Goal: Task Accomplishment & Management: Complete application form

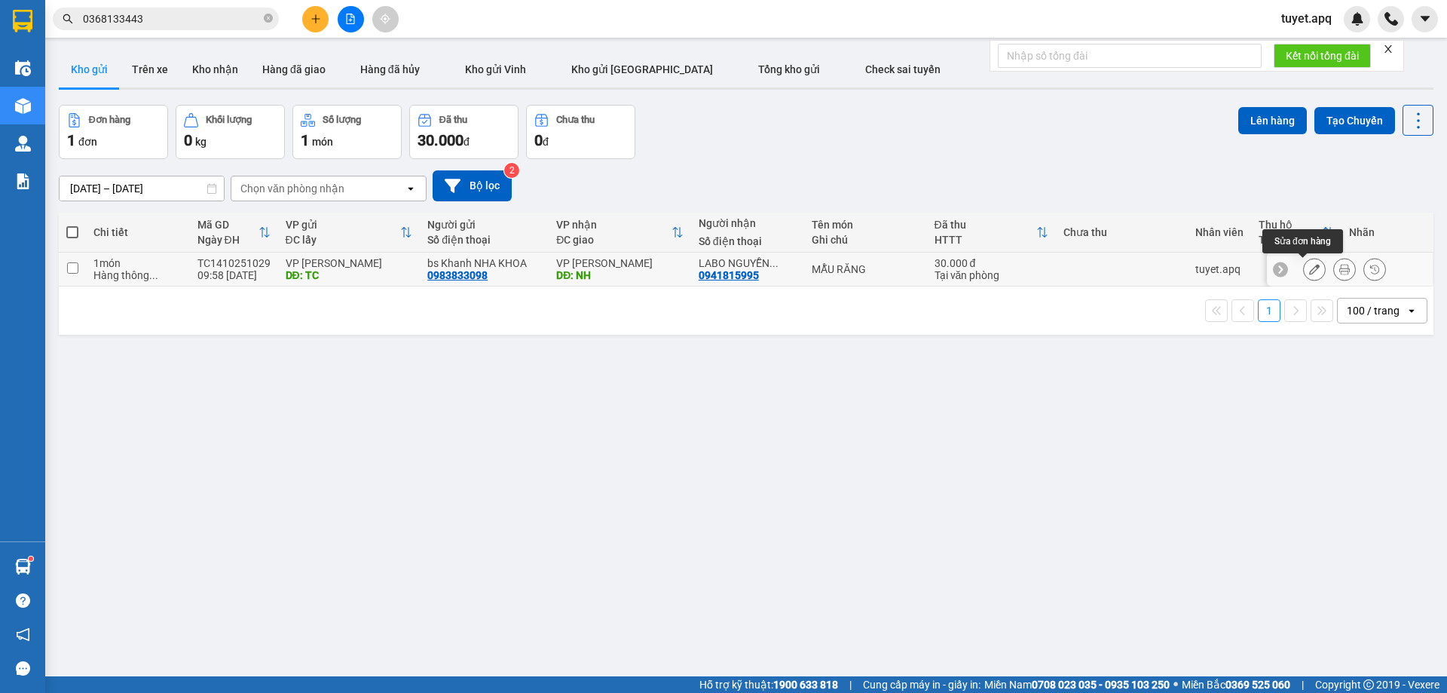
click at [1309, 271] on icon at bounding box center [1314, 269] width 11 height 11
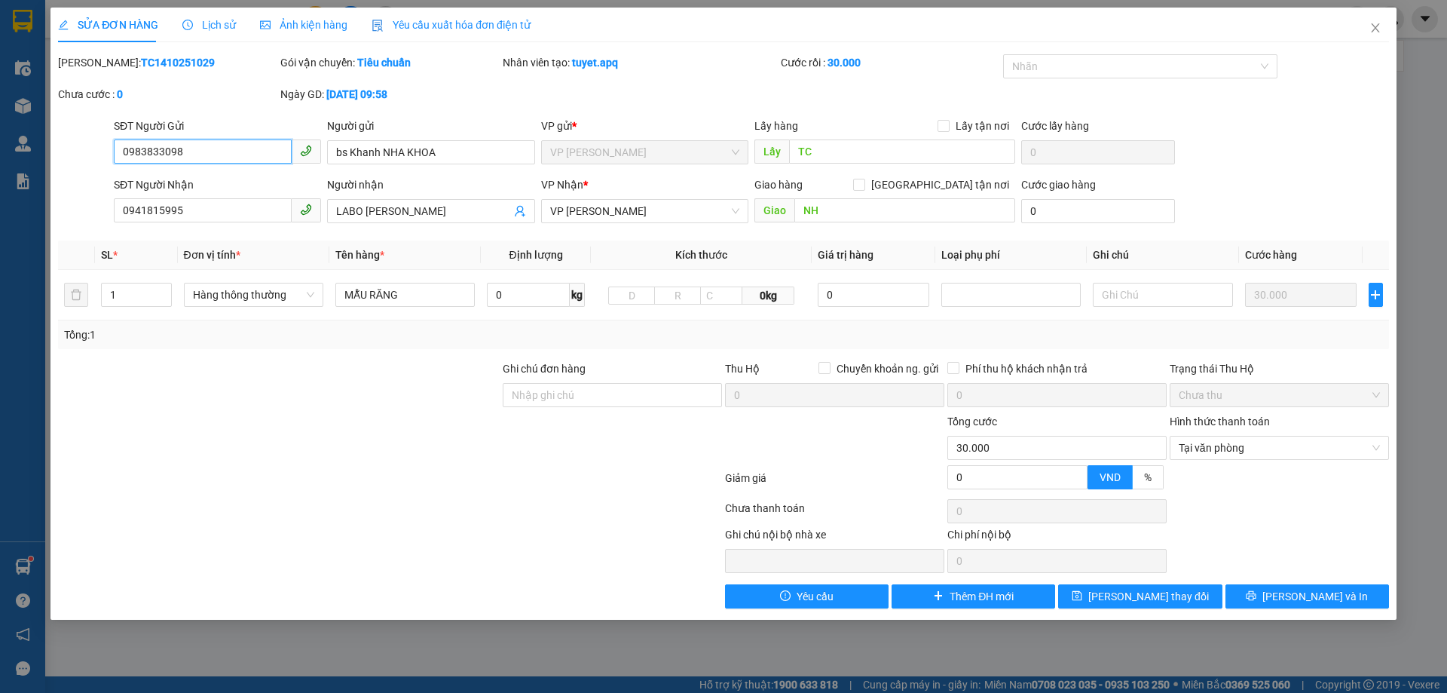
type input "0983833098"
type input "bs Khanh NHA KHOA"
type input "TC"
type input "0941815995"
type input "LABO [PERSON_NAME]"
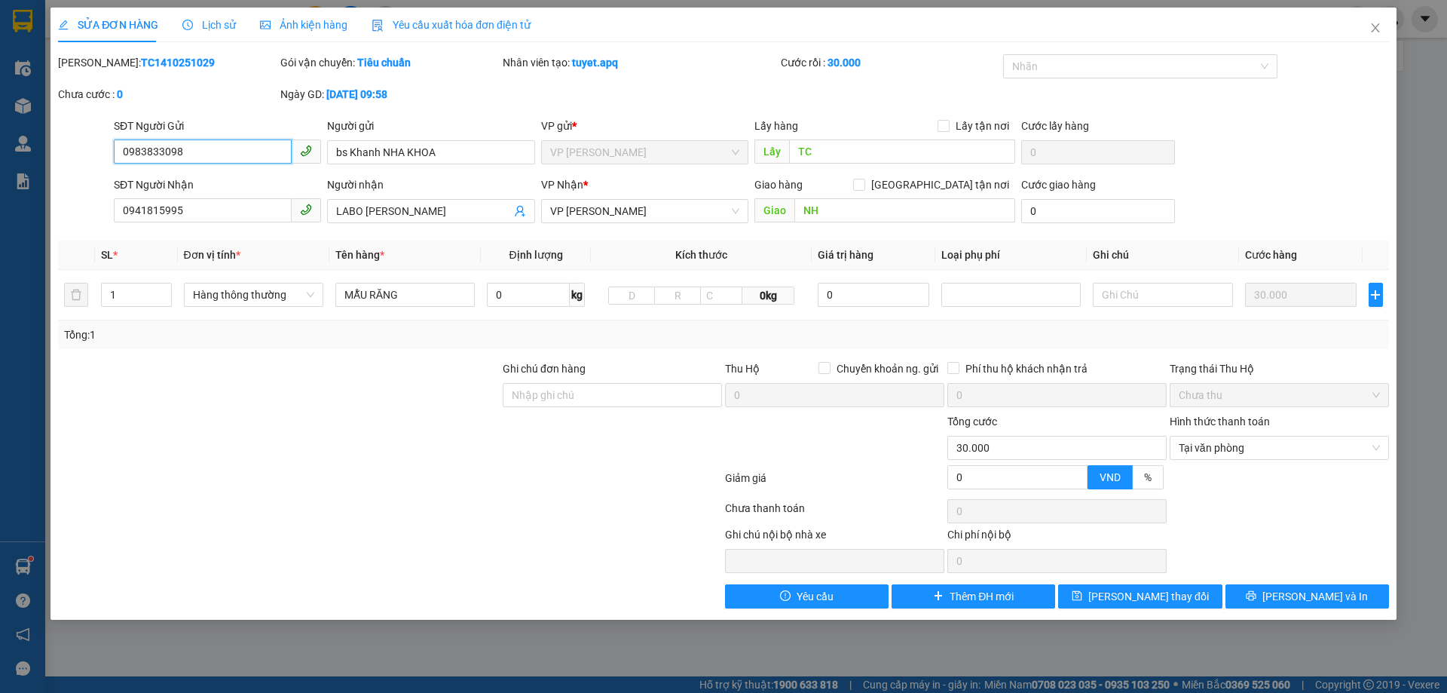
type input "NH"
type input "0"
type input "30.000"
click at [813, 597] on span "Yêu cầu" at bounding box center [815, 596] width 37 height 17
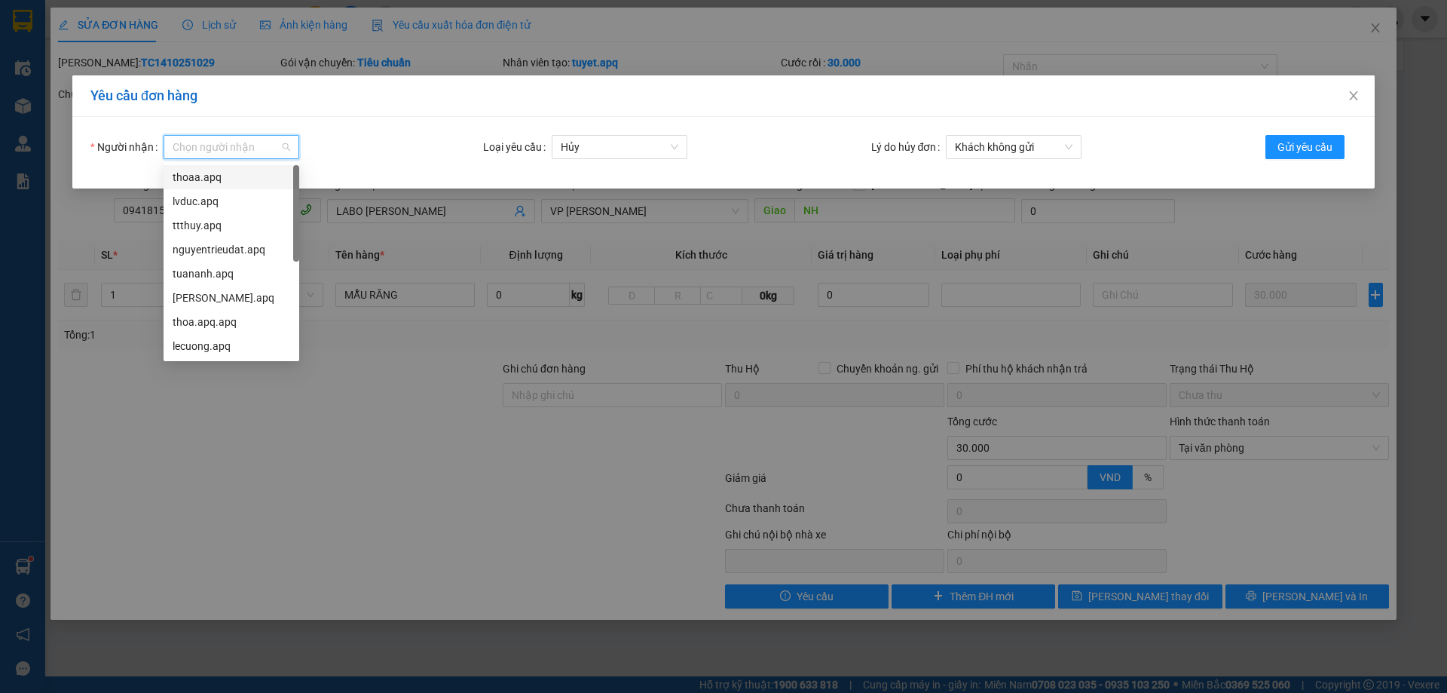
click at [212, 150] on input "Người nhận" at bounding box center [226, 147] width 107 height 23
click at [230, 348] on div "lecuong.apq" at bounding box center [232, 346] width 118 height 17
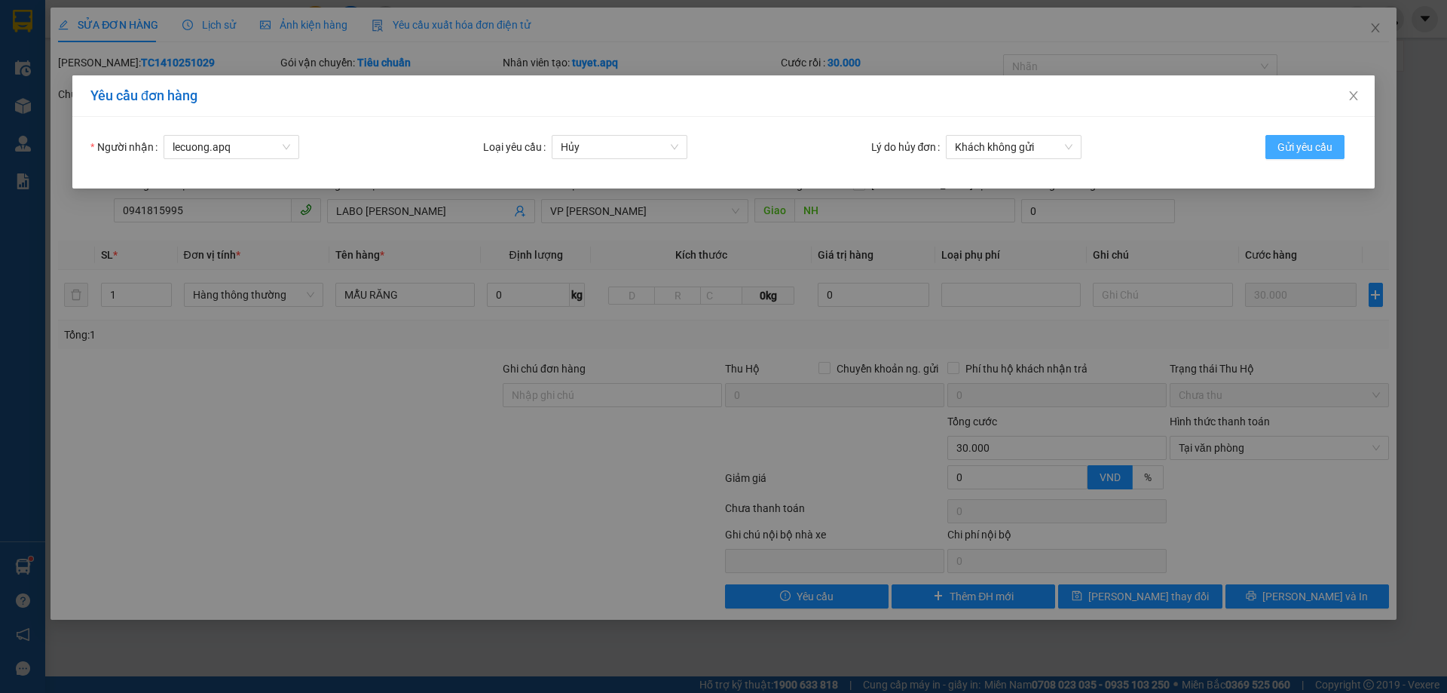
click at [1313, 140] on span "Gửi yêu cầu" at bounding box center [1305, 147] width 55 height 17
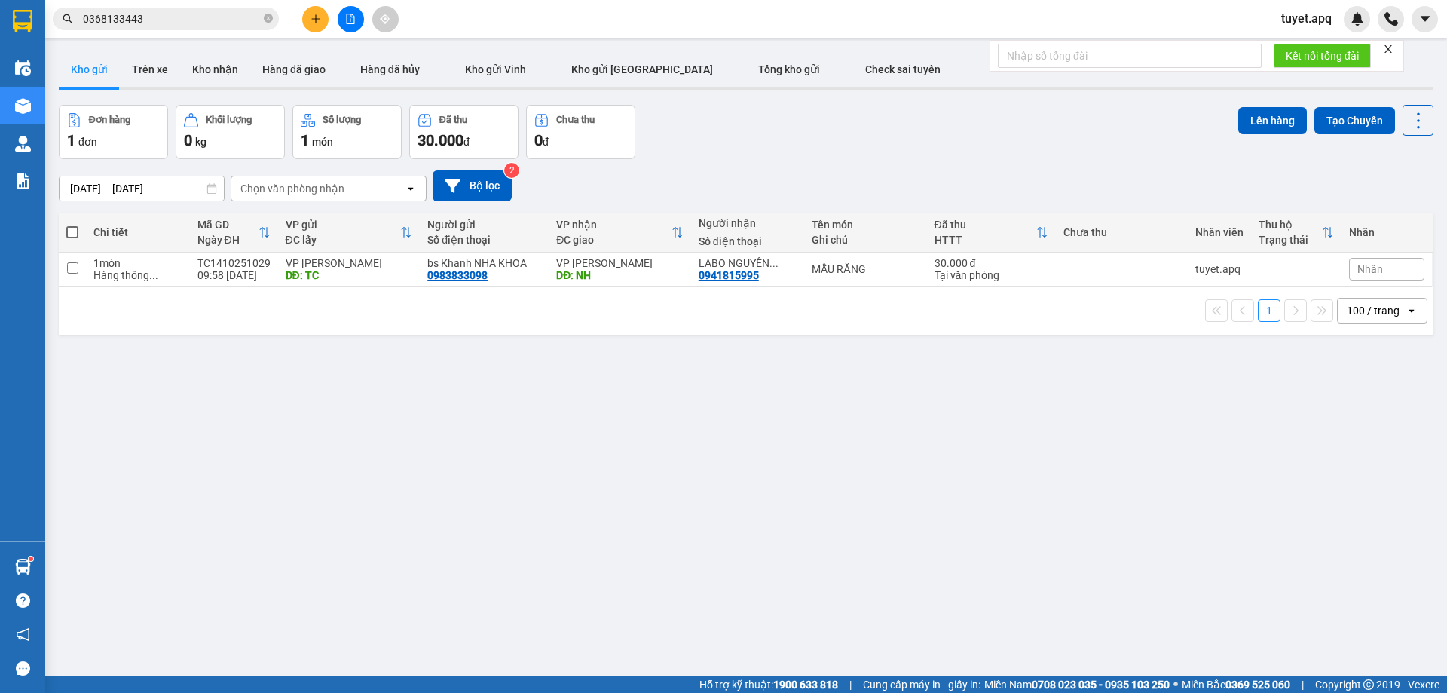
click at [1369, 263] on span "Nhãn" at bounding box center [1371, 269] width 26 height 12
click at [1197, 261] on div "CHỜ HỦY" at bounding box center [1202, 264] width 56 height 20
click at [1215, 580] on div "ver 1.8.147 Kho gửi Trên xe Kho nhận Hàng đã giao Hàng đã hủy Kho gửi Vinh Kho …" at bounding box center [746, 391] width 1387 height 693
click at [224, 67] on button "Kho nhận" at bounding box center [215, 69] width 70 height 36
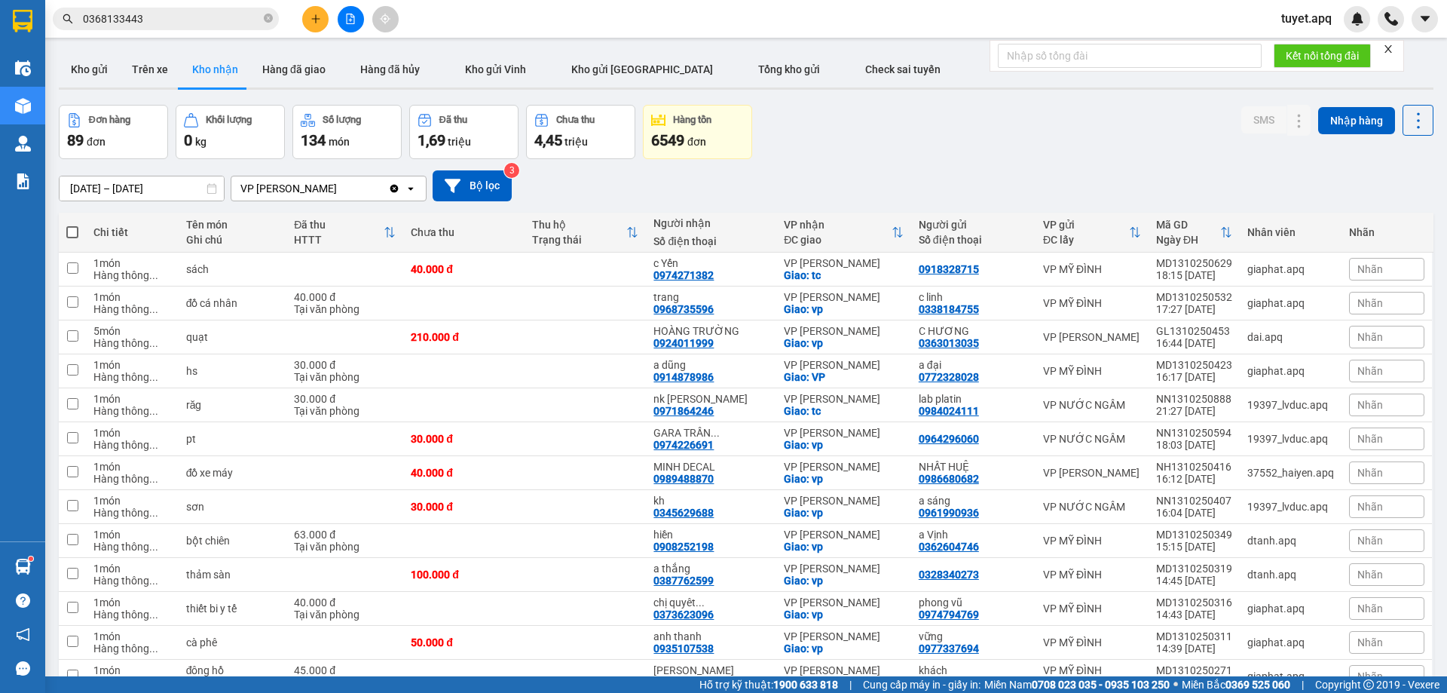
scroll to position [75, 0]
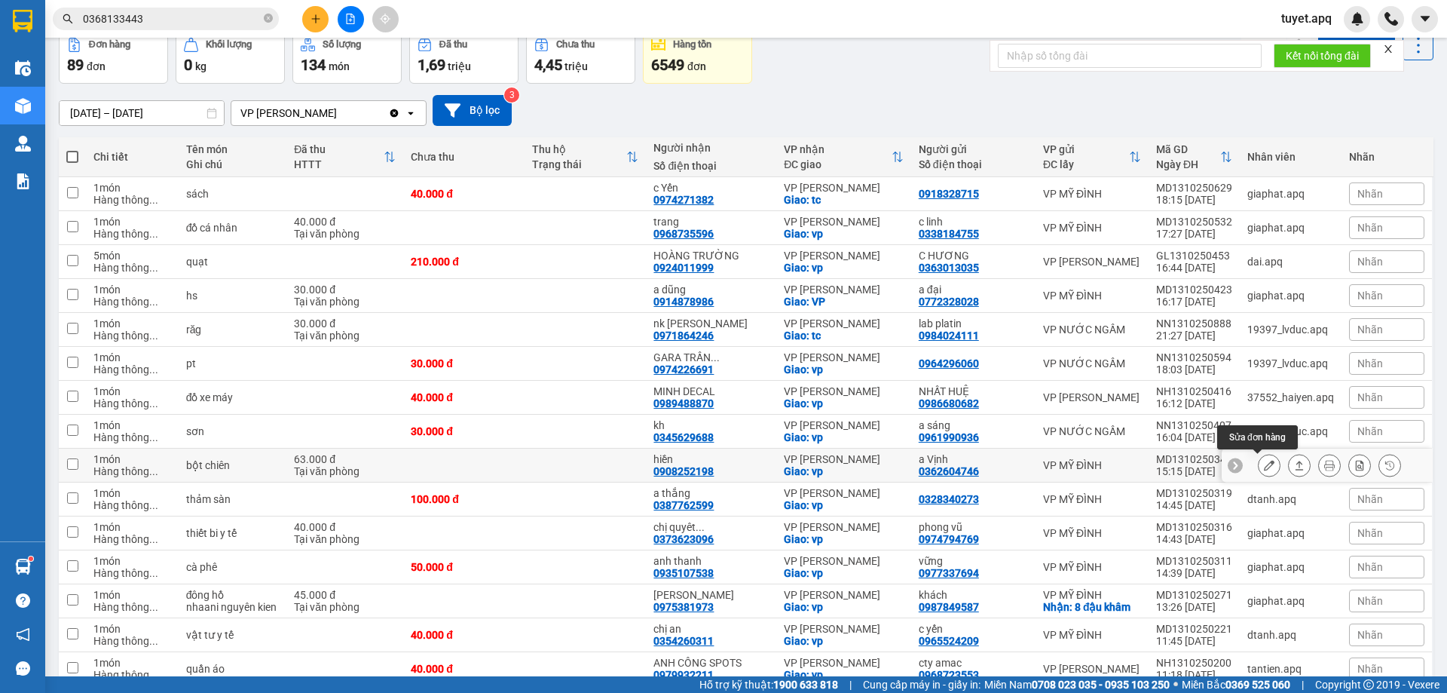
click at [1264, 467] on icon at bounding box center [1269, 465] width 11 height 11
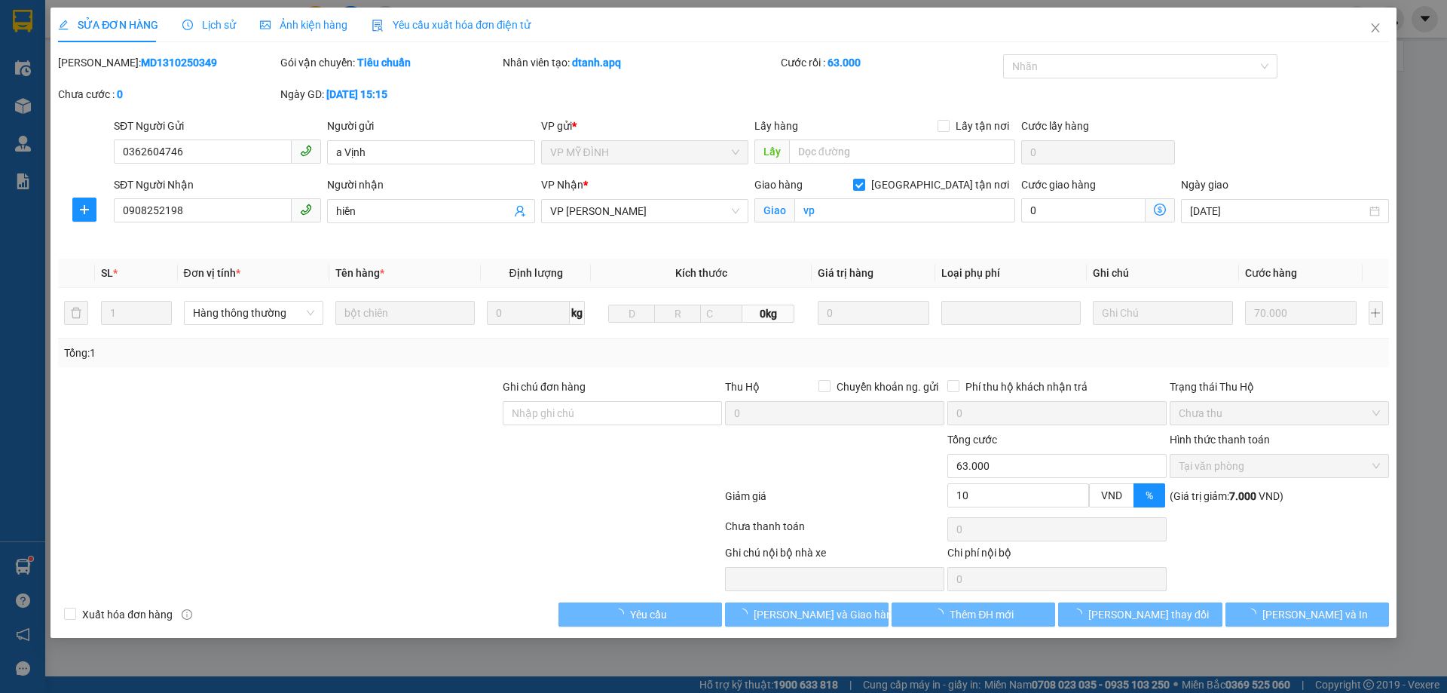
type input "0362604746"
type input "a Vịnh"
type input "0908252198"
type input "hiền"
checkbox input "true"
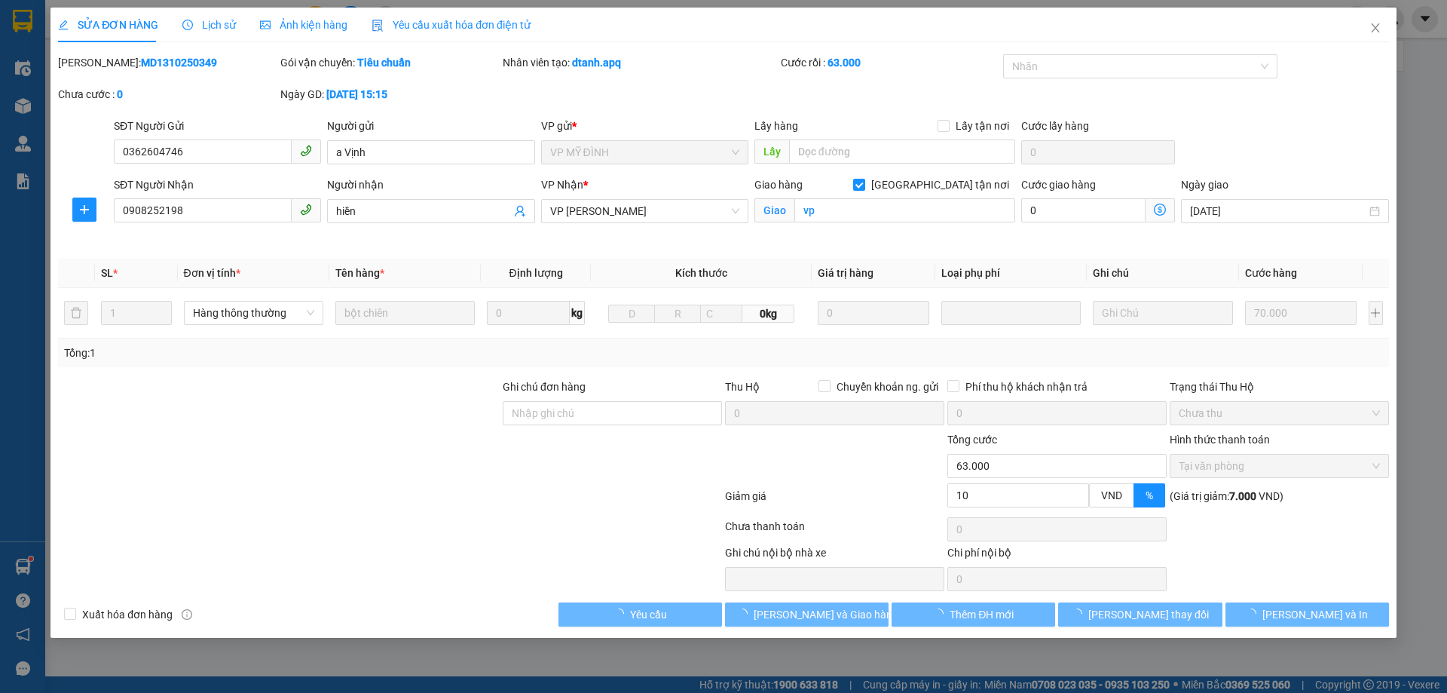
type input "vp"
type input "0"
type input "63.000"
type input "10"
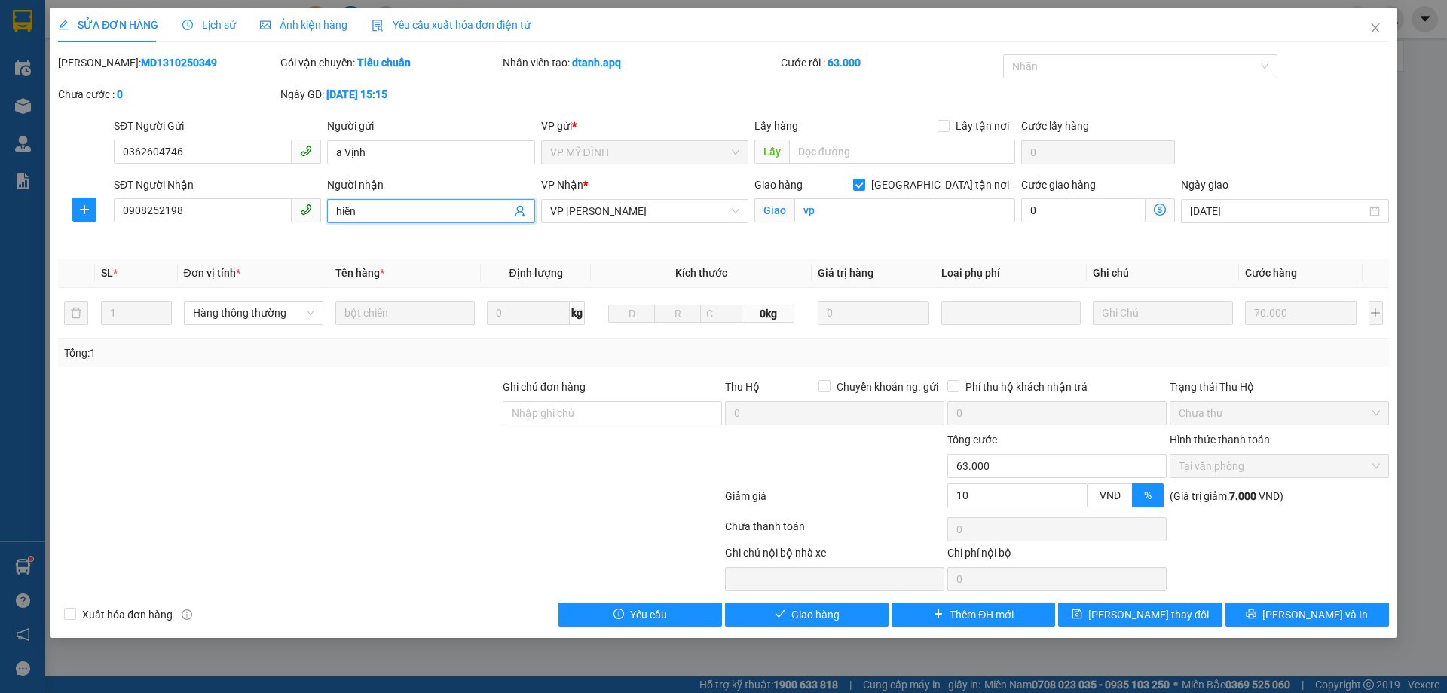
drag, startPoint x: 363, startPoint y: 205, endPoint x: 215, endPoint y: 236, distance: 150.9
click at [215, 236] on div "SĐT Người Nhận 0908252198 Người nhận hiền hiền VP Nhận * VP THANH CHƯƠNG Giao h…" at bounding box center [751, 211] width 1281 height 71
type input "C LIÊN CAGO"
click at [141, 204] on input "0908252198" at bounding box center [203, 210] width 178 height 24
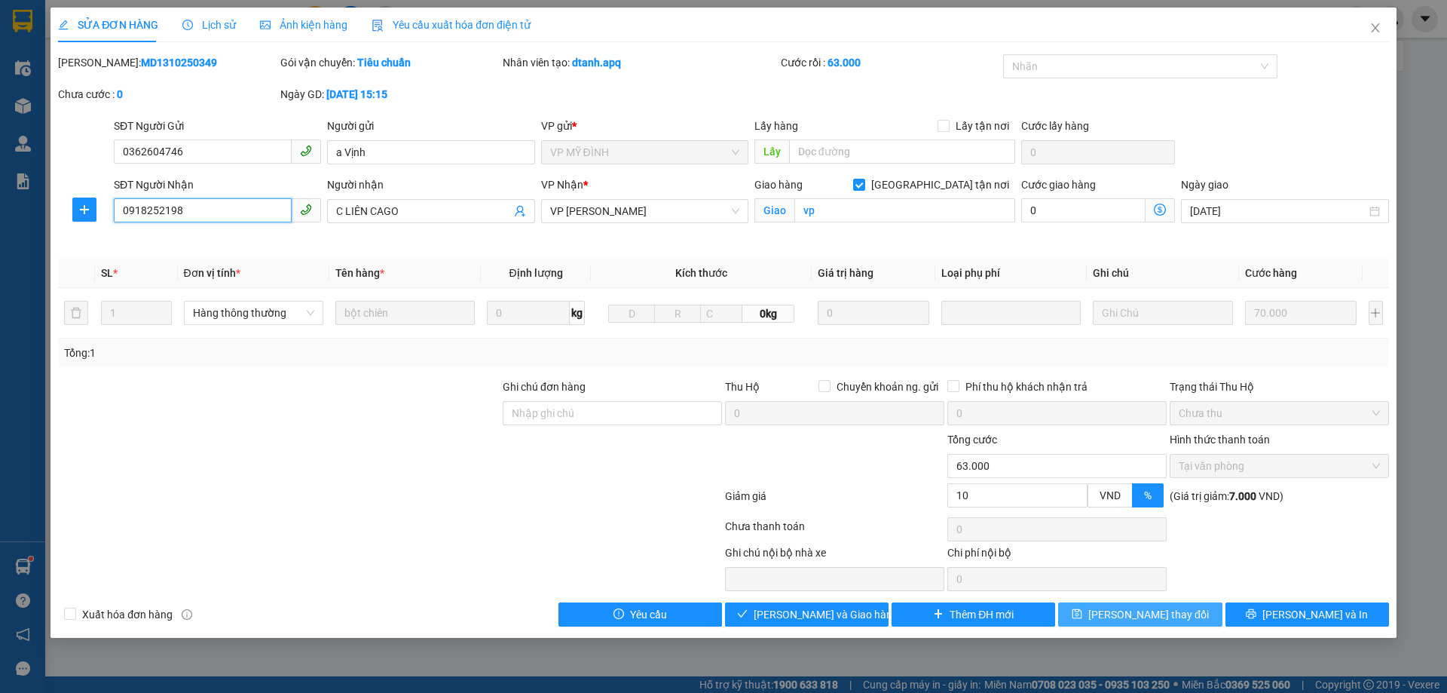
type input "0918252198"
click at [1189, 609] on button "[PERSON_NAME] thay đổi" at bounding box center [1140, 614] width 164 height 24
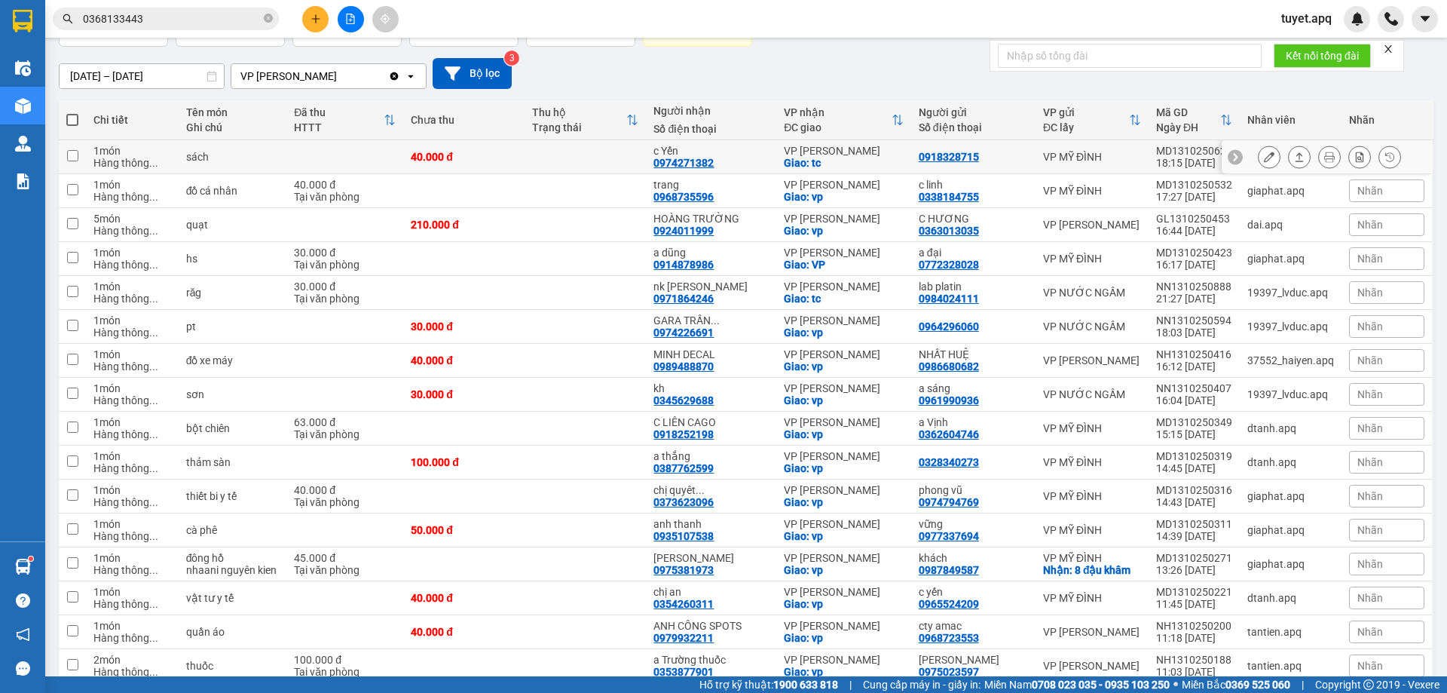
scroll to position [151, 0]
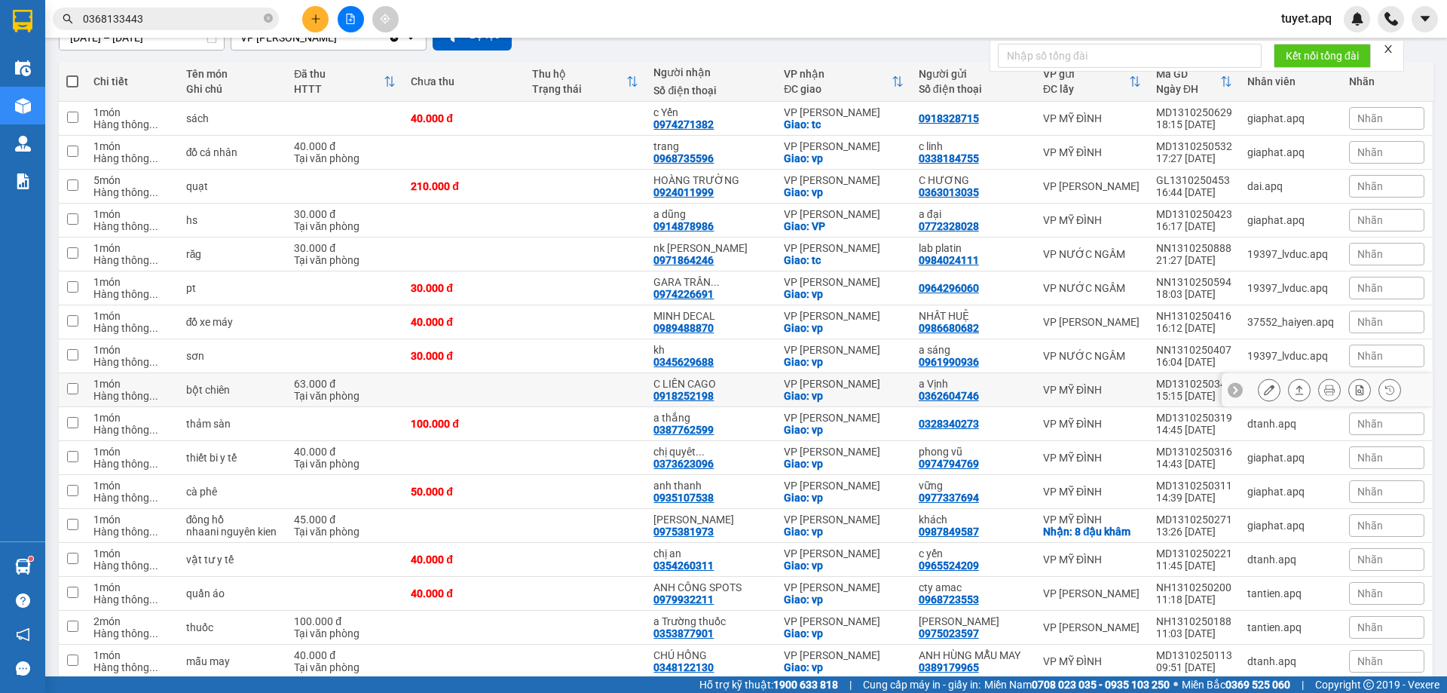
click at [1265, 390] on button at bounding box center [1269, 390] width 21 height 26
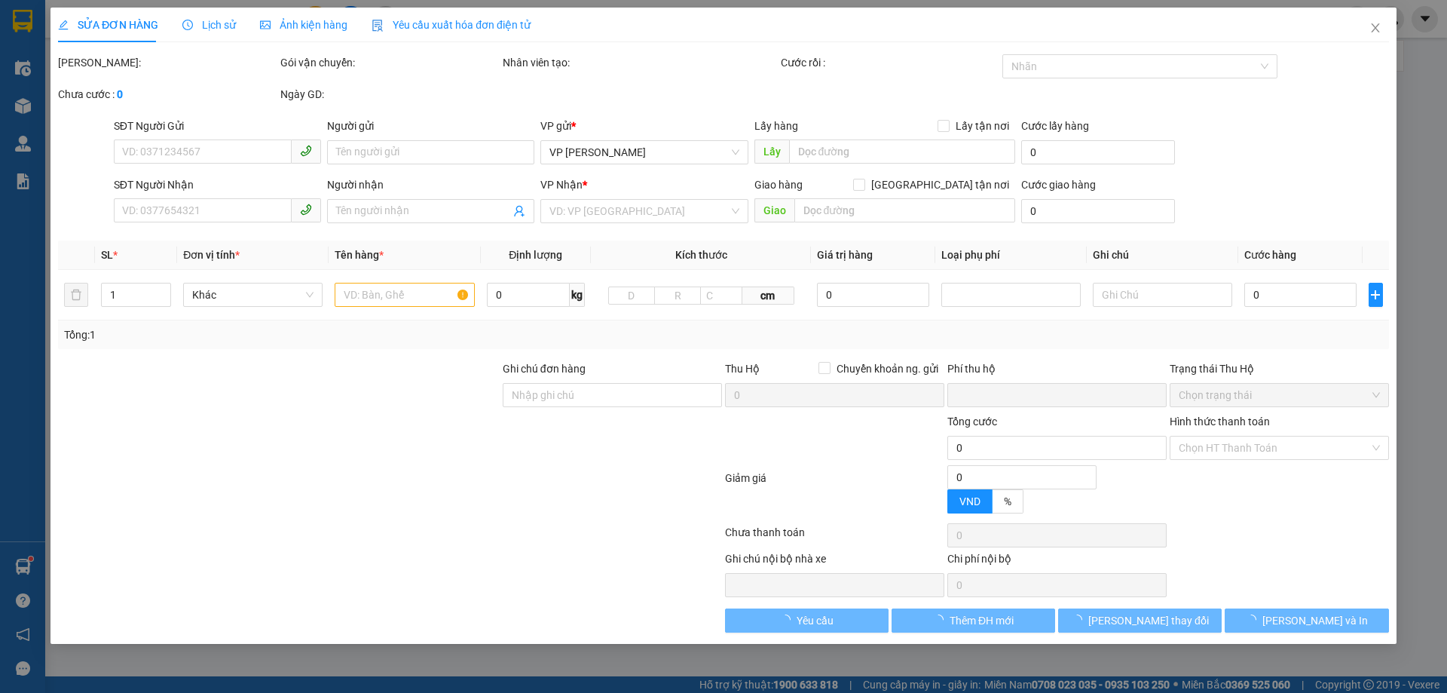
type input "0362604746"
type input "a Vịnh"
type input "0918252198"
type input "C LIÊN CAGO"
checkbox input "true"
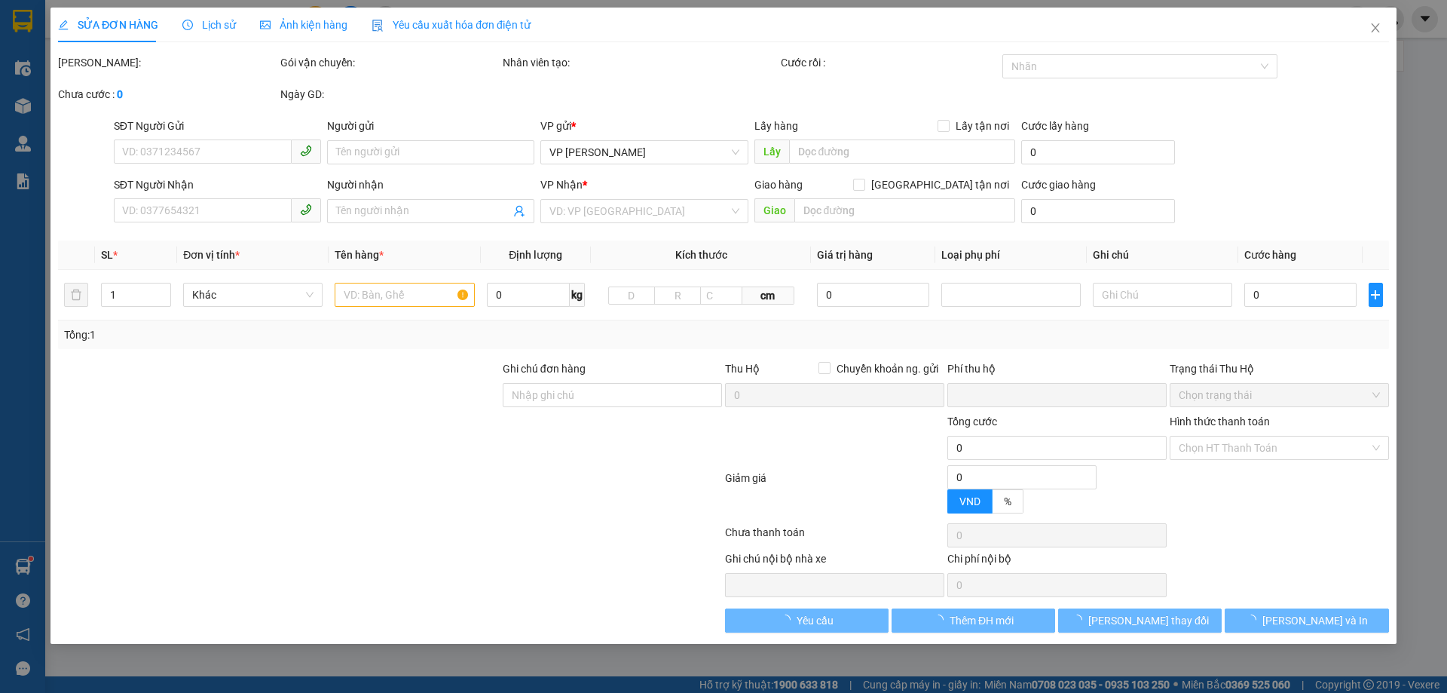
type input "vp"
type input "0"
type input "63.000"
type input "10"
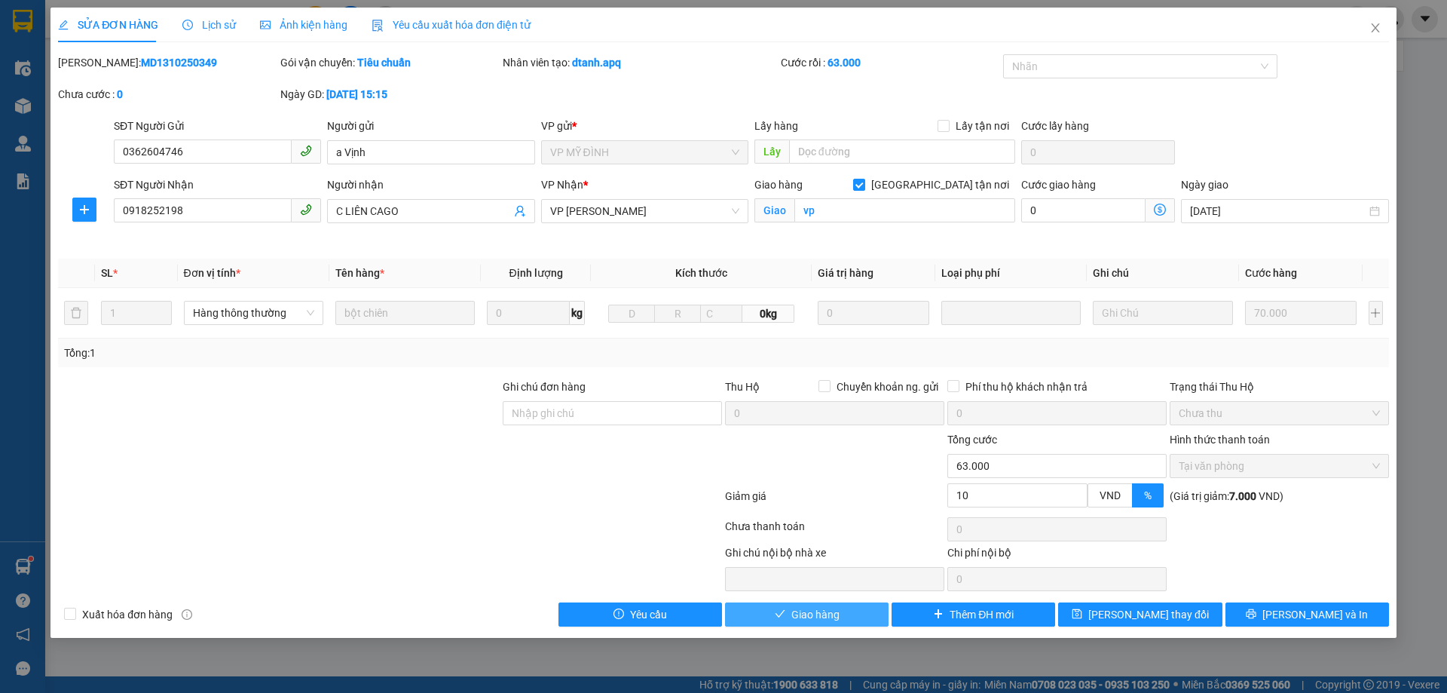
click at [863, 617] on button "Giao hàng" at bounding box center [807, 614] width 164 height 24
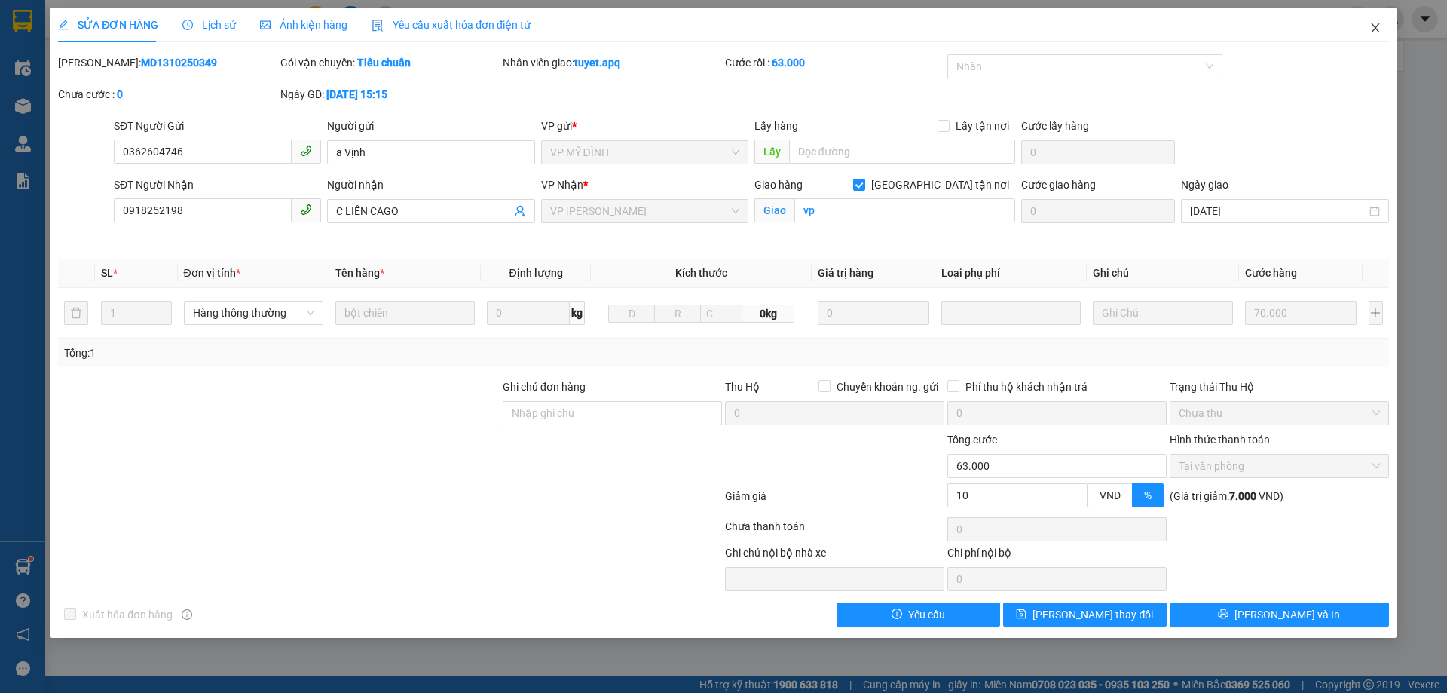
click at [1379, 28] on icon "close" at bounding box center [1376, 28] width 12 height 12
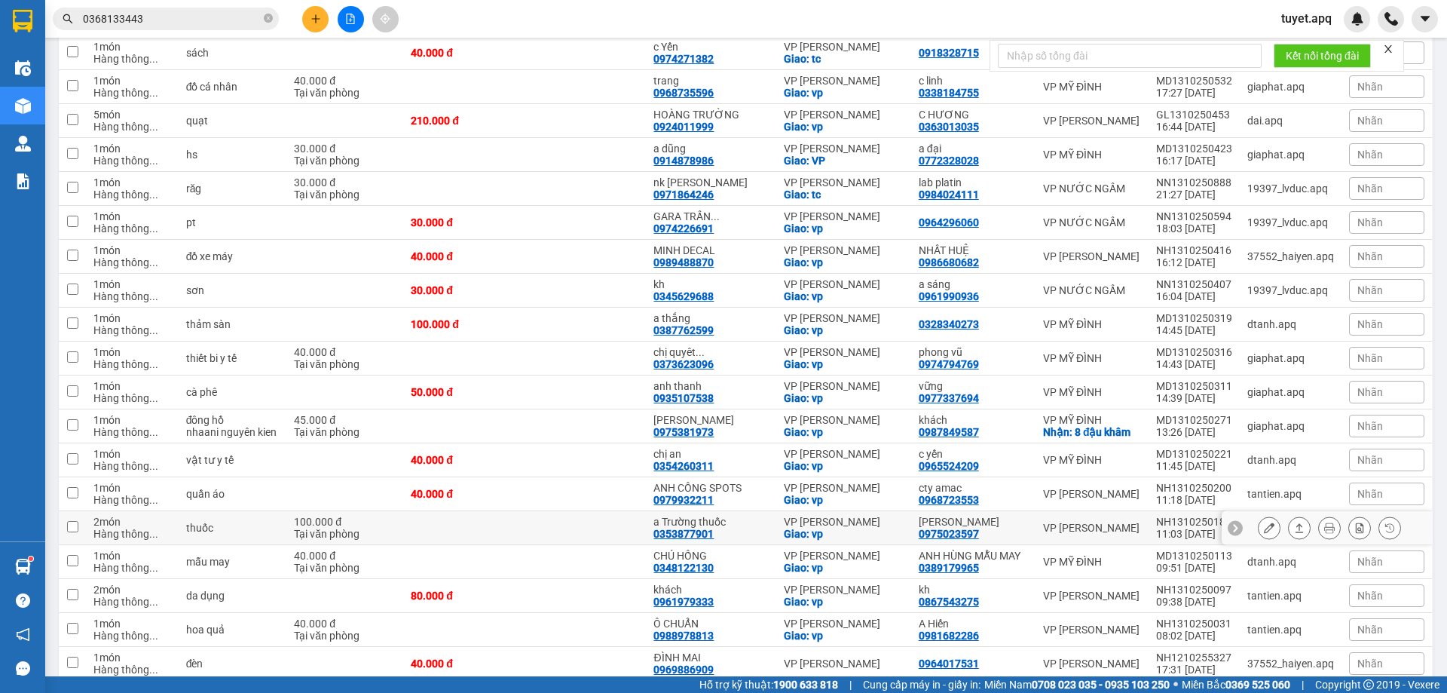
scroll to position [226, 0]
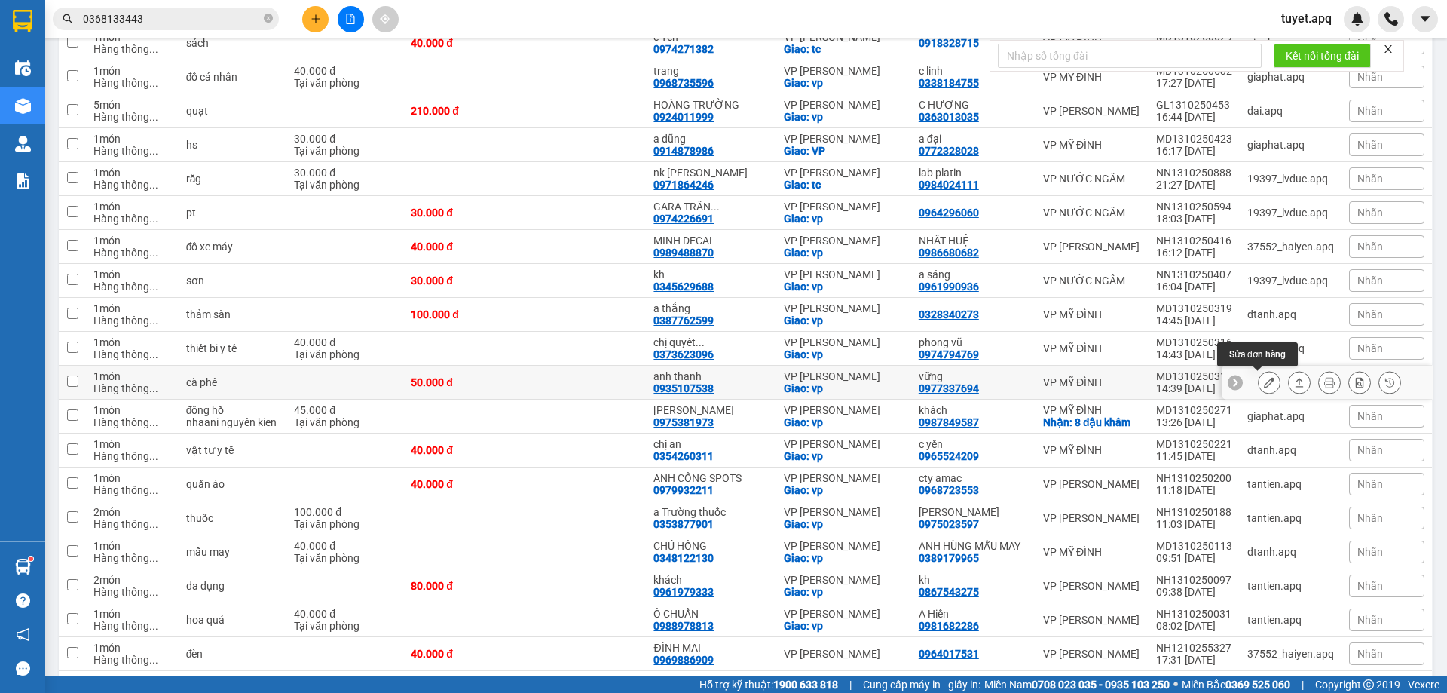
click at [1261, 376] on button at bounding box center [1269, 382] width 21 height 26
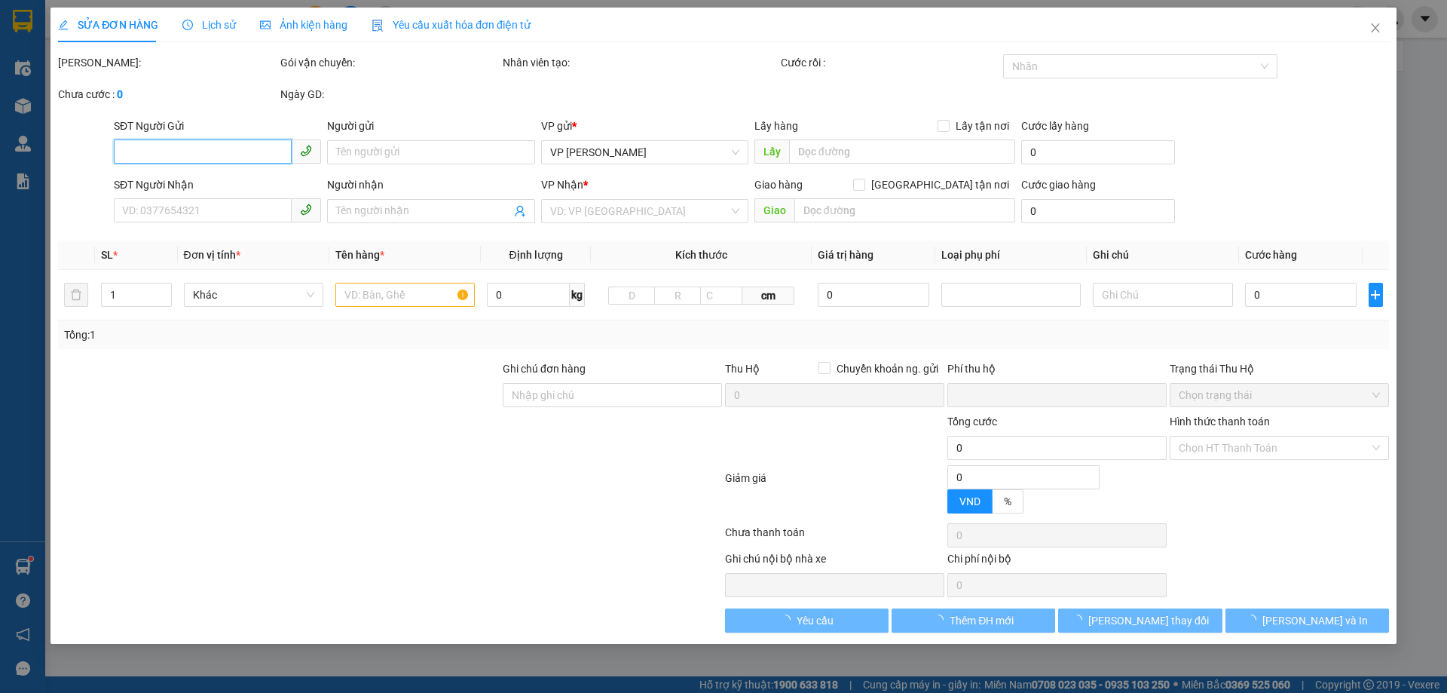
type input "0977337694"
type input "vững"
type input "0935107538"
type input "anh thanh"
checkbox input "true"
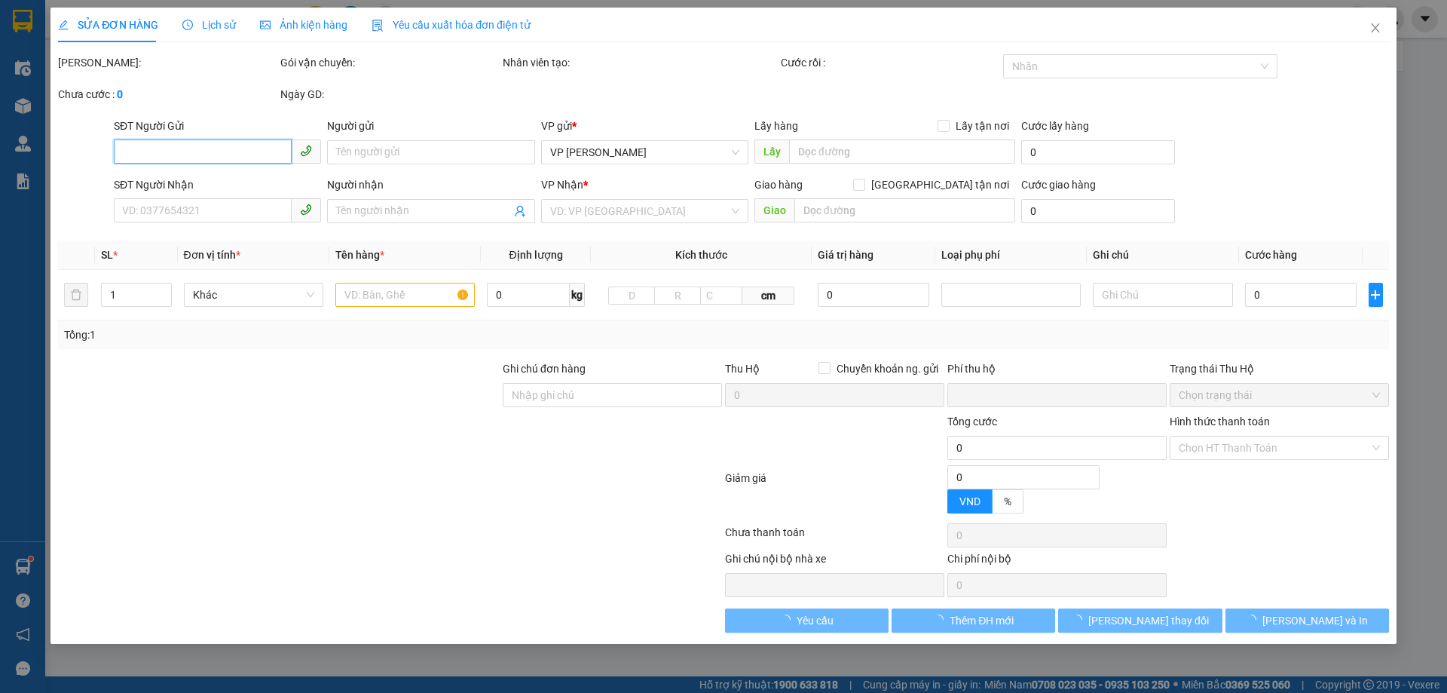
type input "vp"
type input "0"
type input "50.000"
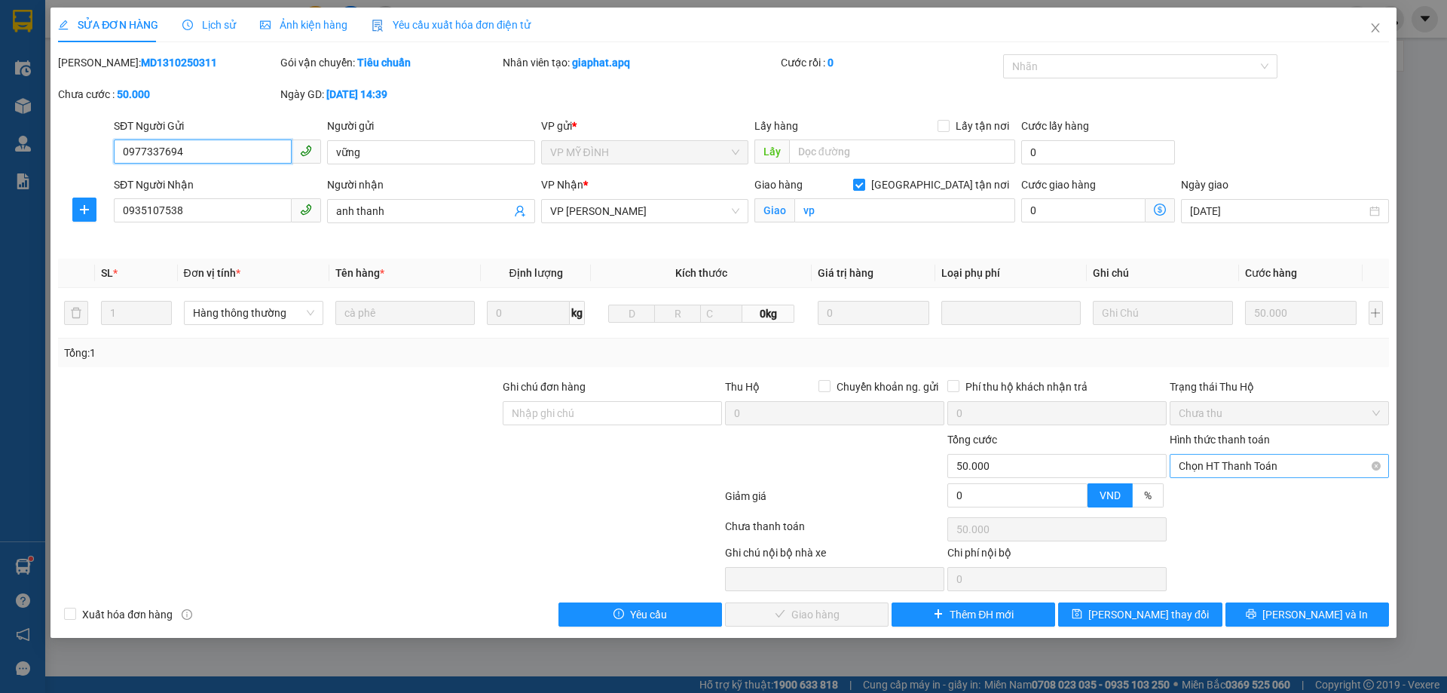
click at [1269, 467] on span "Chọn HT Thanh Toán" at bounding box center [1279, 466] width 201 height 23
click at [1207, 498] on div "Tại văn phòng" at bounding box center [1279, 496] width 201 height 17
type input "0"
click at [834, 618] on span "[PERSON_NAME] và Giao hàng" at bounding box center [826, 614] width 145 height 17
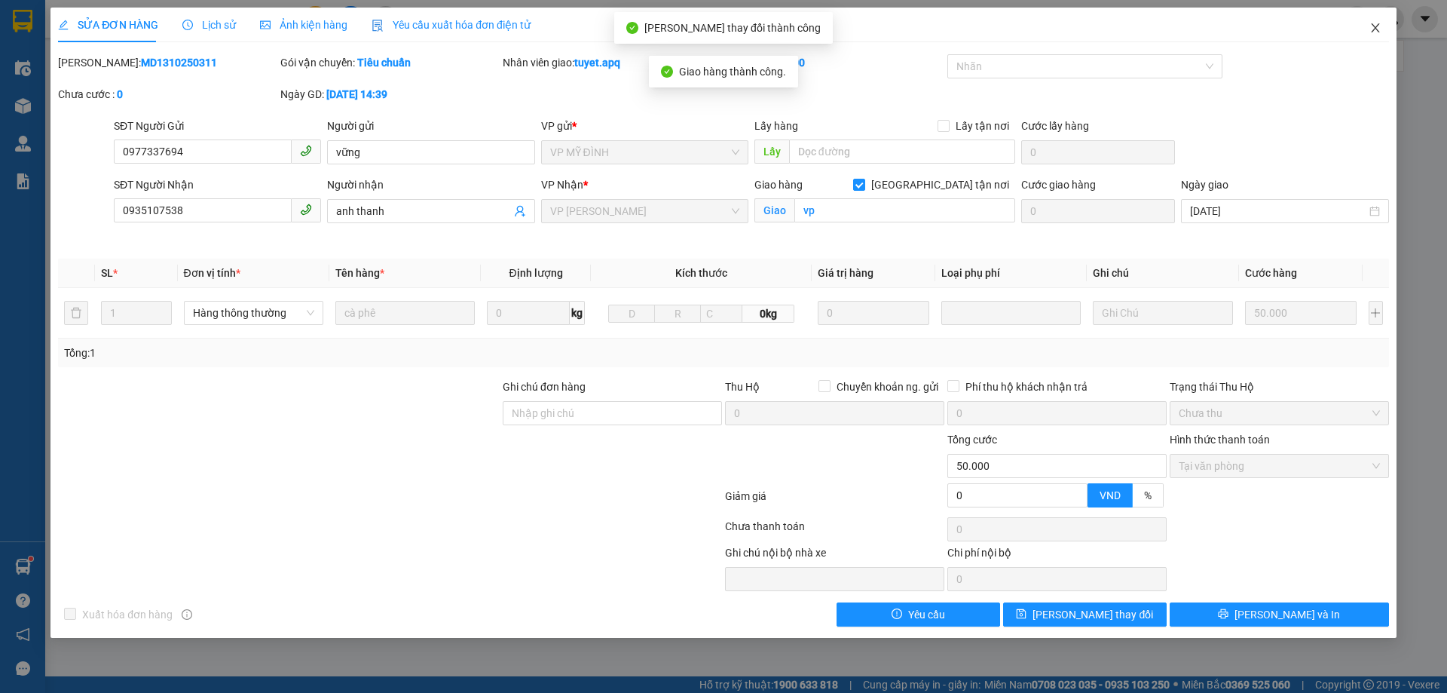
click at [1374, 26] on icon "close" at bounding box center [1375, 27] width 8 height 9
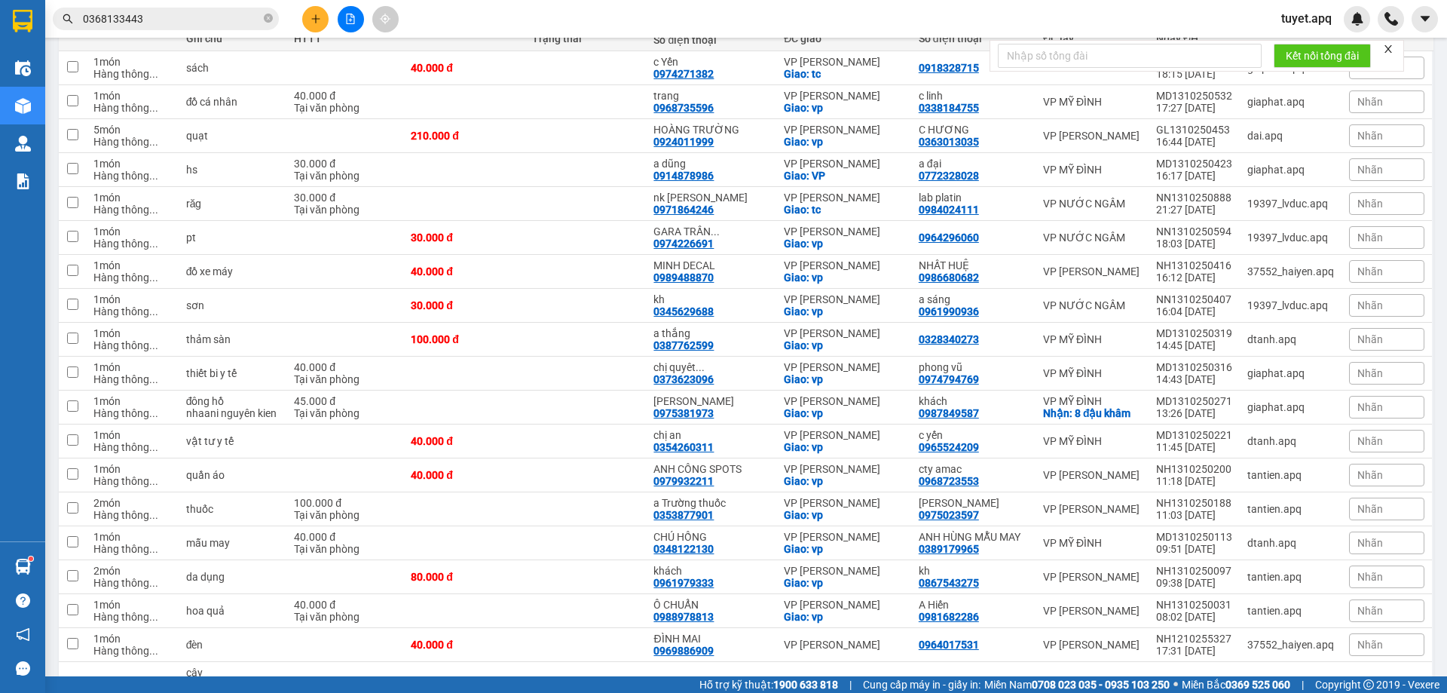
scroll to position [226, 0]
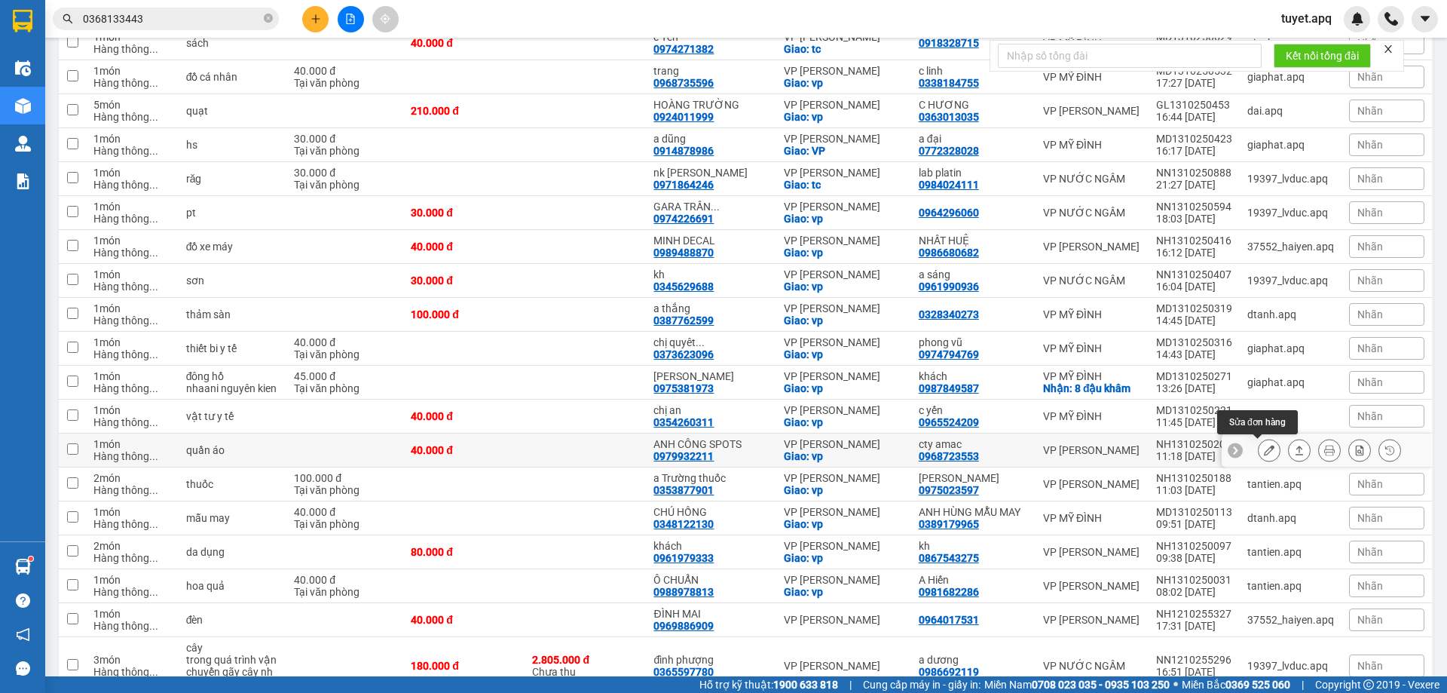
click at [1264, 449] on icon at bounding box center [1269, 450] width 11 height 11
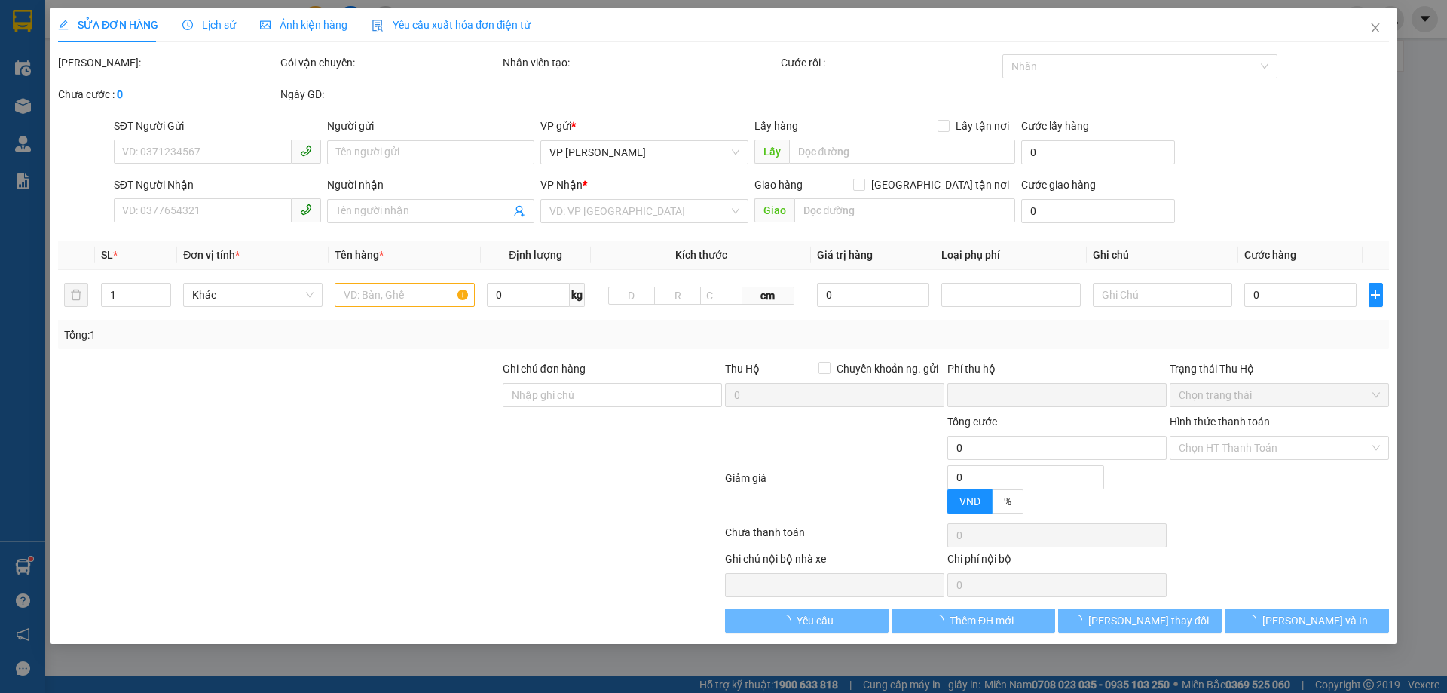
type input "0968723553"
type input "cty amac"
type input "0979932211"
type input "ANH CÔNG SPOTS"
checkbox input "true"
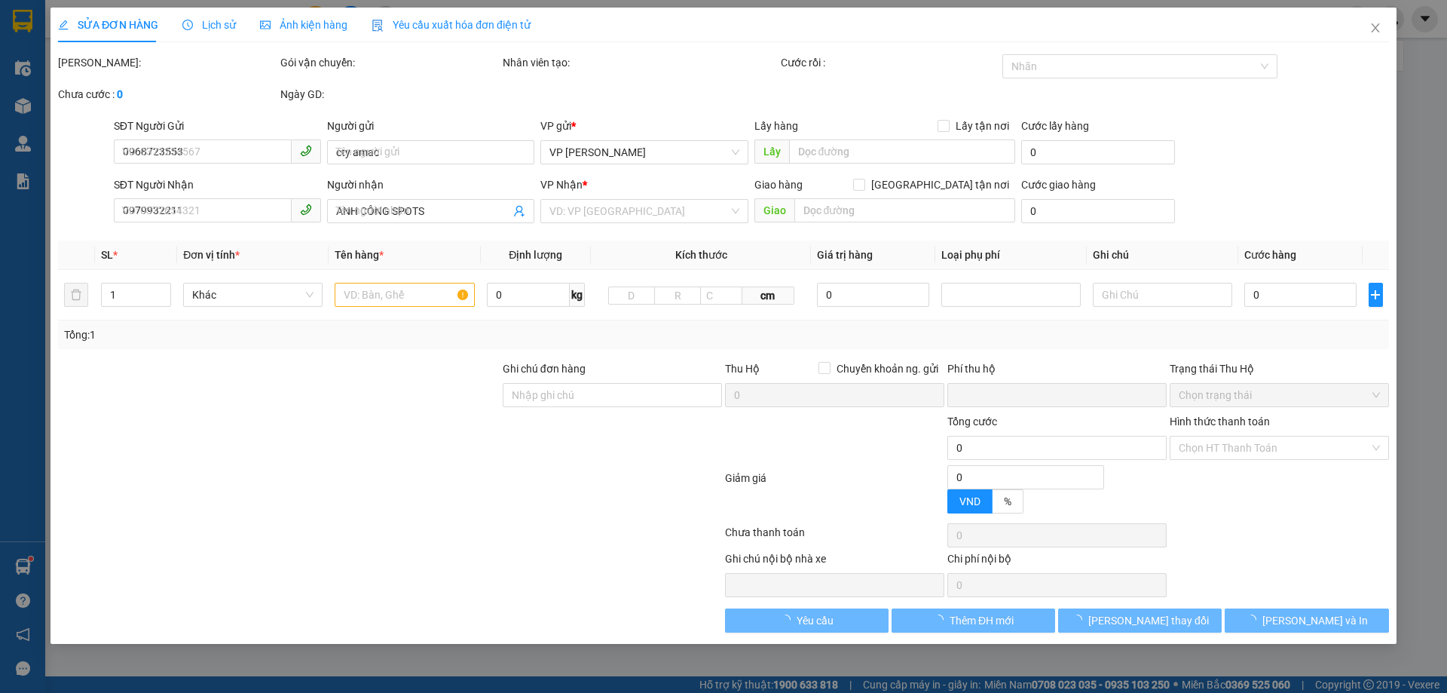
type input "vp"
type input "0"
type input "40.000"
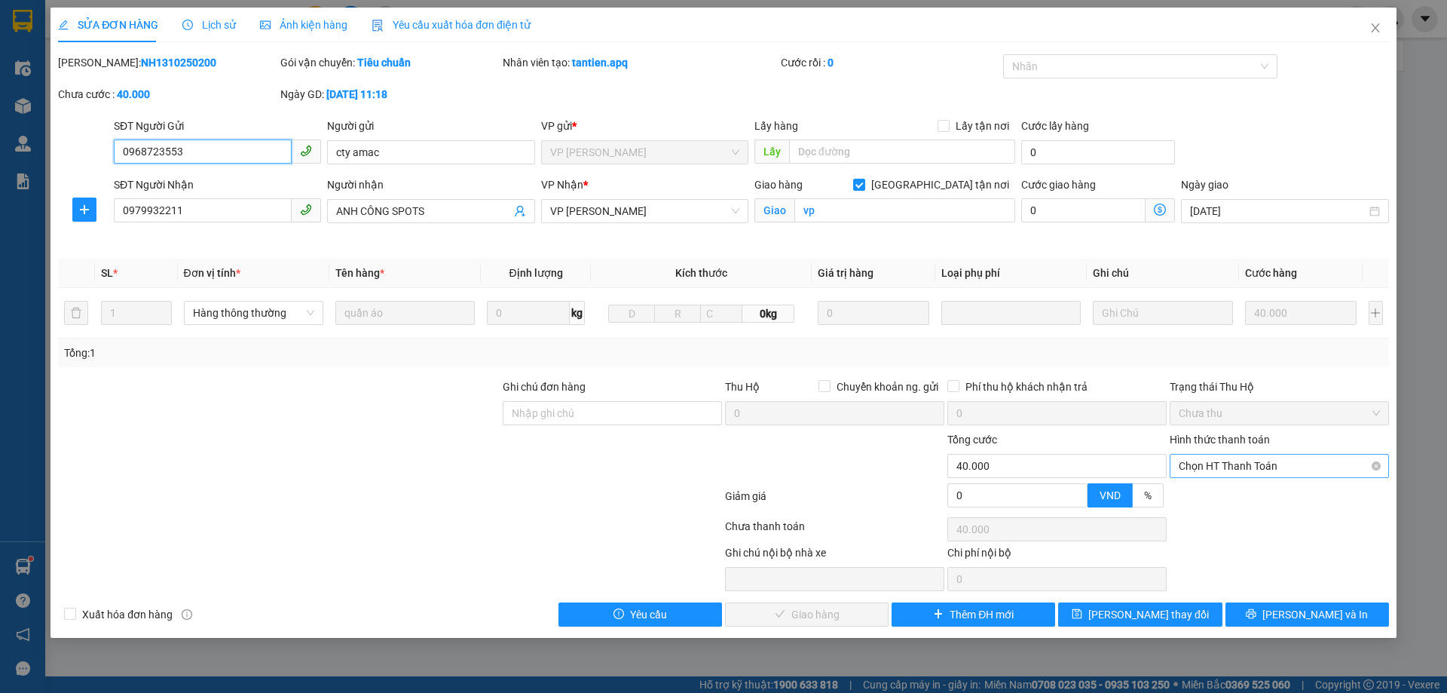
click at [1214, 467] on span "Chọn HT Thanh Toán" at bounding box center [1279, 466] width 201 height 23
click at [1207, 498] on div "Tại văn phòng" at bounding box center [1279, 496] width 201 height 17
type input "0"
click at [852, 599] on div "Total Paid Fee 0 Total UnPaid Fee 40.000 Cash Collection Total Fee Mã ĐH: NH131…" at bounding box center [723, 340] width 1331 height 572
click at [847, 608] on span "[PERSON_NAME] và Giao hàng" at bounding box center [826, 614] width 145 height 17
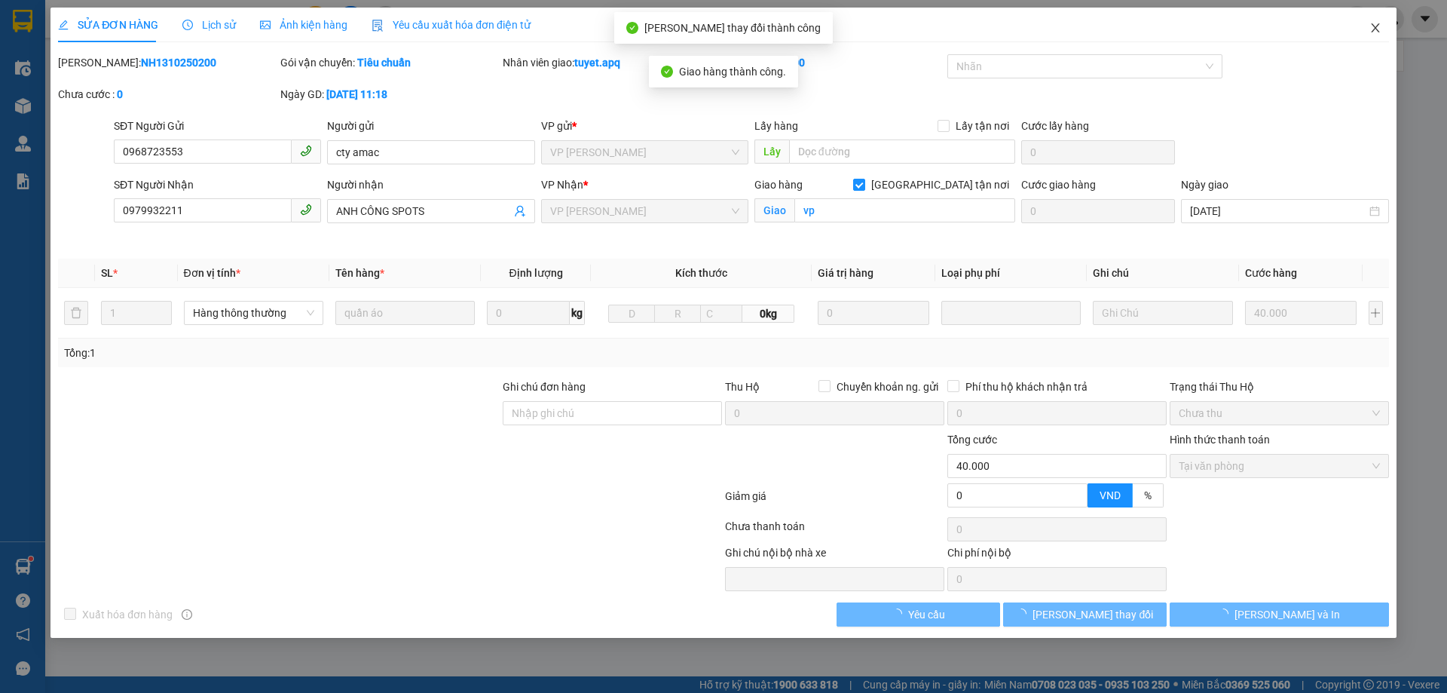
click at [1379, 29] on icon "close" at bounding box center [1376, 28] width 12 height 12
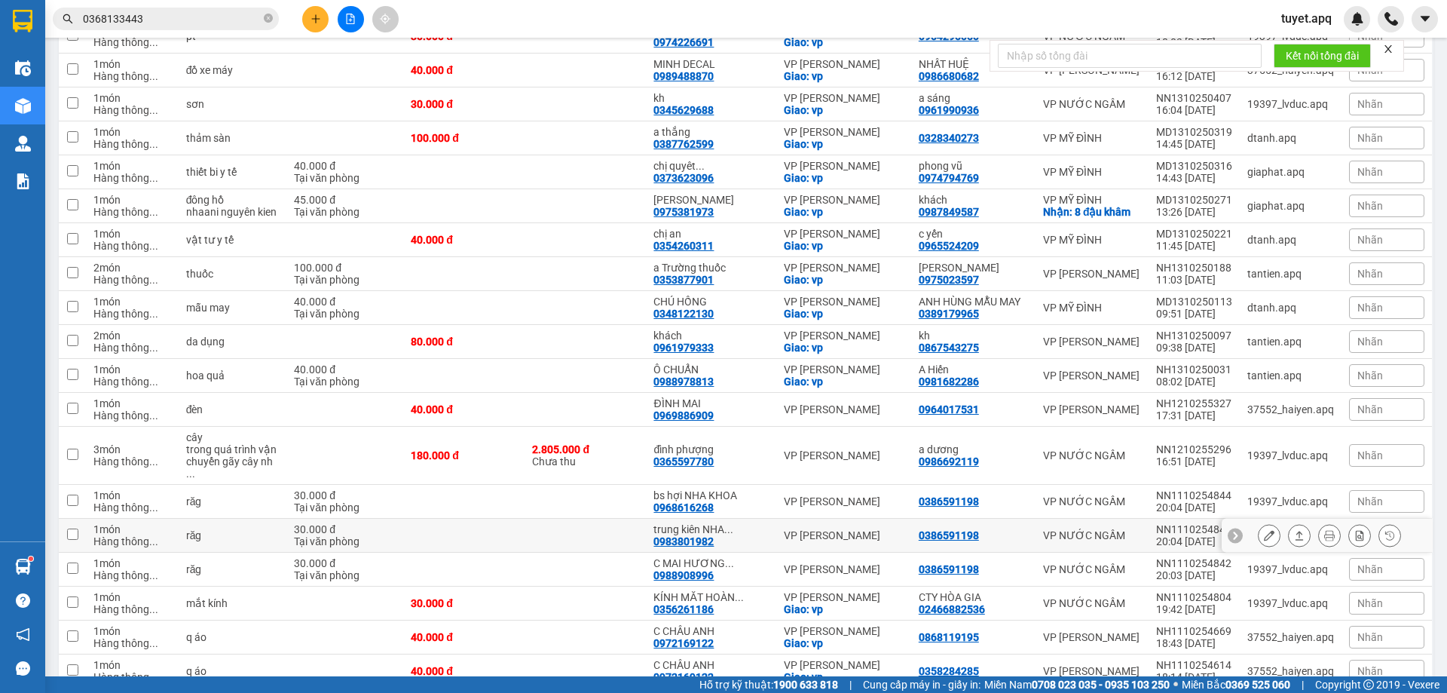
scroll to position [528, 0]
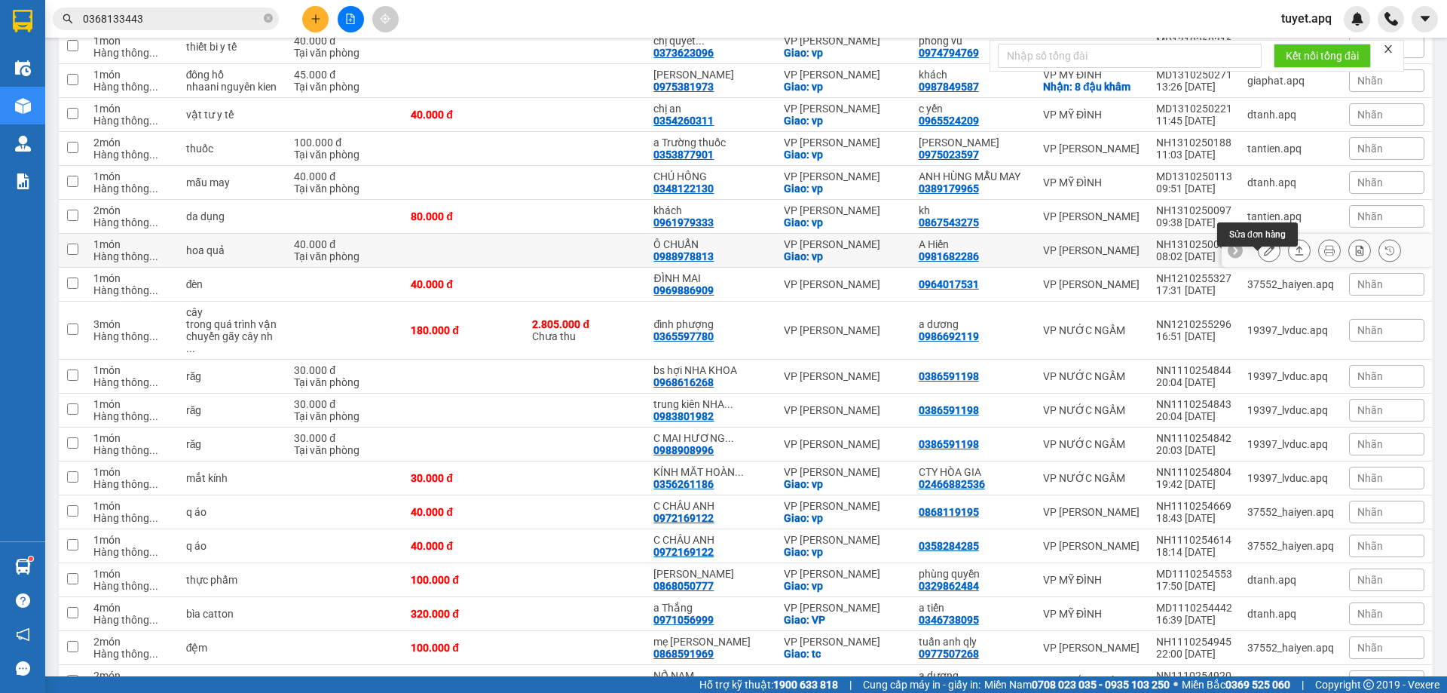
click at [1266, 259] on button at bounding box center [1269, 250] width 21 height 26
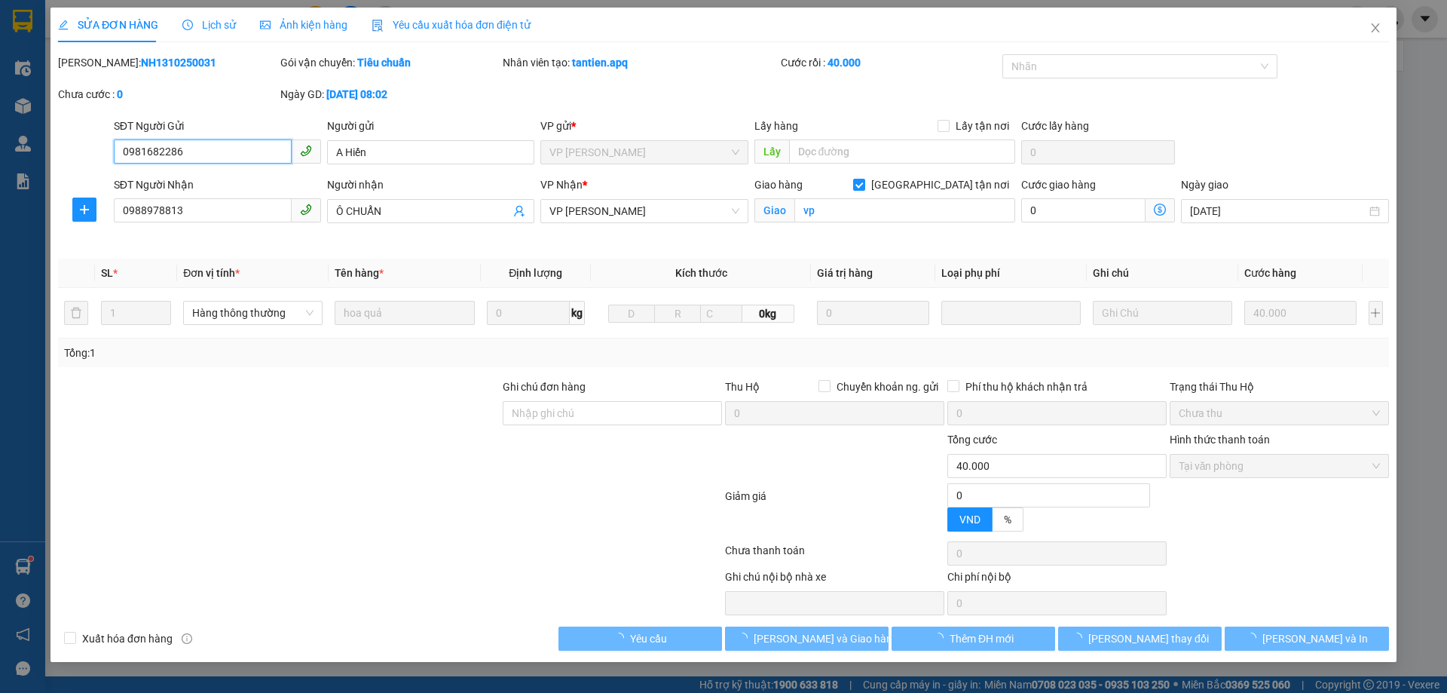
type input "0981682286"
type input "A Hiến"
type input "0988978813"
type input "Ô CHUẨN"
checkbox input "true"
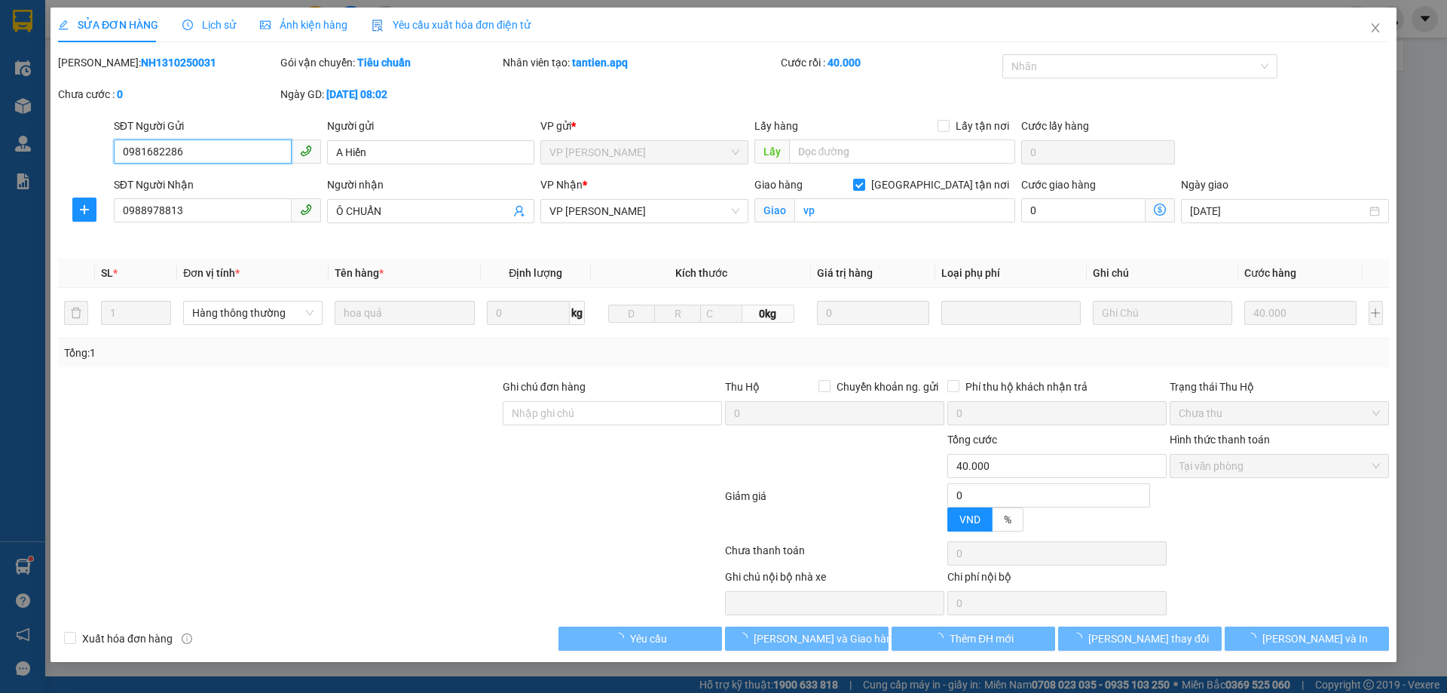
type input "vp"
type input "0"
type input "40.000"
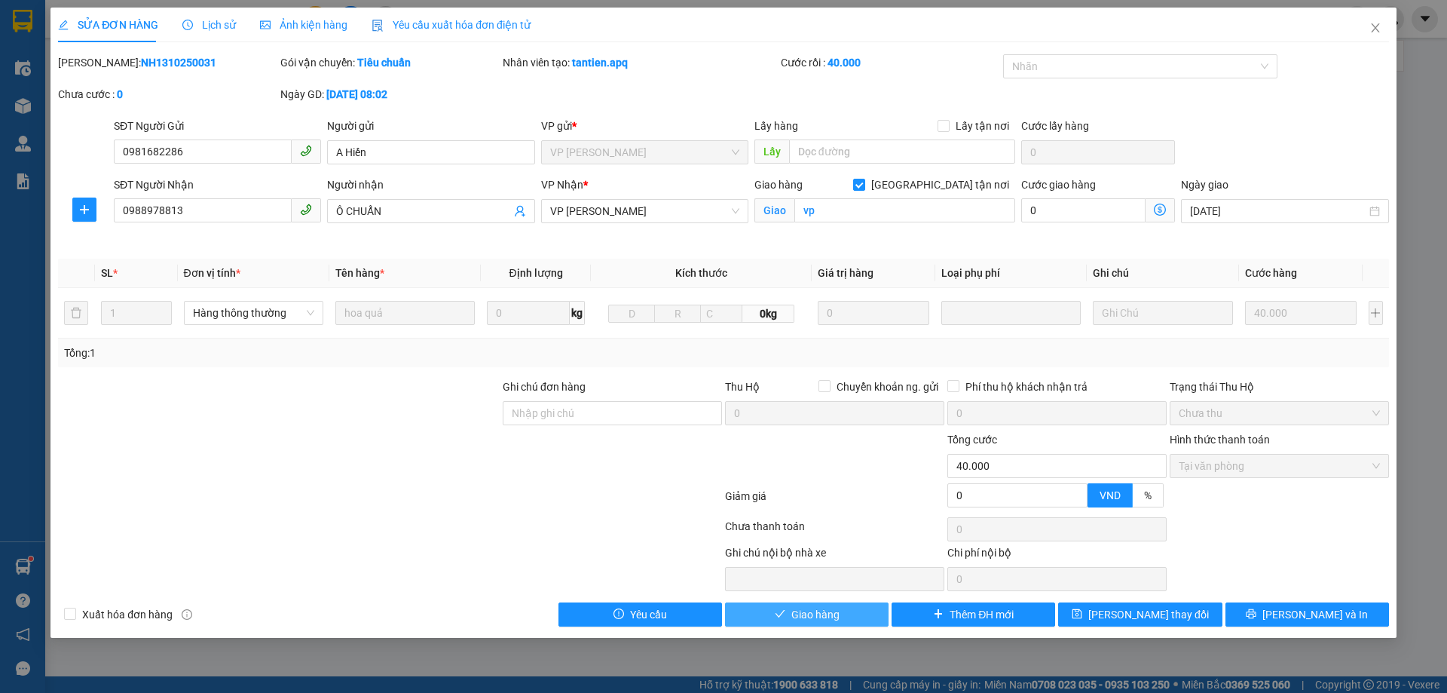
click at [825, 612] on span "Giao hàng" at bounding box center [815, 614] width 48 height 17
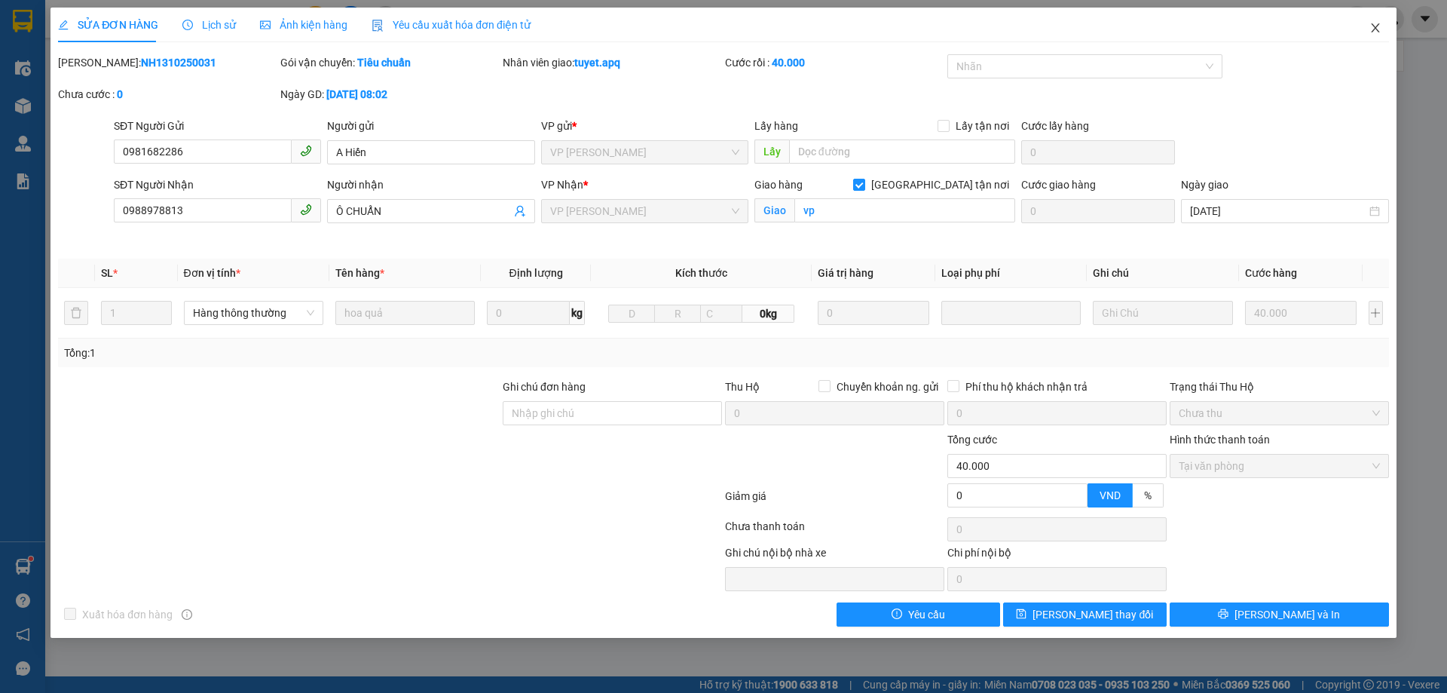
click at [1381, 26] on icon "close" at bounding box center [1376, 28] width 12 height 12
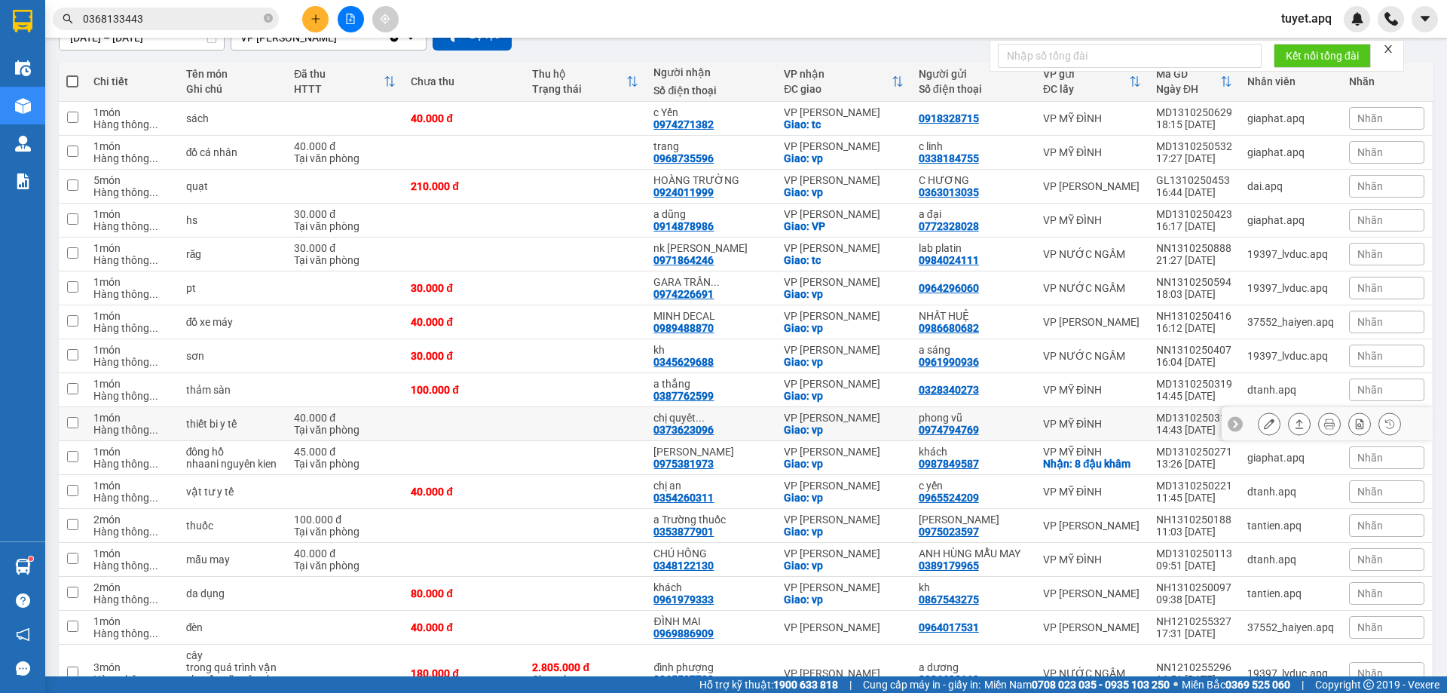
scroll to position [226, 0]
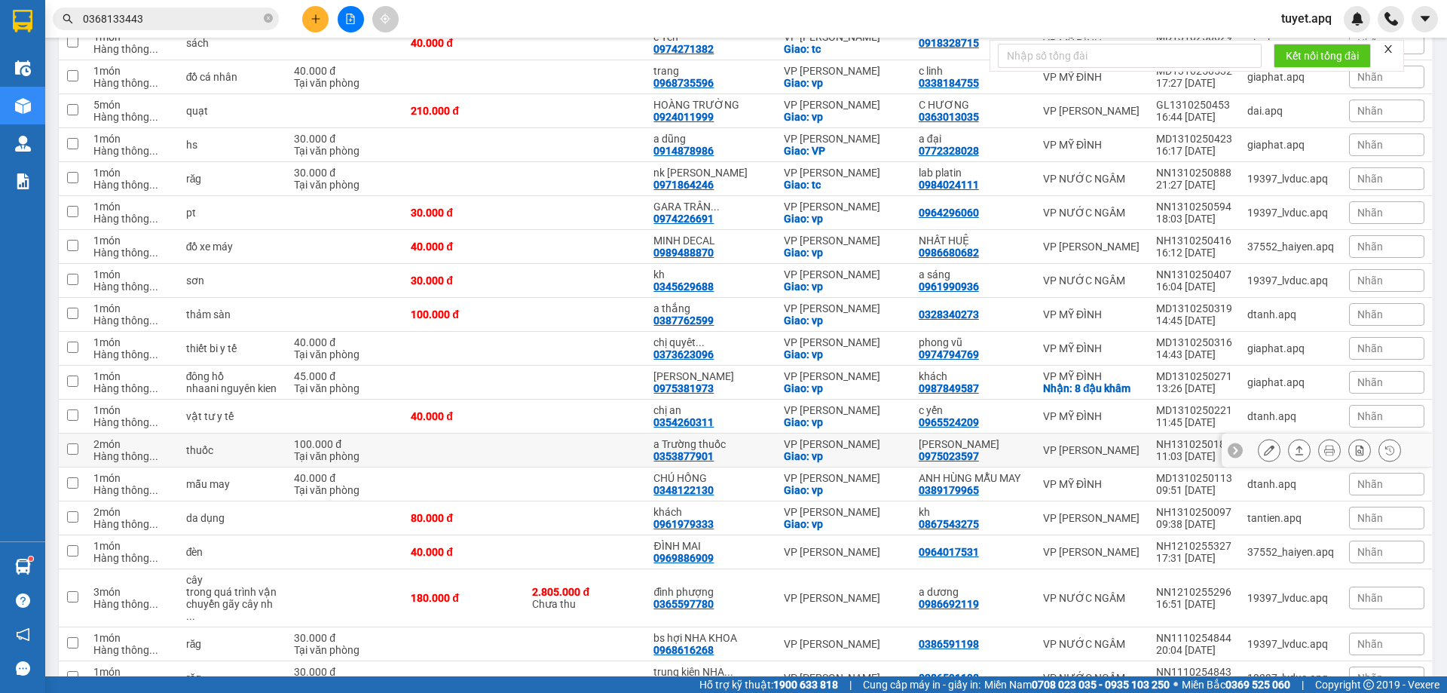
click at [1263, 452] on button at bounding box center [1269, 450] width 21 height 26
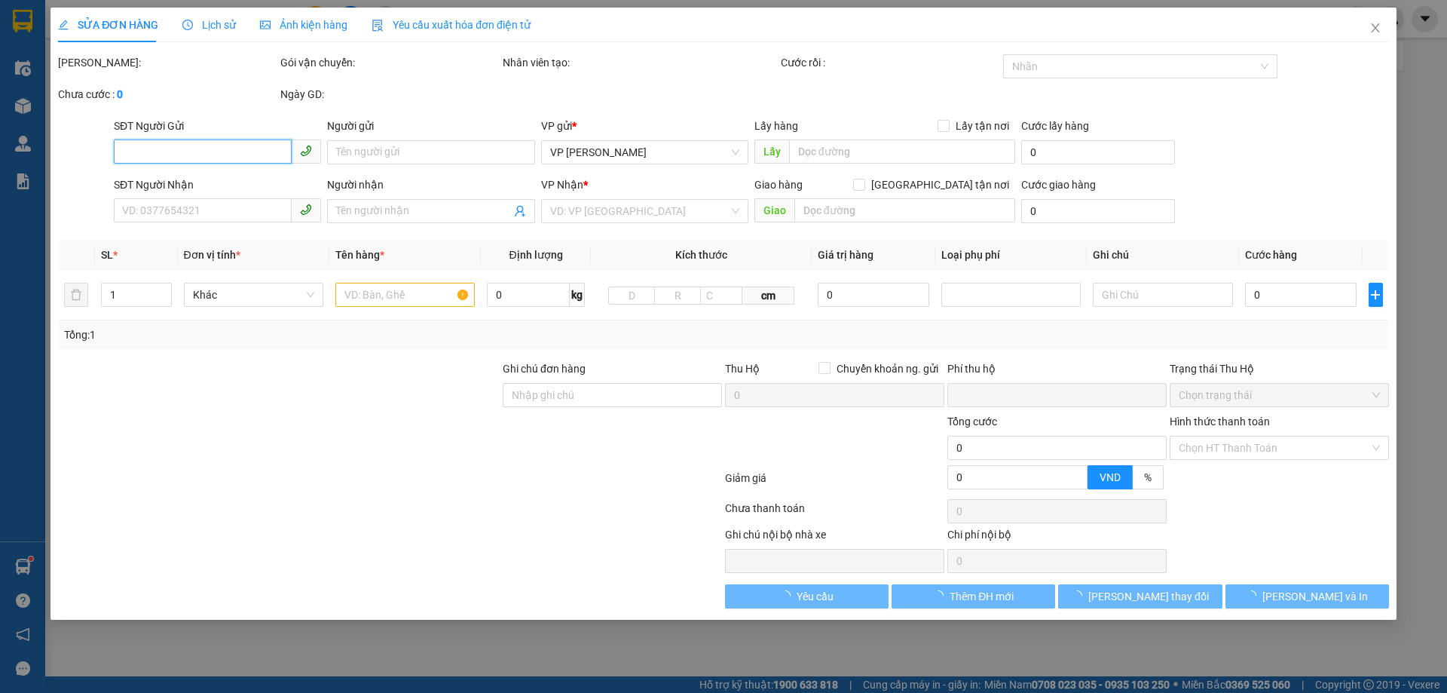
type input "0975023597"
type input "[PERSON_NAME]"
type input "0353877901"
type input "a Trường thuốc"
checkbox input "true"
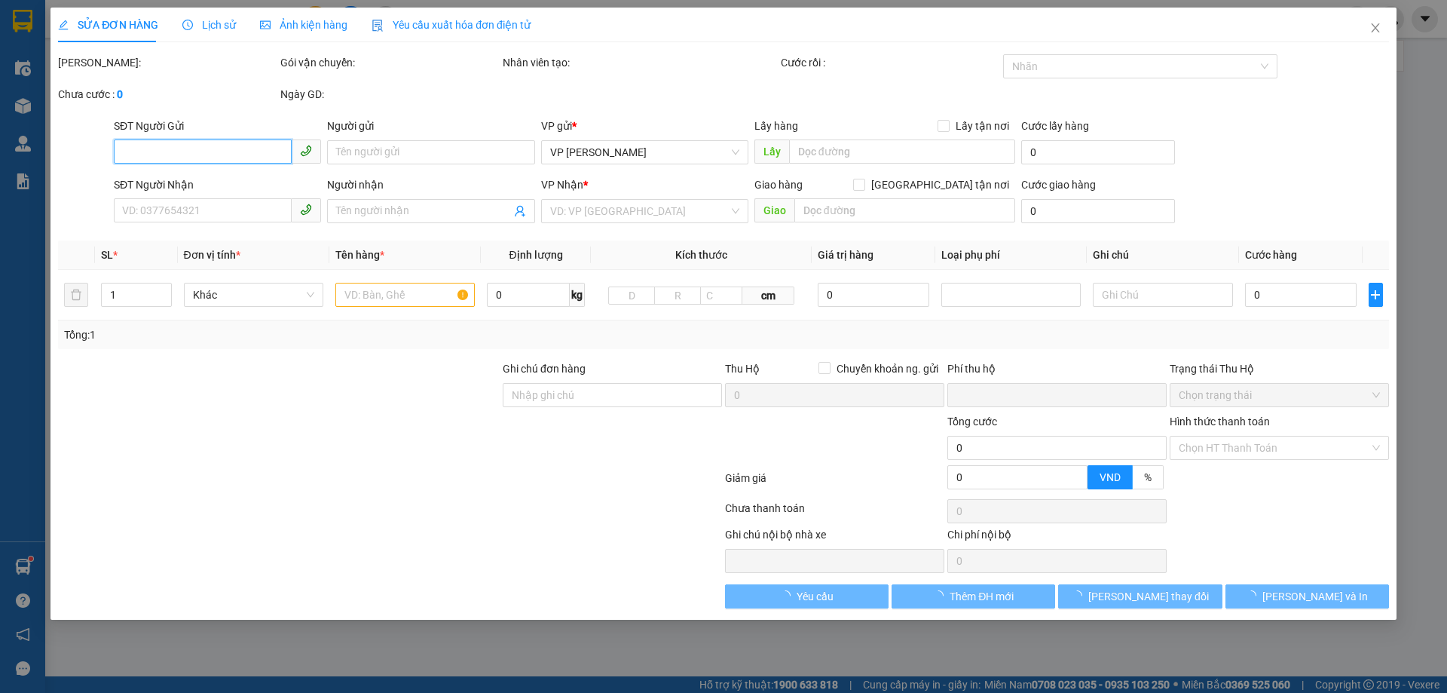
type input "vp"
type input "0"
type input "100.000"
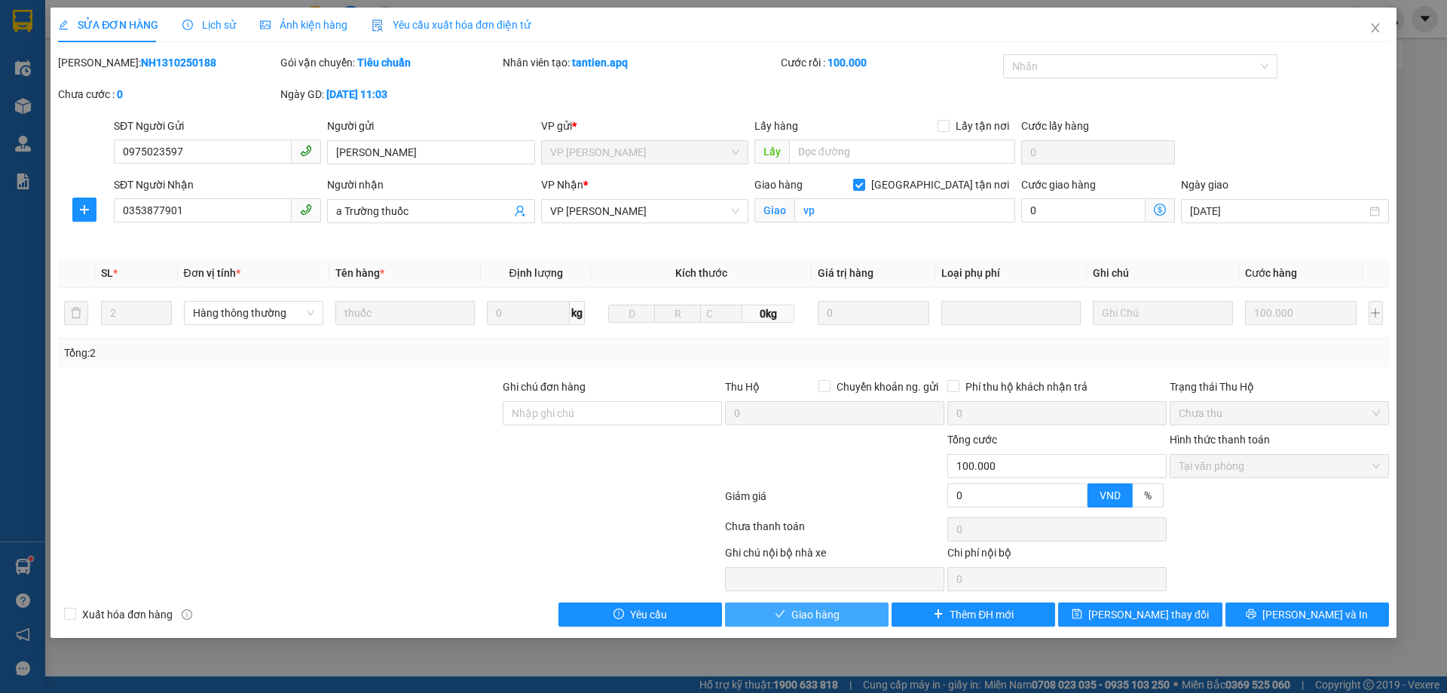
click at [801, 610] on span "Giao hàng" at bounding box center [815, 614] width 48 height 17
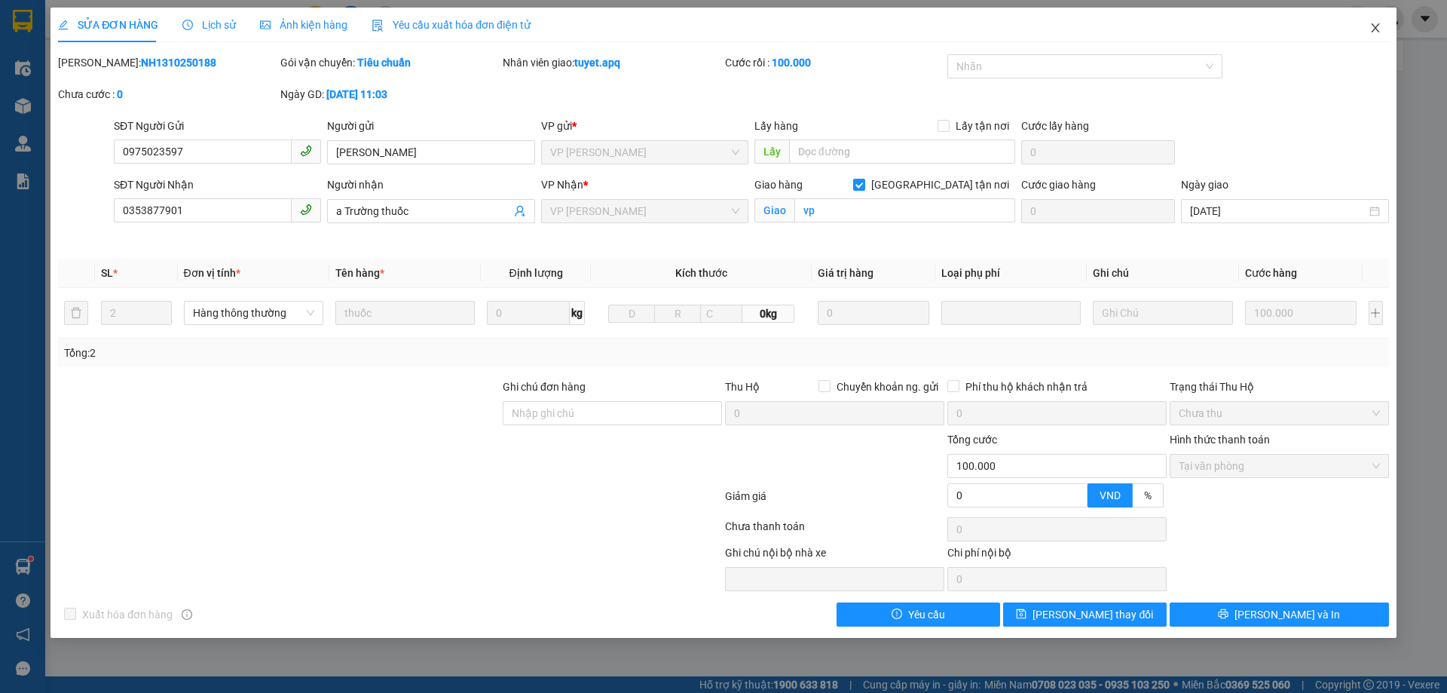
click at [1373, 26] on icon "close" at bounding box center [1375, 27] width 8 height 9
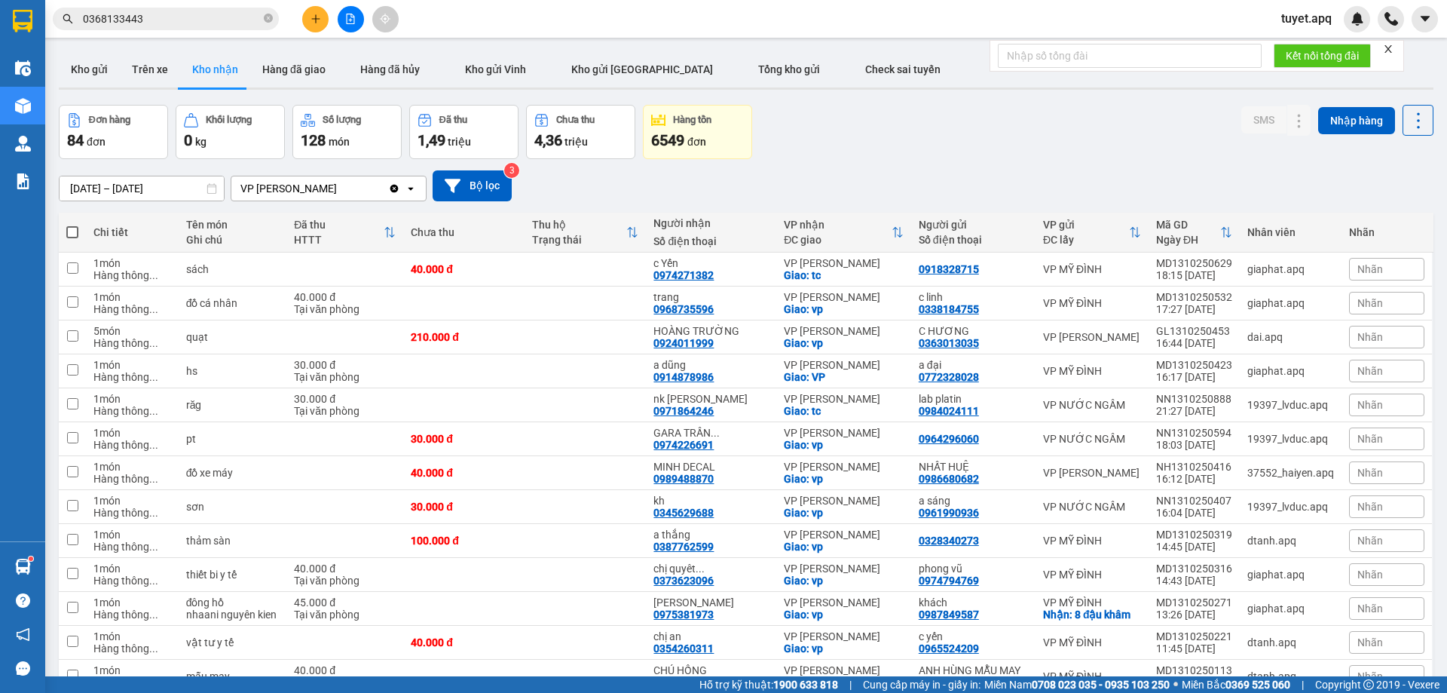
click at [161, 24] on input "0368133443" at bounding box center [172, 19] width 178 height 17
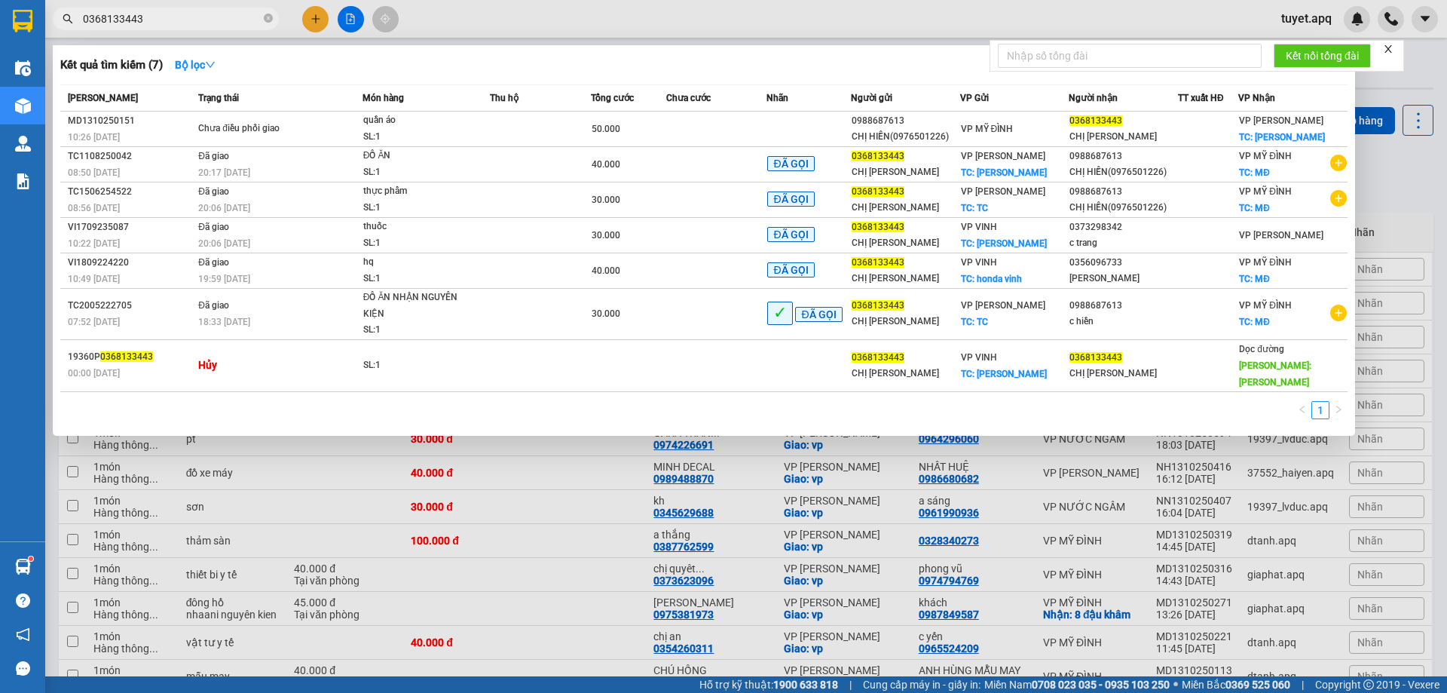
click at [209, 15] on input "0368133443" at bounding box center [172, 19] width 178 height 17
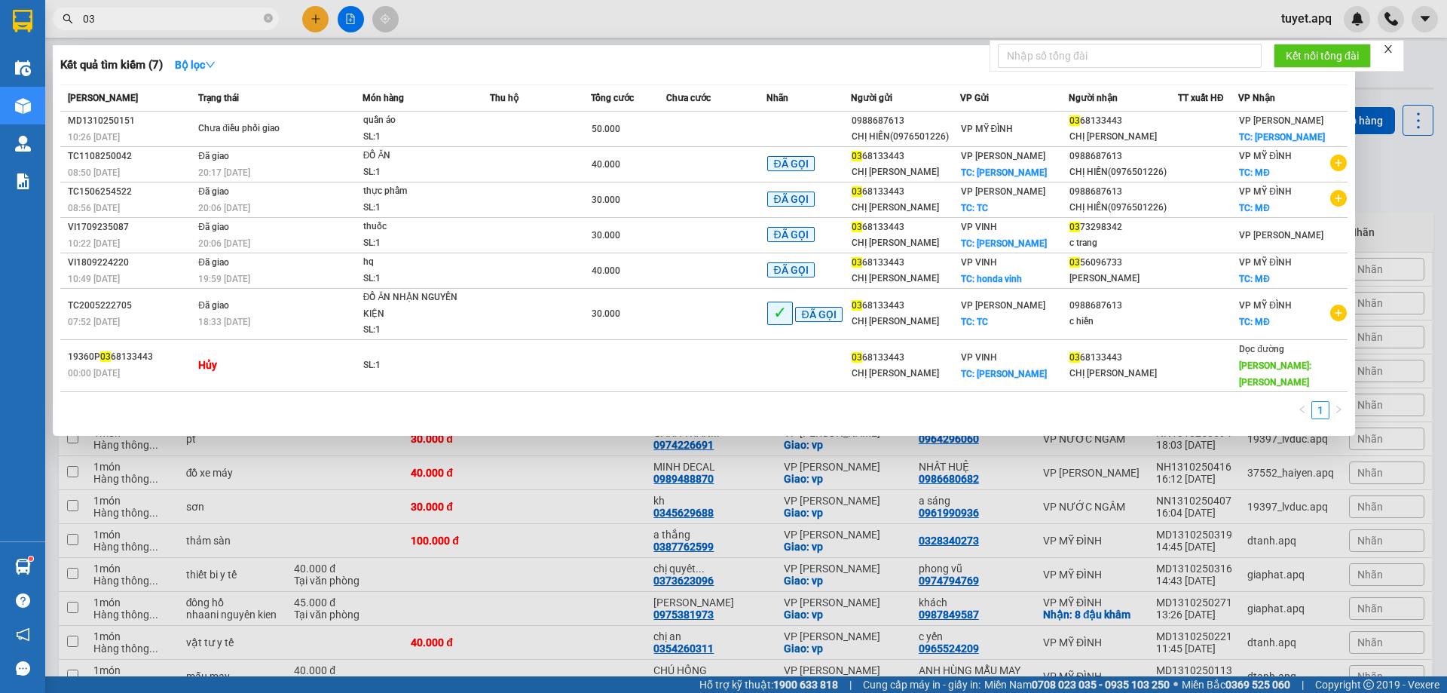
type input "0"
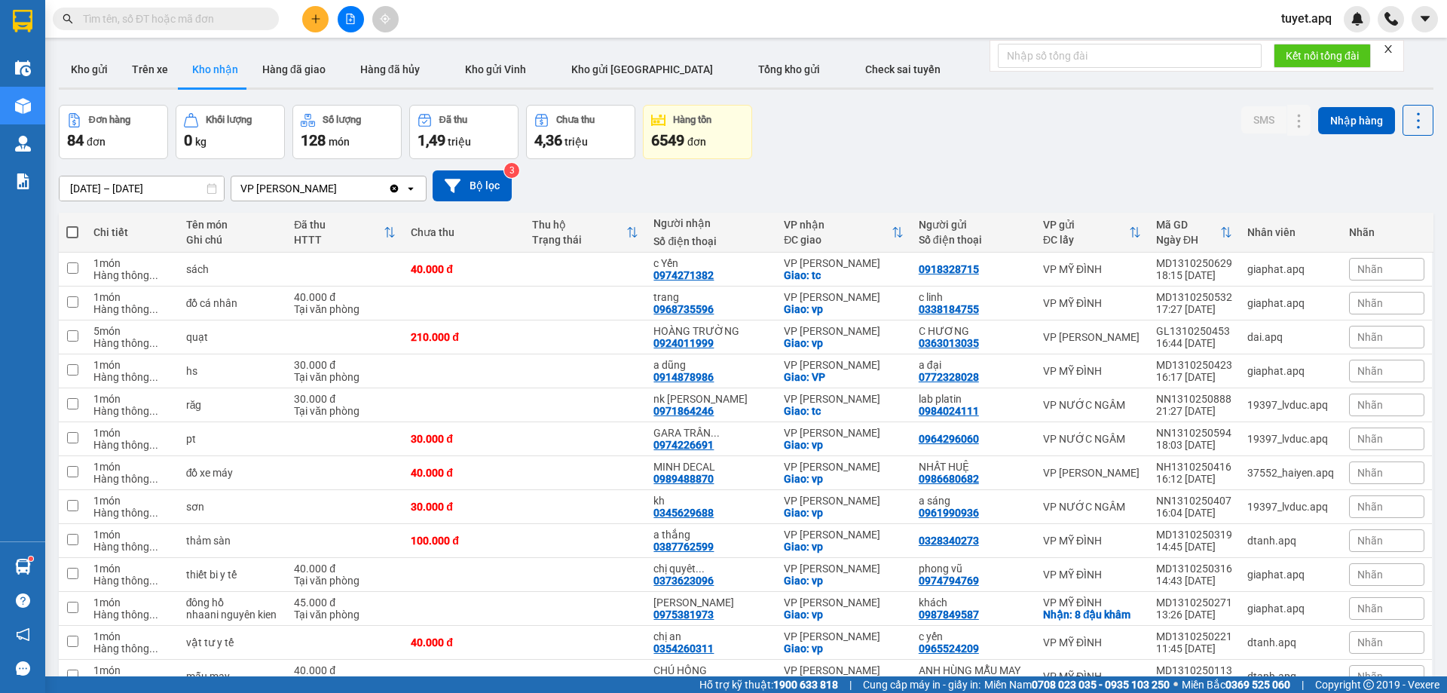
drag, startPoint x: 301, startPoint y: 47, endPoint x: 226, endPoint y: 44, distance: 74.7
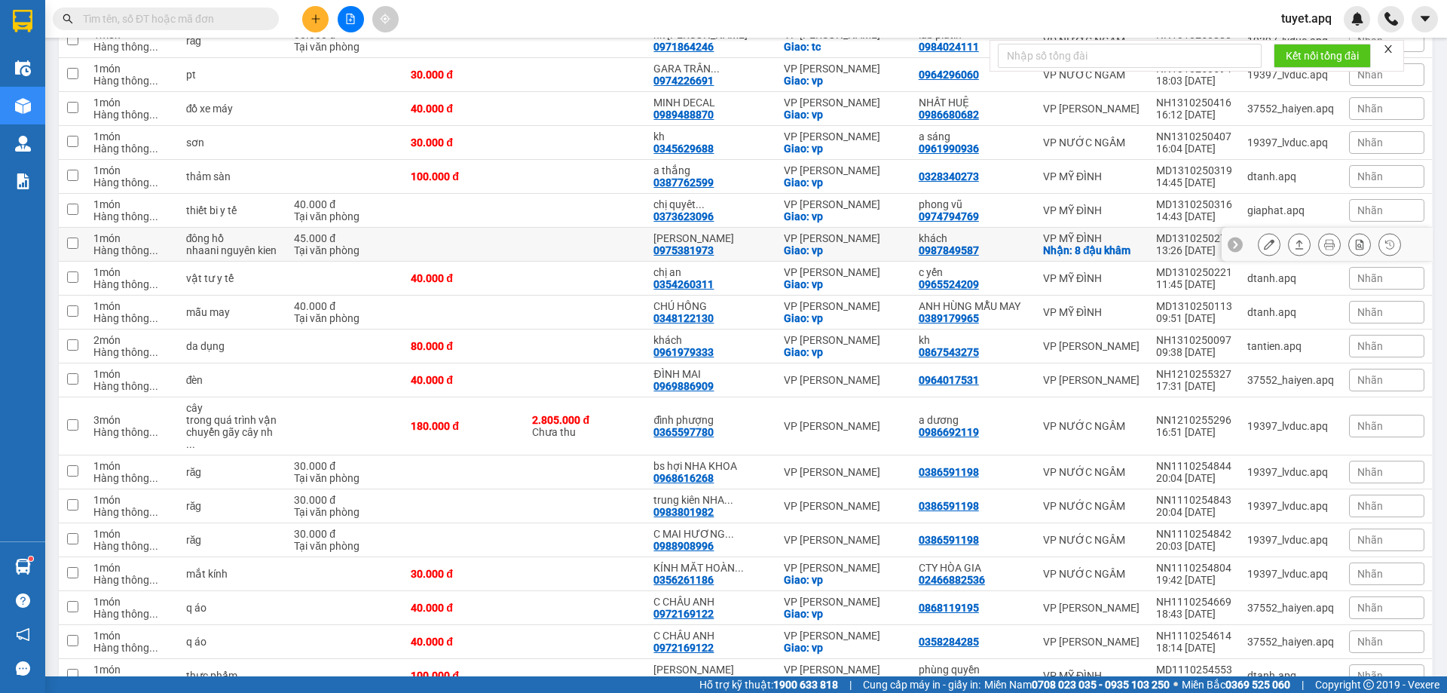
scroll to position [377, 0]
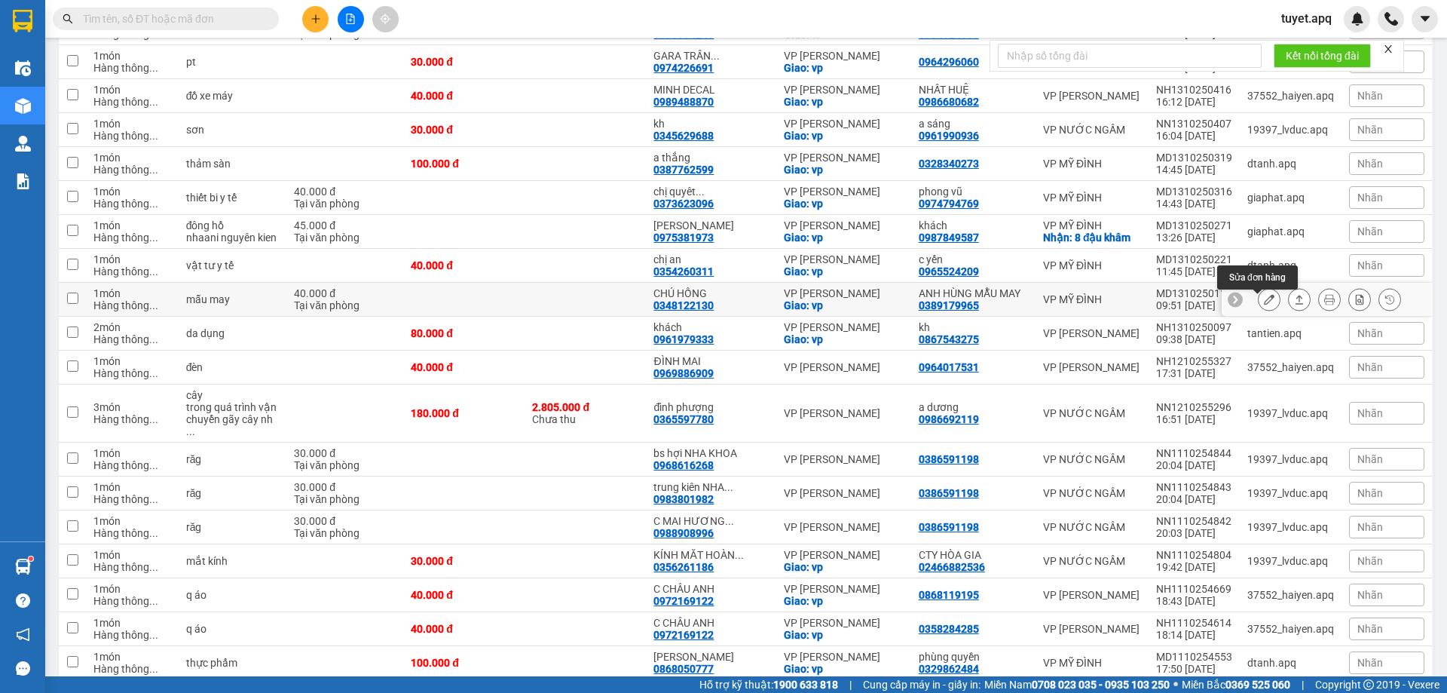
click at [1264, 303] on icon at bounding box center [1269, 299] width 11 height 11
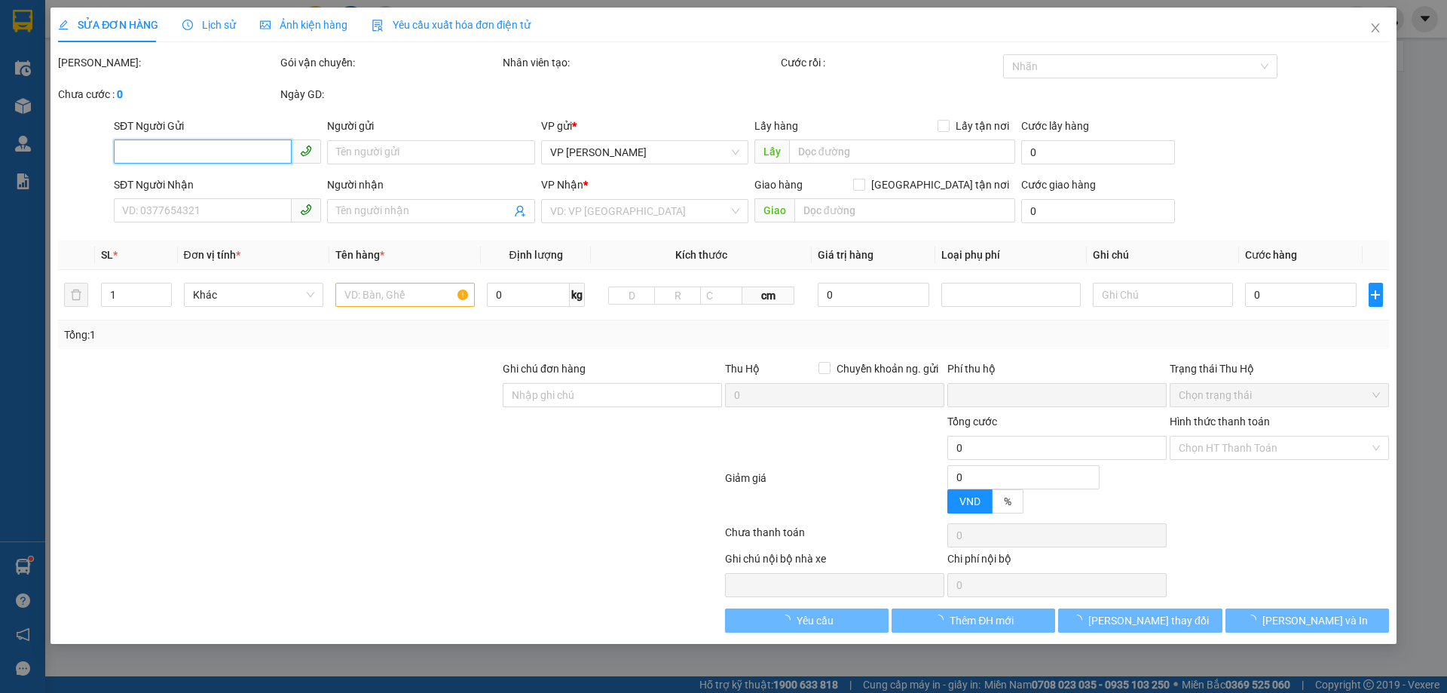
type input "0389179965"
type input "ANH HÙNG MẪU MAY"
type input "0348122130"
type input "CHÚ HỒNG"
checkbox input "true"
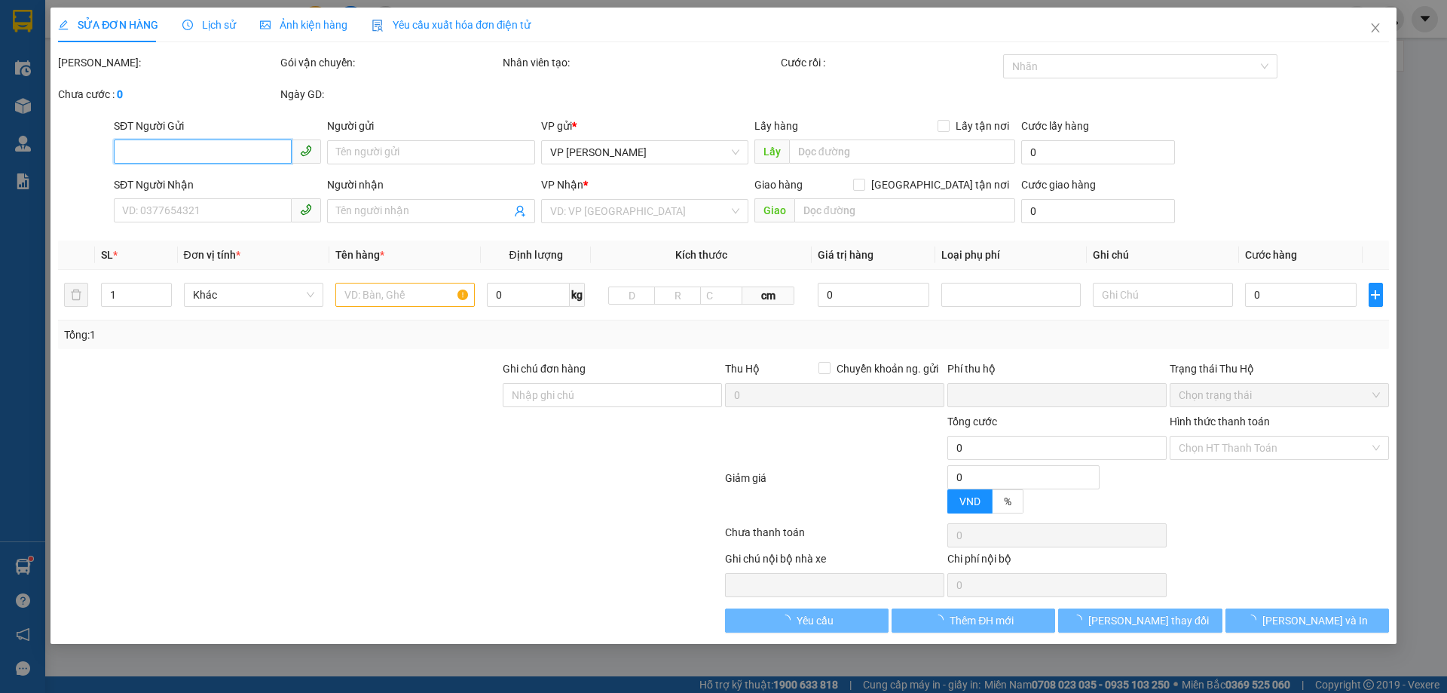
type input "vp"
type input "0"
type input "40.000"
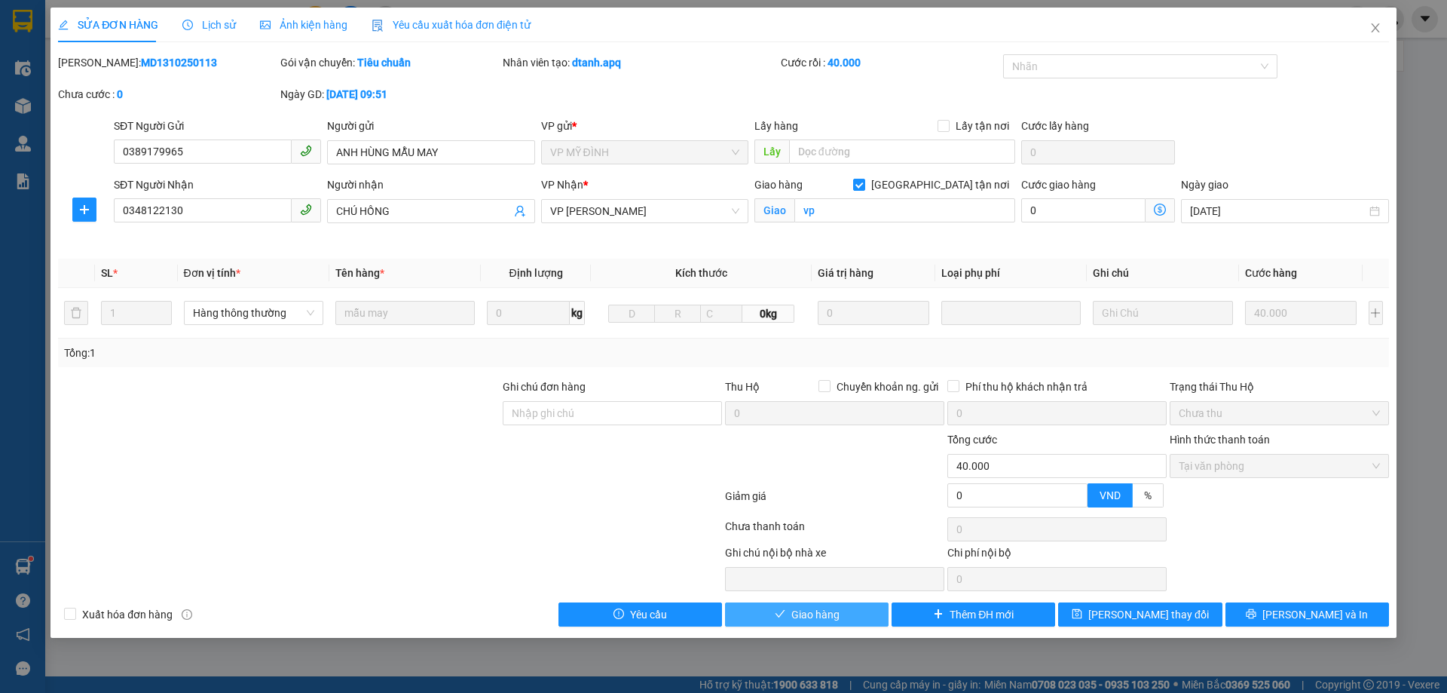
click at [834, 621] on span "Giao hàng" at bounding box center [815, 614] width 48 height 17
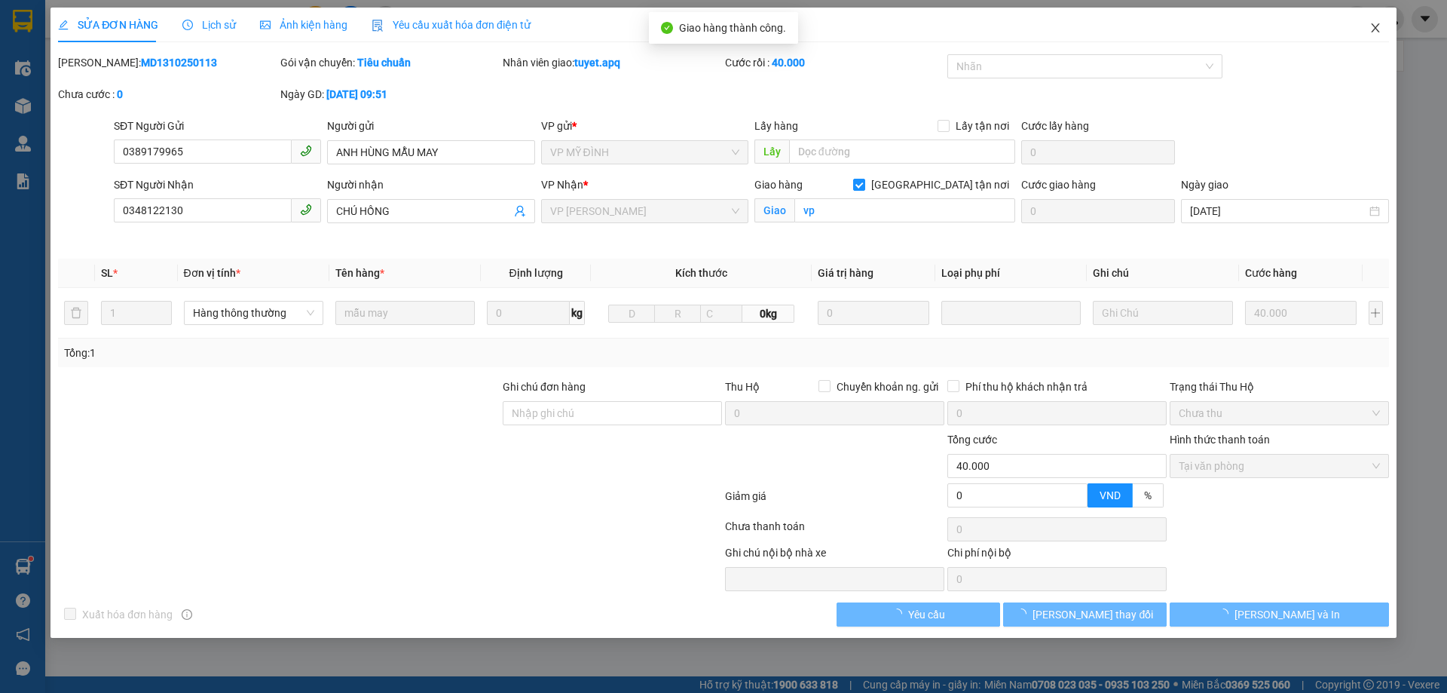
click at [1374, 29] on icon "close" at bounding box center [1376, 28] width 12 height 12
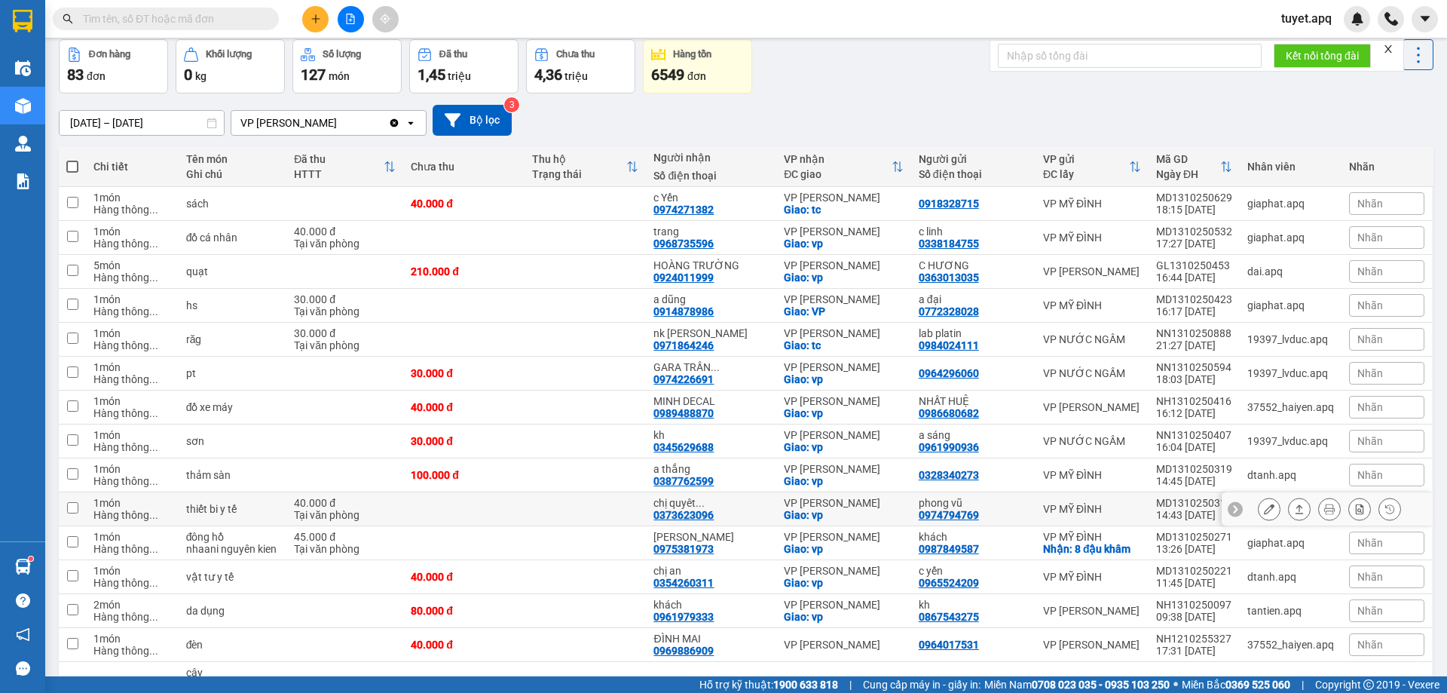
scroll to position [75, 0]
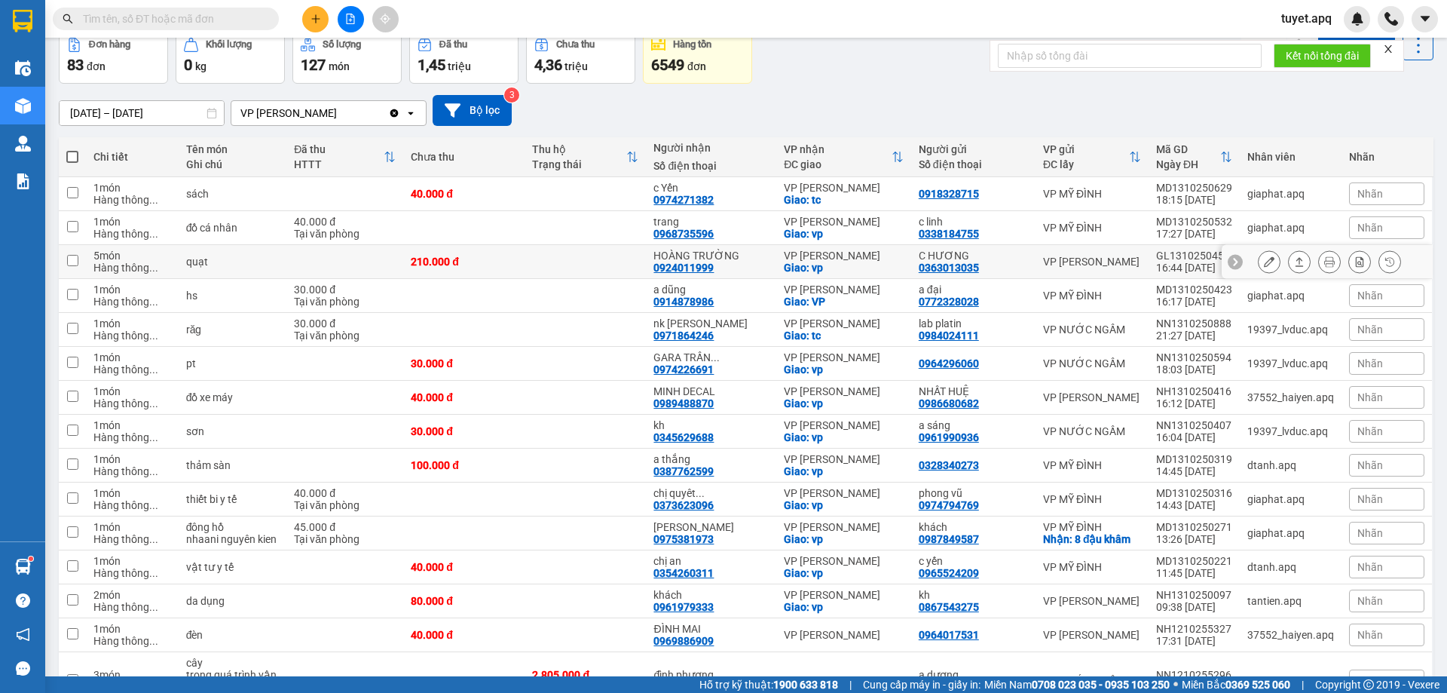
click at [1264, 259] on icon at bounding box center [1269, 261] width 11 height 11
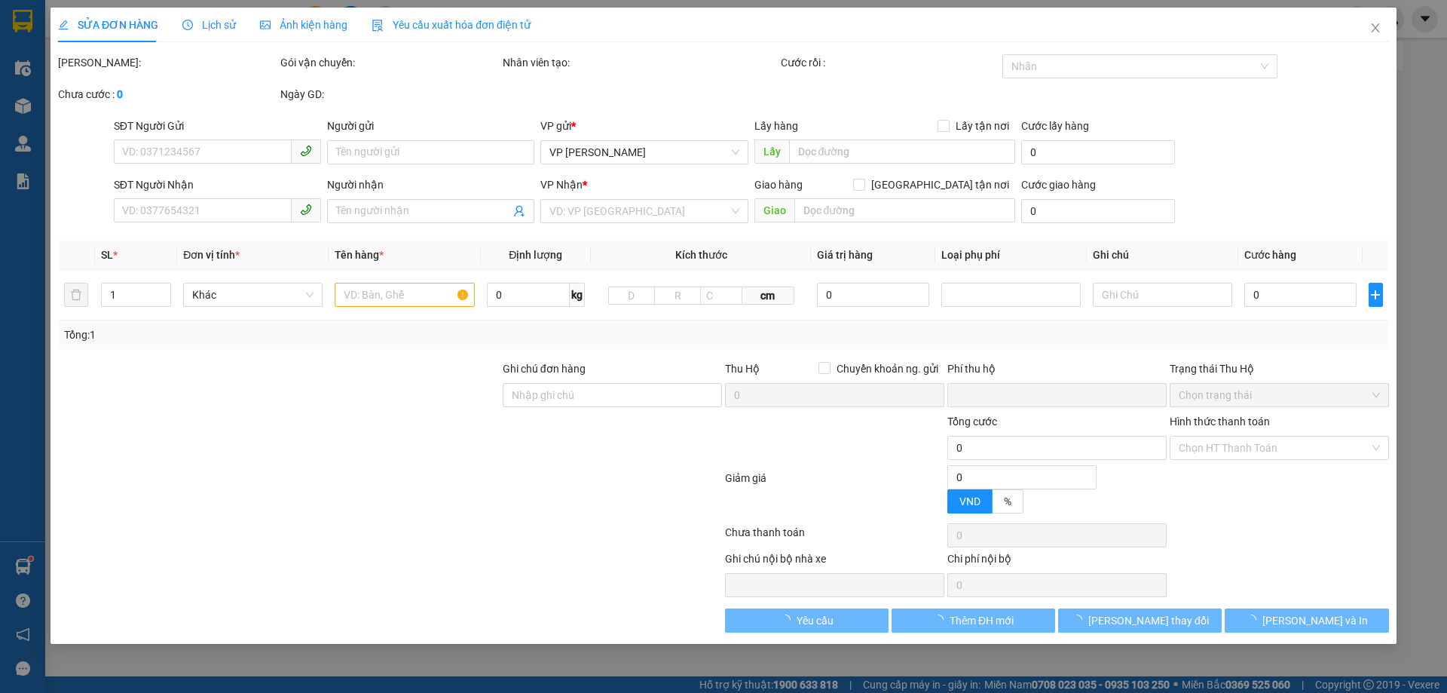
type input "0363013035"
type input "C HƯƠNG"
type input "0924011999"
type input "HOÀNG TRƯỜNG"
checkbox input "true"
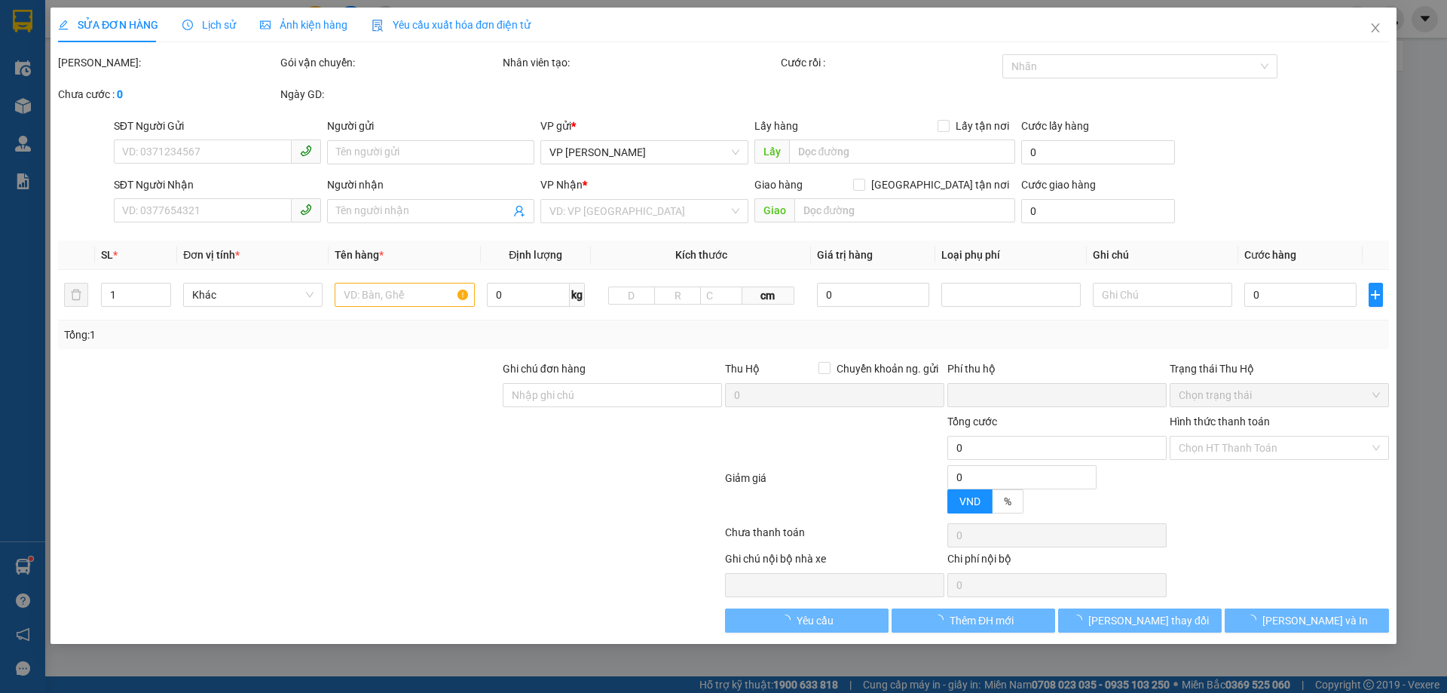
type input "vp"
type input "0"
type input "210.000"
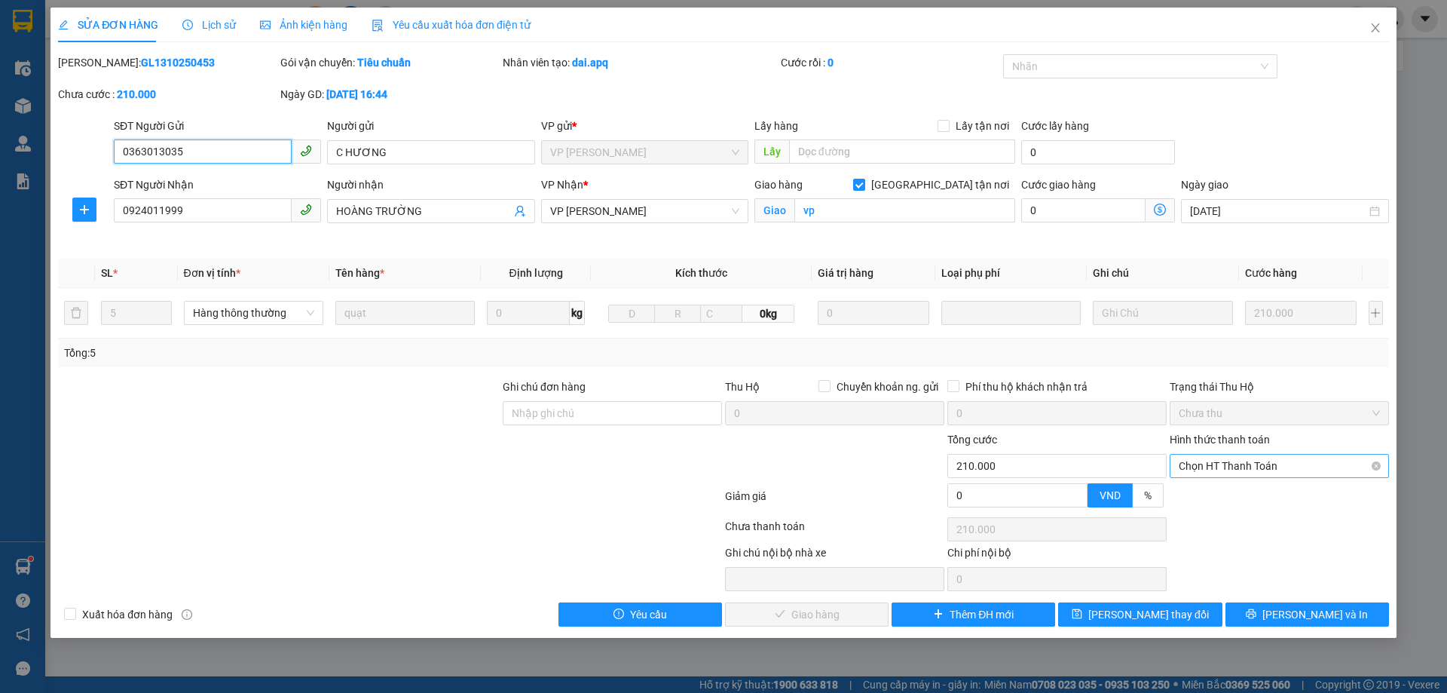
click at [1227, 465] on span "Chọn HT Thanh Toán" at bounding box center [1279, 466] width 201 height 23
click at [1234, 494] on div "Tại văn phòng" at bounding box center [1279, 496] width 201 height 17
type input "0"
click at [794, 611] on span "[PERSON_NAME] và Giao hàng" at bounding box center [826, 614] width 145 height 17
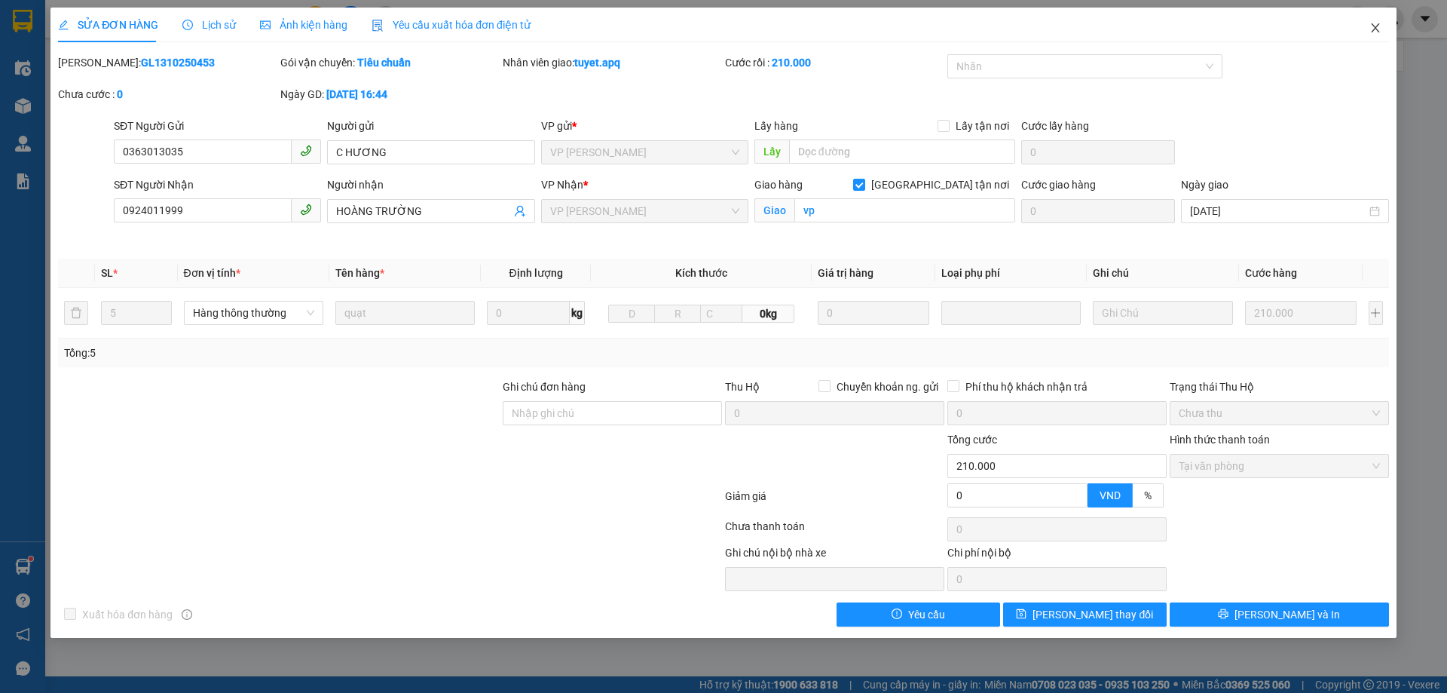
click at [1379, 31] on icon "close" at bounding box center [1376, 28] width 12 height 12
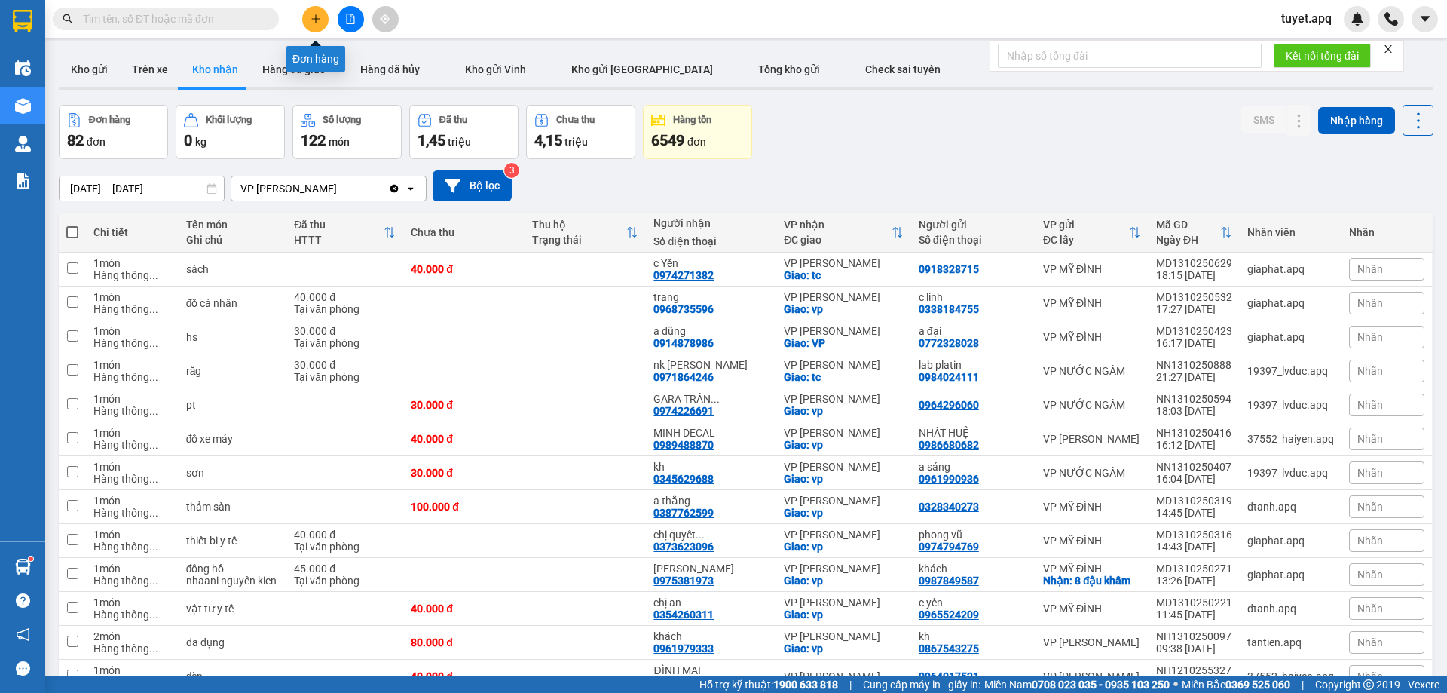
click at [305, 22] on button at bounding box center [315, 19] width 26 height 26
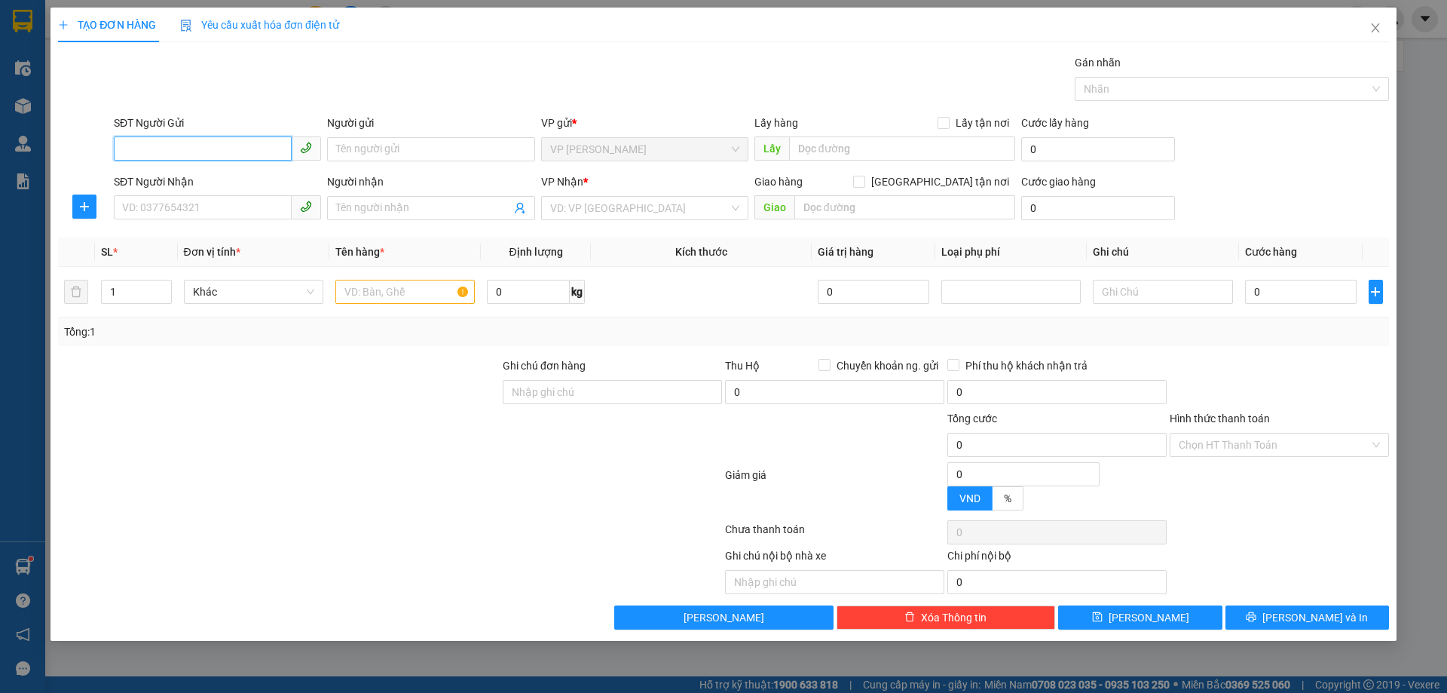
click at [233, 140] on input "SĐT Người Gửi" at bounding box center [203, 148] width 178 height 24
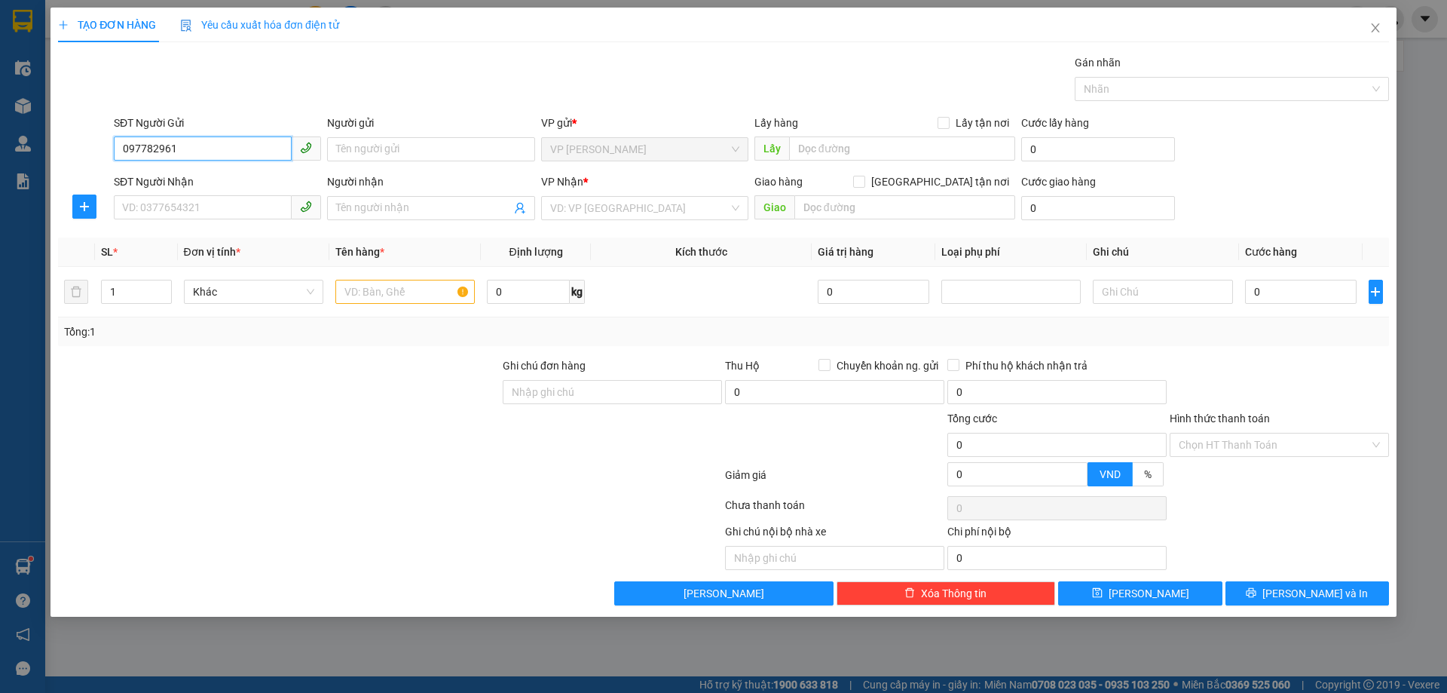
type input "0977829619"
click at [264, 180] on div "0977829619 - A hoàng huế(0911787666)" at bounding box center [220, 179] width 194 height 17
type input "A hoàng huế(0911787666)"
checkbox input "true"
type input "vp"
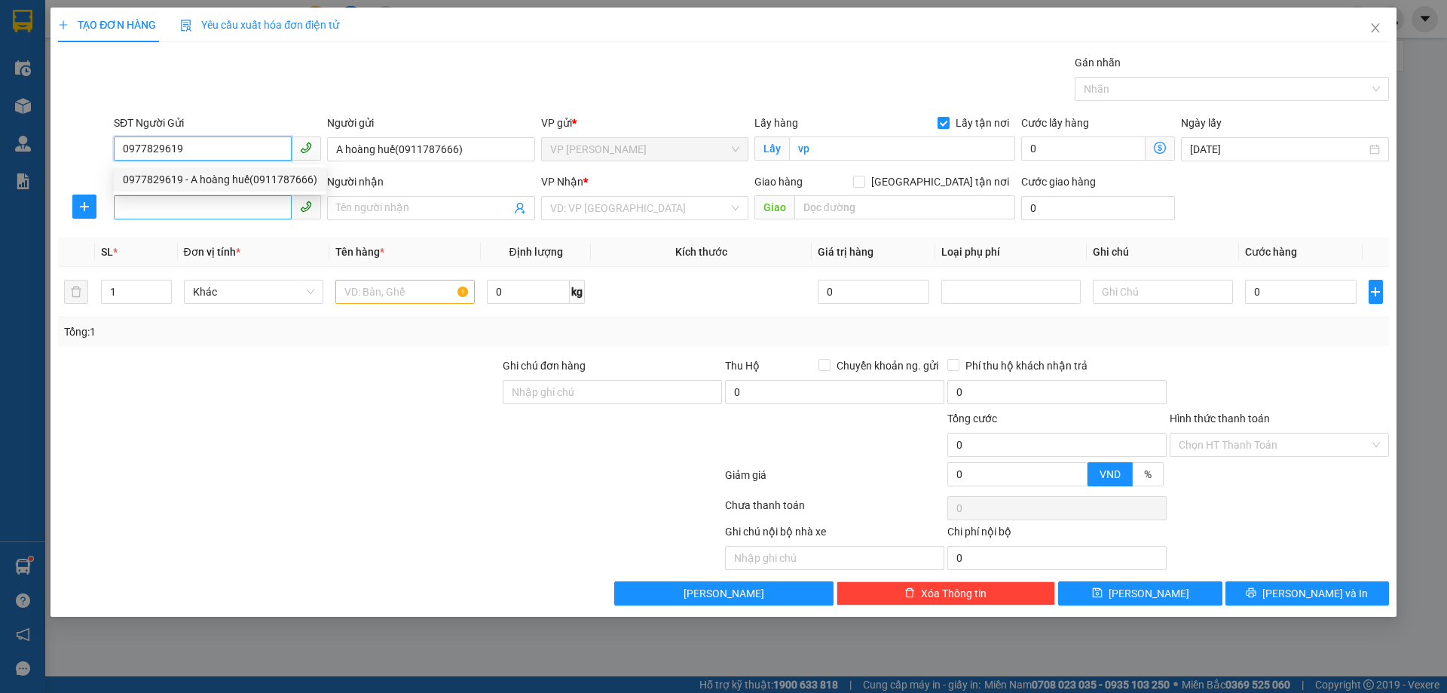
type input "0977829619"
click at [253, 214] on input "SĐT Người Nhận" at bounding box center [203, 207] width 178 height 24
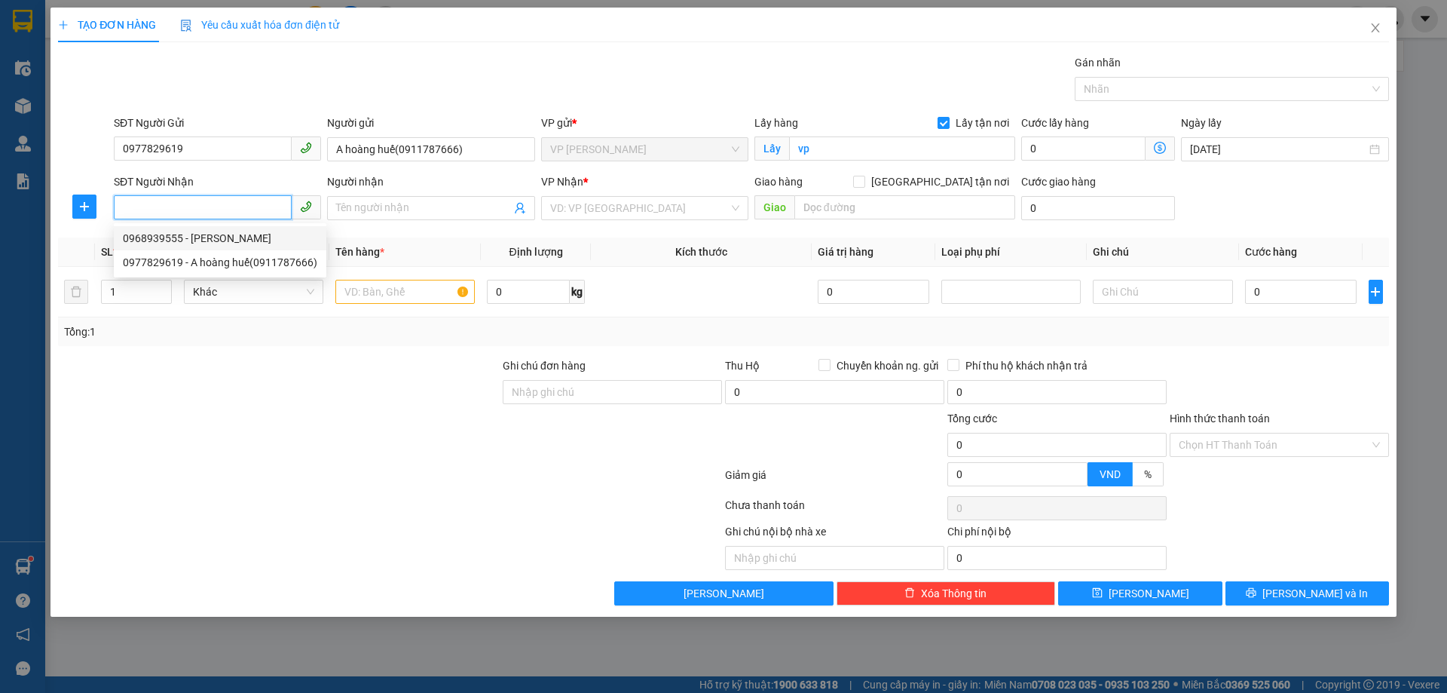
click at [215, 240] on div "0968939555 - LÊ HÂN" at bounding box center [220, 238] width 194 height 17
type input "0968939555"
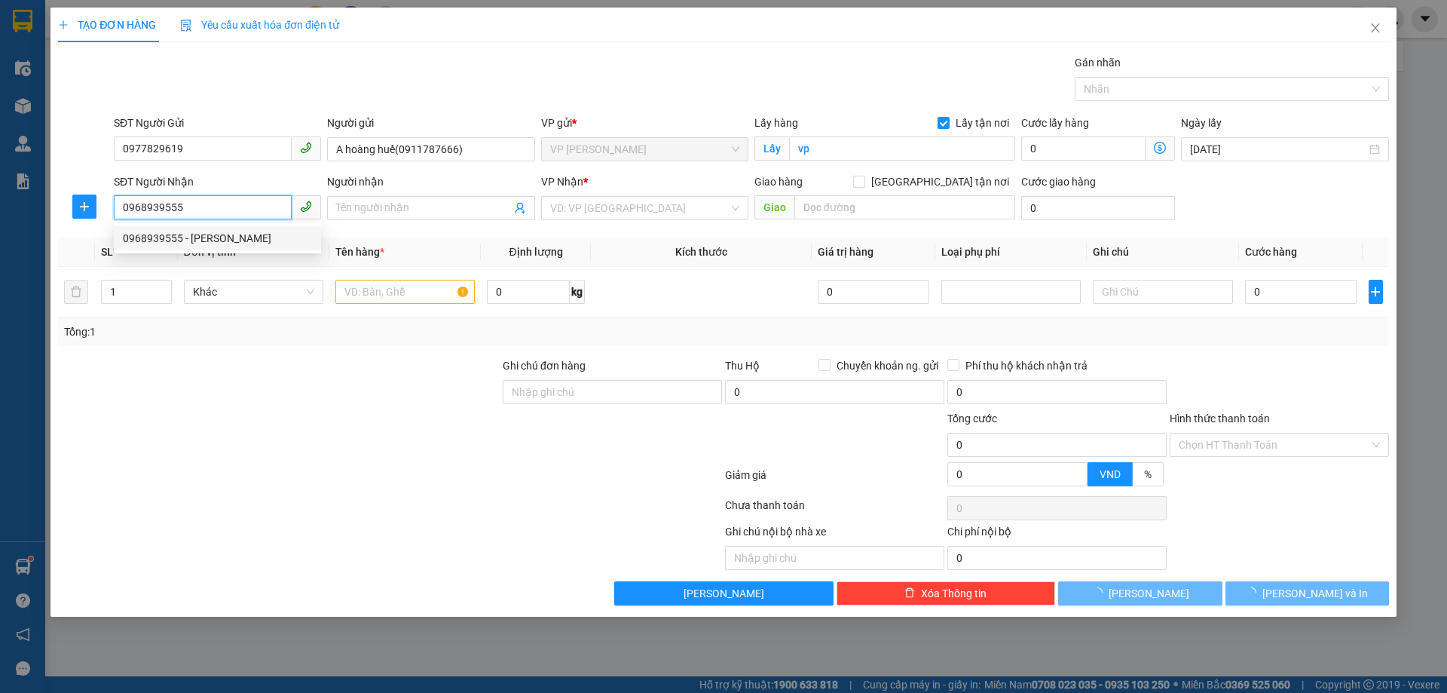
type input "LÊ HÂN"
checkbox input "true"
type input "NH"
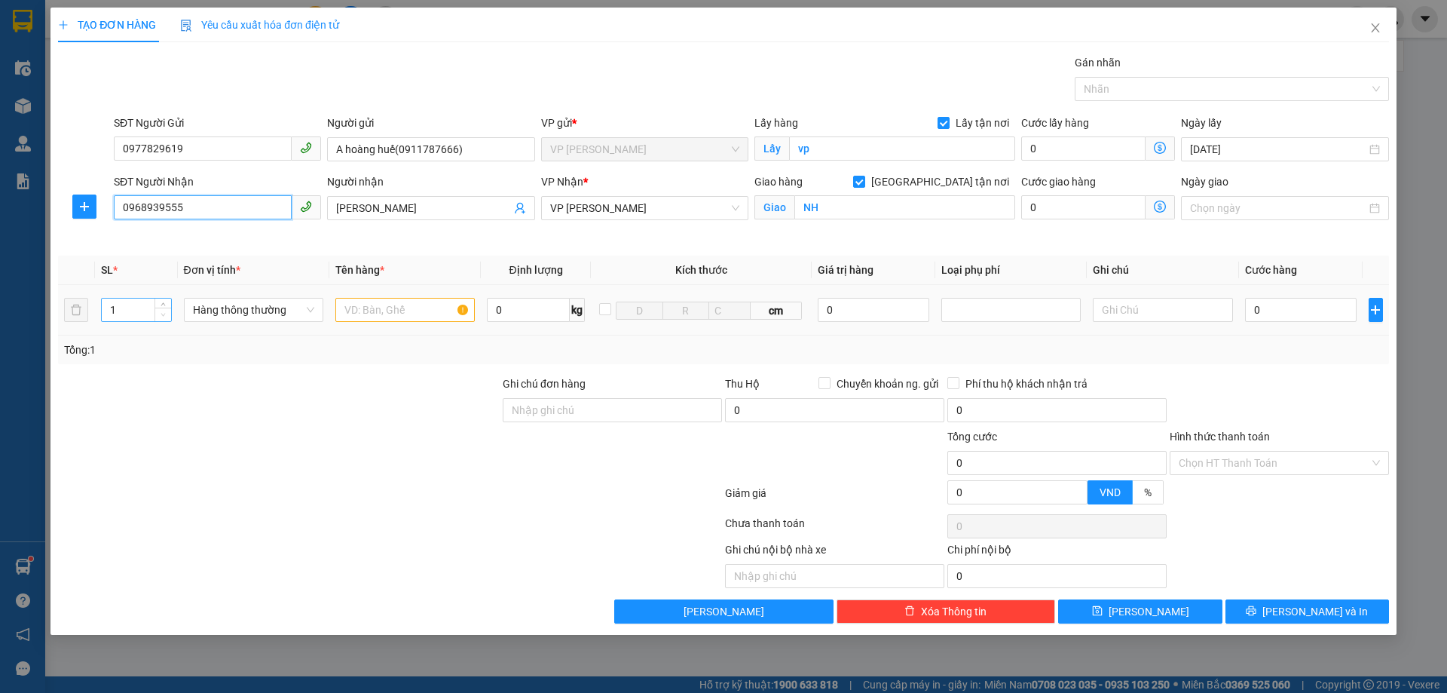
click at [163, 308] on span "Decrease Value" at bounding box center [163, 315] width 17 height 14
click at [166, 309] on span "up" at bounding box center [163, 306] width 9 height 9
type input "3"
click at [161, 307] on icon "up" at bounding box center [163, 306] width 5 height 3
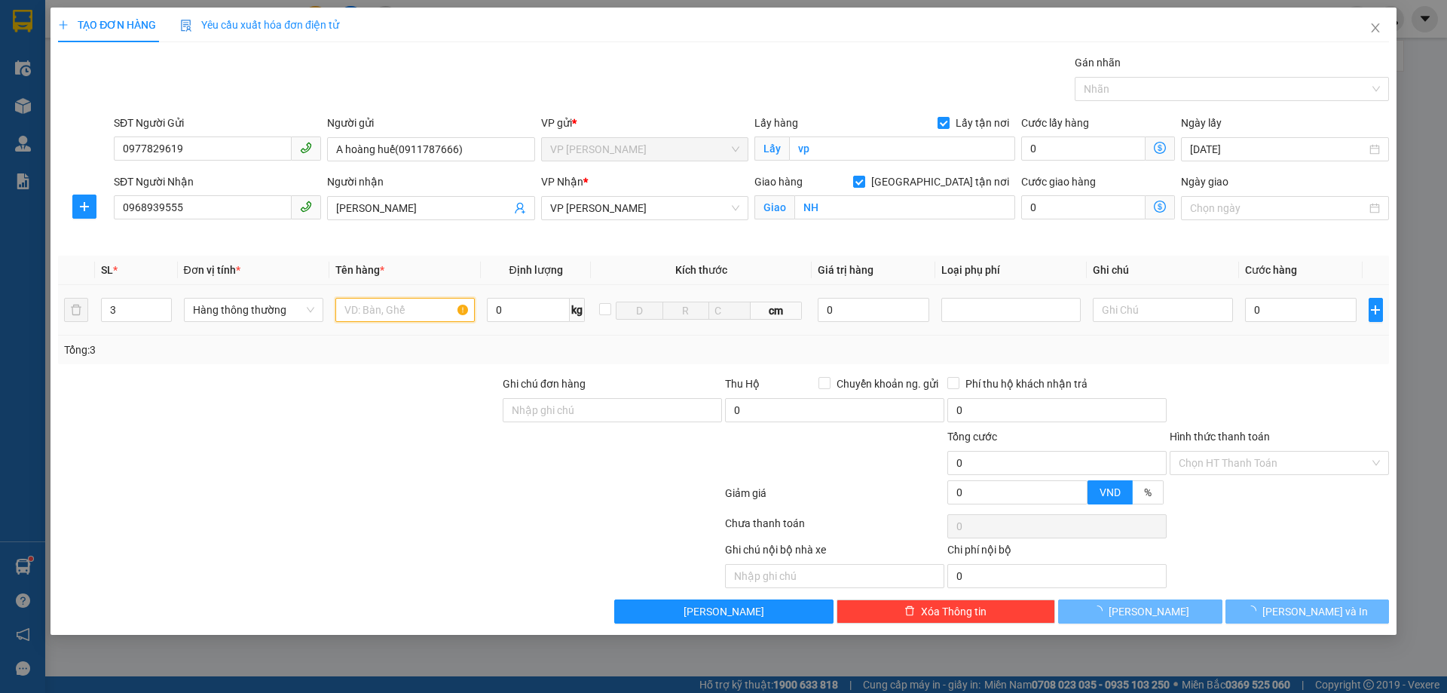
click at [399, 316] on input "text" at bounding box center [404, 310] width 139 height 24
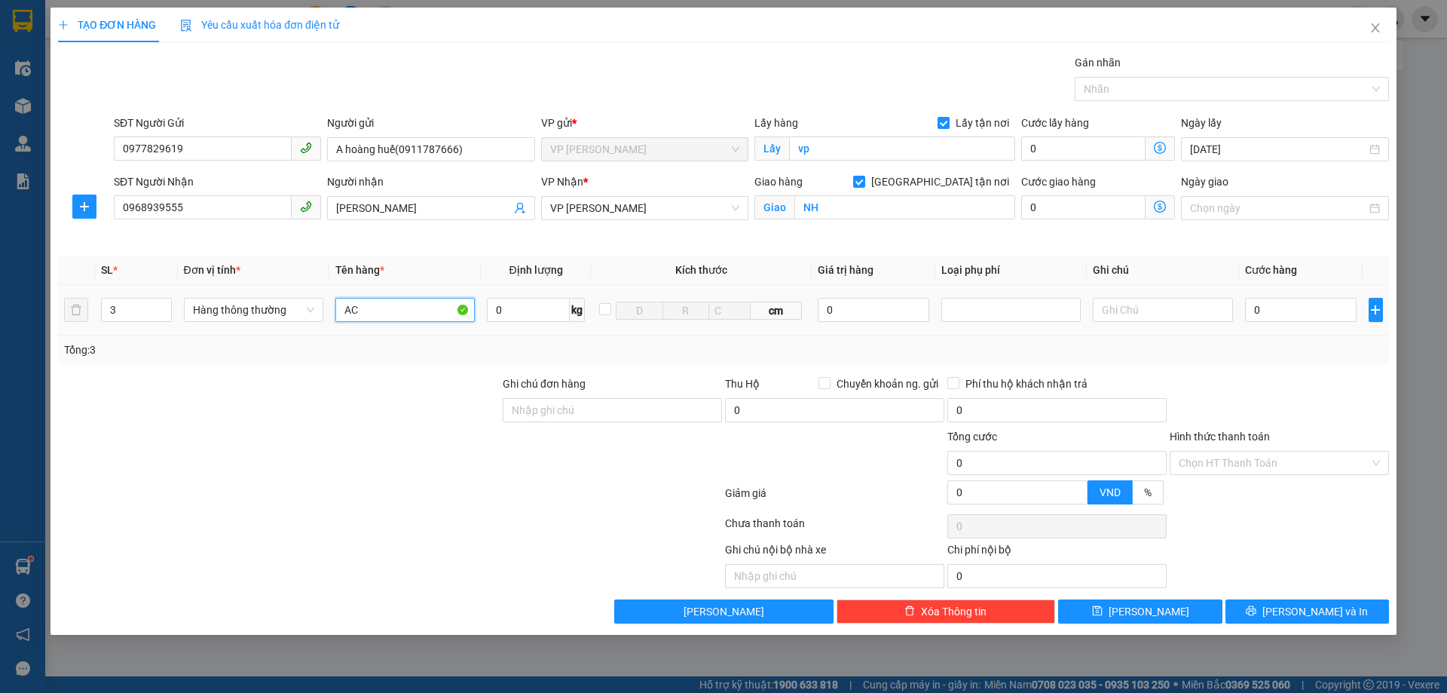
type input "A"
type input "ÁC QUY"
click at [1279, 308] on input "0" at bounding box center [1301, 310] width 112 height 24
type input "41"
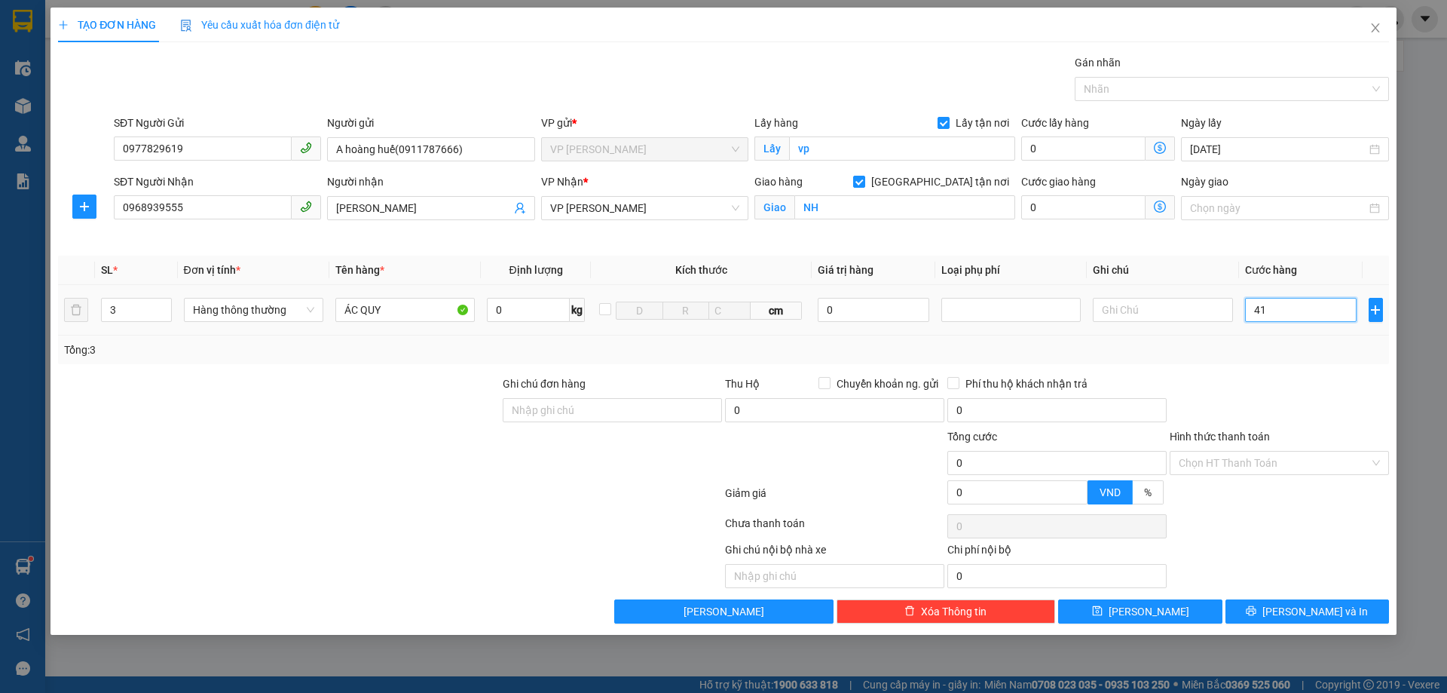
type input "41"
type input "411"
type input "4.110"
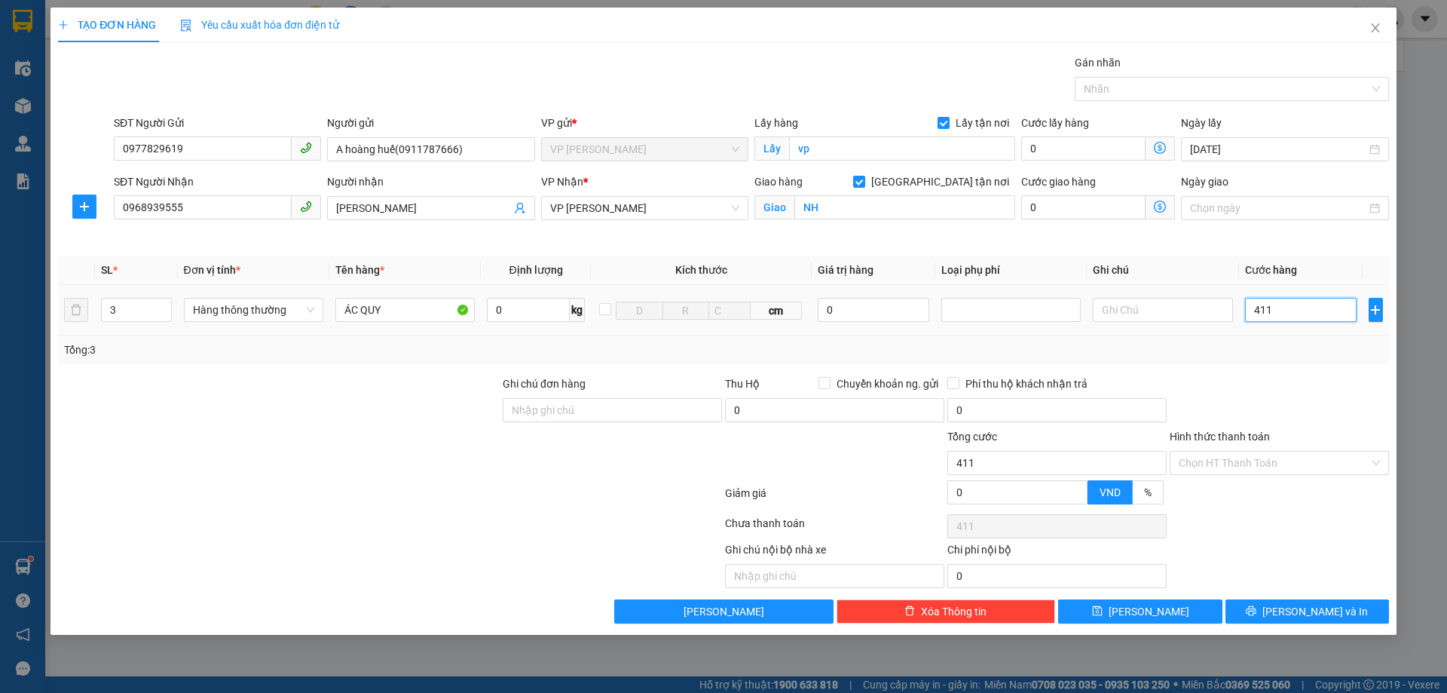
type input "4.110"
type input "41.100"
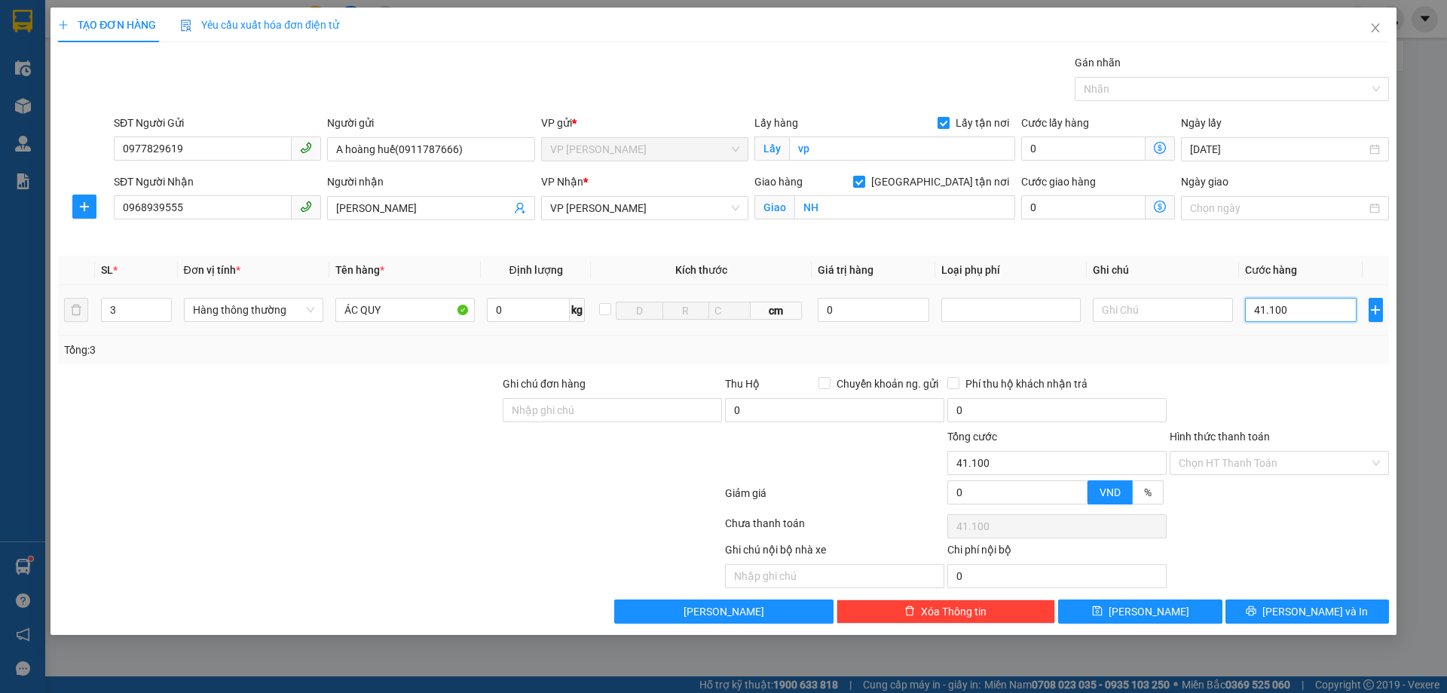
type input "411.000"
type input "41.100"
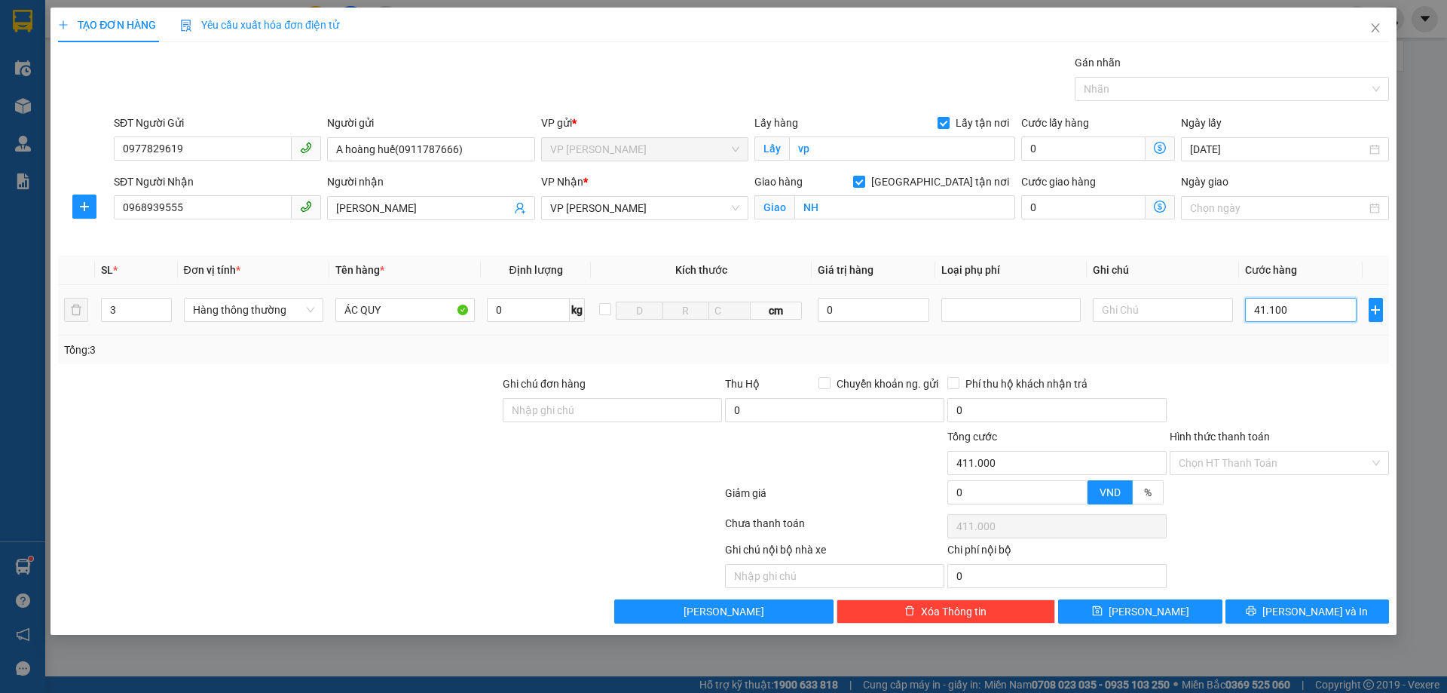
type input "41.100"
type input "4.110"
type input "411"
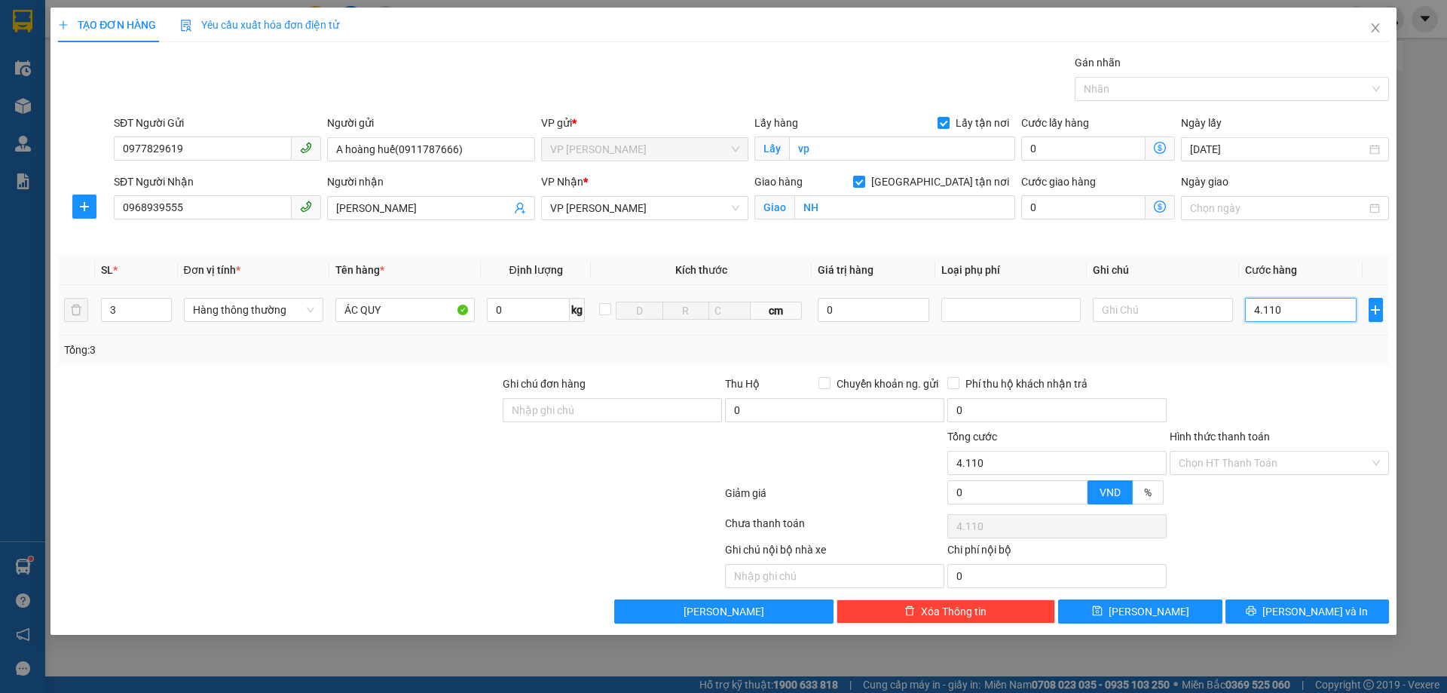
type input "411"
type input "41"
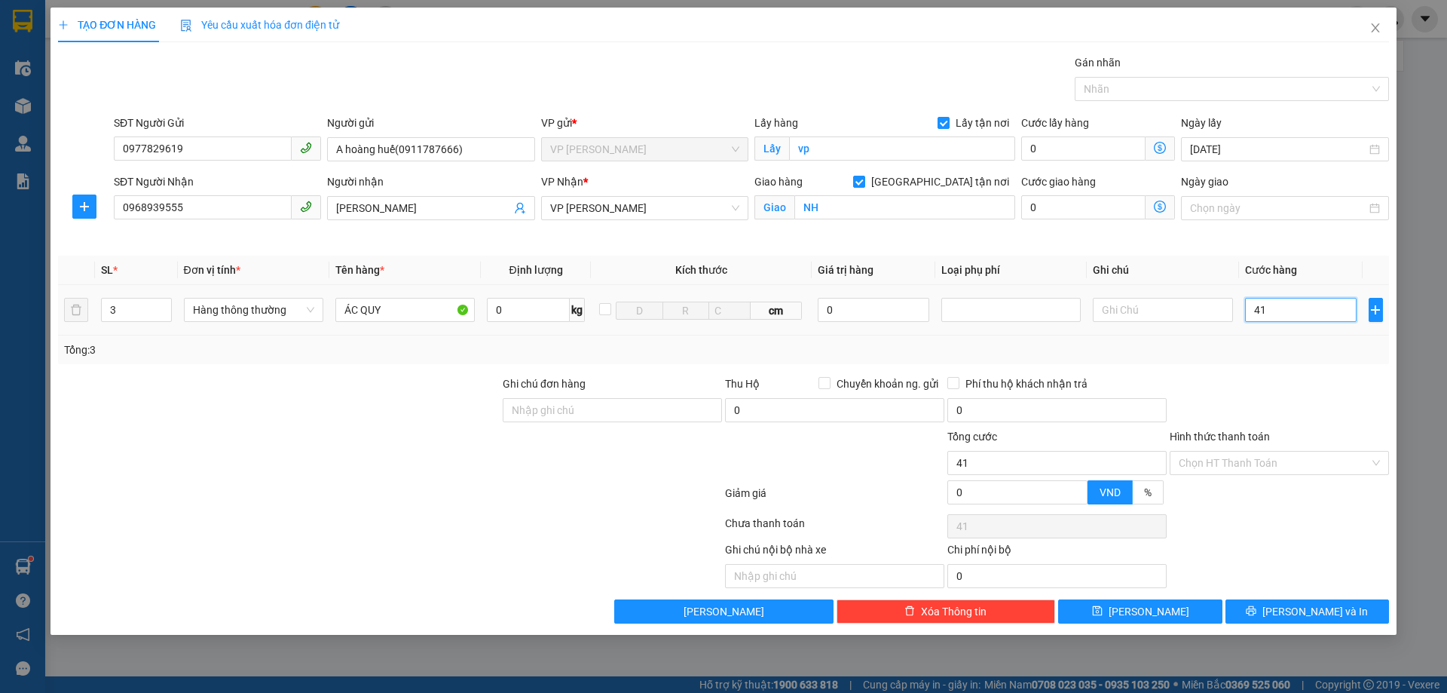
type input "4"
type input "0"
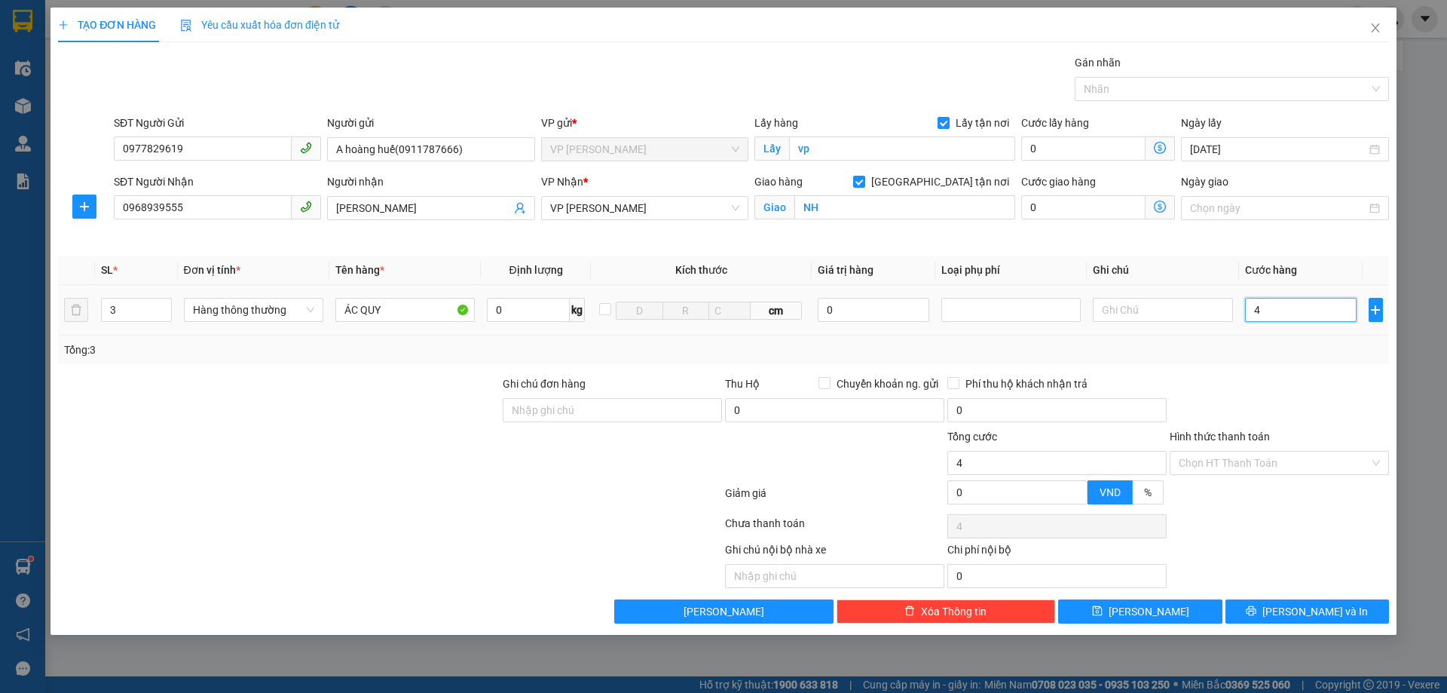
type input "0"
click at [1251, 307] on input "0" at bounding box center [1301, 310] width 112 height 24
type input "10"
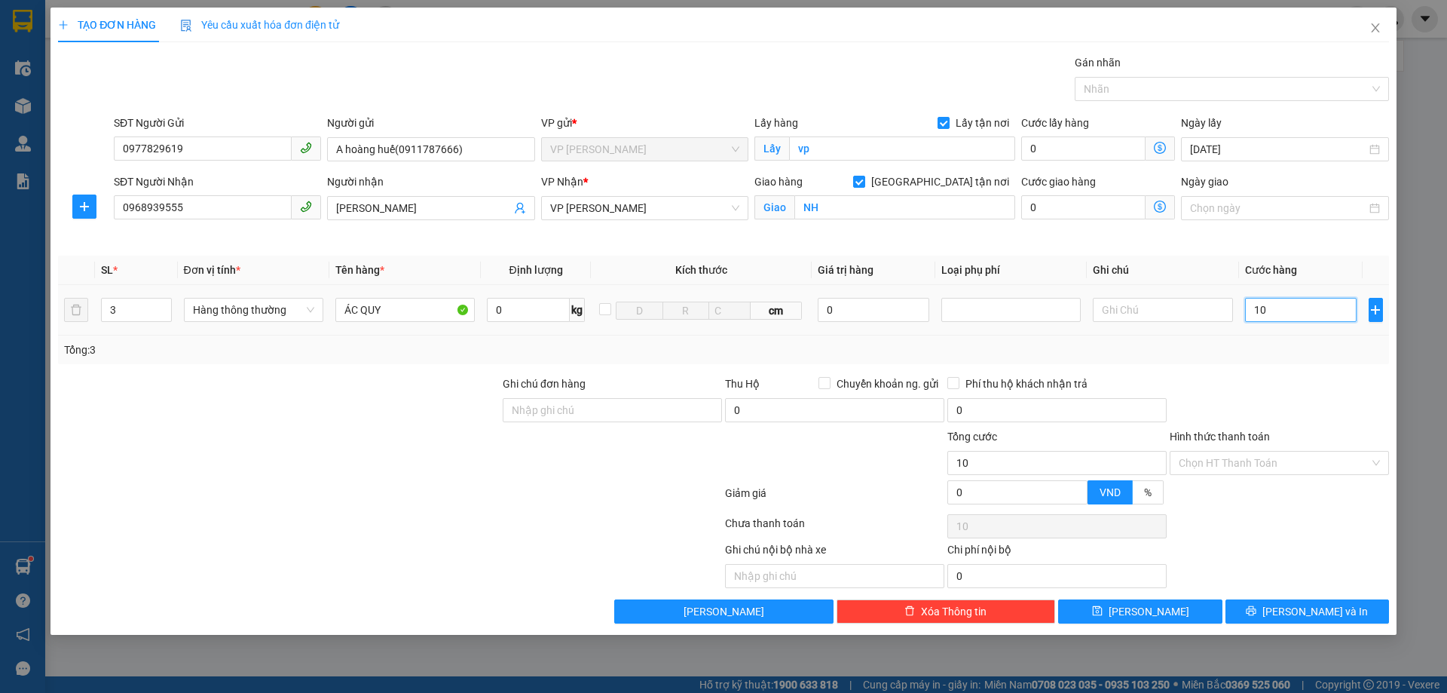
type input "100"
type input "1.000"
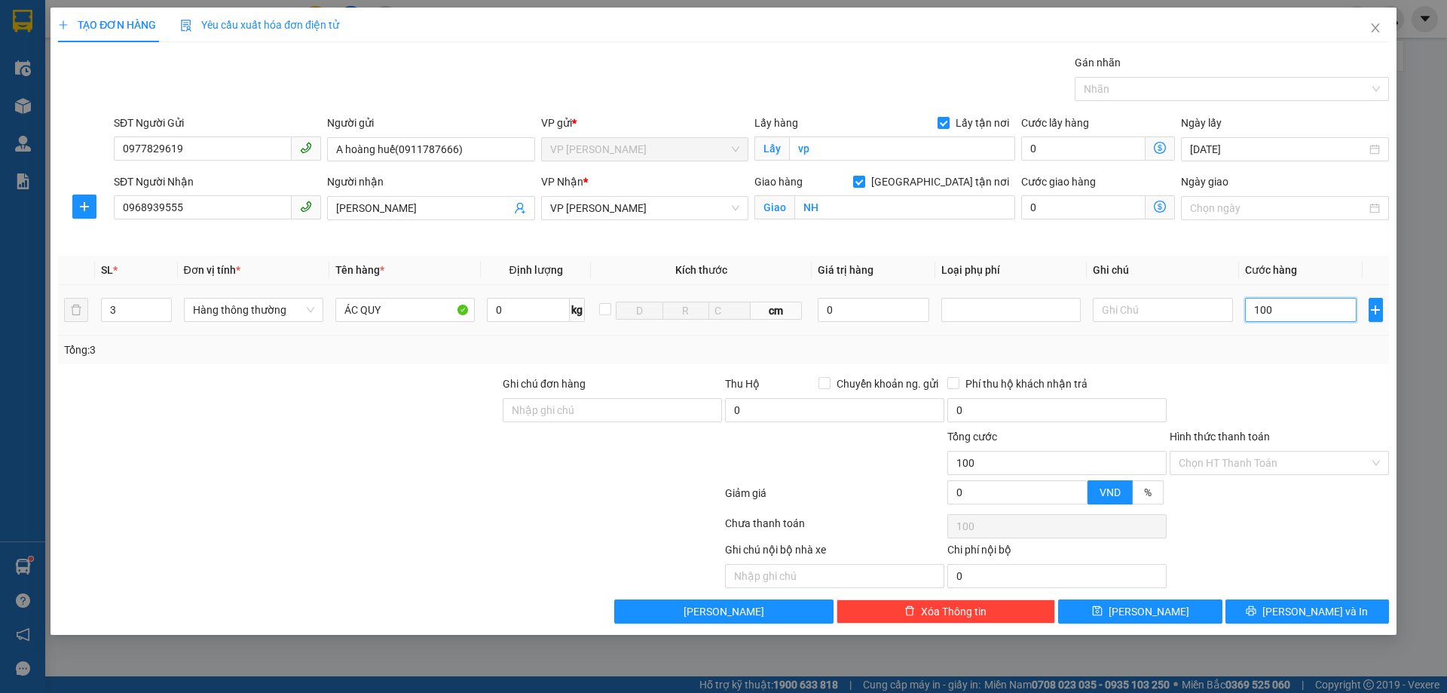
type input "1.000"
type input "100"
type input "10"
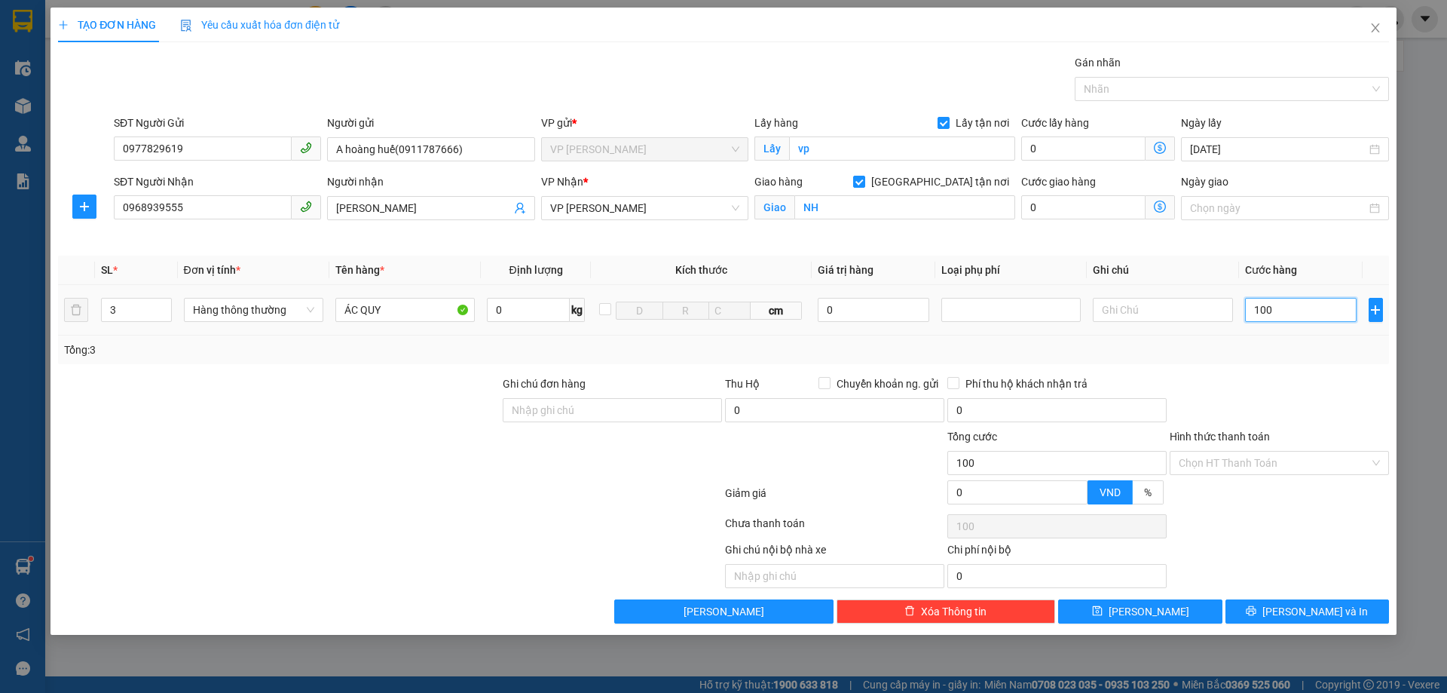
type input "10"
type input "1"
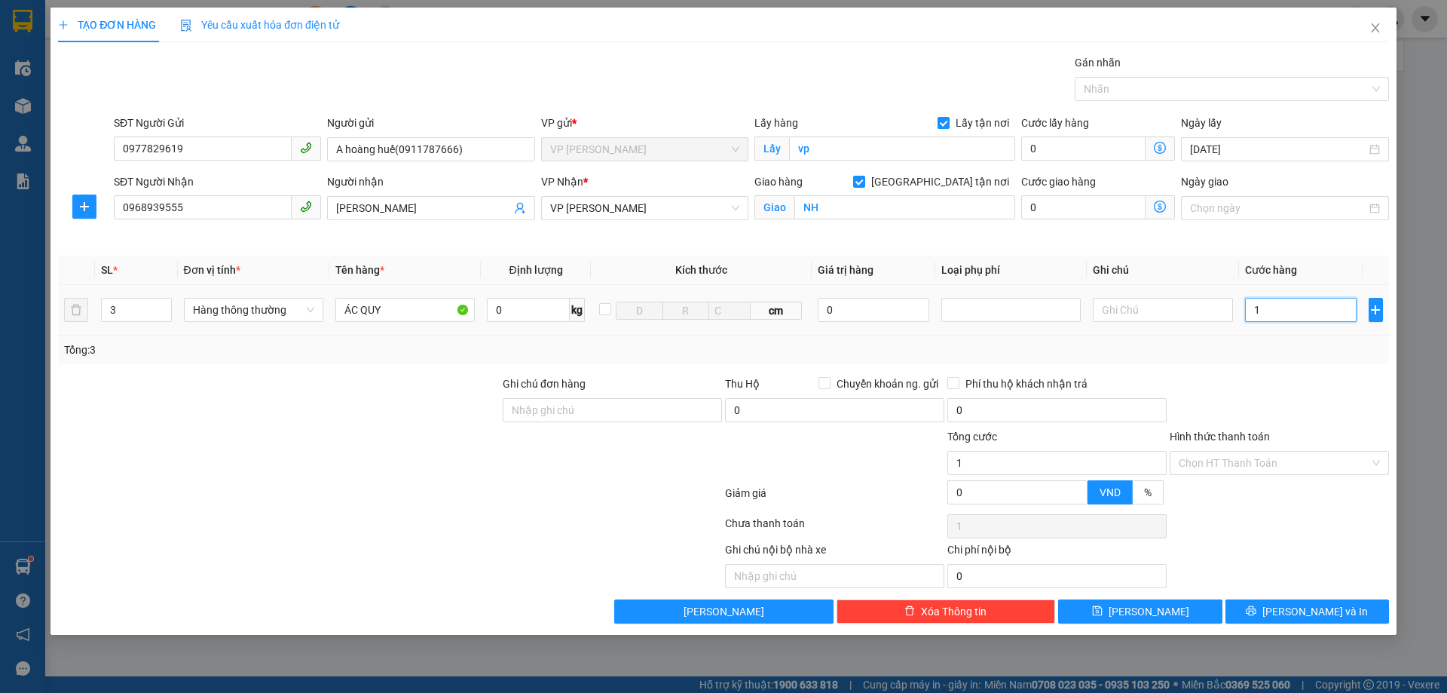
type input "11"
type input "110"
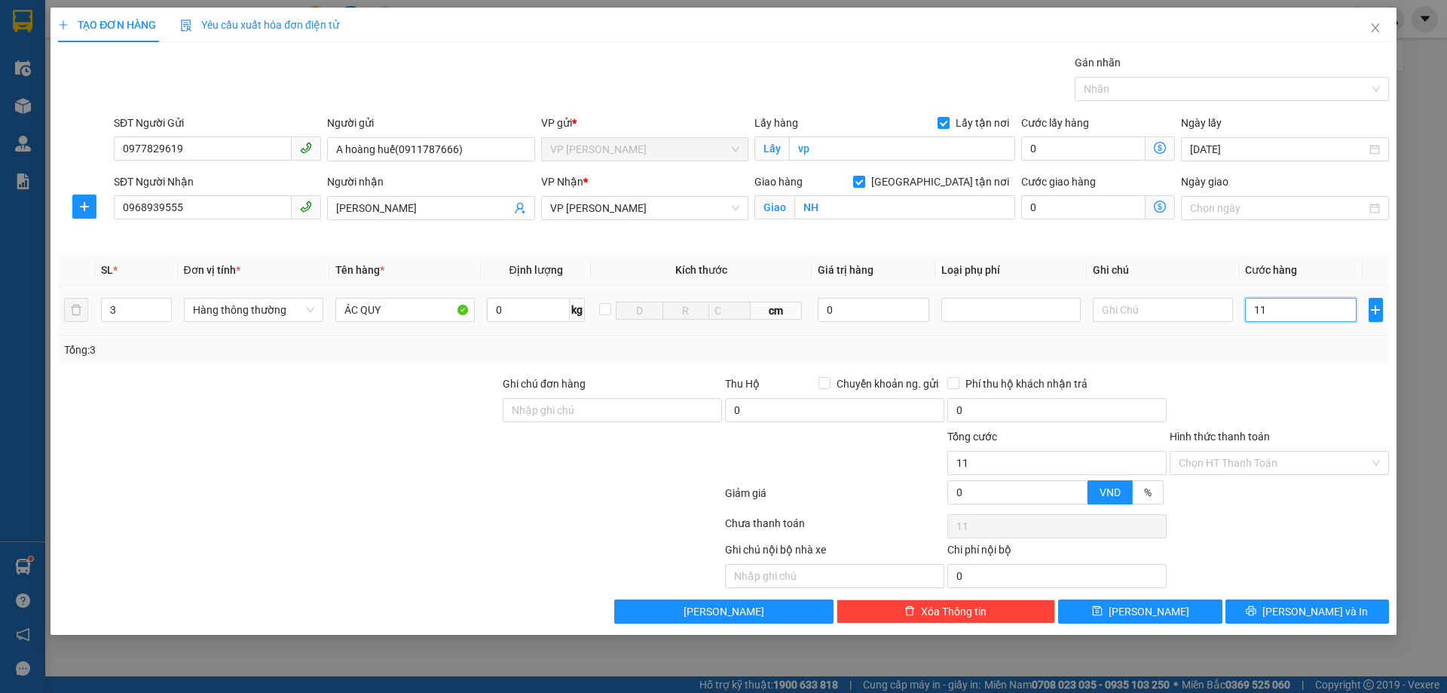
type input "110"
type input "1.100"
type input "11.000"
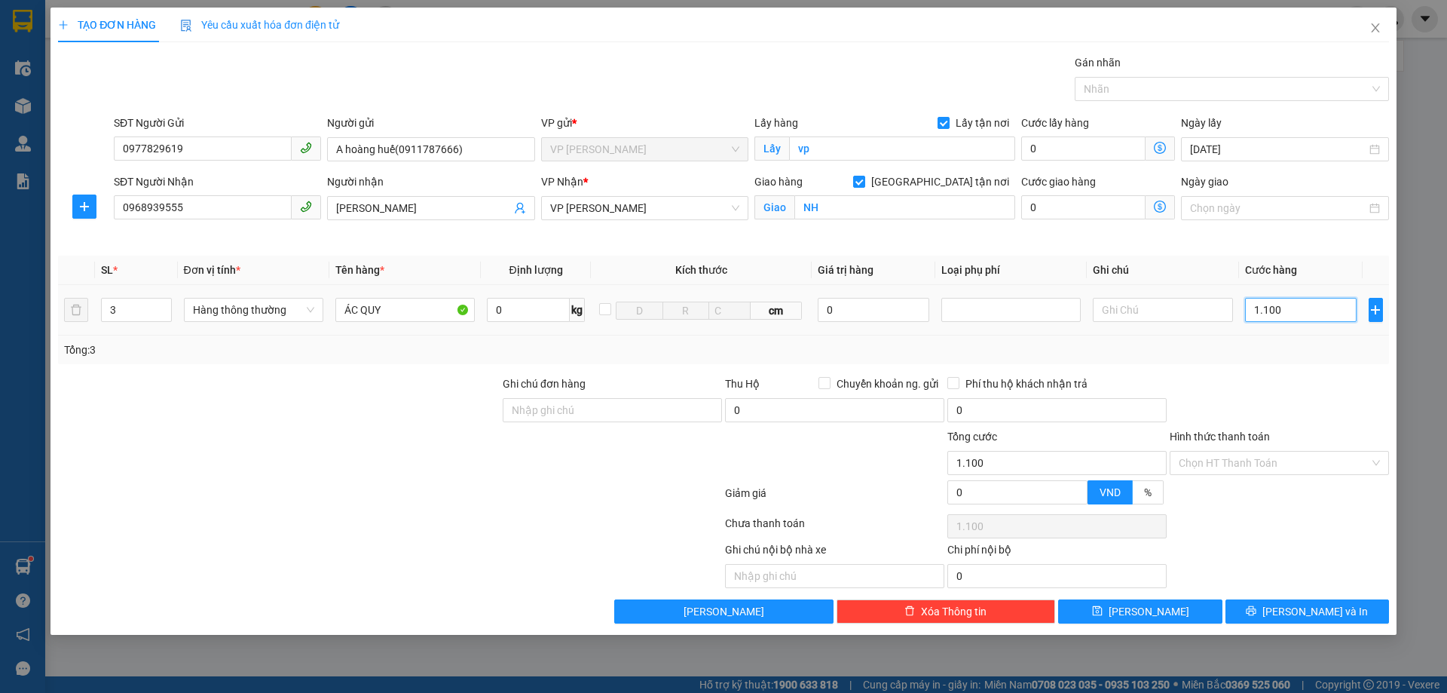
type input "11.000"
type input "110.000"
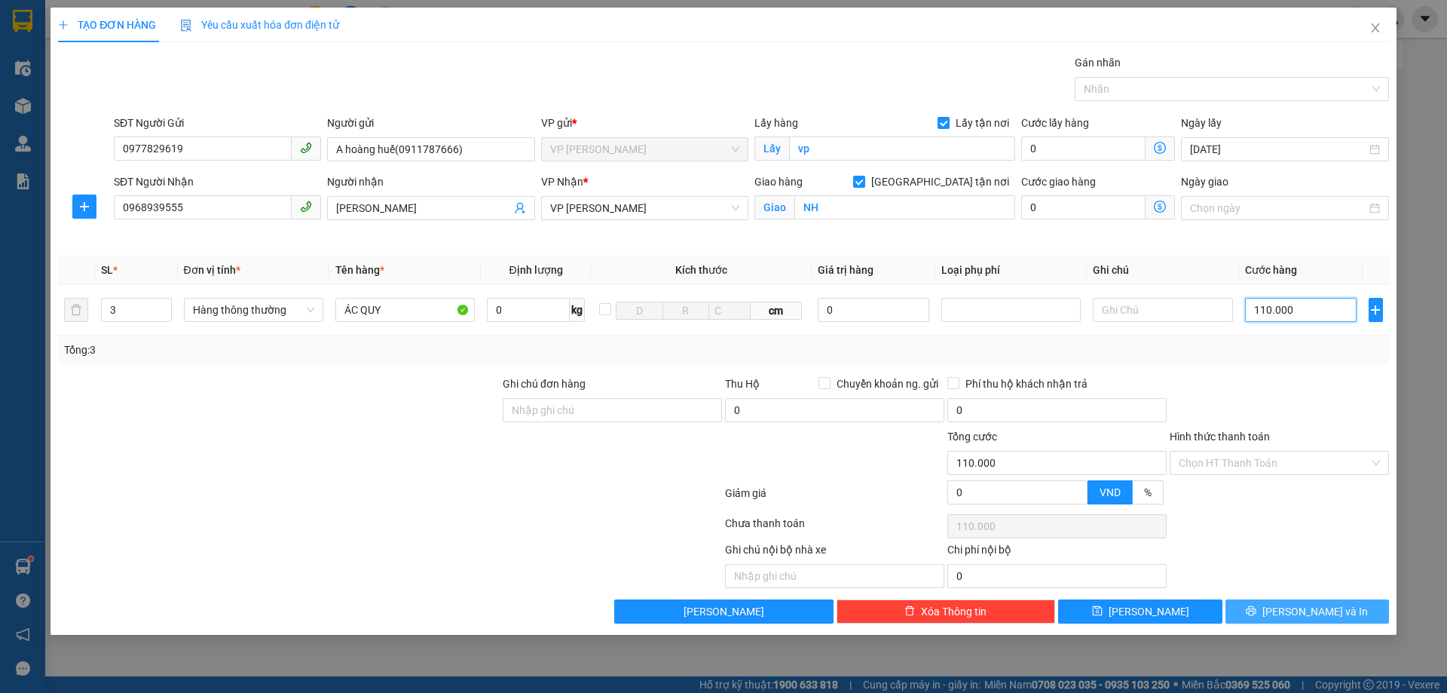
type input "110.000"
click at [1311, 614] on span "[PERSON_NAME] và In" at bounding box center [1316, 611] width 106 height 17
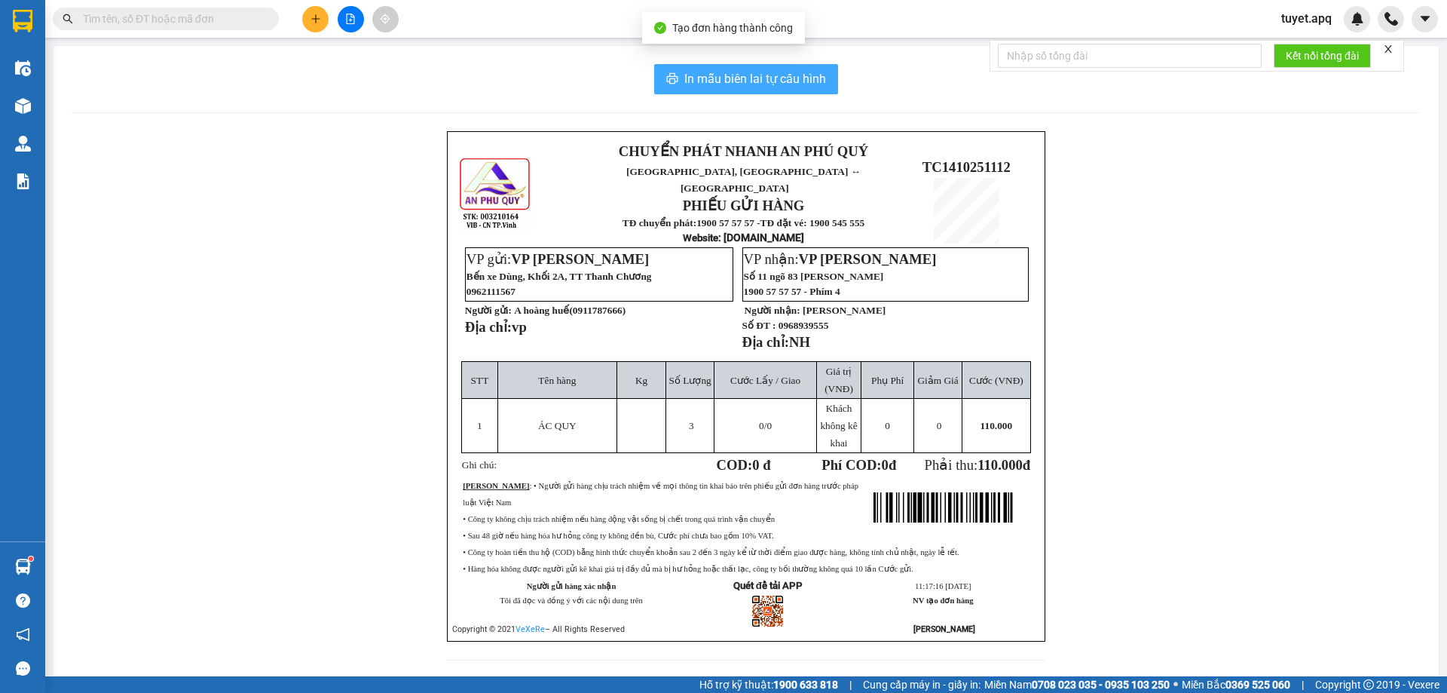
click at [766, 79] on span "In mẫu biên lai tự cấu hình" at bounding box center [755, 78] width 142 height 19
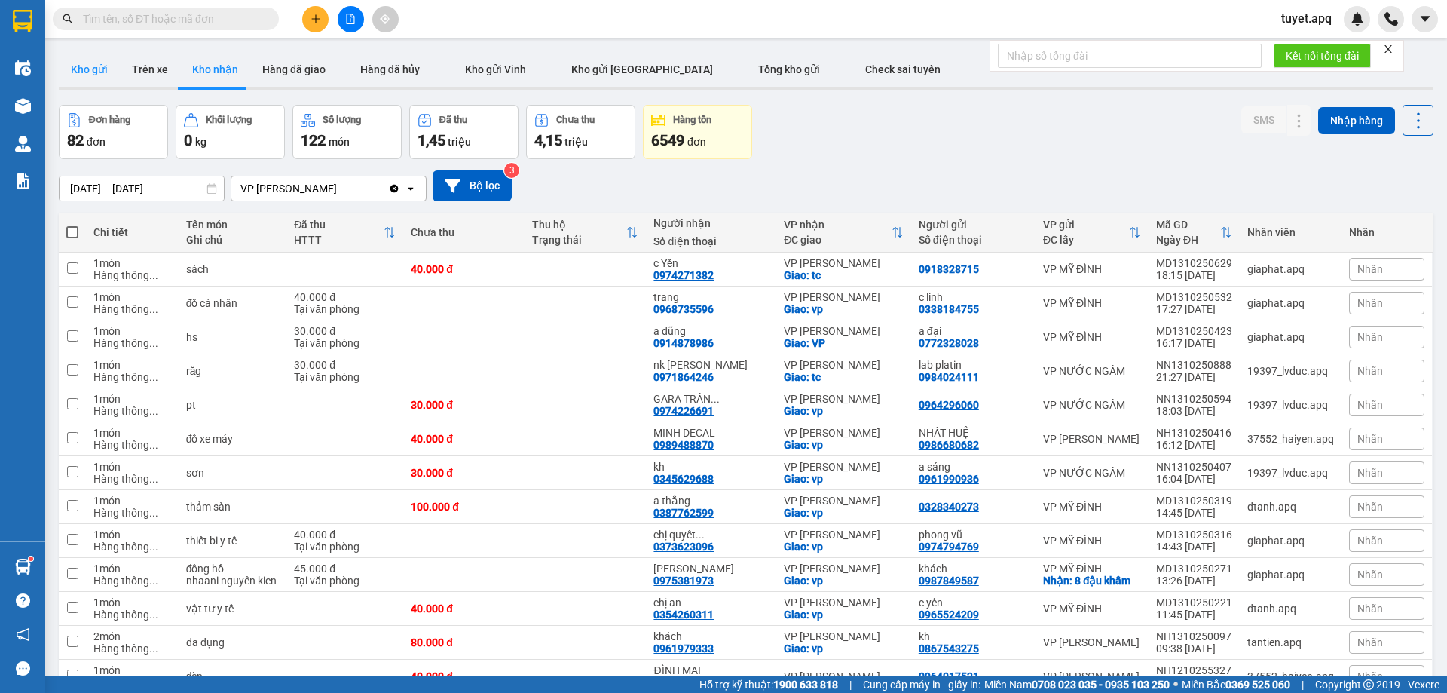
click at [87, 68] on button "Kho gửi" at bounding box center [89, 69] width 61 height 36
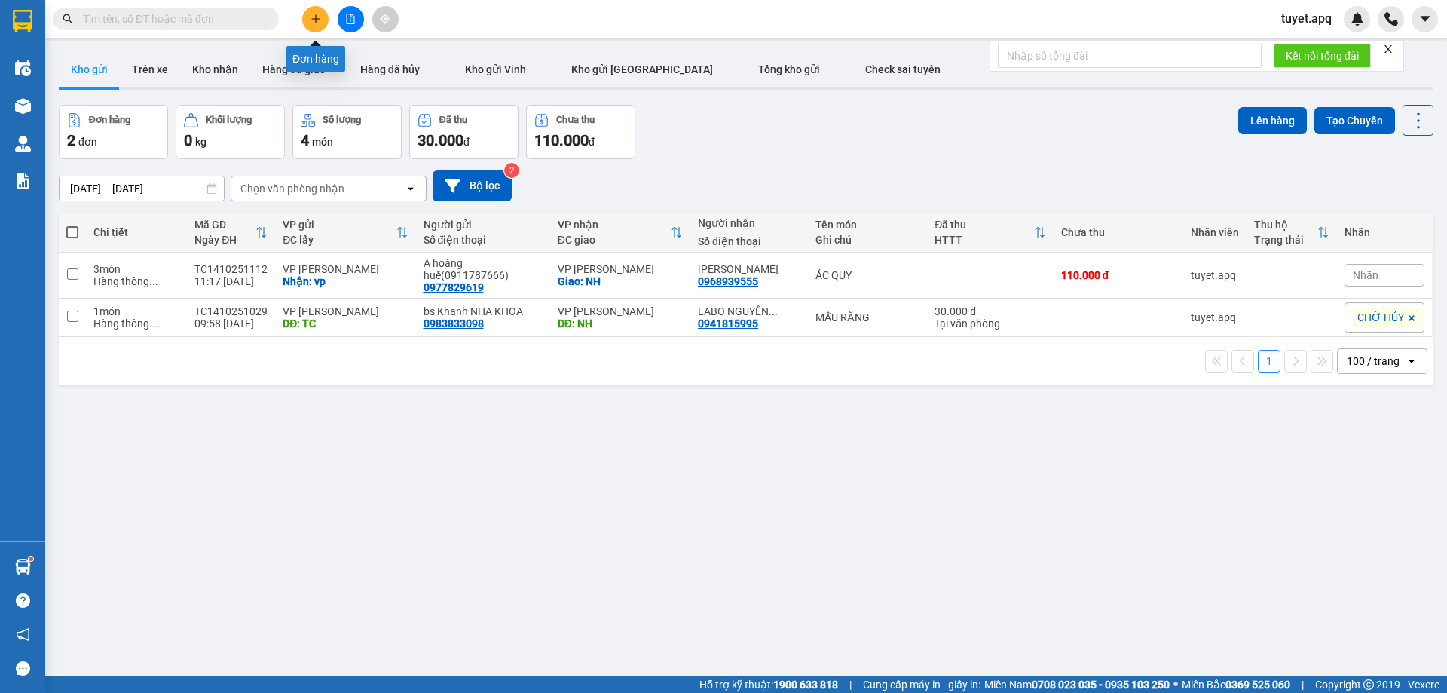
click at [314, 23] on icon "plus" at bounding box center [316, 19] width 11 height 11
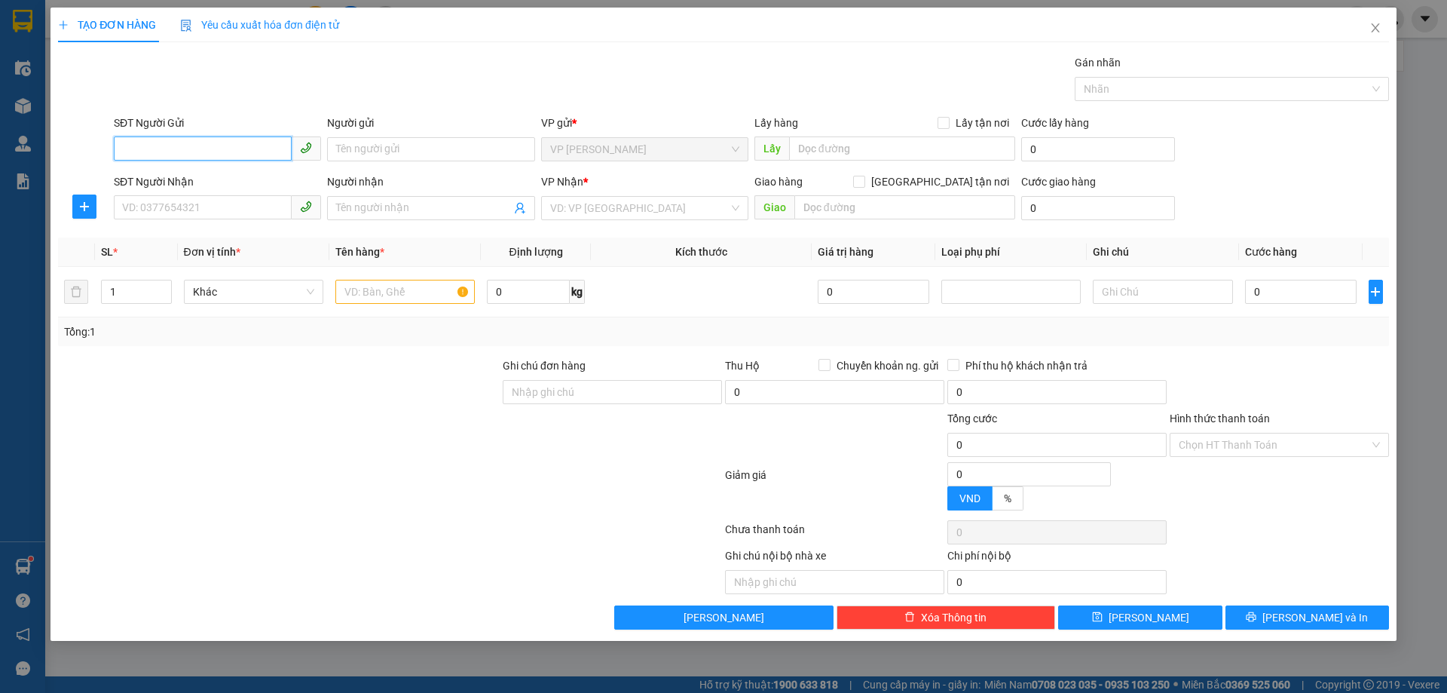
click at [210, 152] on input "SĐT Người Gửi" at bounding box center [203, 148] width 178 height 24
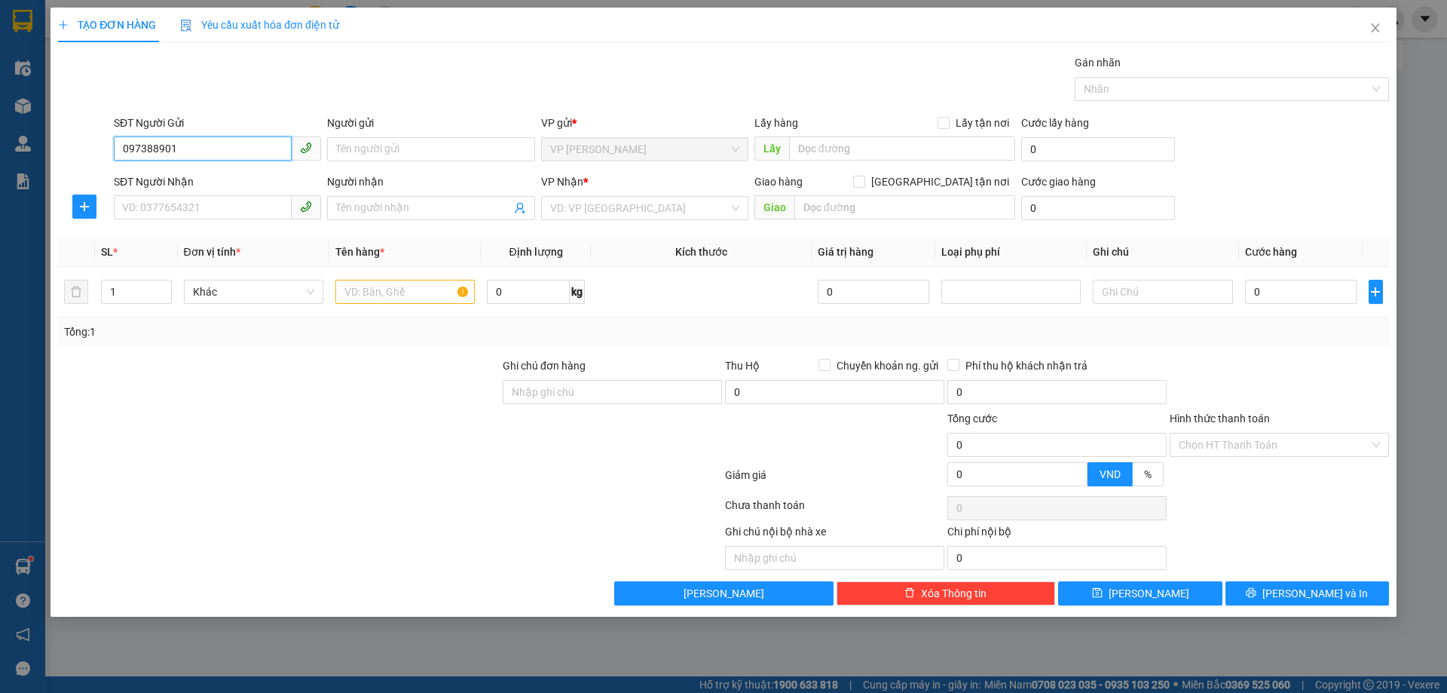
type input "0973889012"
click at [185, 185] on div "0973889012 - CÔ HẢO" at bounding box center [217, 179] width 189 height 17
type input "CÔ HẢO"
checkbox input "true"
type input "TC"
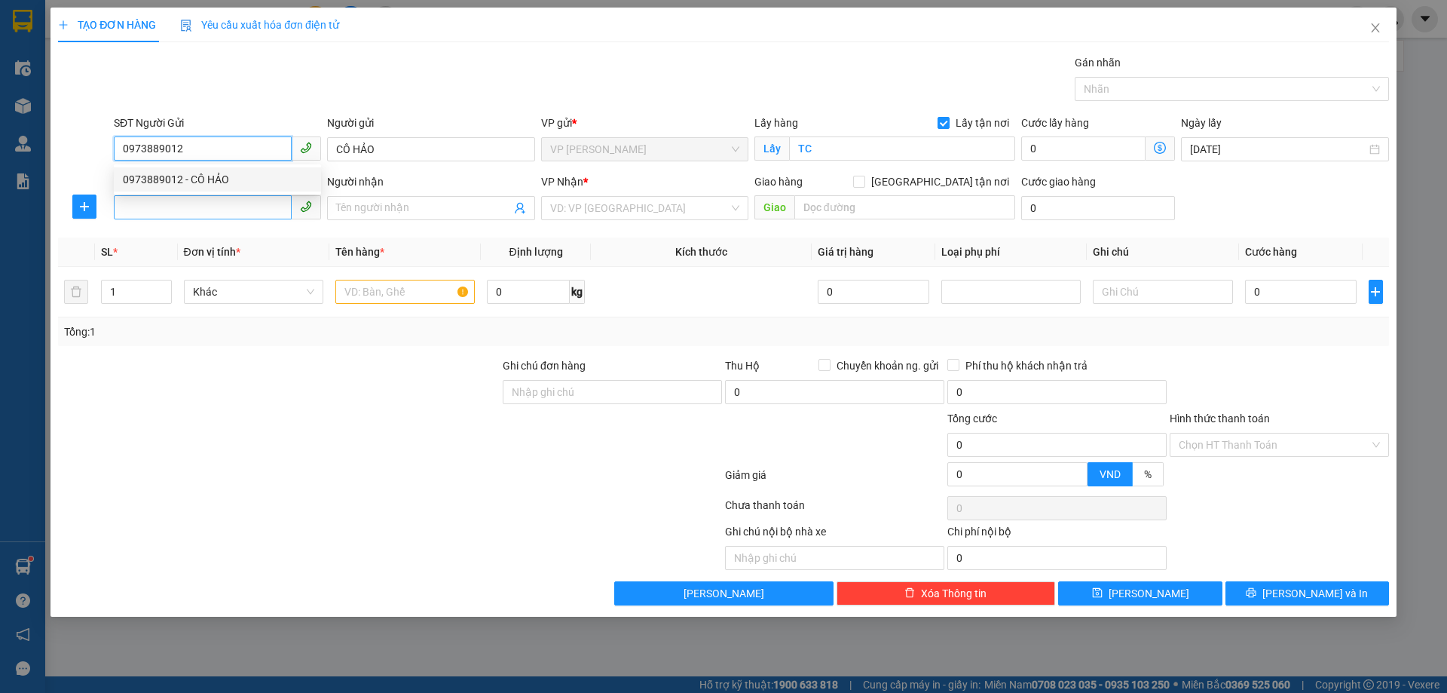
type input "0973889012"
click at [194, 208] on input "SĐT Người Nhận" at bounding box center [203, 207] width 178 height 24
type input "0964488960"
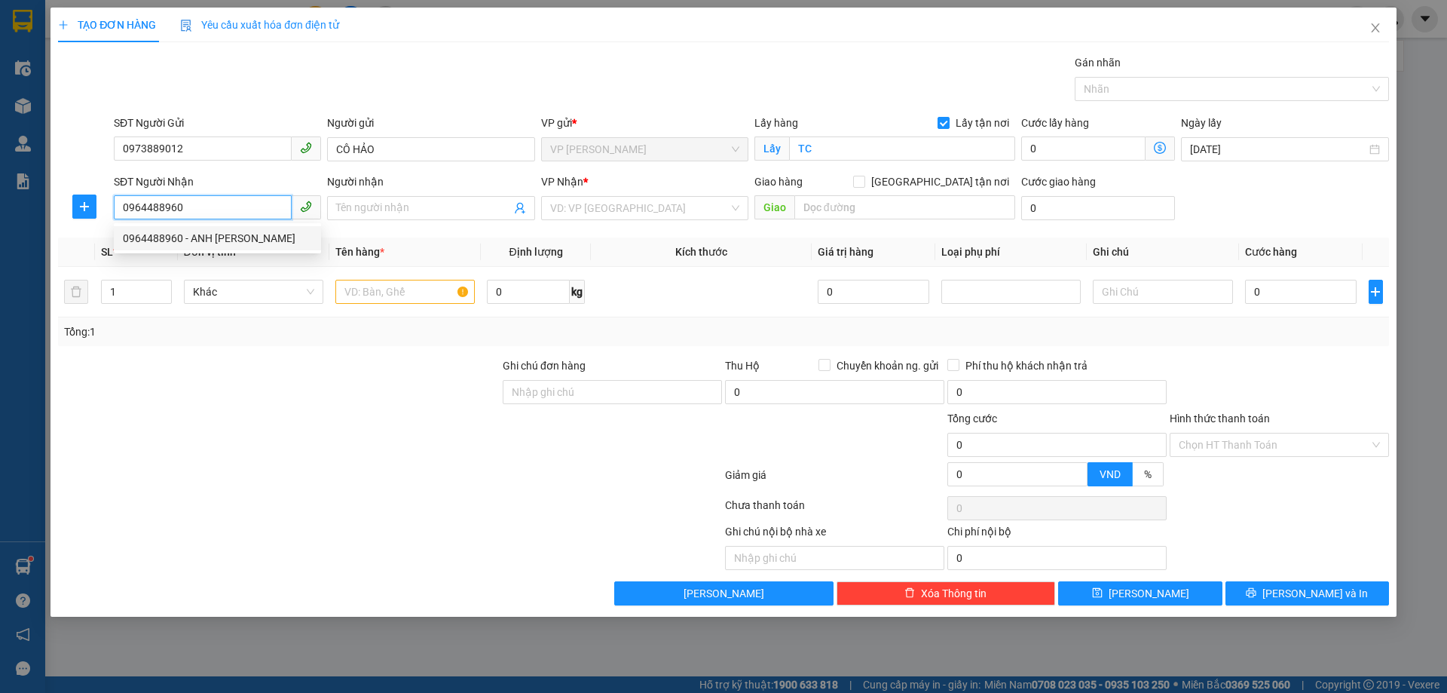
click at [192, 234] on div "0964488960 - ANH NGUYỄN ĐÌNH HOAN" at bounding box center [217, 238] width 189 height 17
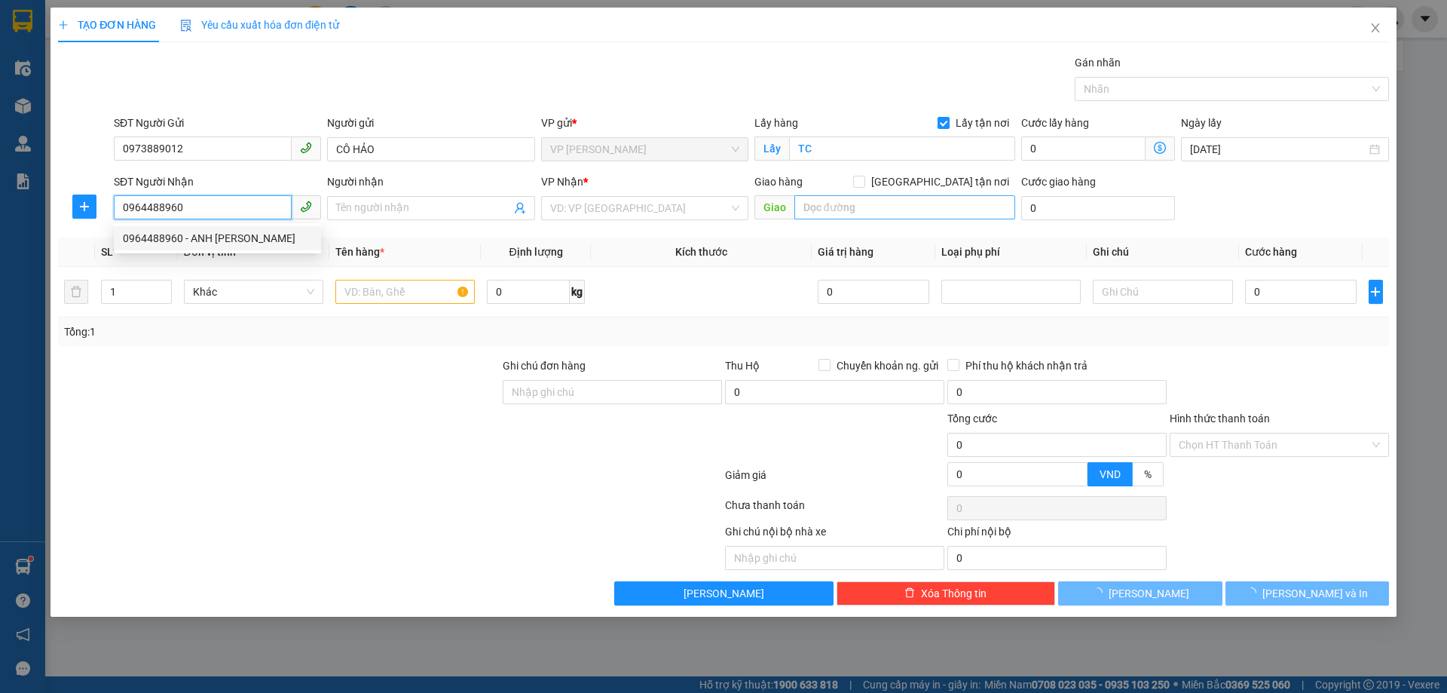
type input "ANH NGUYỄN ĐÌNH HOAN"
checkbox input "true"
type input "NH"
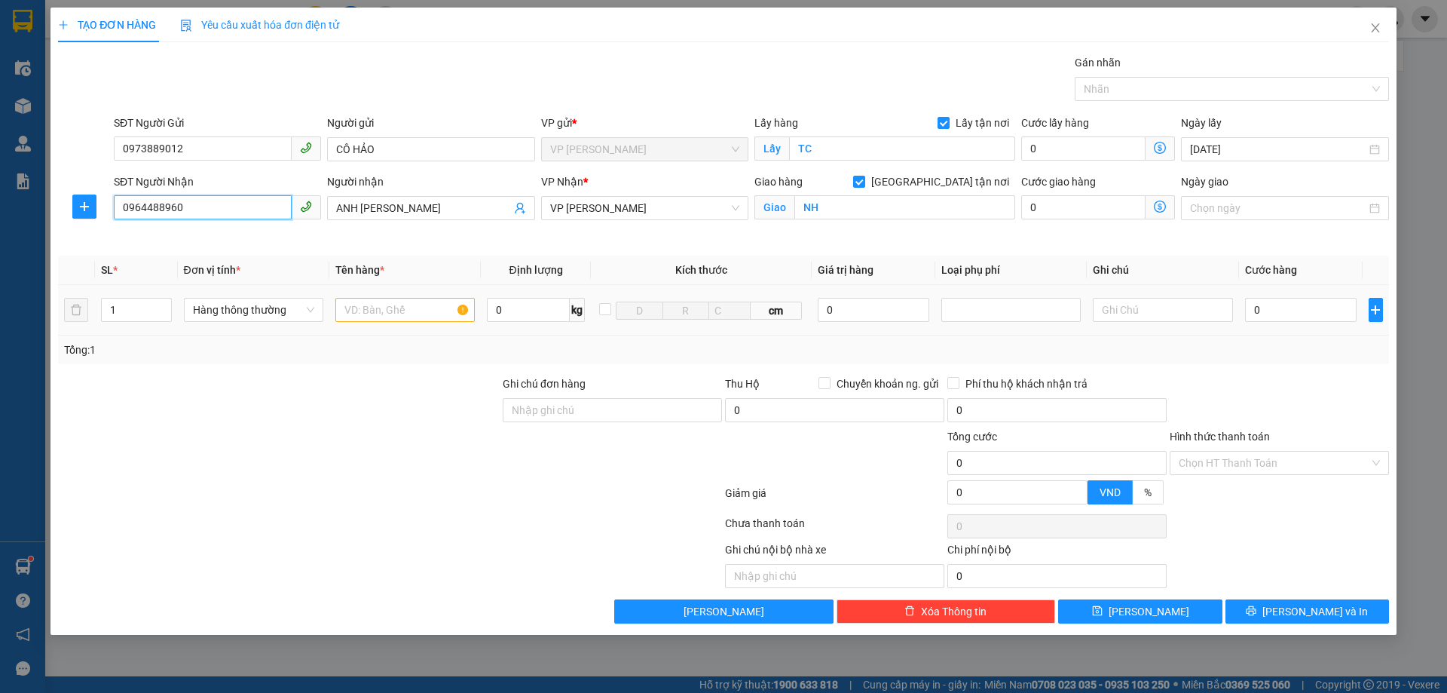
type input "0964488960"
click at [411, 318] on input "text" at bounding box center [404, 310] width 139 height 24
type input "D"
type input "ĐỒ ĂN NHẬN NGUYÊN KIỆN"
click at [1271, 309] on input "0" at bounding box center [1301, 310] width 112 height 24
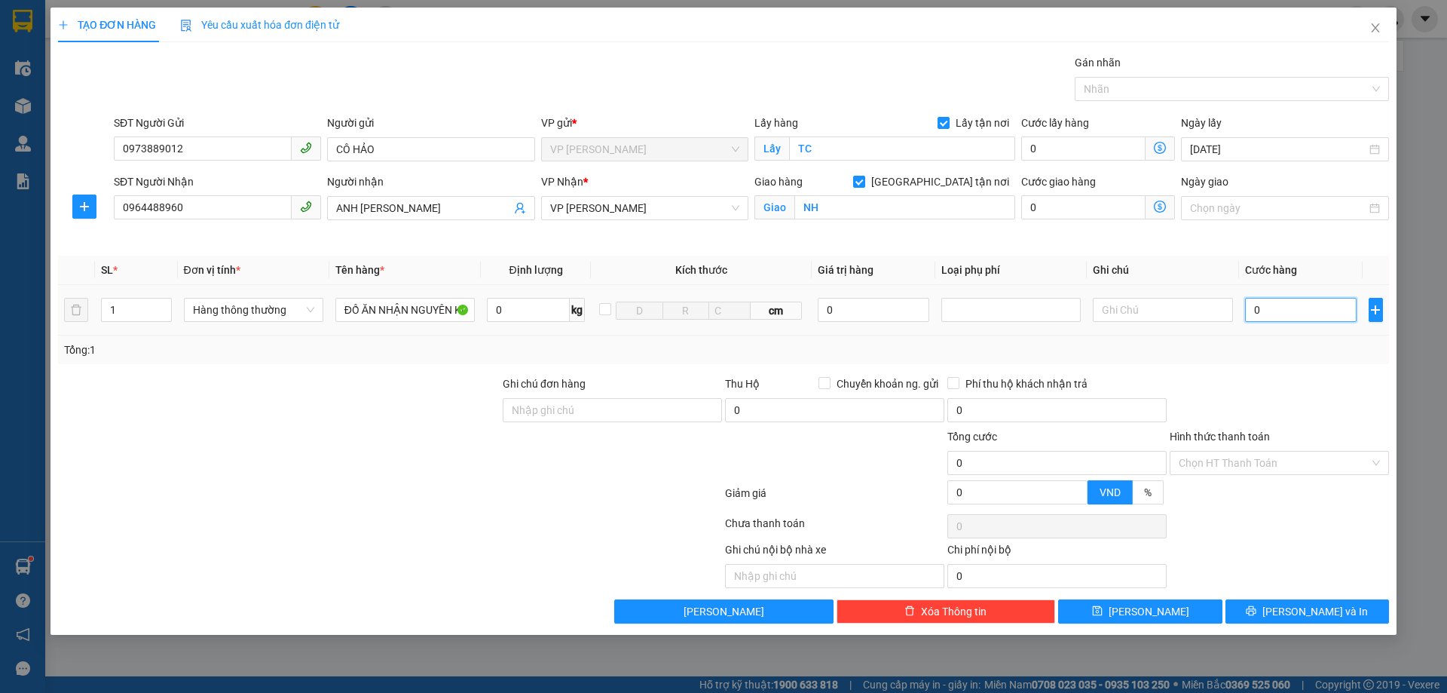
type input "4"
type input "40"
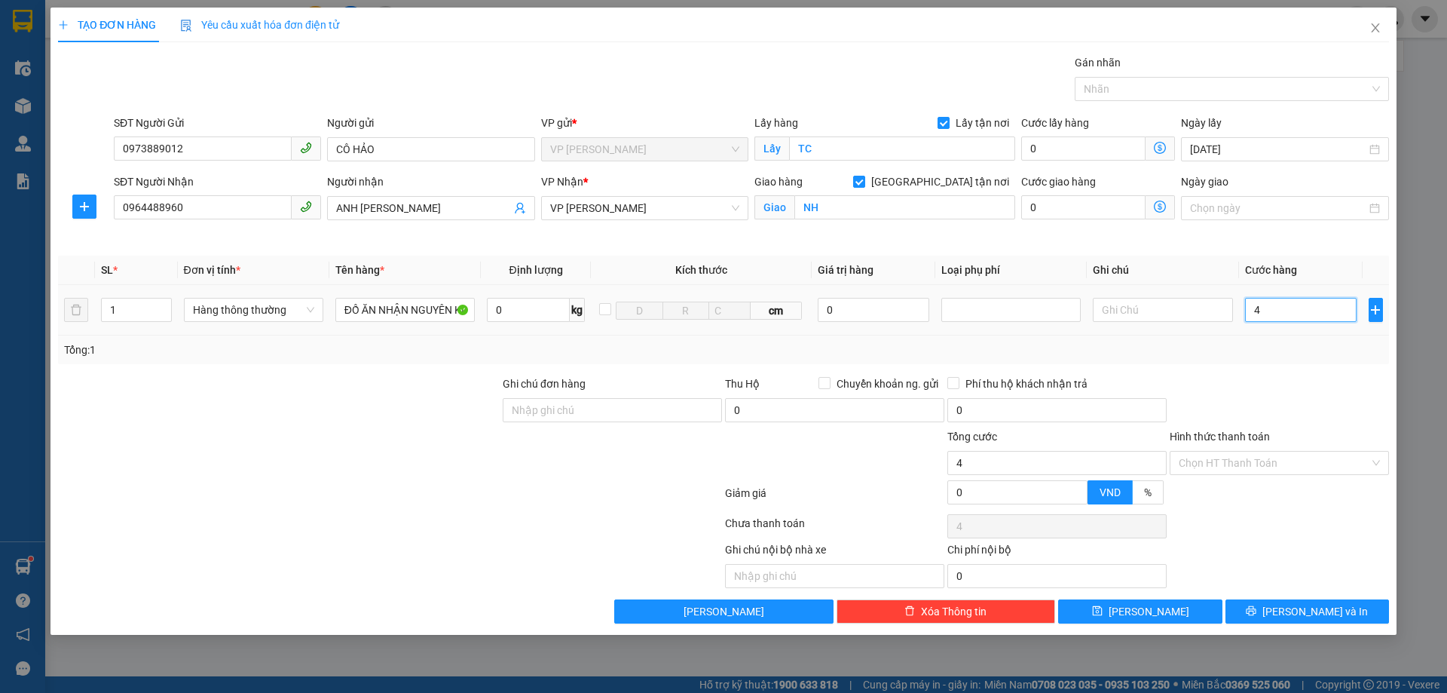
type input "40"
type input "400"
type input "4.000"
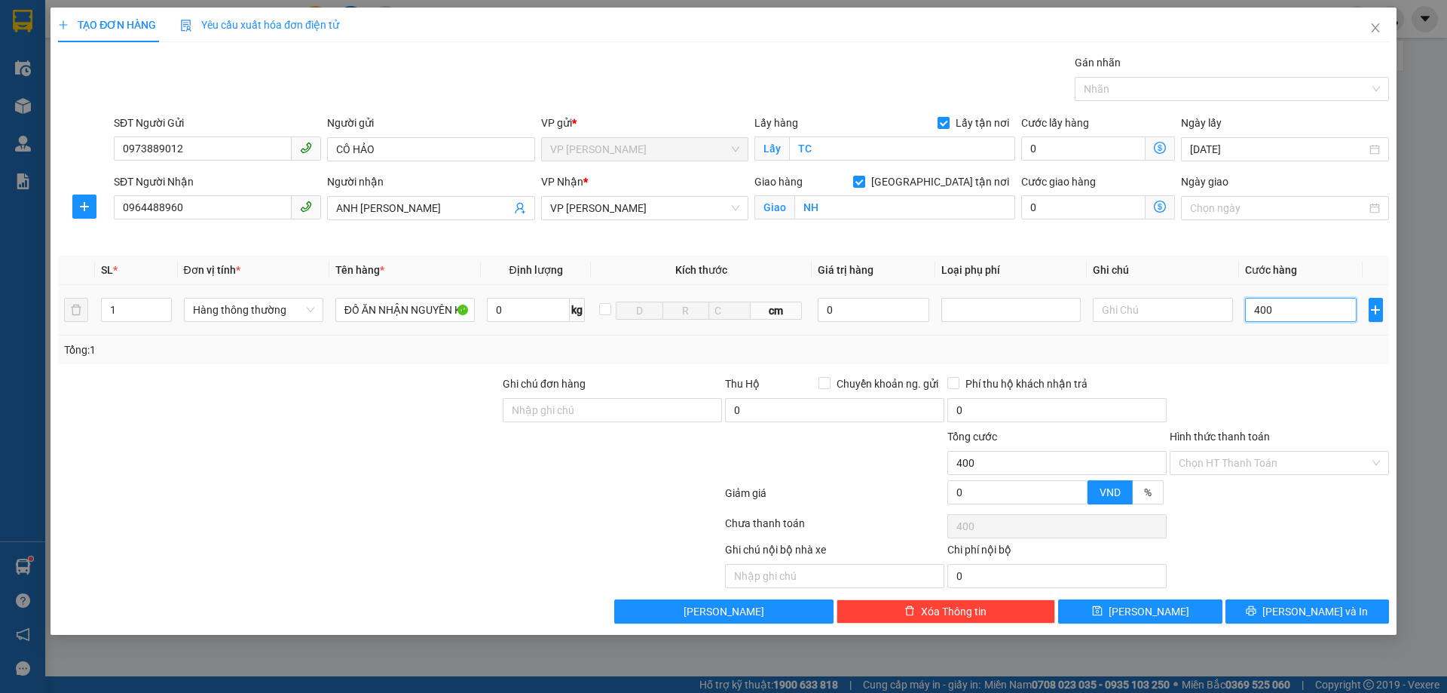
type input "4.000"
type input "40.000"
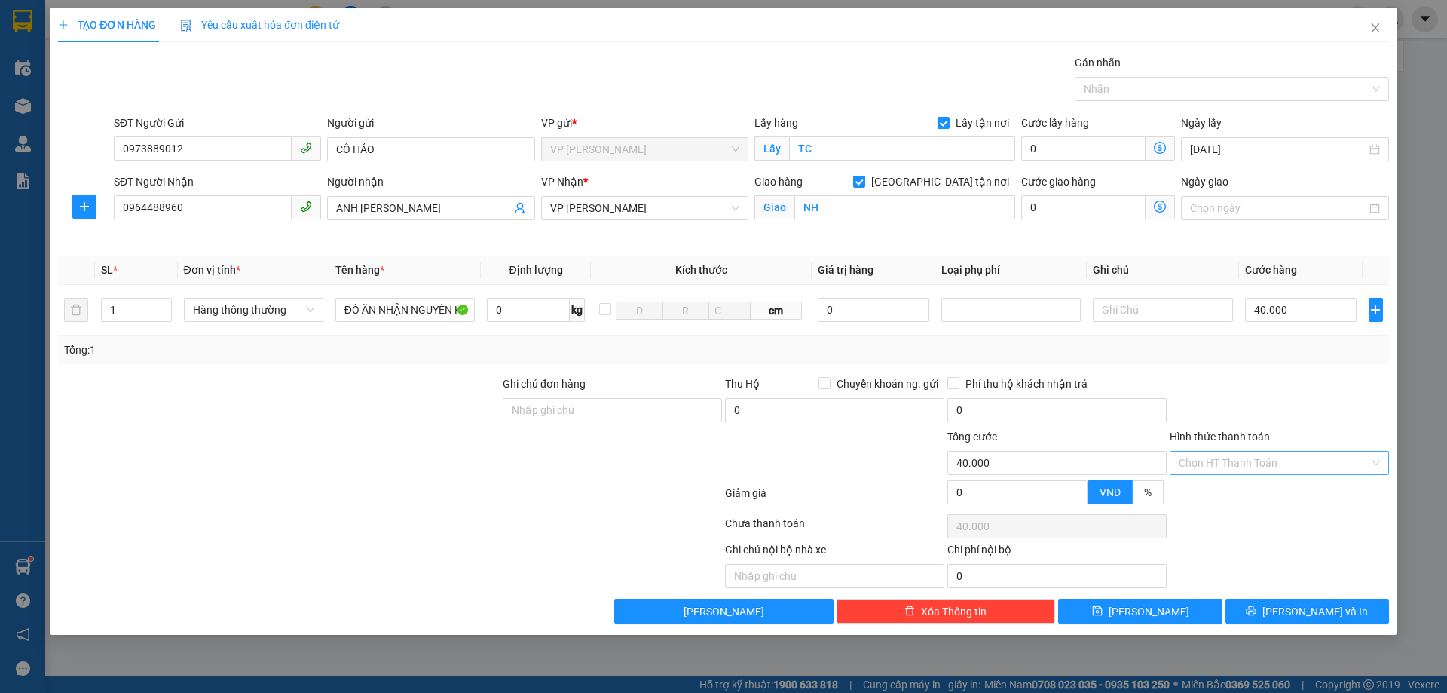
click at [1303, 457] on input "Hình thức thanh toán" at bounding box center [1274, 463] width 191 height 23
click at [1263, 491] on div "Tại văn phòng" at bounding box center [1279, 493] width 201 height 17
click at [1314, 604] on span "[PERSON_NAME] và In" at bounding box center [1316, 611] width 106 height 17
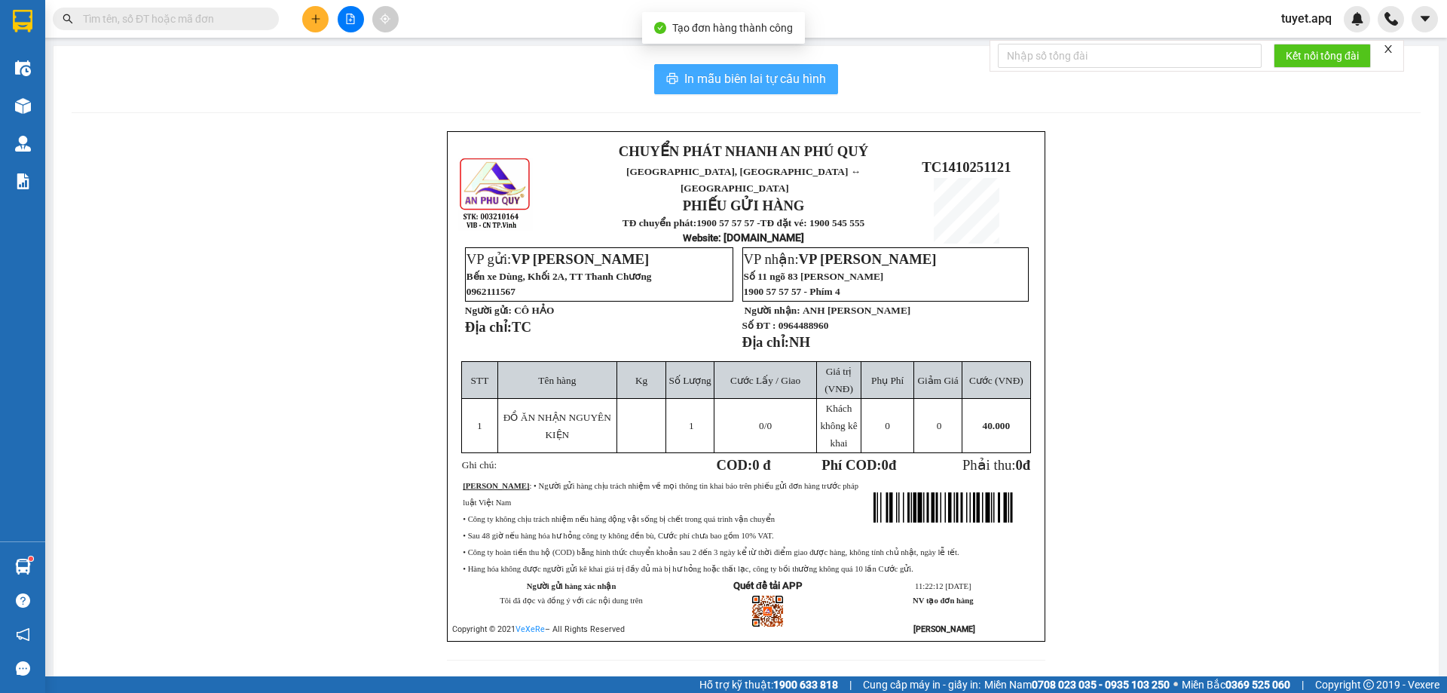
click at [729, 71] on span "In mẫu biên lai tự cấu hình" at bounding box center [755, 78] width 142 height 19
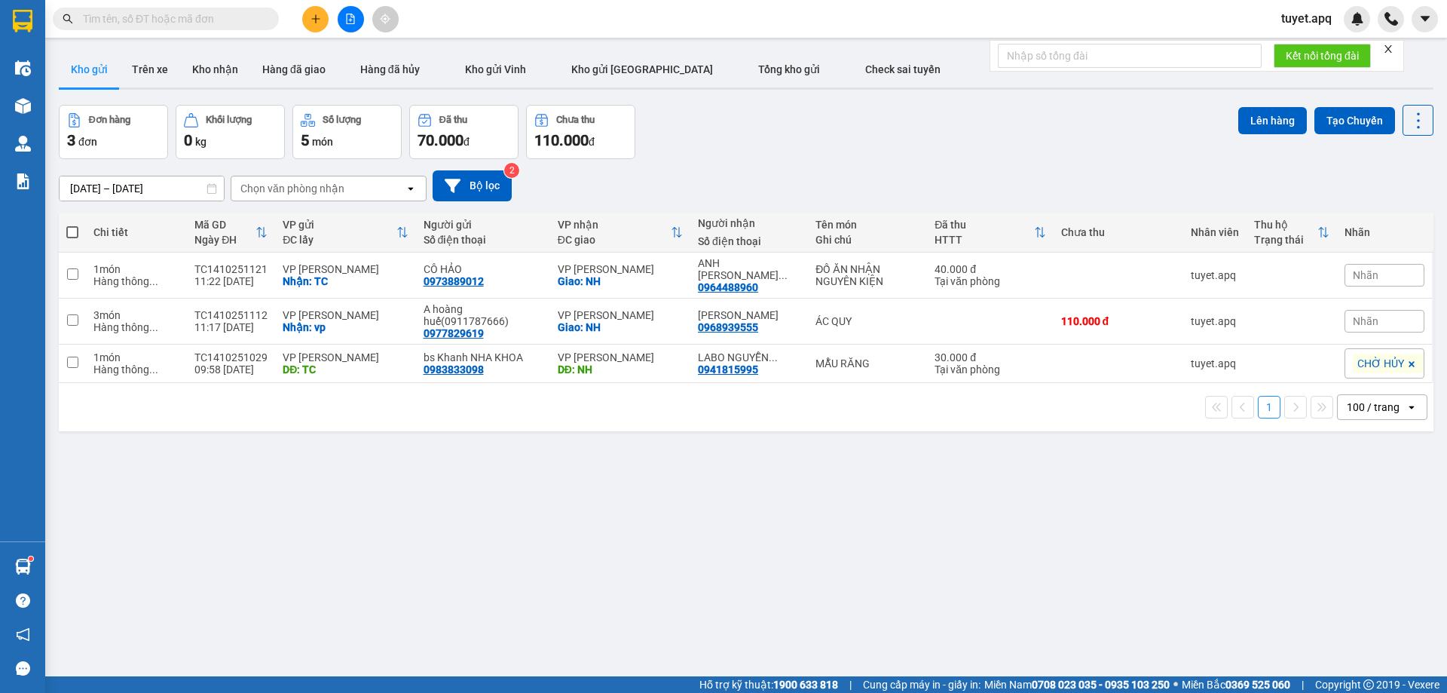
click at [239, 23] on input "text" at bounding box center [172, 19] width 178 height 17
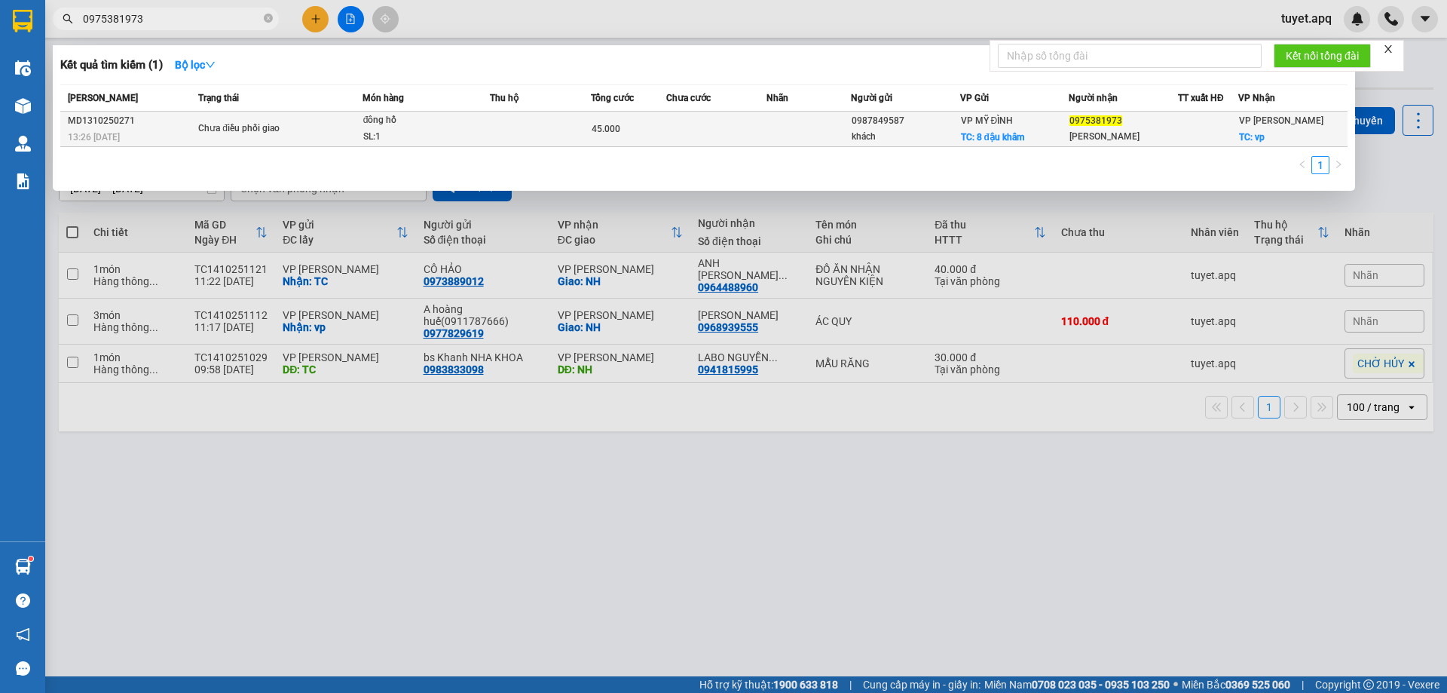
type input "0975381973"
click at [504, 137] on td at bounding box center [540, 129] width 101 height 35
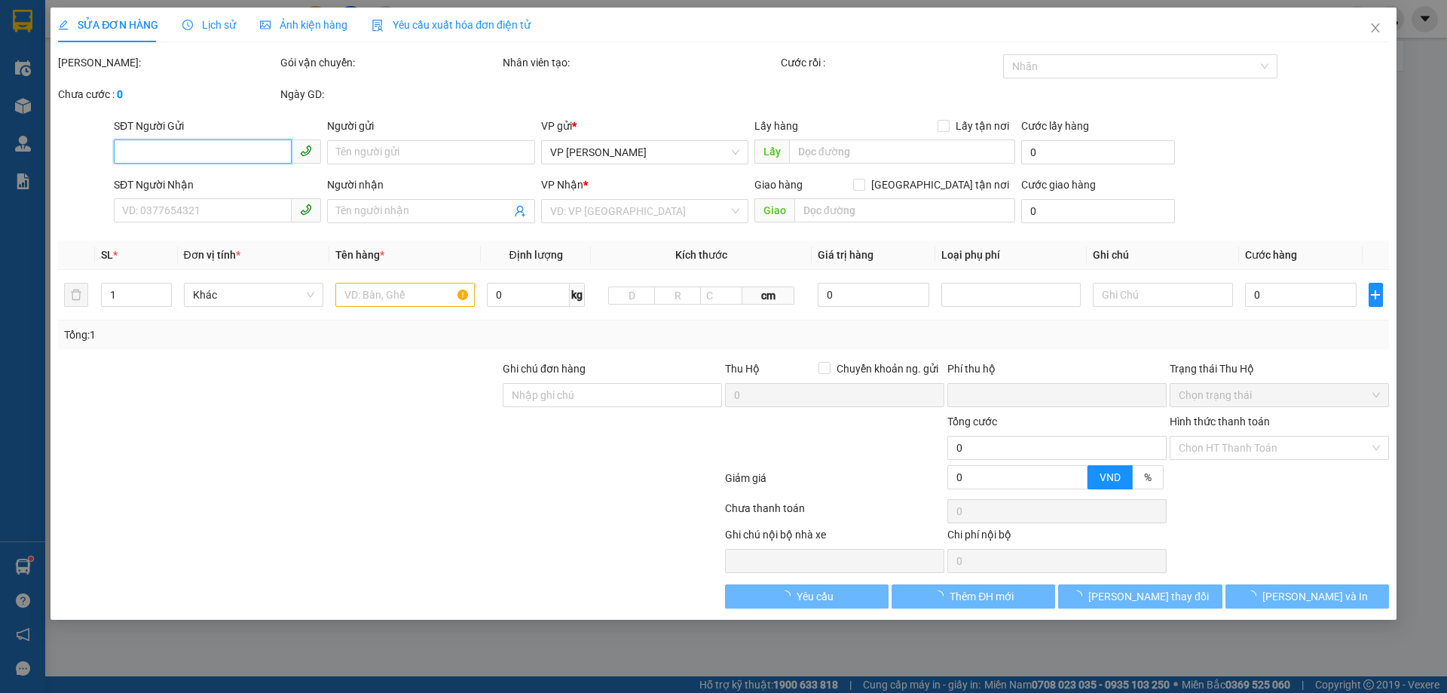
type input "0987849587"
type input "khách"
checkbox input "true"
type input "8 đậu khâm"
type input "0975381973"
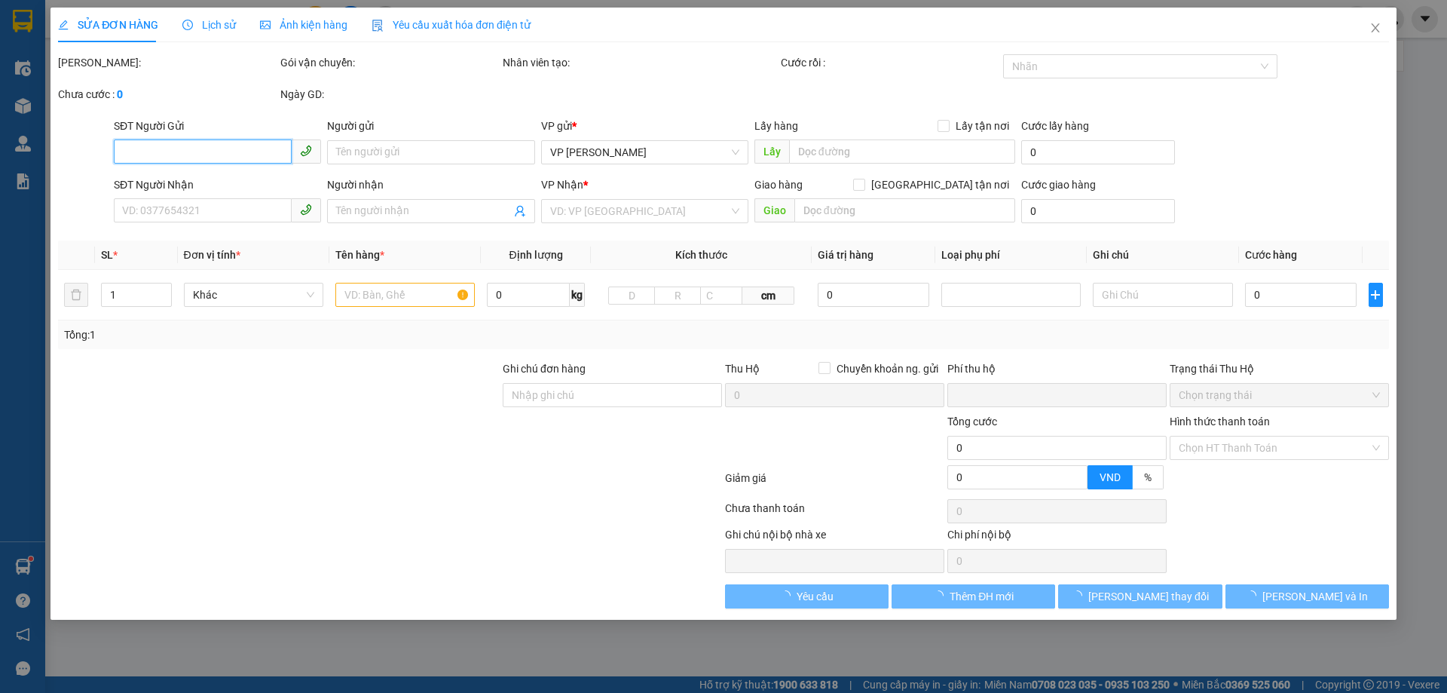
type input "[PERSON_NAME]"
checkbox input "true"
type input "vp"
type input "0"
type input "45.000"
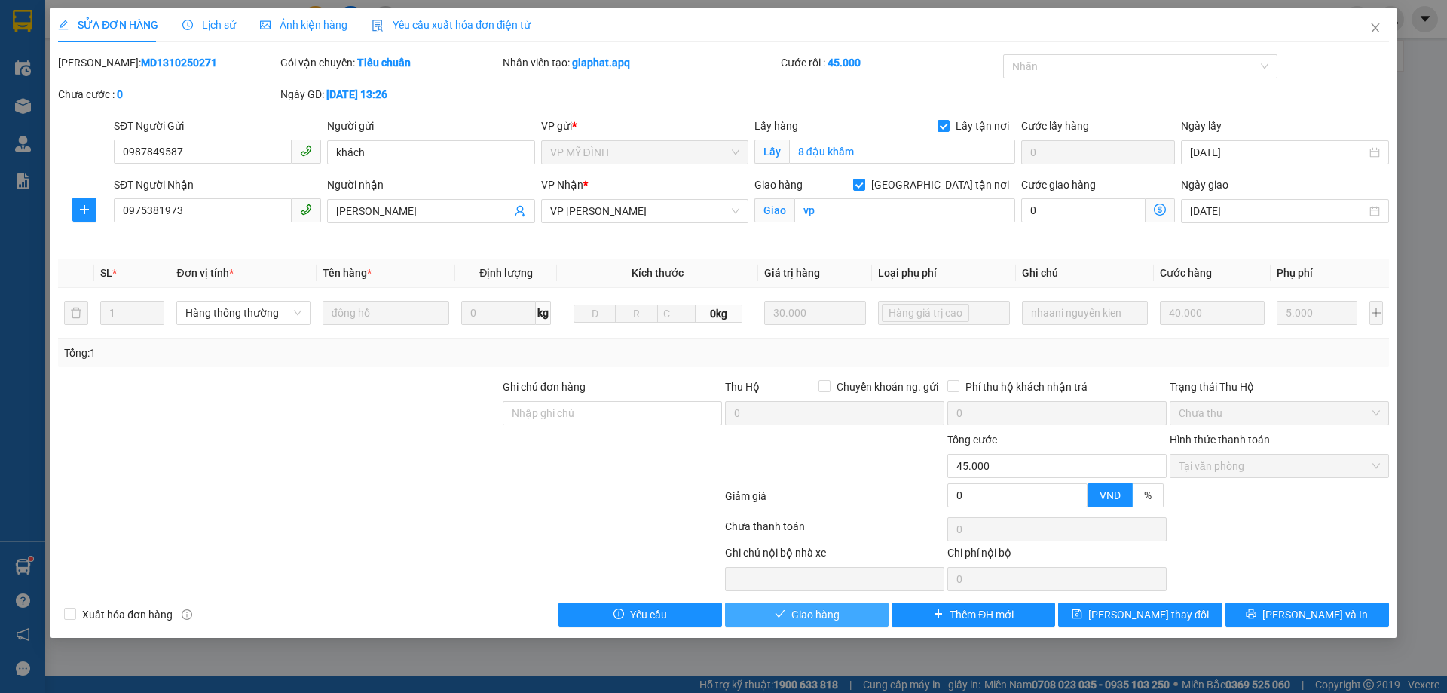
click at [798, 617] on span "Giao hàng" at bounding box center [815, 614] width 48 height 17
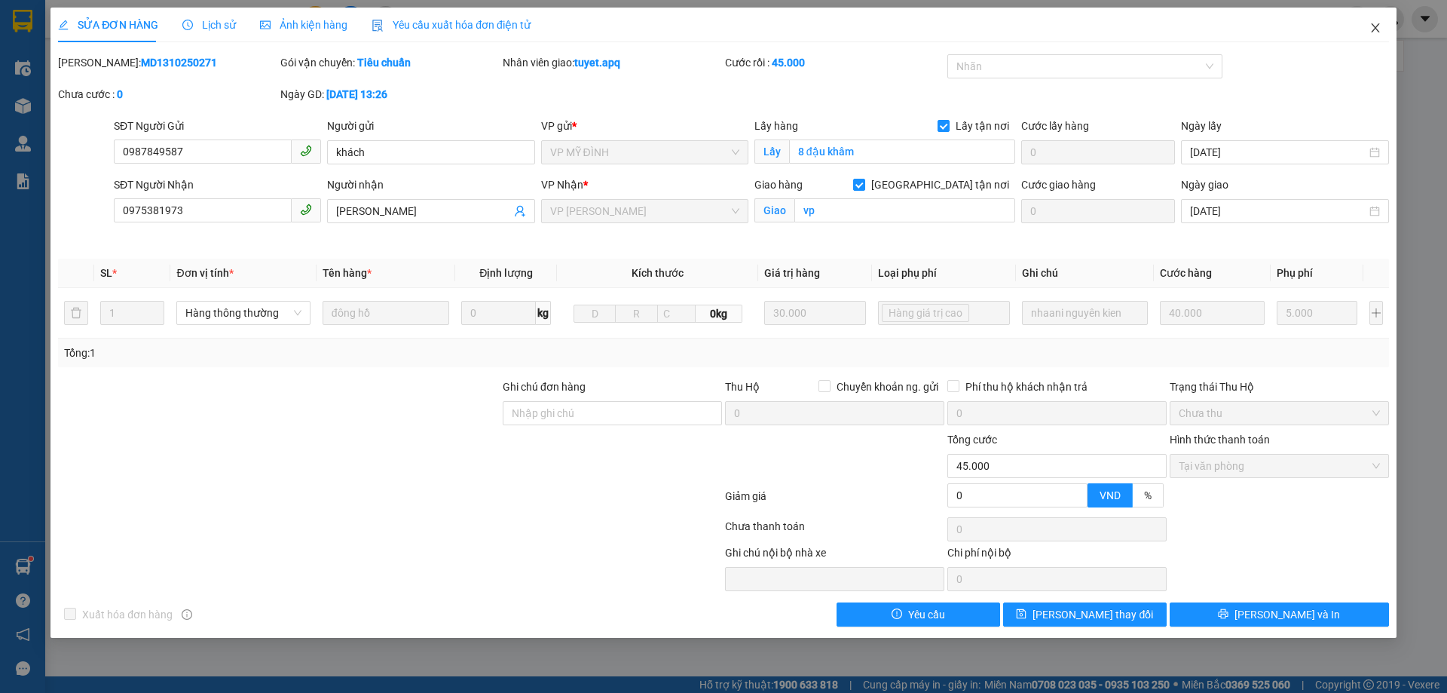
click at [1376, 28] on icon "close" at bounding box center [1375, 27] width 8 height 9
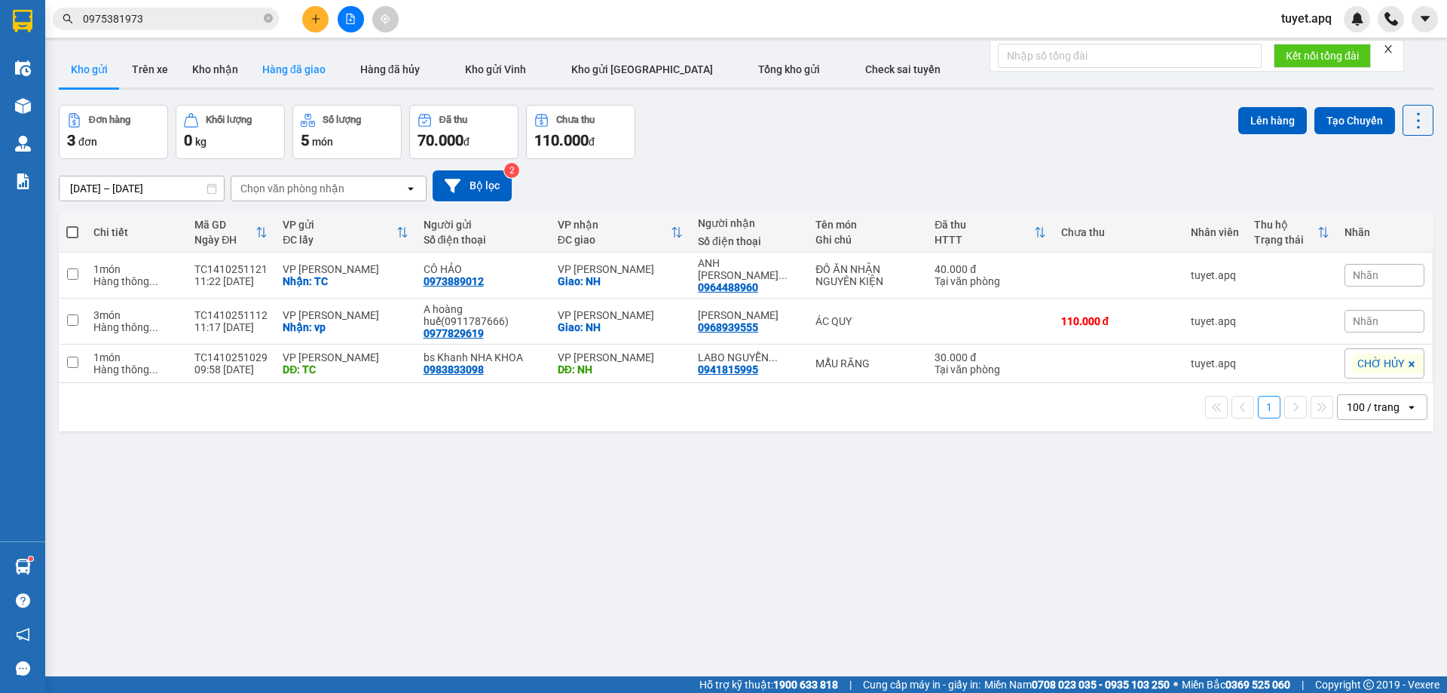
click at [307, 67] on button "Hàng đã giao" at bounding box center [293, 69] width 87 height 36
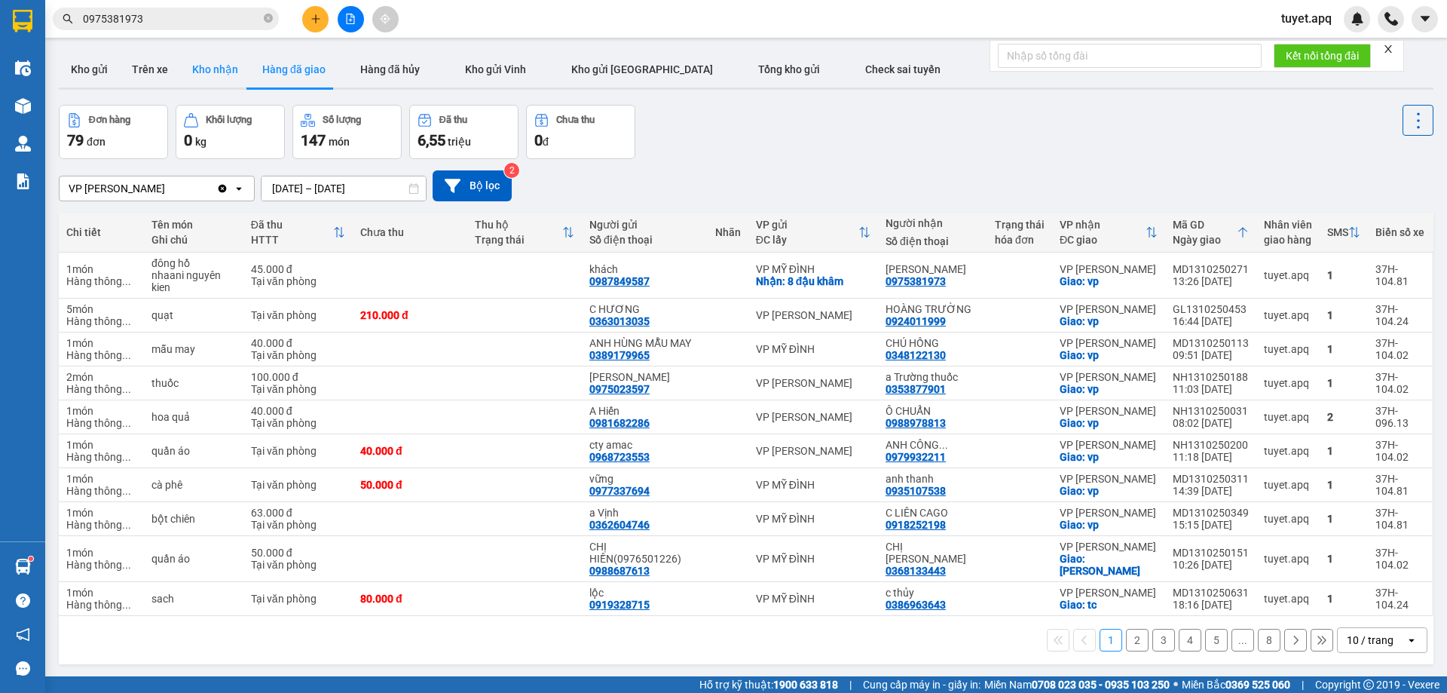
click at [205, 66] on button "Kho nhận" at bounding box center [215, 69] width 70 height 36
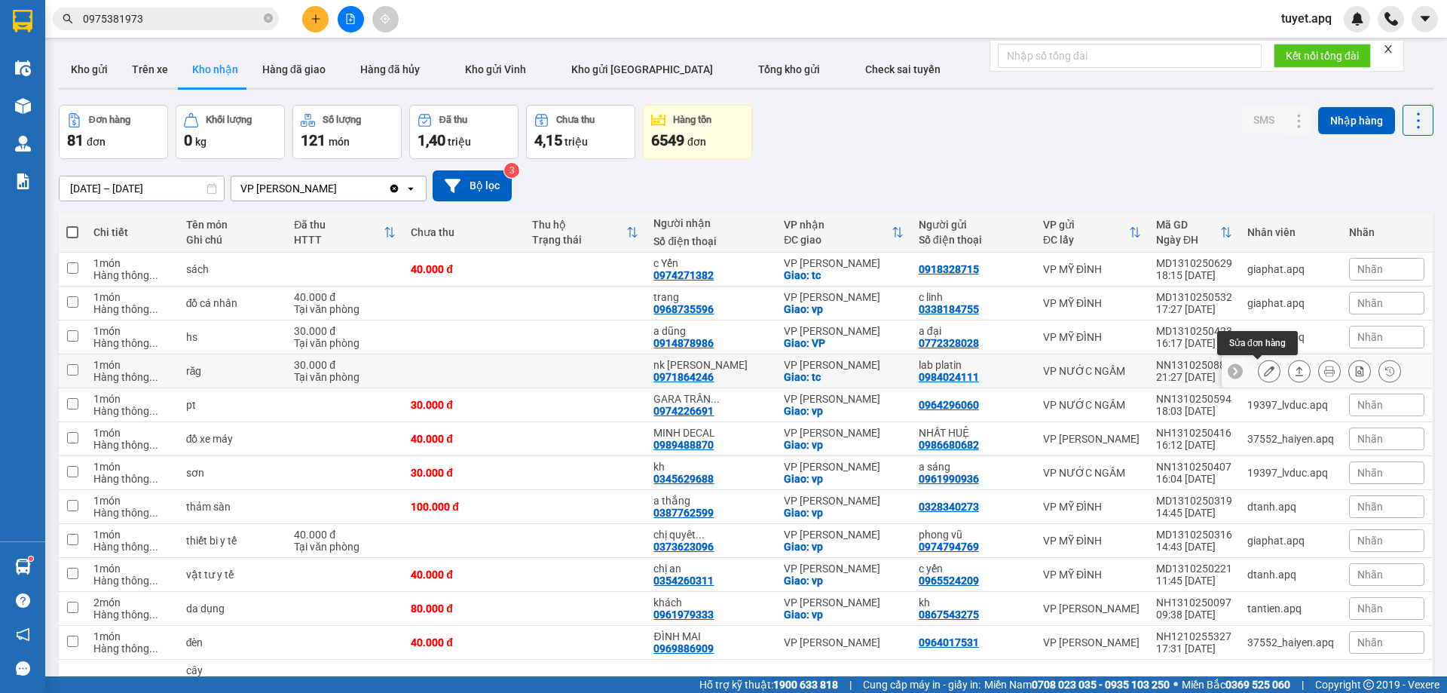
click at [1264, 366] on icon at bounding box center [1269, 371] width 11 height 11
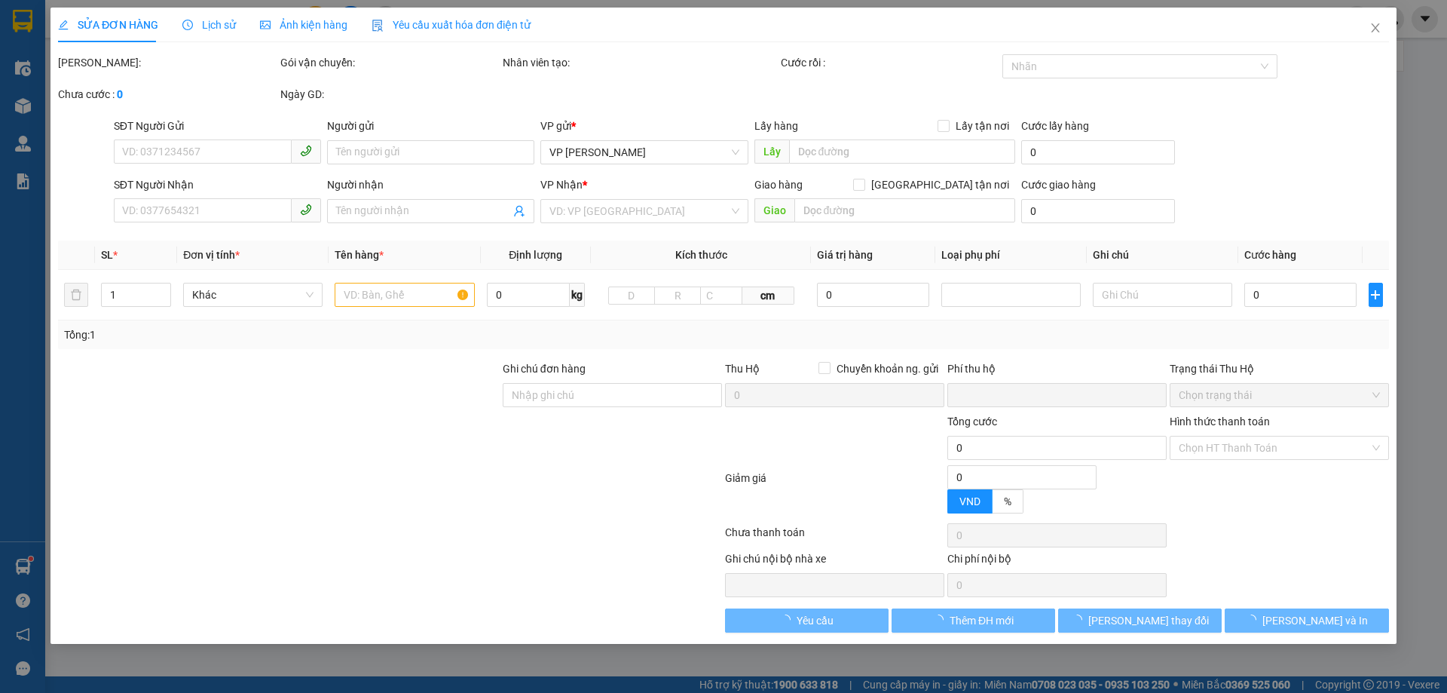
type input "0984024111"
type input "lab platin"
type input "0971864246"
type input "nk [PERSON_NAME]"
checkbox input "true"
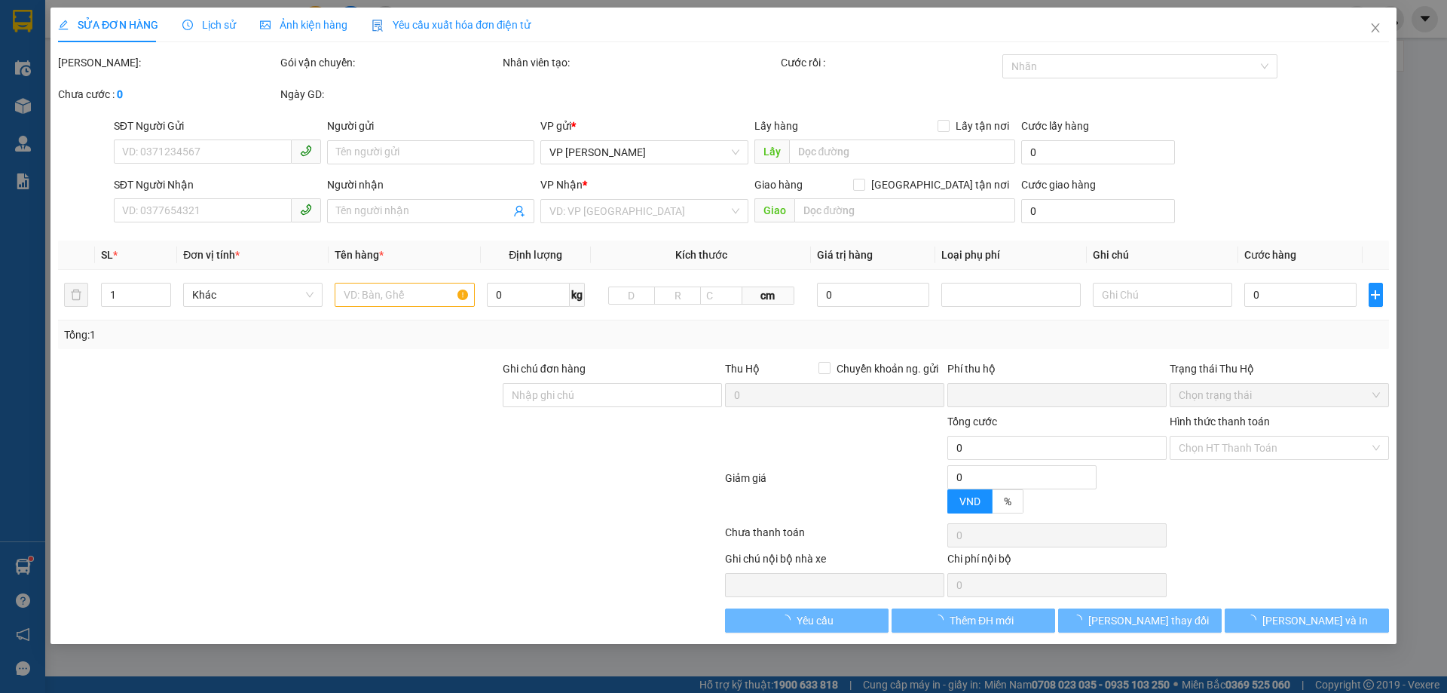
type input "tc"
type input "0"
type input "30.000"
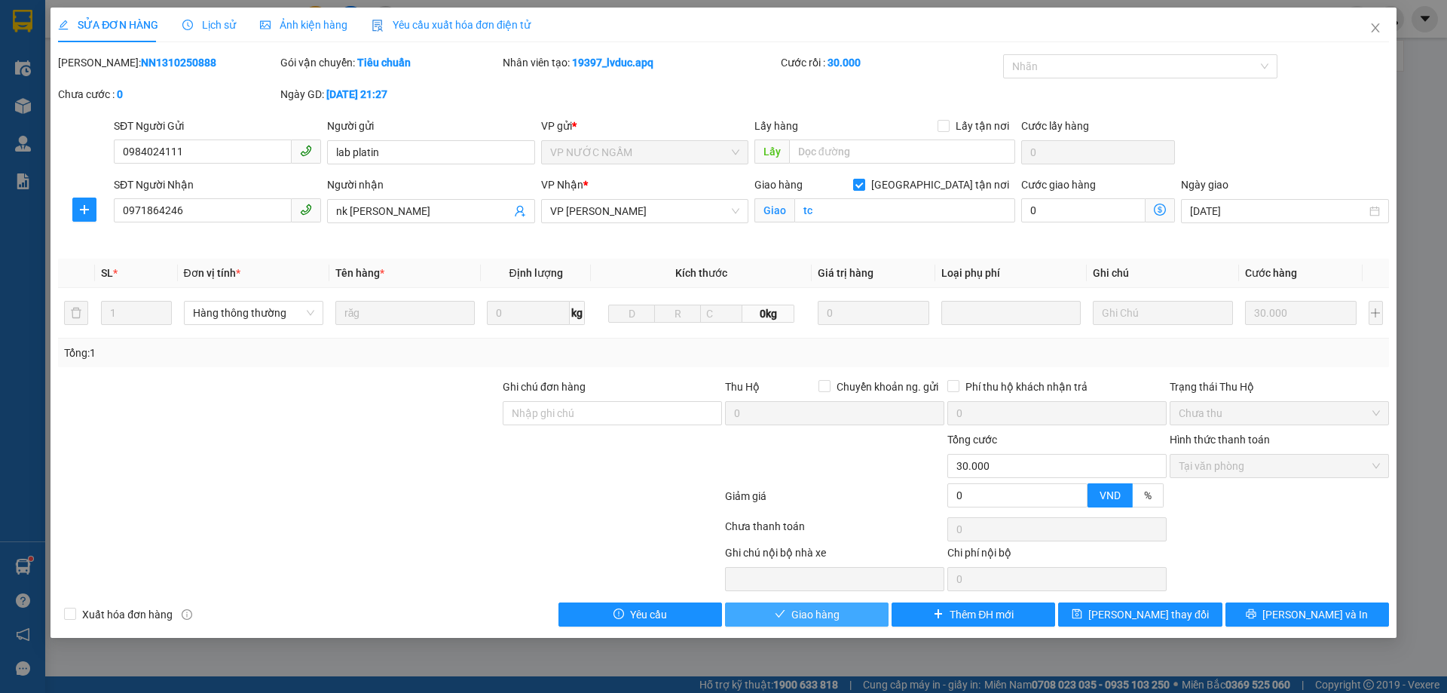
click at [803, 623] on button "Giao hàng" at bounding box center [807, 614] width 164 height 24
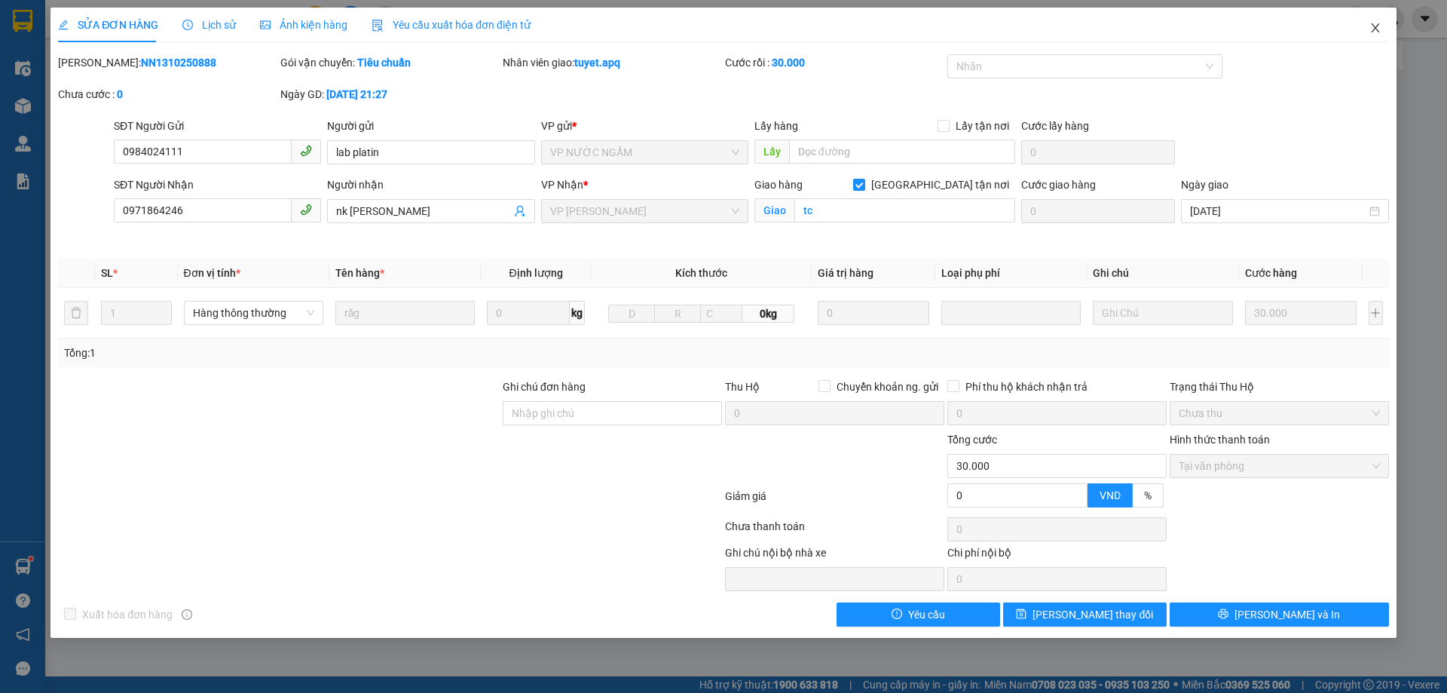
click at [1376, 30] on icon "close" at bounding box center [1375, 27] width 8 height 9
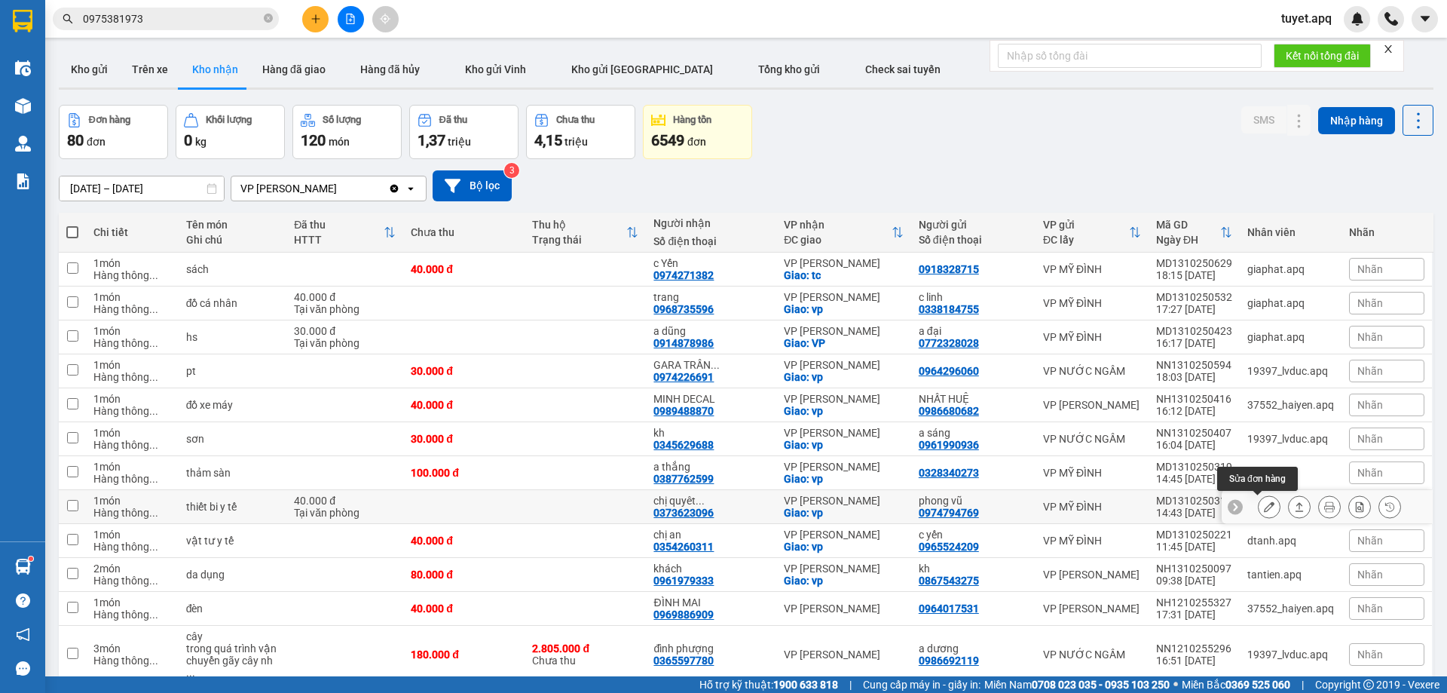
click at [1264, 501] on icon at bounding box center [1269, 506] width 11 height 11
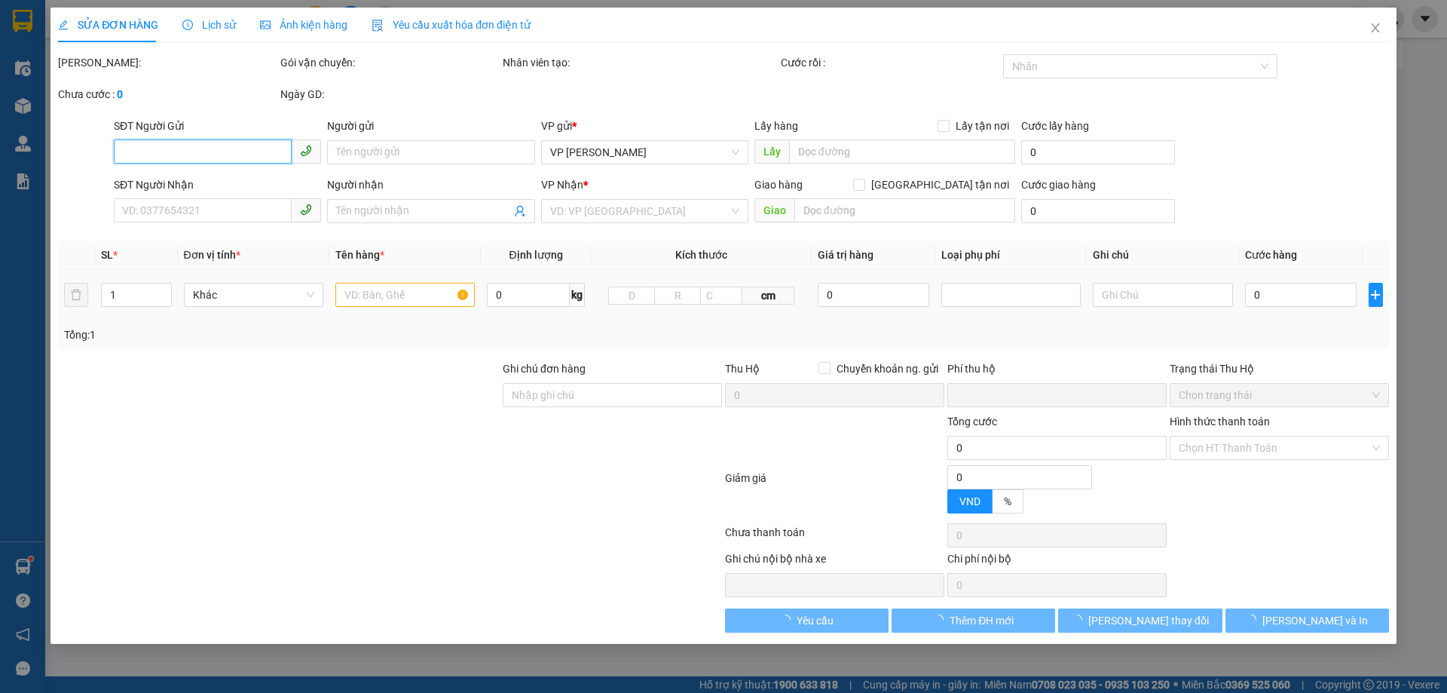
type input "0974794769"
type input "phong vũ"
type input "0373623096"
type input "chị quyêt 0963036750"
checkbox input "true"
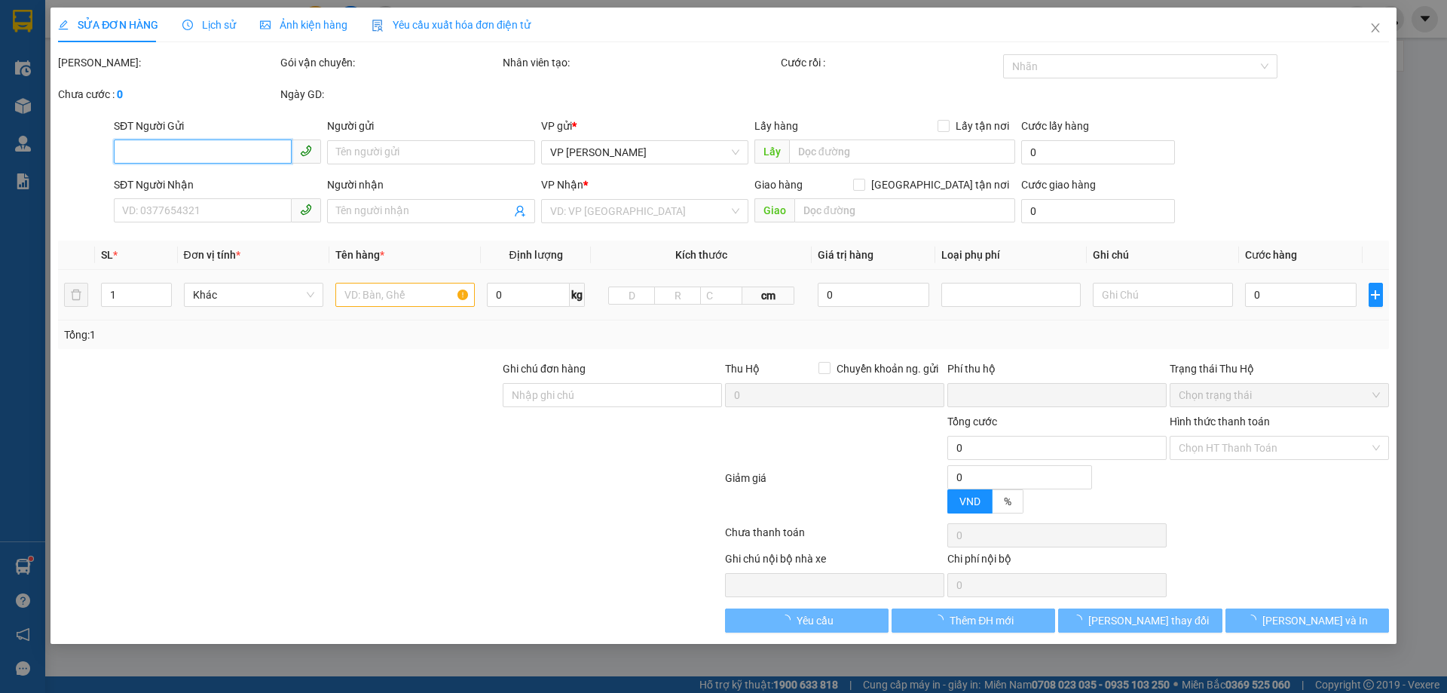
type input "vp"
type input "0"
type input "40.000"
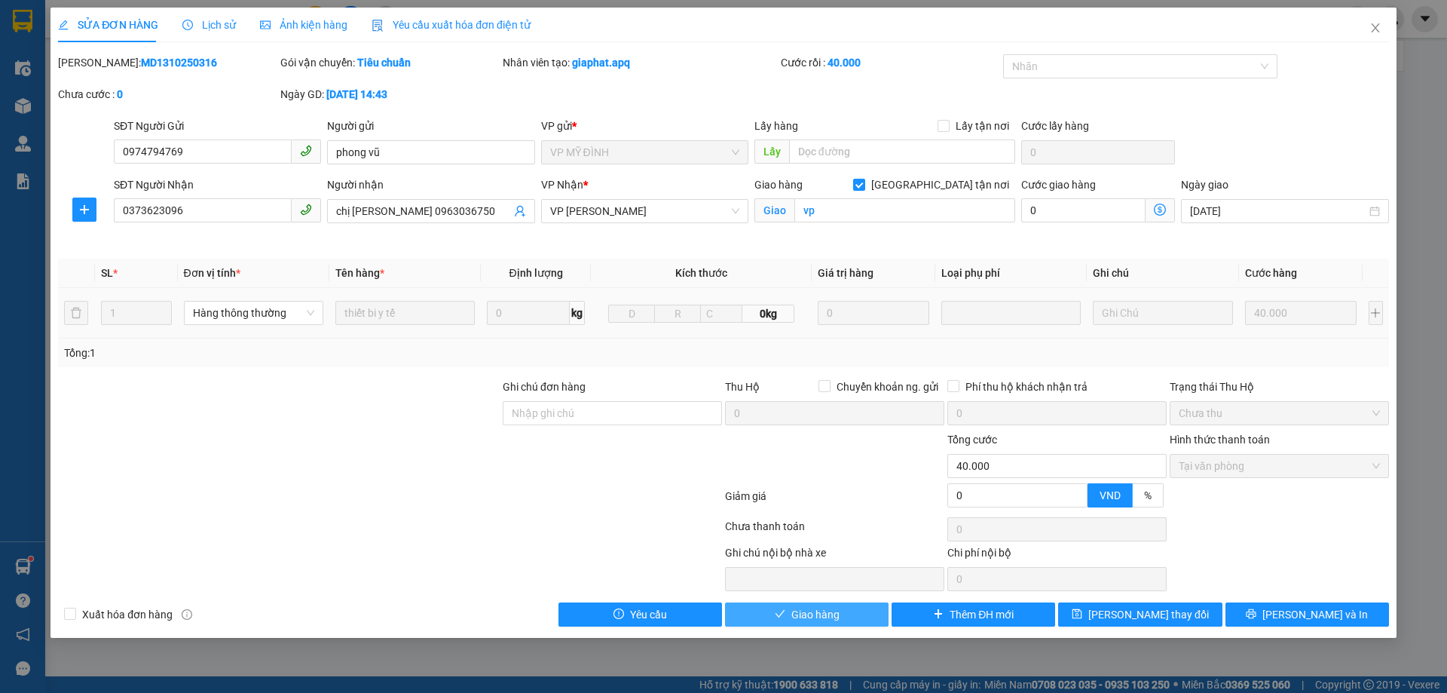
click at [805, 617] on span "Giao hàng" at bounding box center [815, 614] width 48 height 17
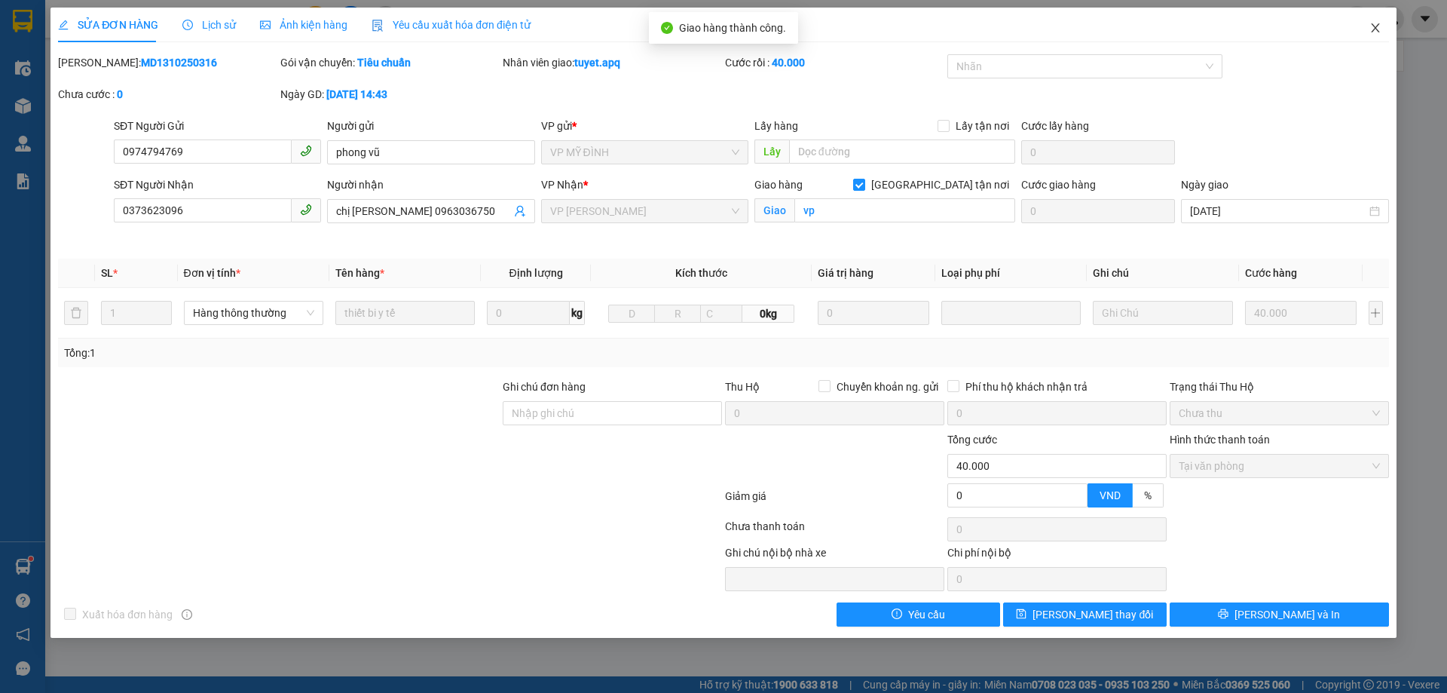
click at [1377, 29] on icon "close" at bounding box center [1376, 28] width 12 height 12
click at [1379, 27] on div at bounding box center [1391, 19] width 26 height 26
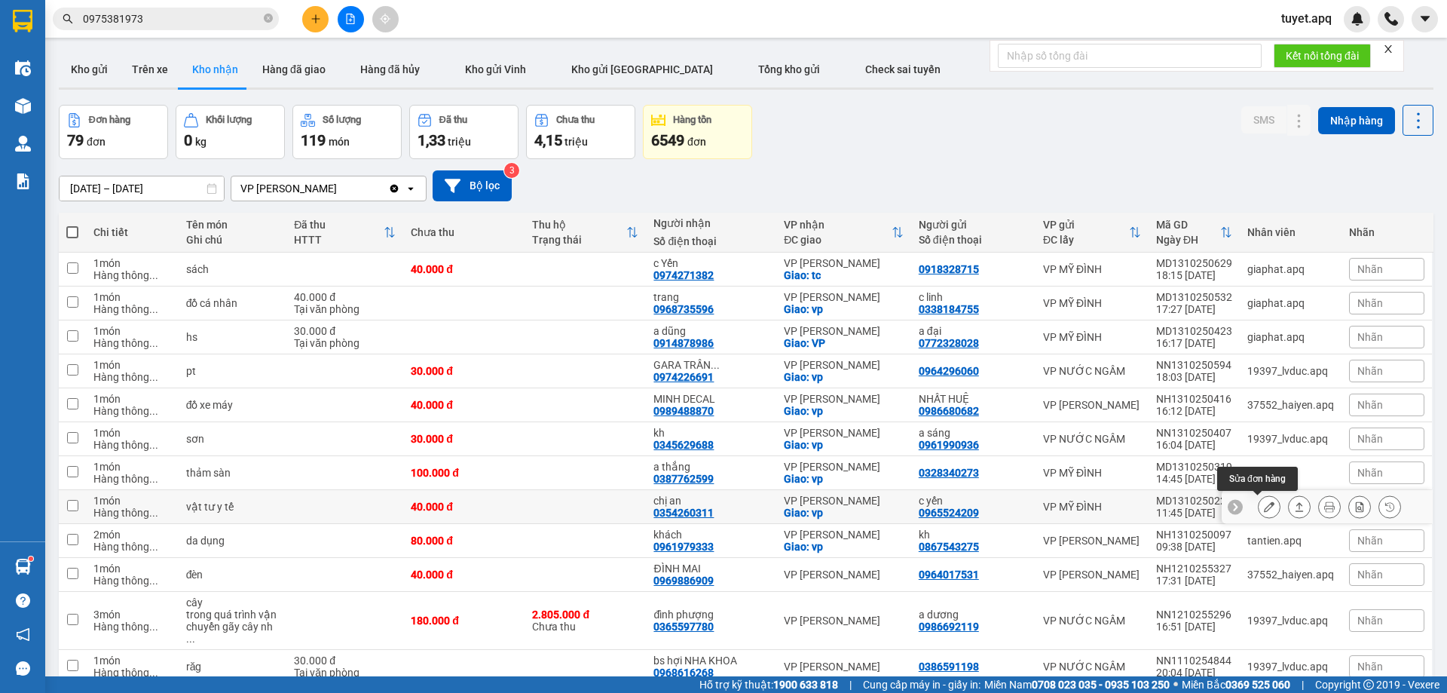
click at [1264, 501] on icon at bounding box center [1269, 506] width 11 height 11
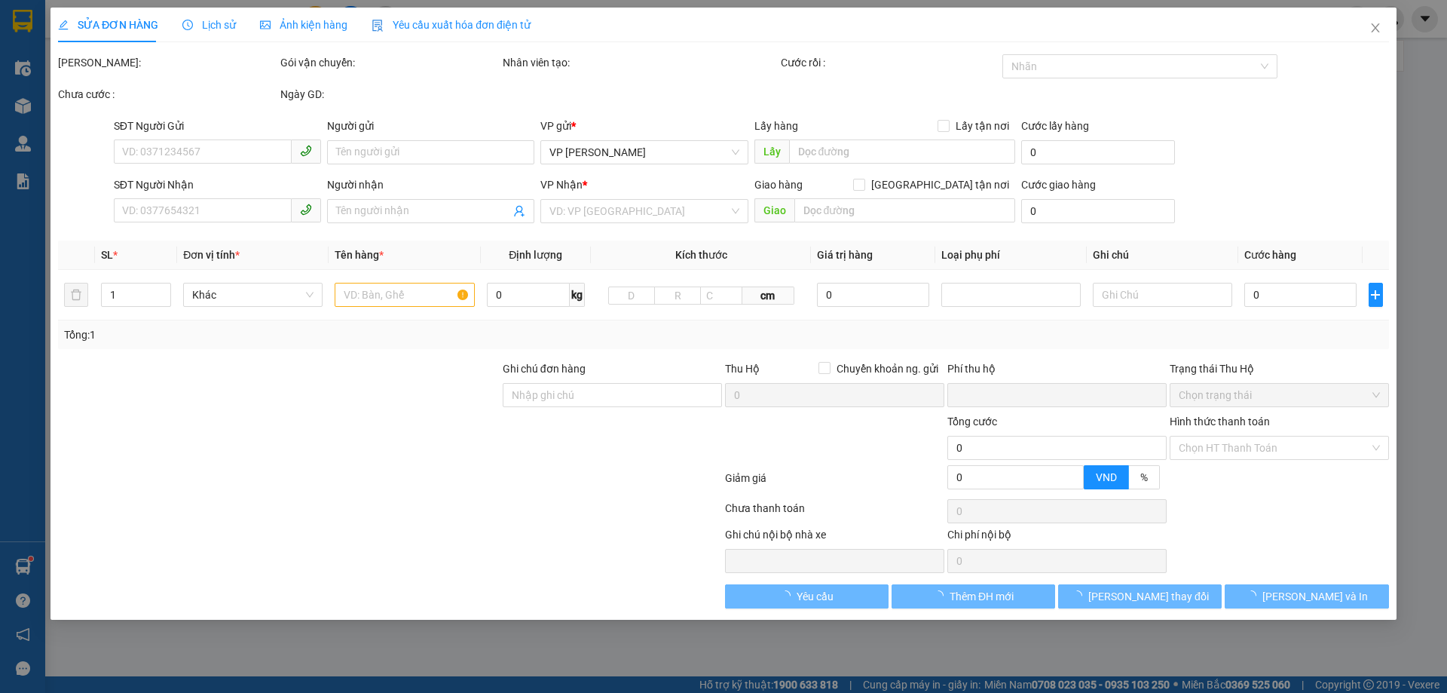
type input "0965524209"
type input "c yến"
type input "0354260311"
type input "chị an"
checkbox input "true"
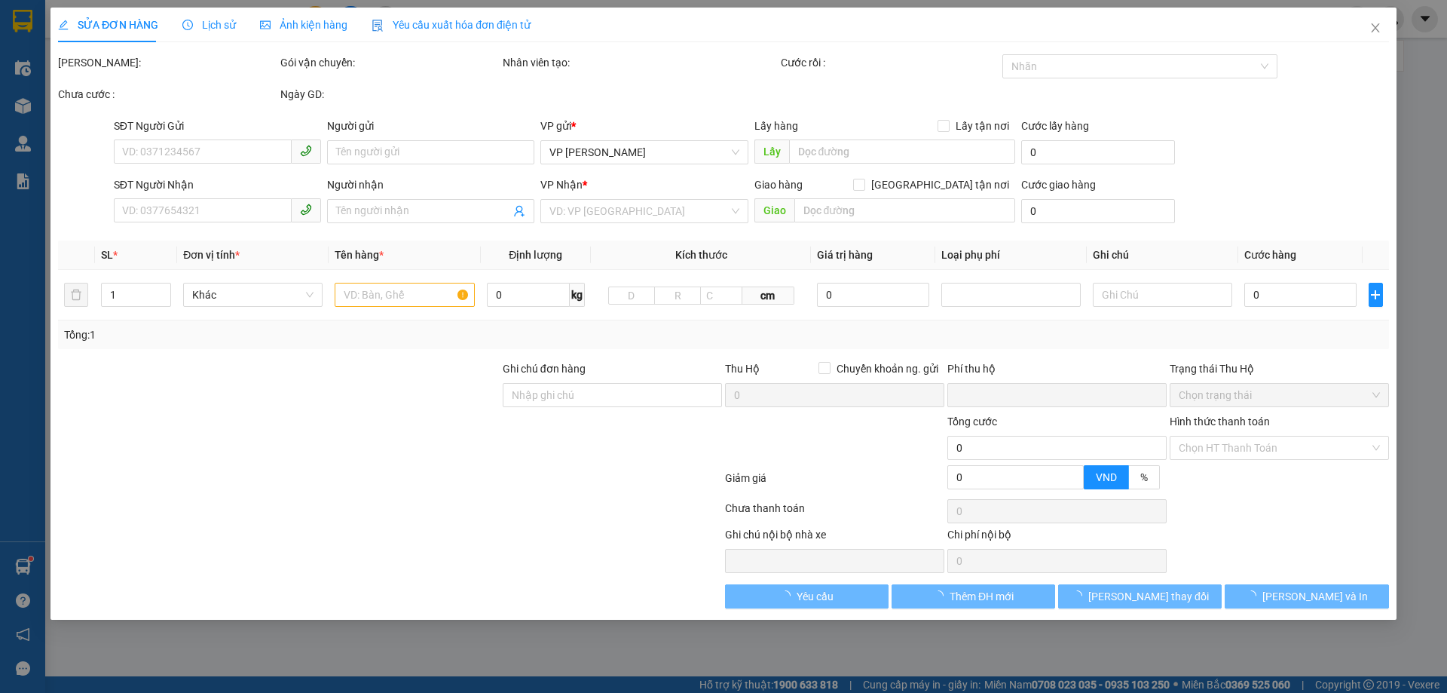
type input "vp"
type input "0"
type input "40.000"
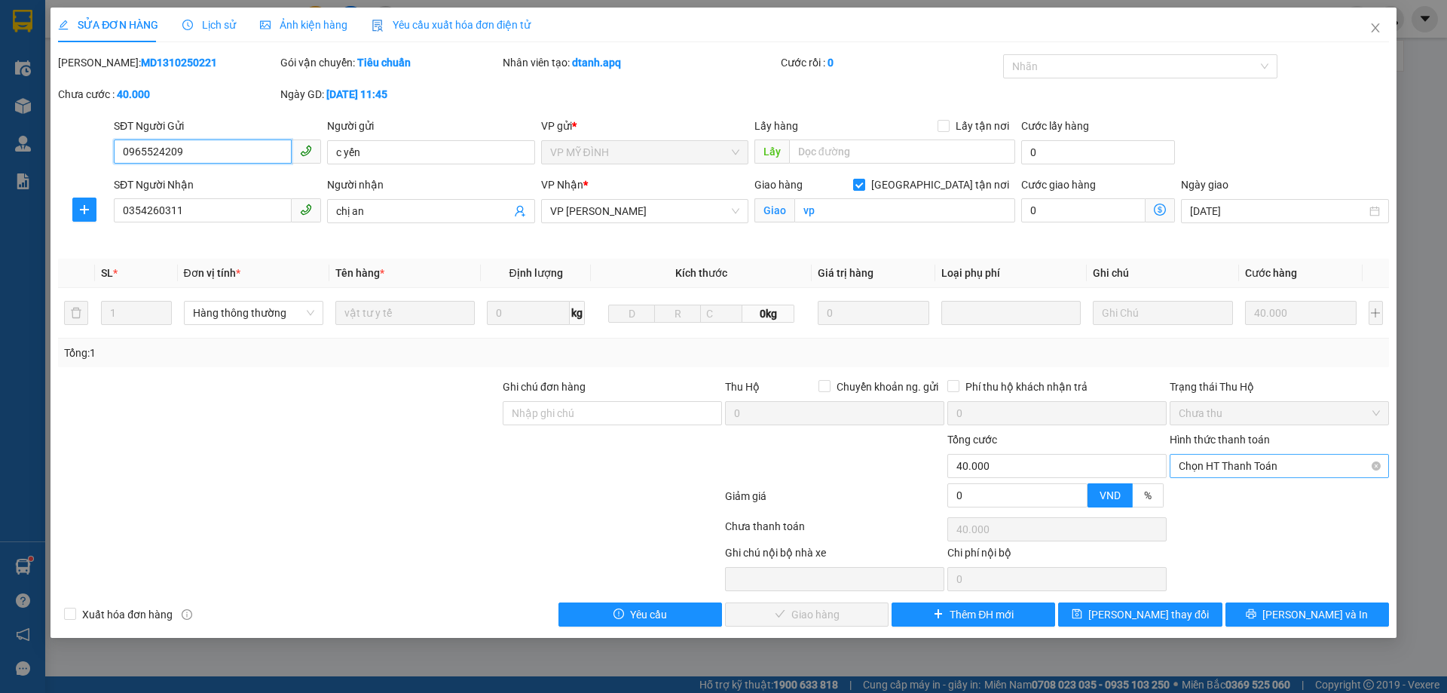
drag, startPoint x: 1254, startPoint y: 469, endPoint x: 1263, endPoint y: 488, distance: 21.9
click at [1254, 469] on span "Chọn HT Thanh Toán" at bounding box center [1279, 466] width 201 height 23
click at [1248, 495] on div "Tại văn phòng" at bounding box center [1279, 496] width 201 height 17
type input "0"
click at [828, 616] on span "[PERSON_NAME] và Giao hàng" at bounding box center [826, 614] width 145 height 17
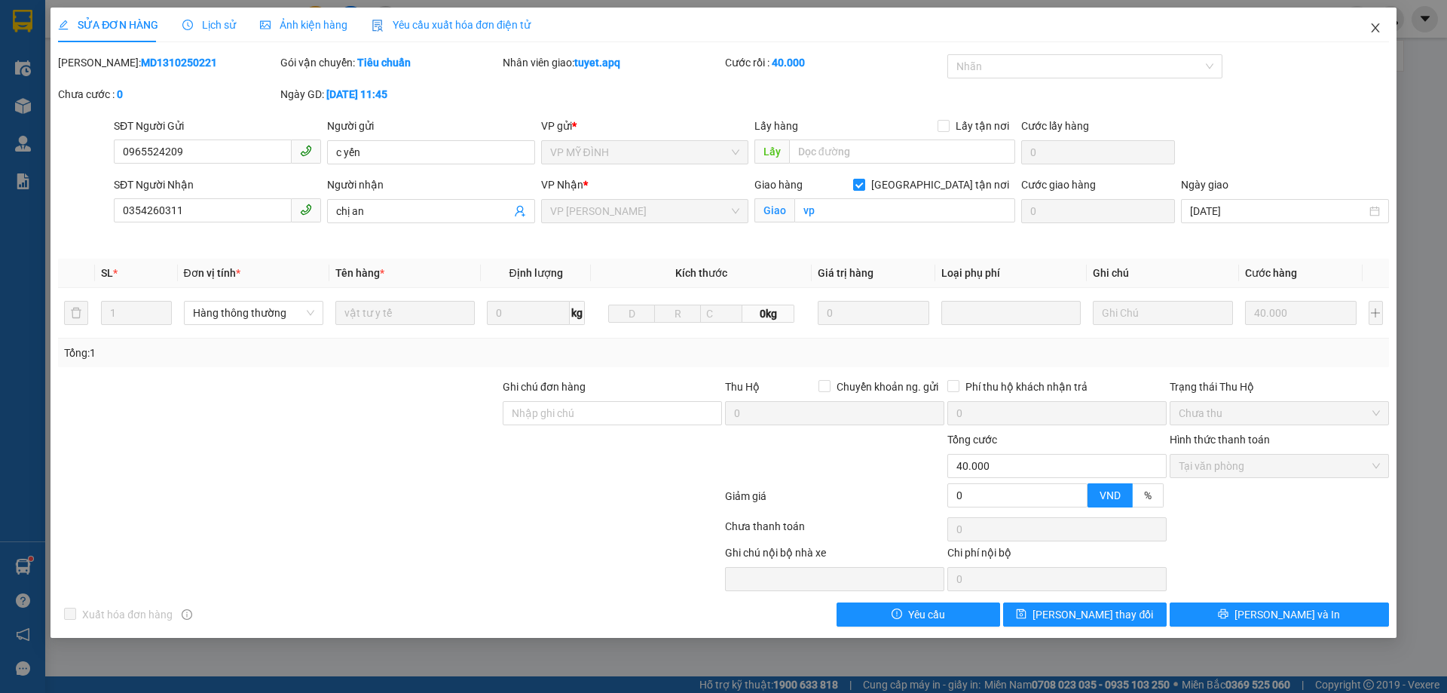
click at [1380, 29] on icon "close" at bounding box center [1376, 28] width 12 height 12
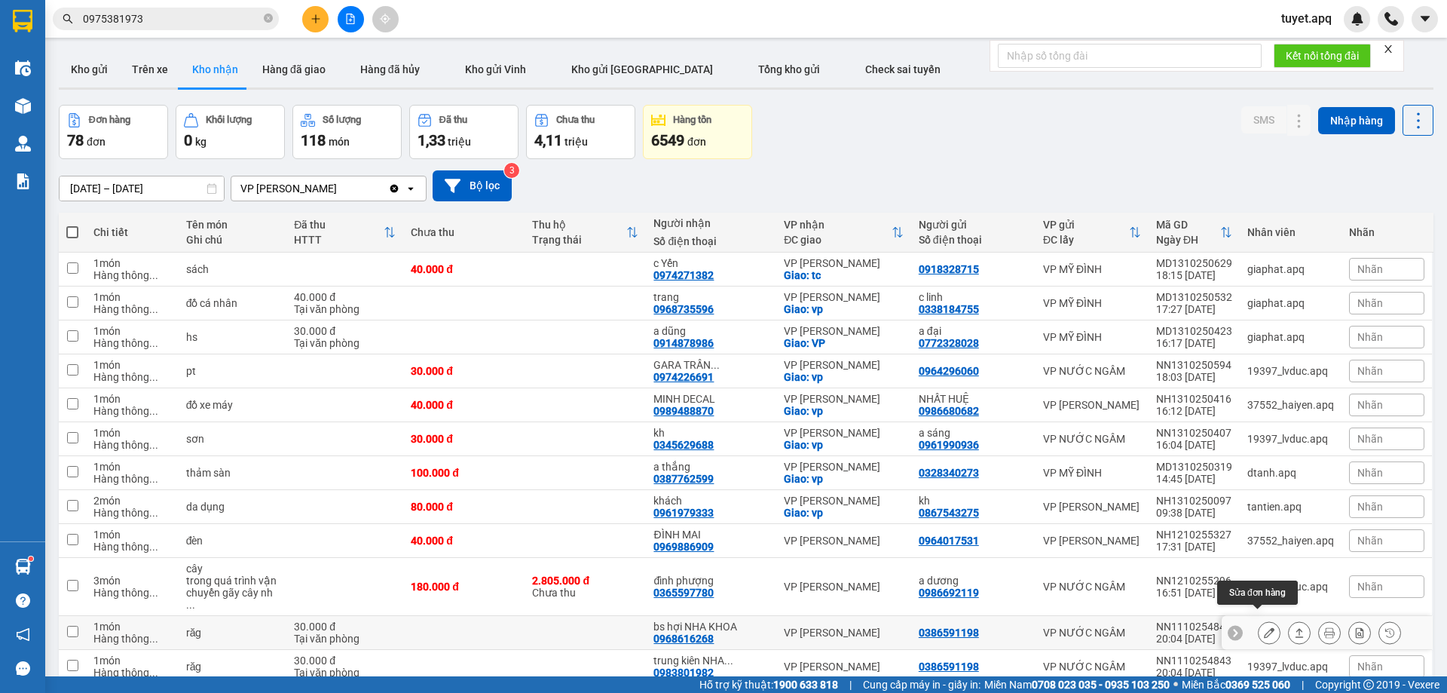
click at [1264, 627] on icon at bounding box center [1269, 632] width 11 height 11
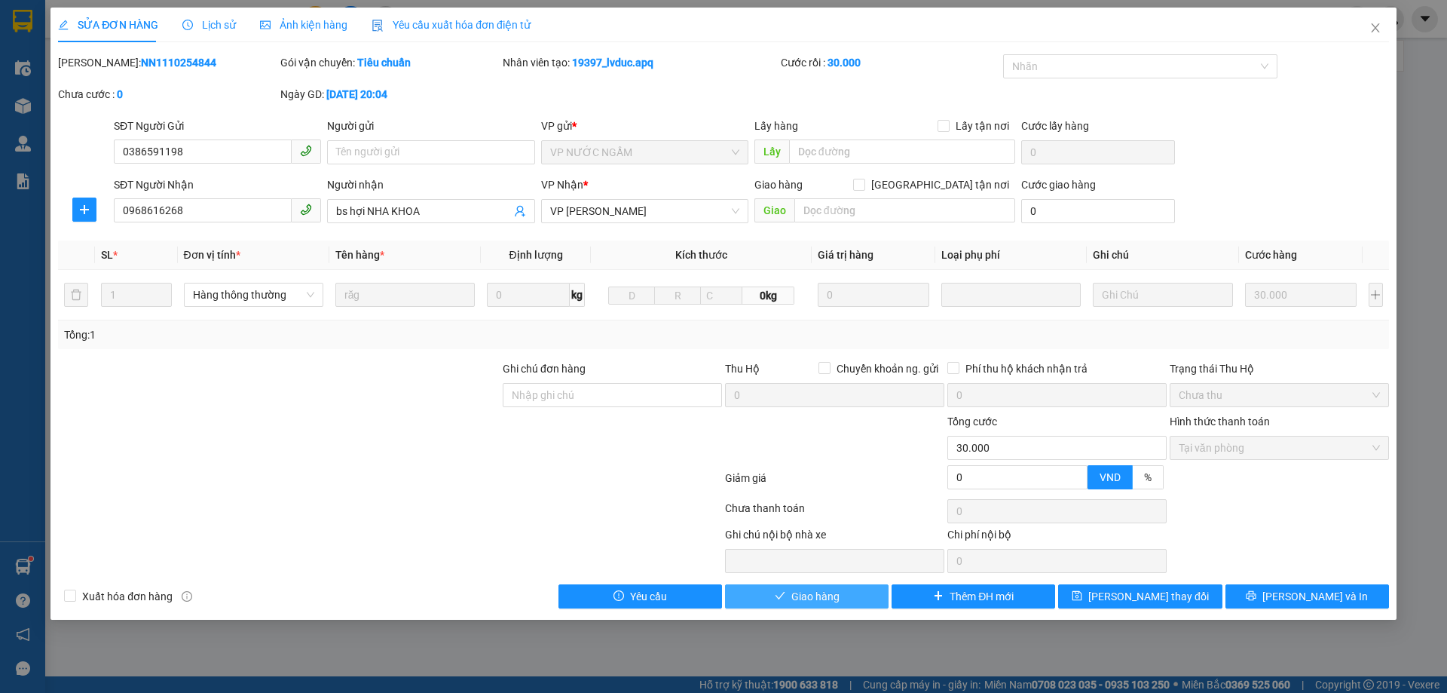
click at [805, 588] on span "Giao hàng" at bounding box center [815, 596] width 48 height 17
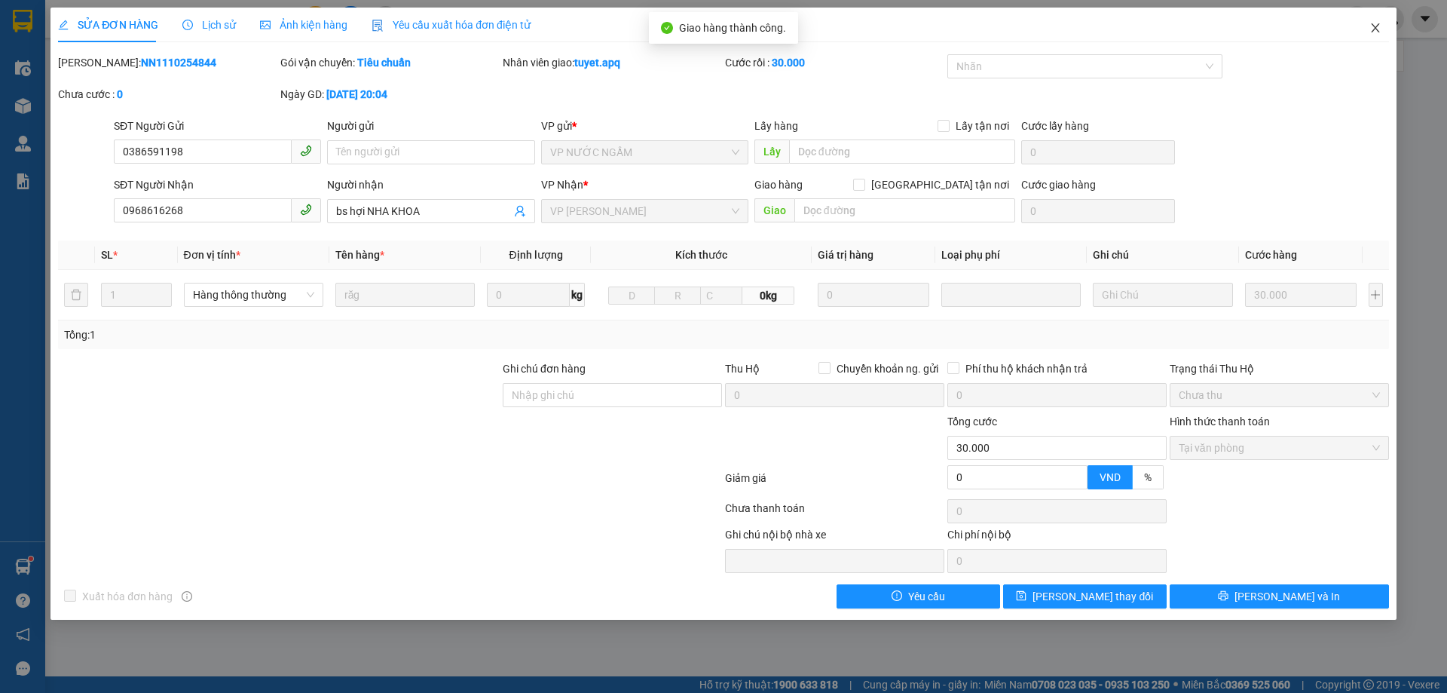
click at [1372, 25] on icon "close" at bounding box center [1375, 27] width 8 height 9
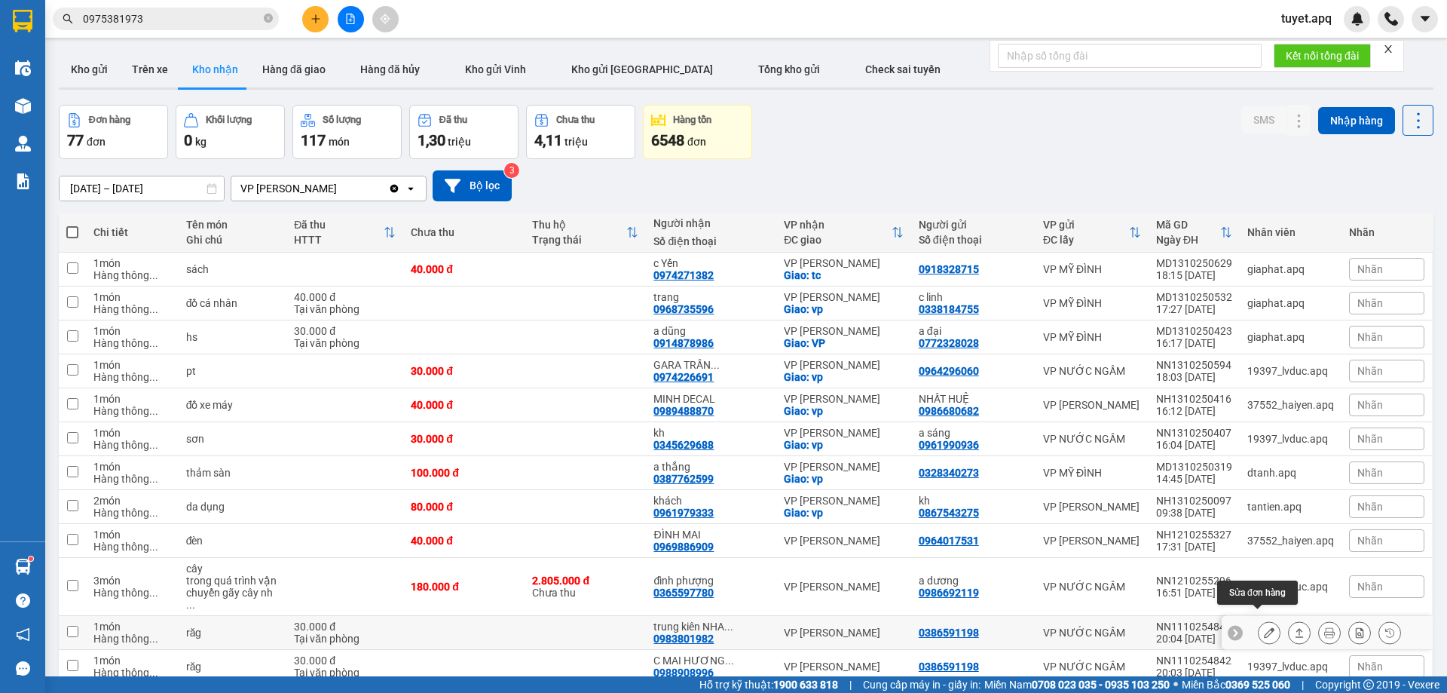
click at [1264, 627] on icon at bounding box center [1269, 632] width 11 height 11
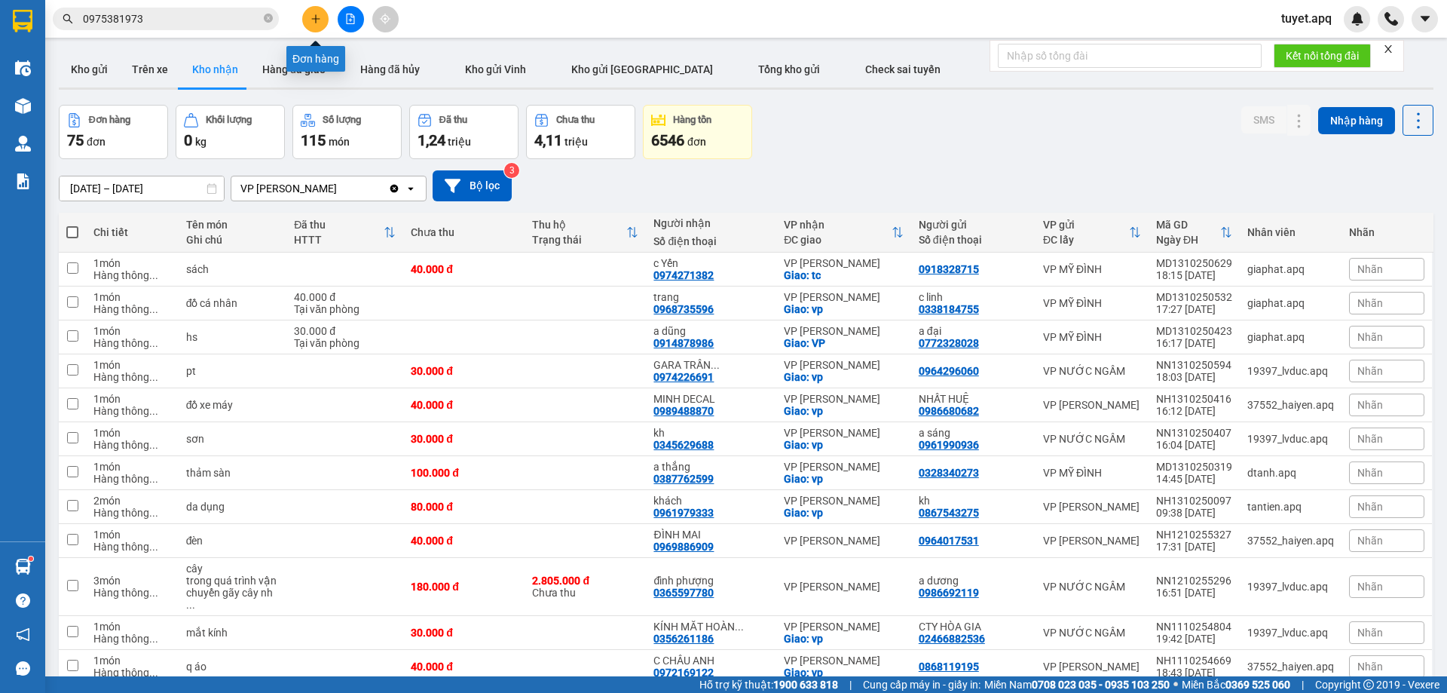
click at [318, 29] on button at bounding box center [315, 19] width 26 height 26
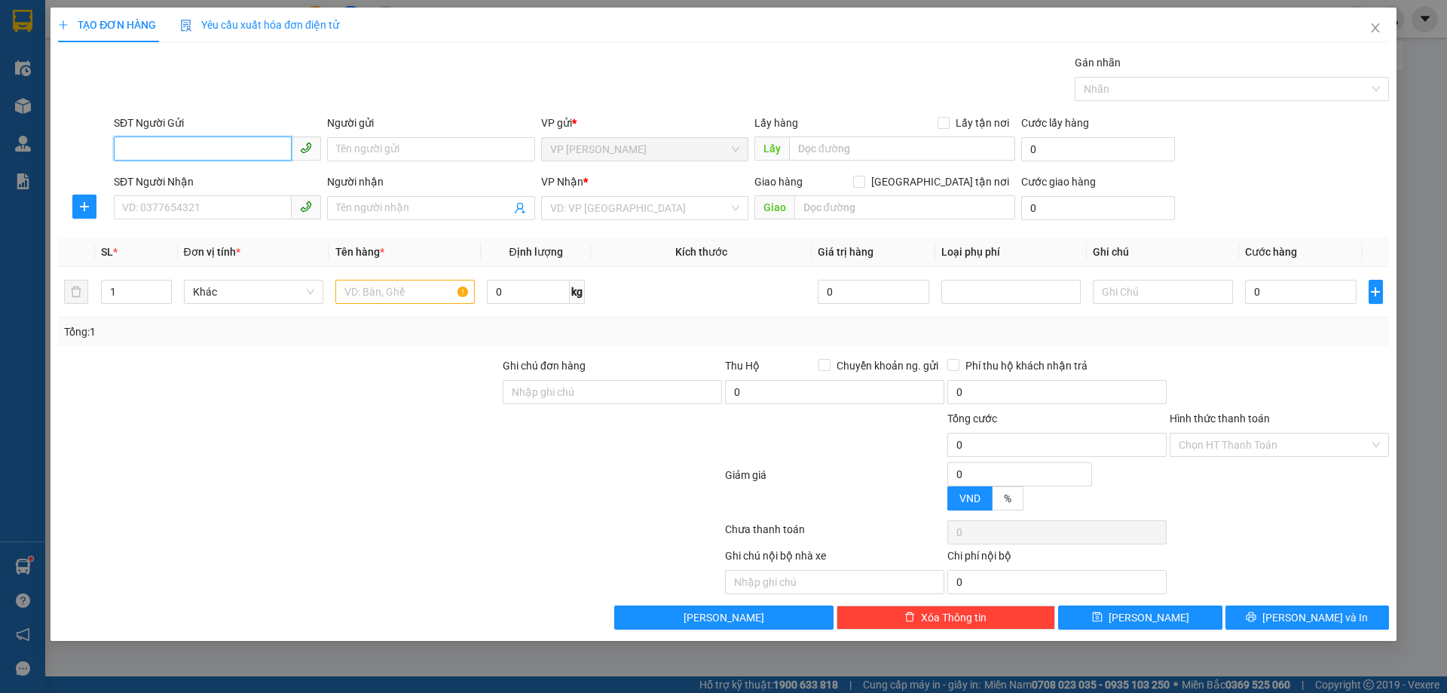
click at [204, 149] on input "SĐT Người Gửi" at bounding box center [203, 148] width 178 height 24
click at [228, 149] on input "SĐT Người Gửi" at bounding box center [203, 148] width 178 height 24
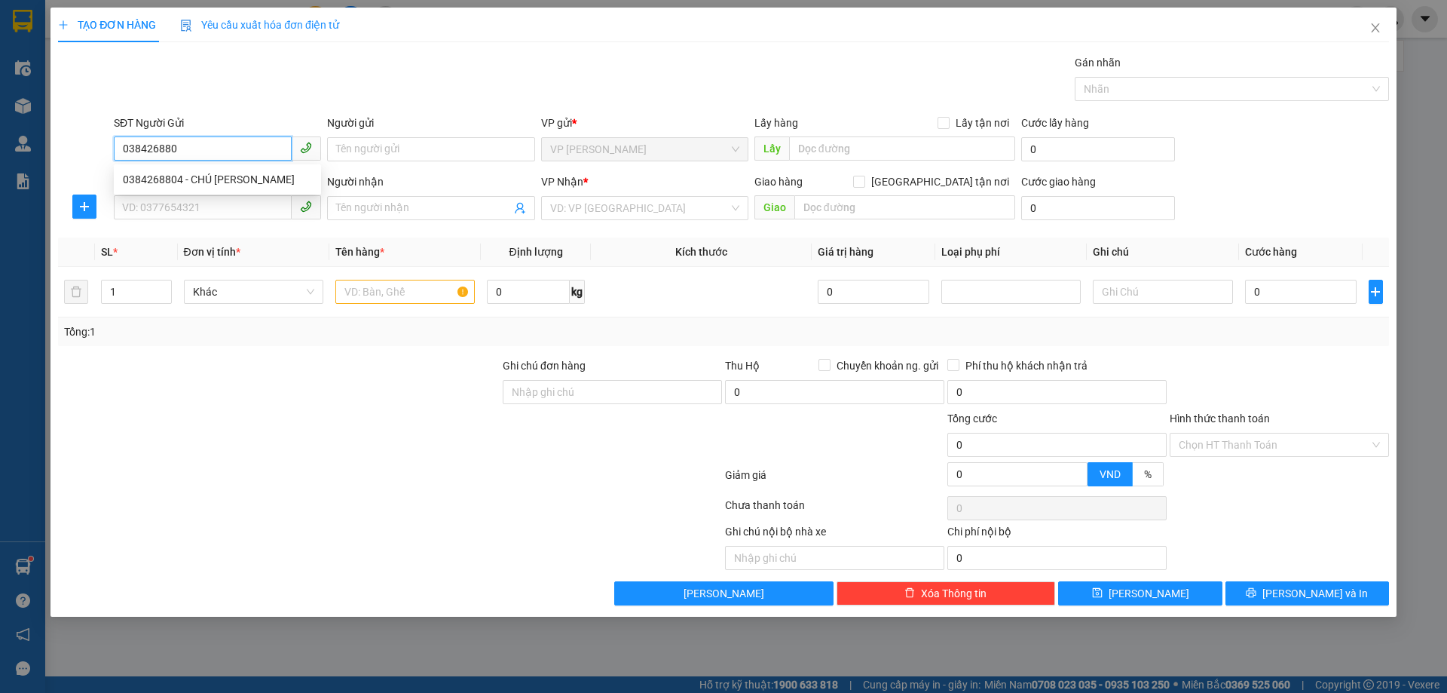
type input "0384268804"
click at [211, 181] on div "0384268804 - CHÚ HOÀNG KIM NAM" at bounding box center [217, 179] width 189 height 17
type input "CHÚ HOÀNG KIM NAM"
checkbox input "true"
type input "VP Thanh Chương"
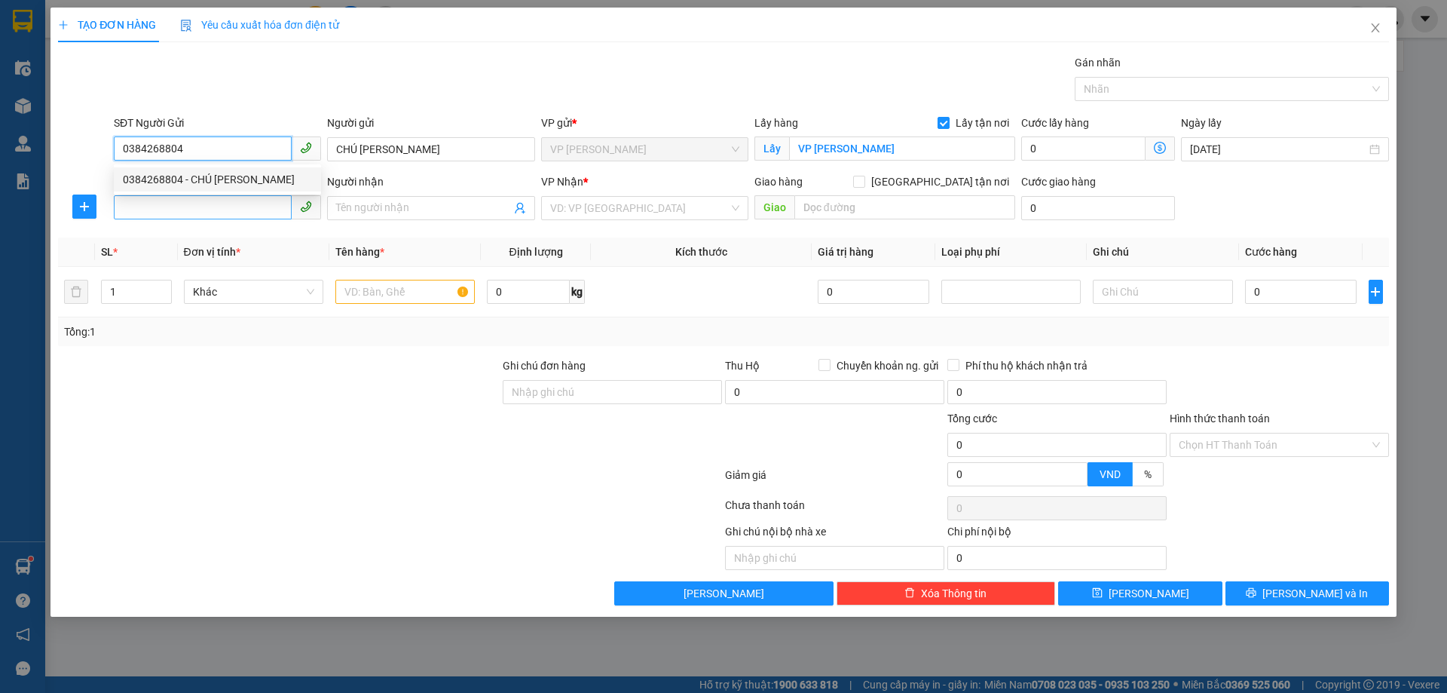
type input "0384268804"
click at [223, 197] on input "SĐT Người Nhận" at bounding box center [203, 207] width 178 height 24
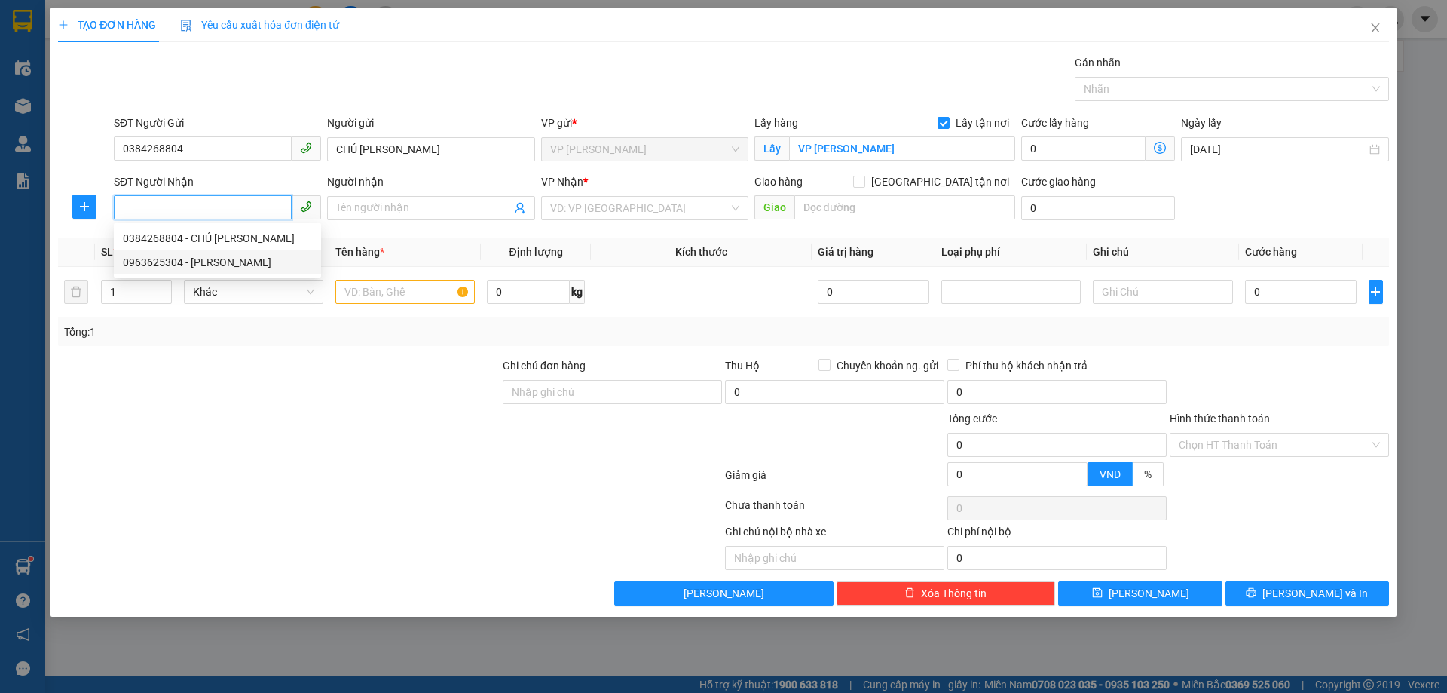
click at [238, 258] on div "0963625304 - Hoàng Thị Vân" at bounding box center [217, 262] width 189 height 17
type input "0963625304"
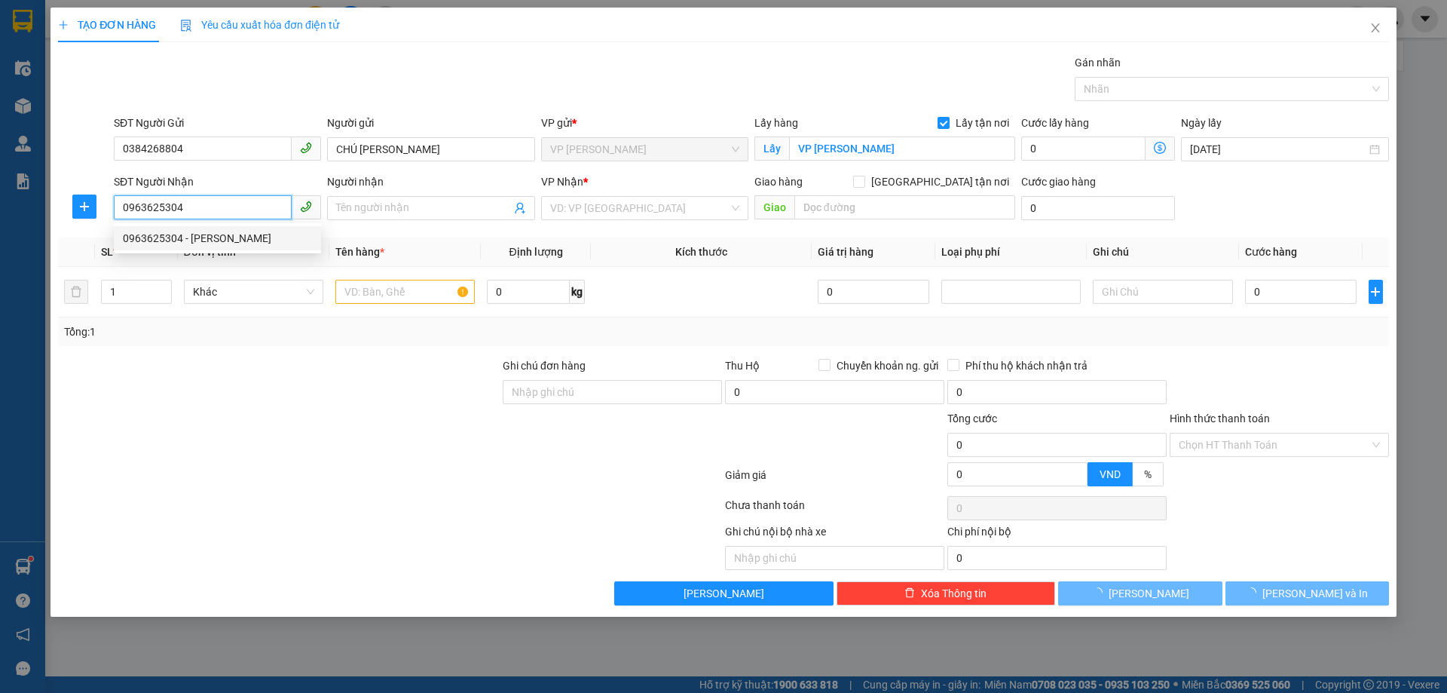
type input "Hoàng Thị Vân"
type input "VP Gia Lâm"
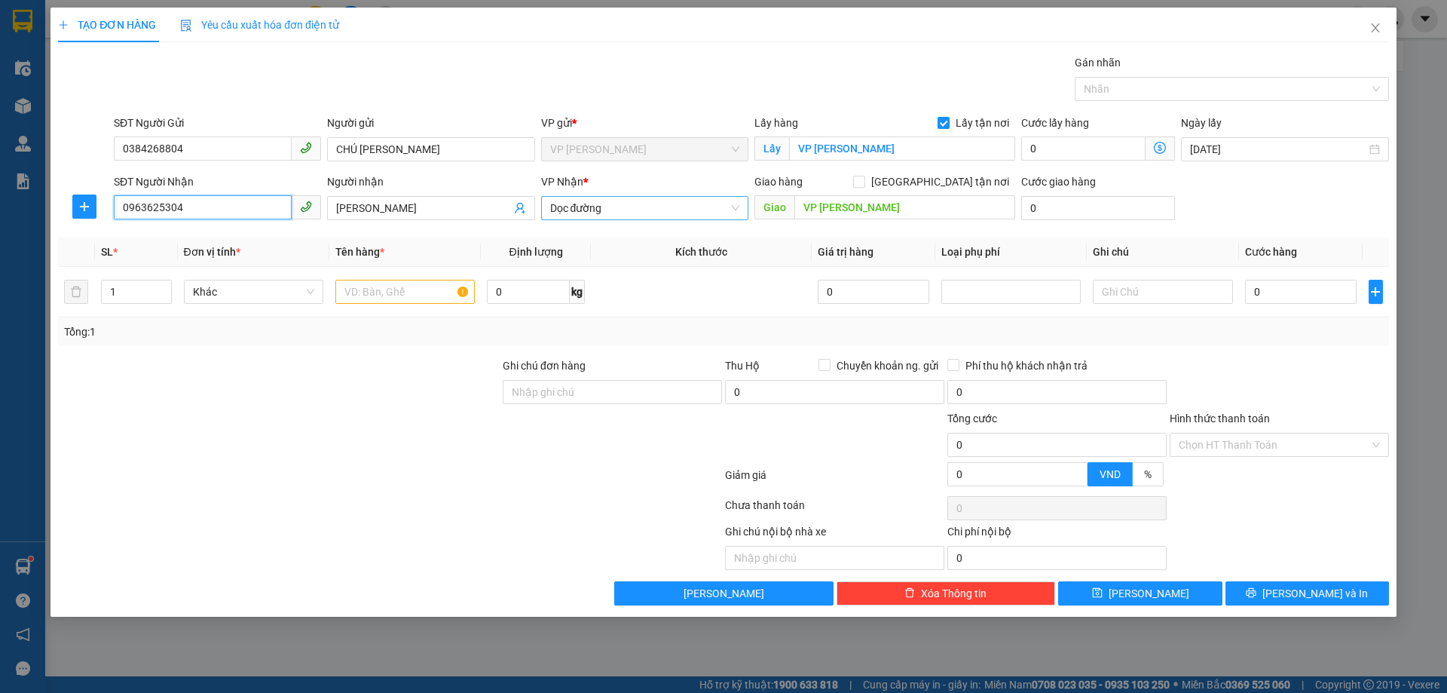
click at [681, 213] on span "Dọc đường" at bounding box center [644, 208] width 189 height 23
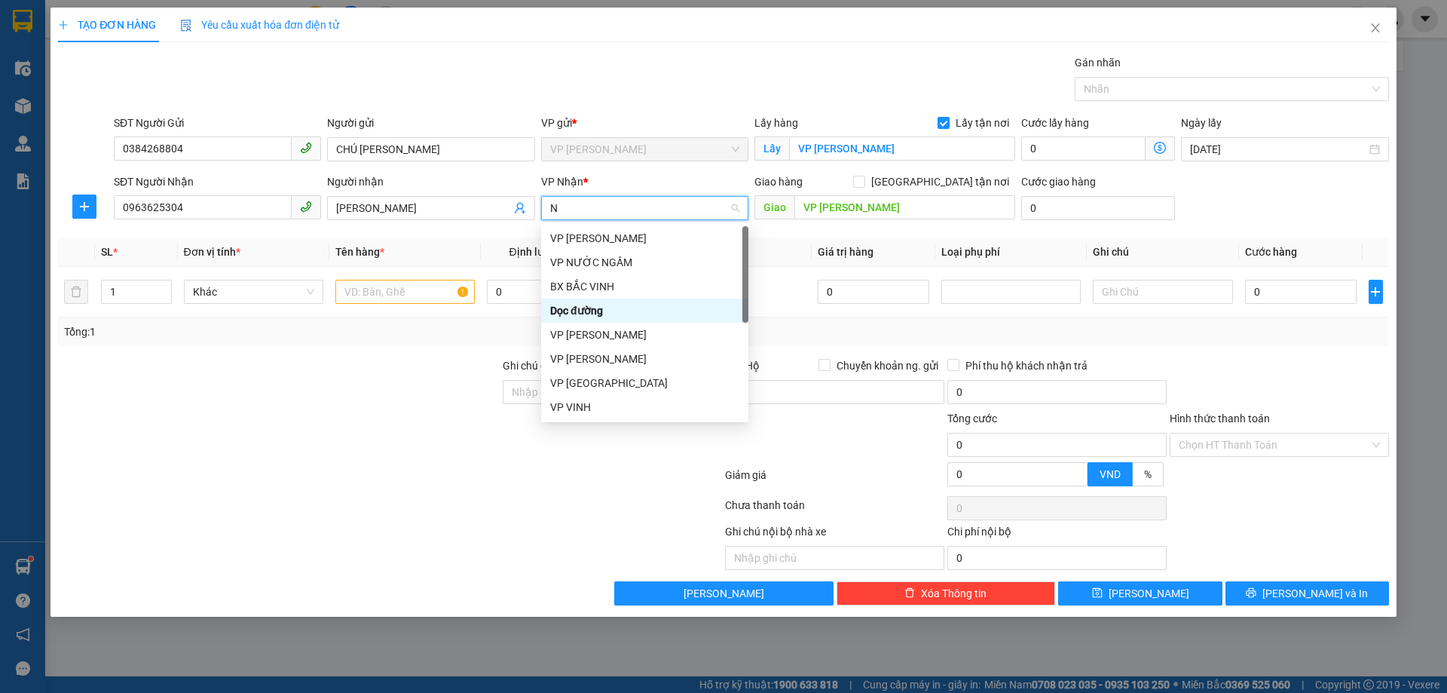
type input "NH"
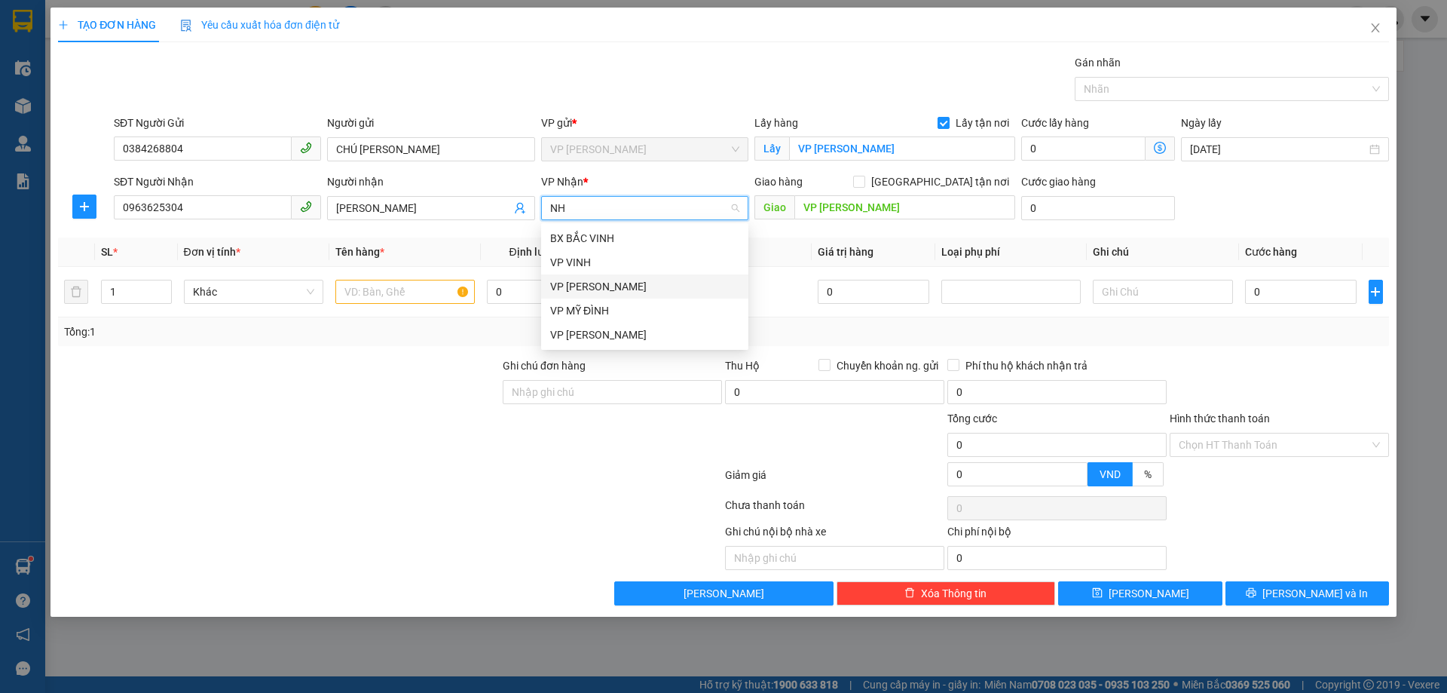
click at [617, 296] on div "VP [PERSON_NAME]" at bounding box center [644, 286] width 207 height 24
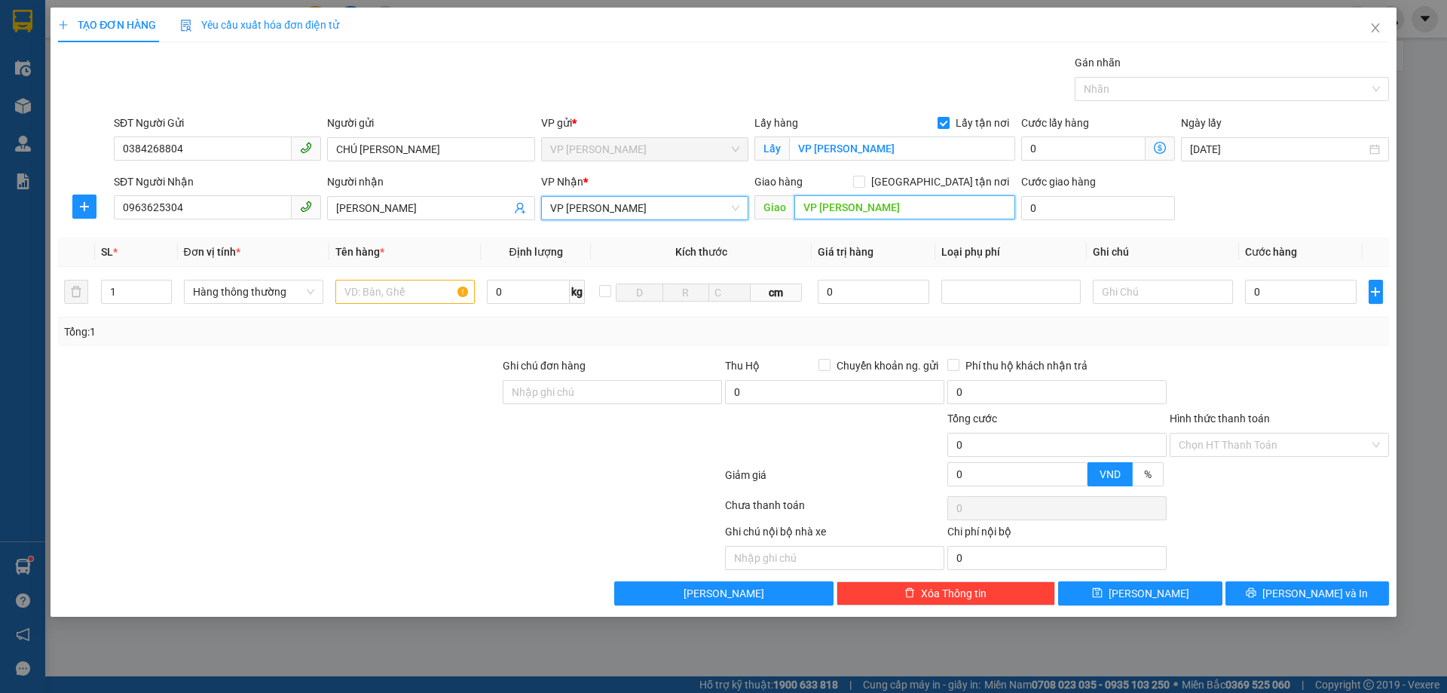
click at [867, 204] on input "VP Gia Lâm" at bounding box center [904, 207] width 221 height 24
type input "NH"
click at [864, 185] on input "[GEOGRAPHIC_DATA] tận nơi" at bounding box center [858, 181] width 11 height 11
checkbox input "true"
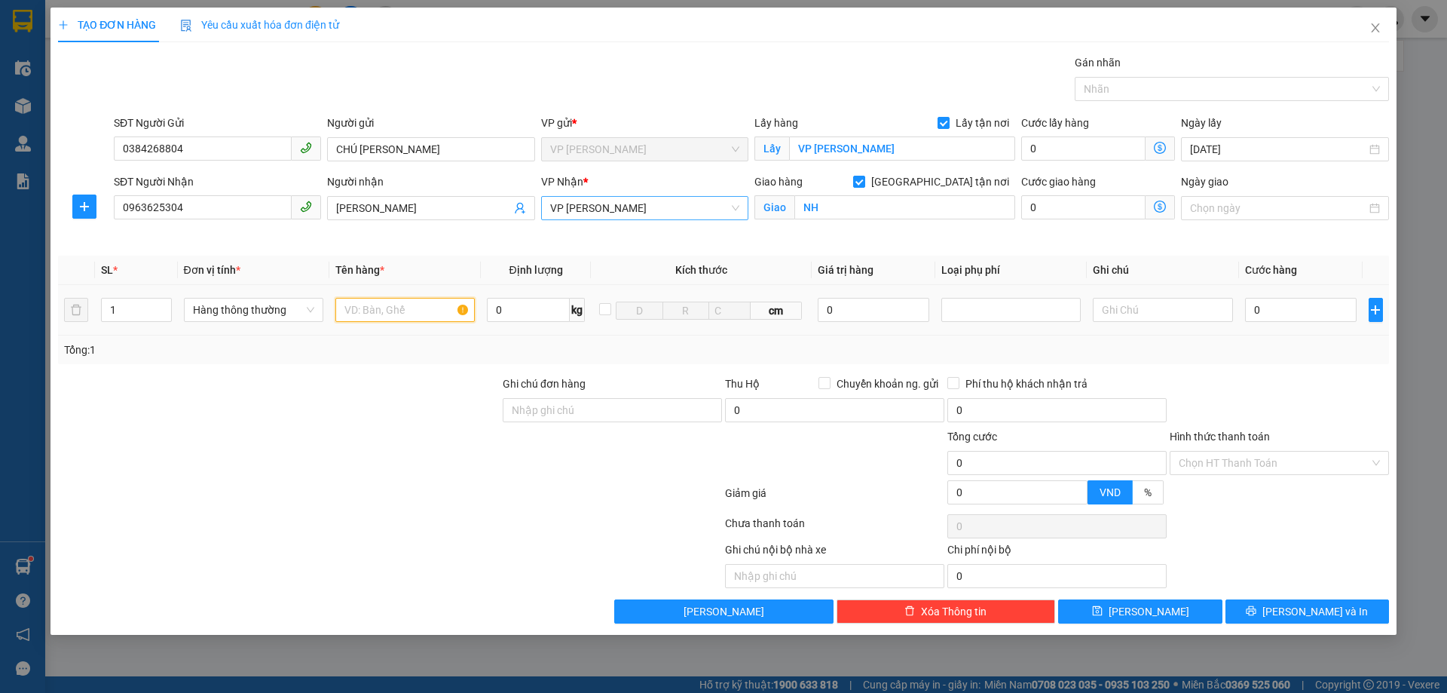
click at [413, 306] on input "text" at bounding box center [404, 310] width 139 height 24
type input "D"
type input "ĐỒ ĂN NHẬN NGUYÊN KIỆNH"
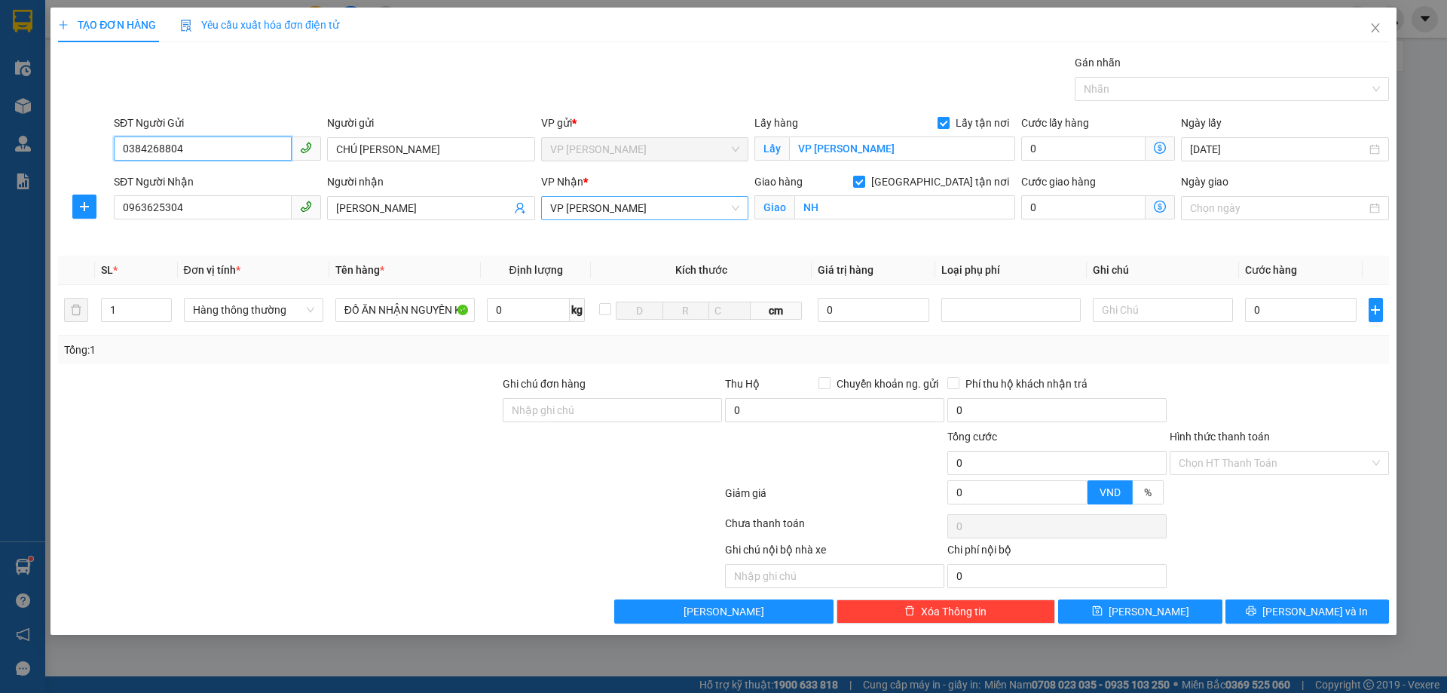
drag, startPoint x: 204, startPoint y: 146, endPoint x: 0, endPoint y: 231, distance: 221.0
click at [0, 231] on div "TẠO ĐƠN HÀNG Yêu cầu xuất hóa đơn điện tử Transit Pickup Surcharge Ids Transit …" at bounding box center [723, 346] width 1447 height 693
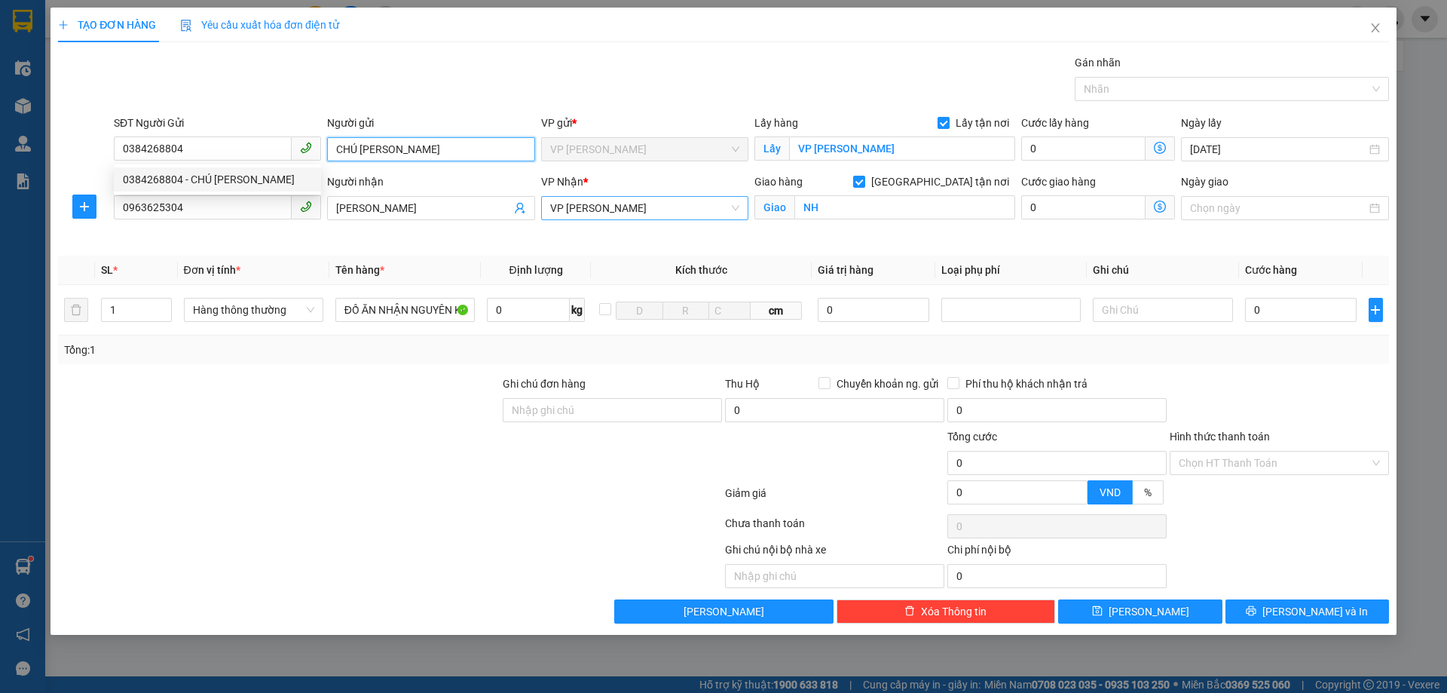
click at [480, 142] on input "CHÚ HOÀNG KIM NAM" at bounding box center [430, 149] width 207 height 24
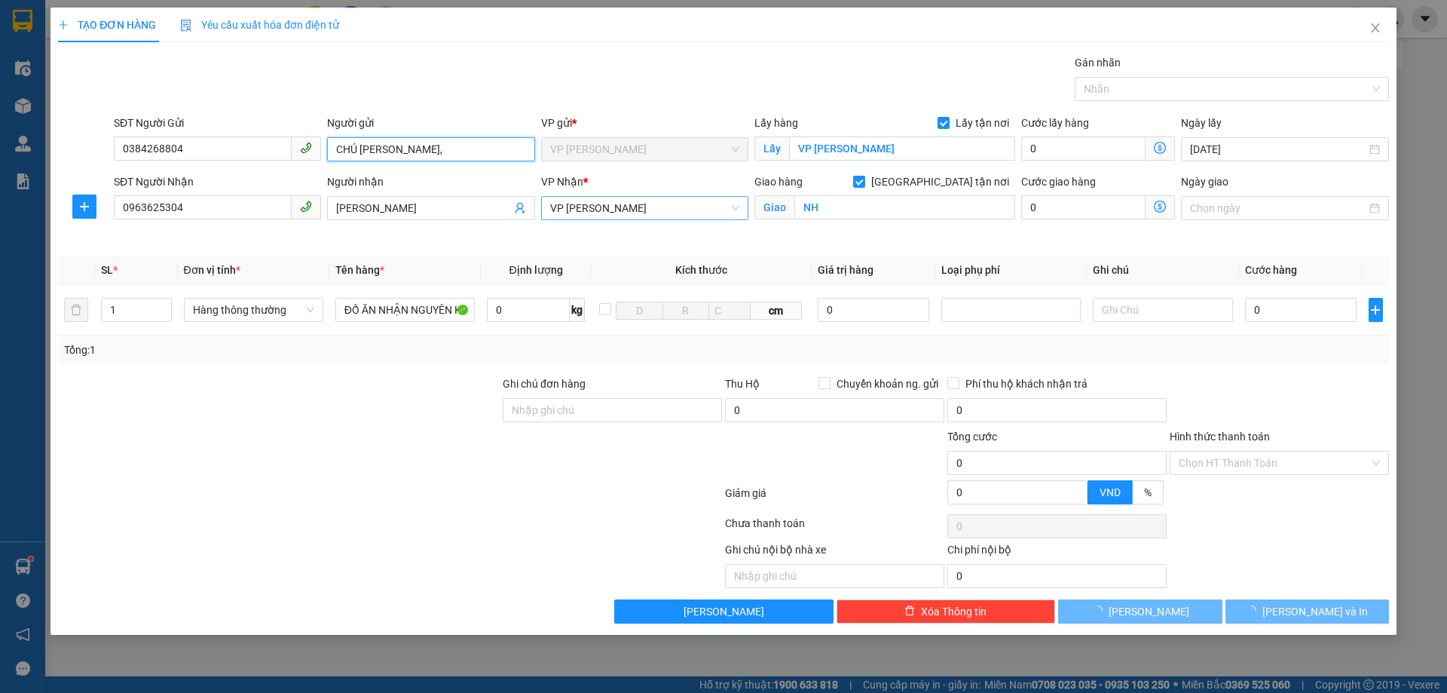
paste input "0384268804"
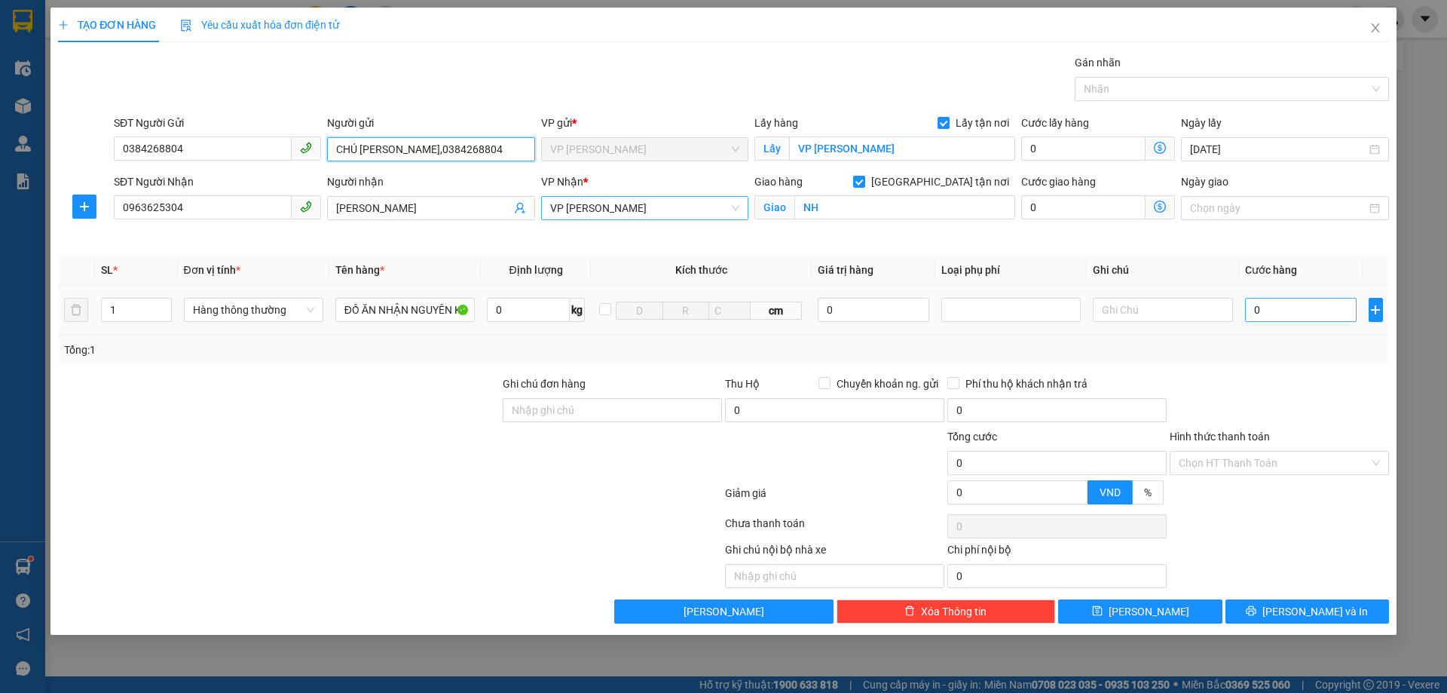
type input "CHÚ HOÀNG KIM NAM,0384268804"
click at [1277, 309] on input "0" at bounding box center [1301, 310] width 112 height 24
type input "7"
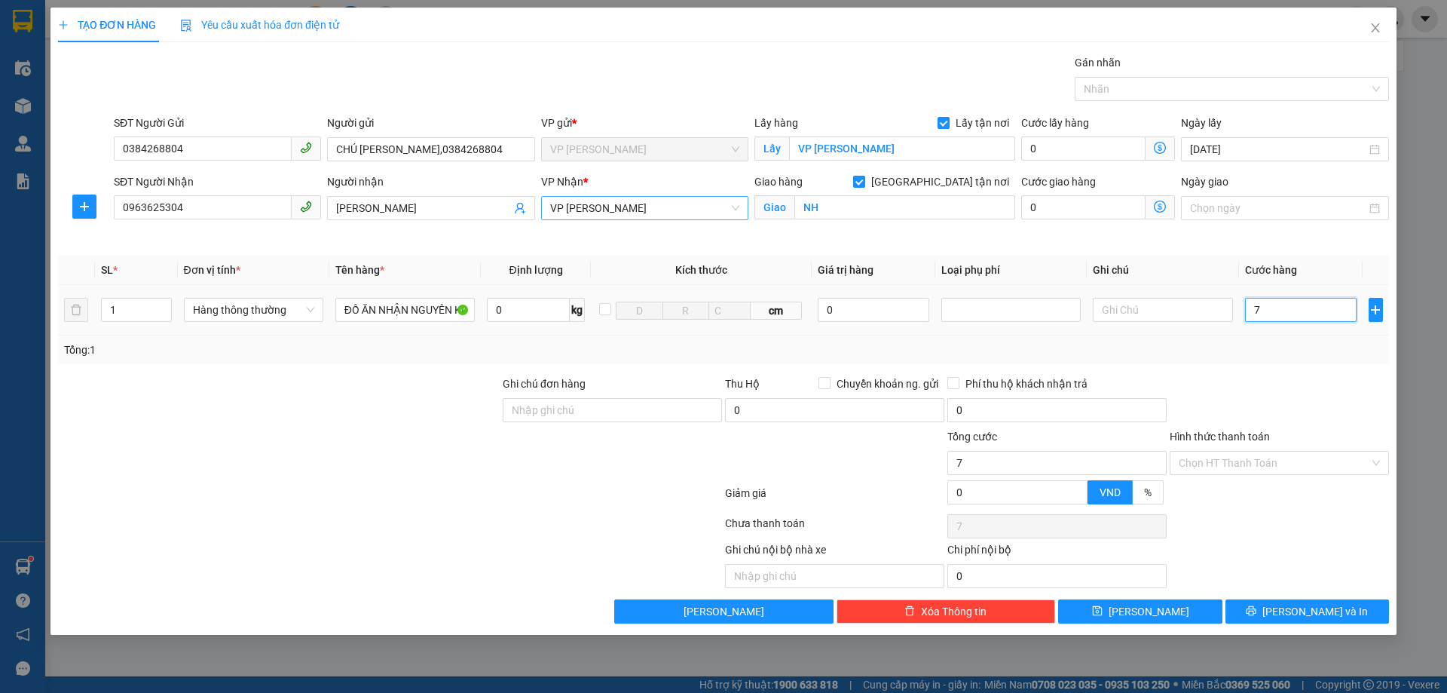
type input "70"
type input "700"
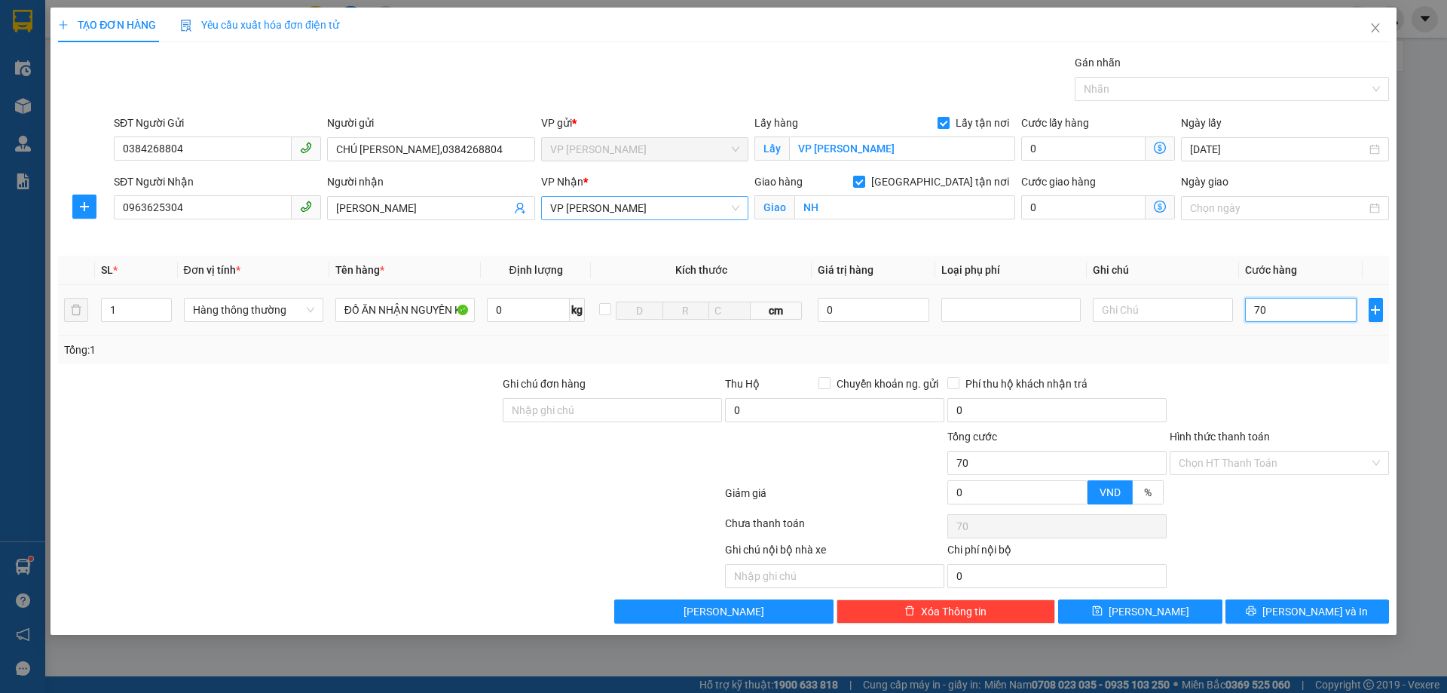
type input "700"
type input "7.000"
type input "70.000"
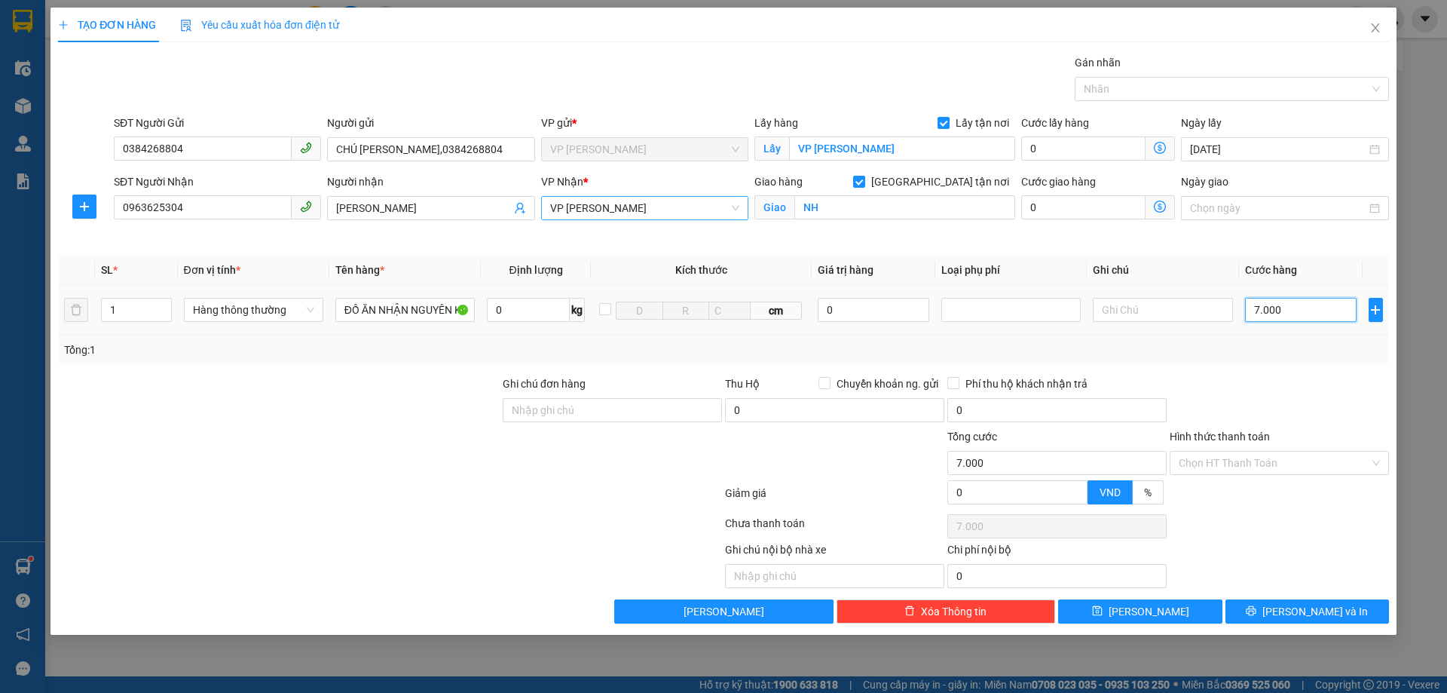
type input "70.000"
type input "700.000"
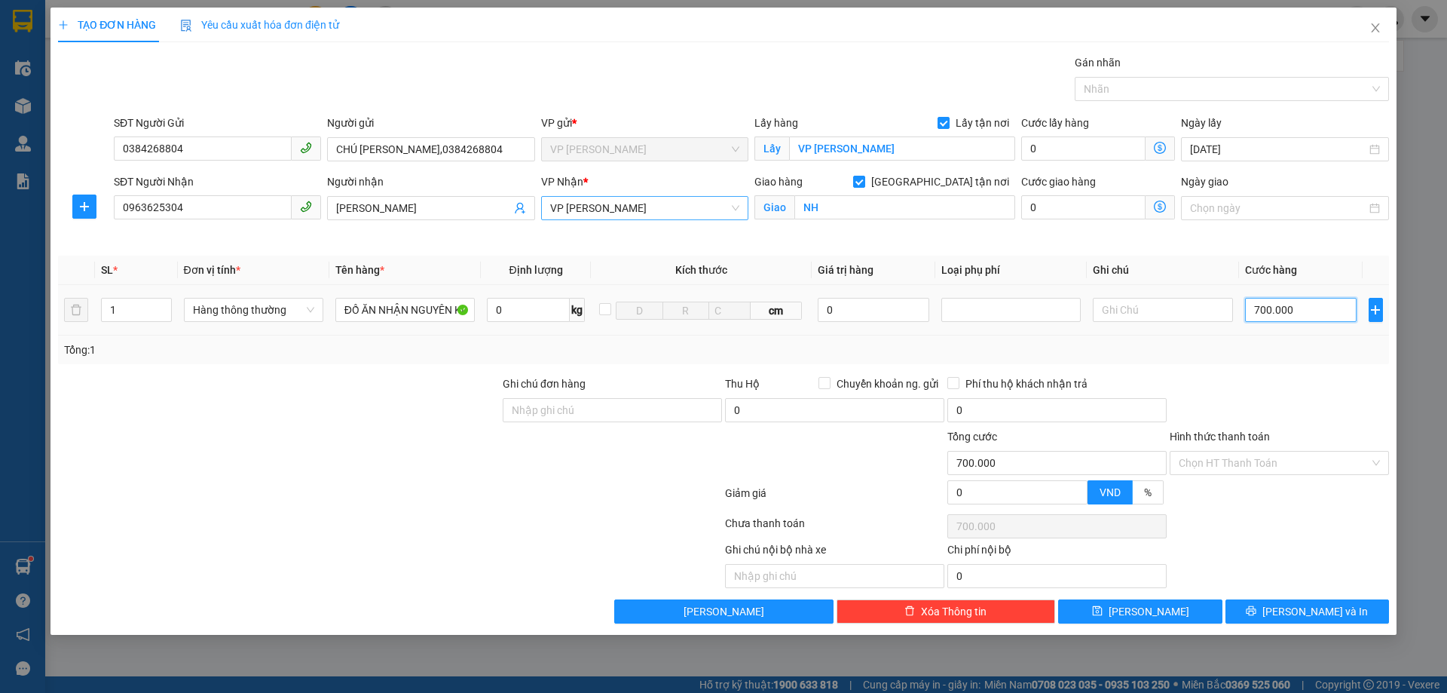
type input "70.000"
click at [1295, 463] on input "Hình thức thanh toán" at bounding box center [1274, 463] width 191 height 23
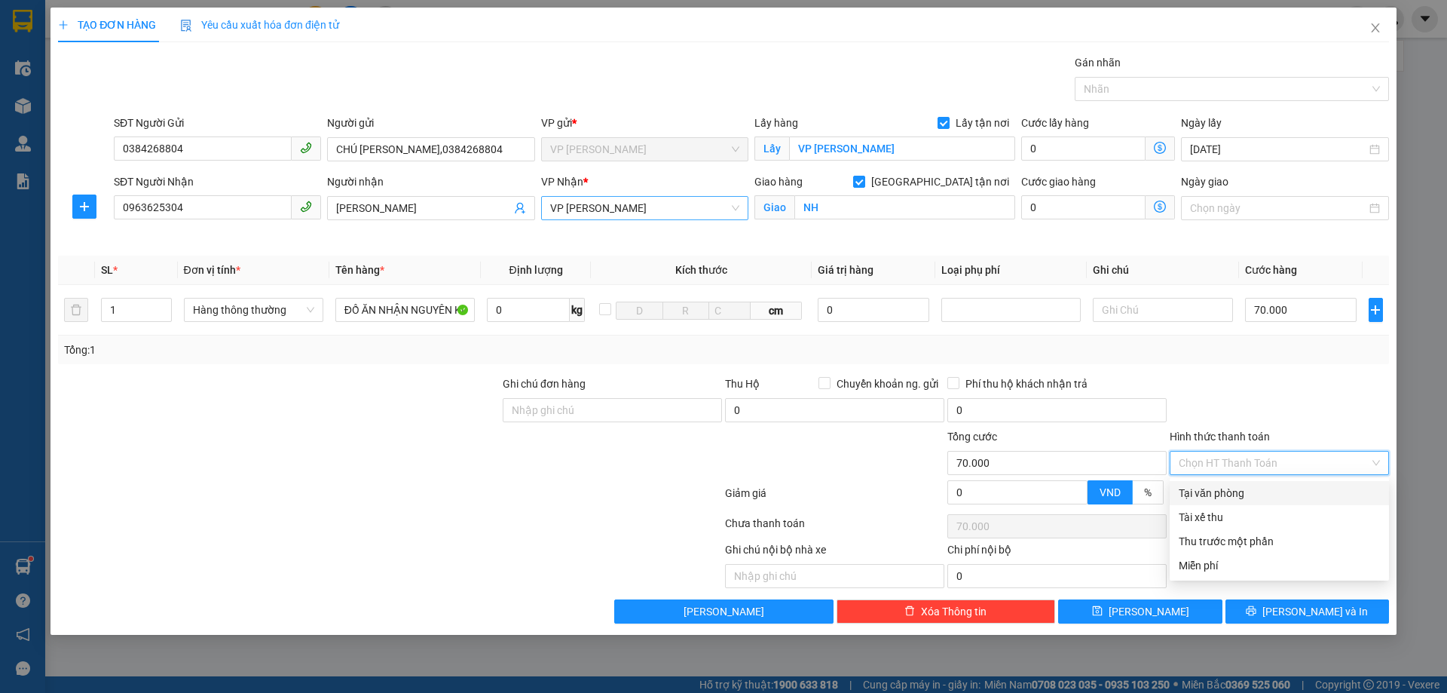
click at [1266, 493] on div "Tại văn phòng" at bounding box center [1279, 493] width 201 height 17
type input "0"
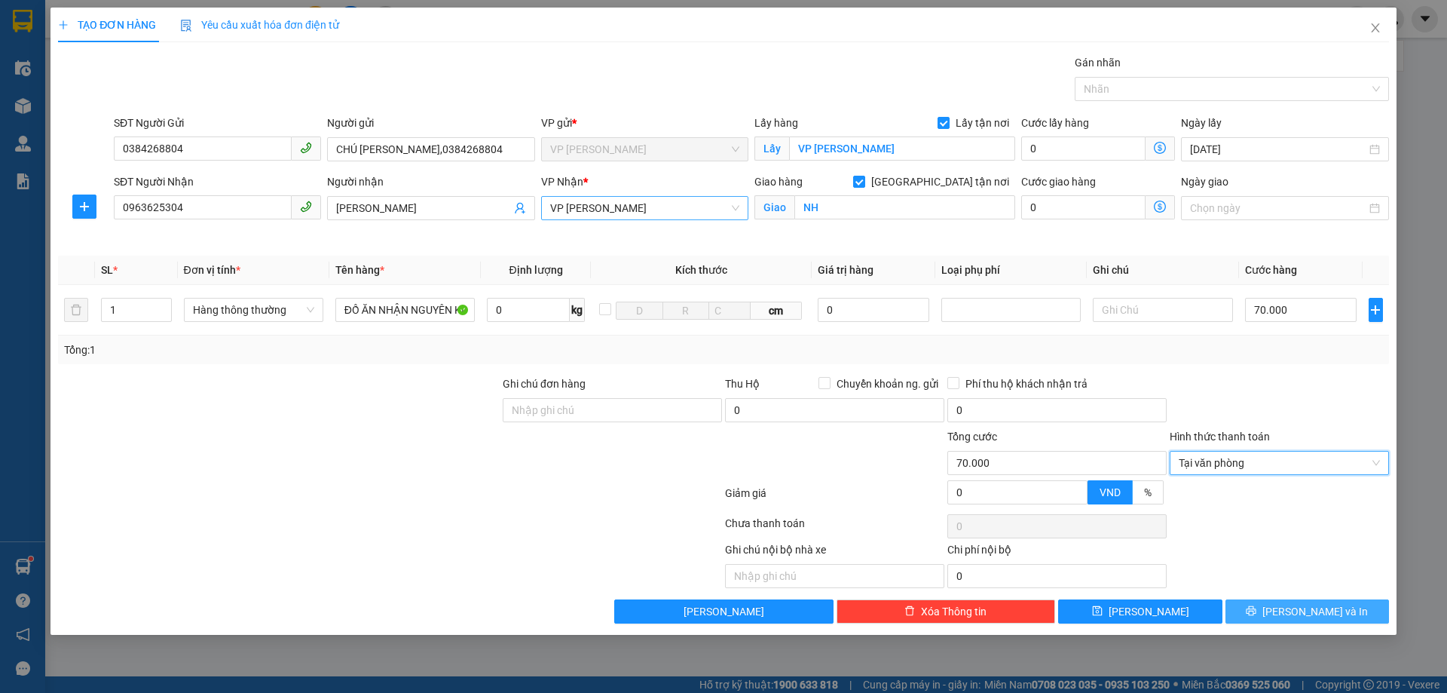
click at [1289, 605] on button "[PERSON_NAME] và In" at bounding box center [1308, 611] width 164 height 24
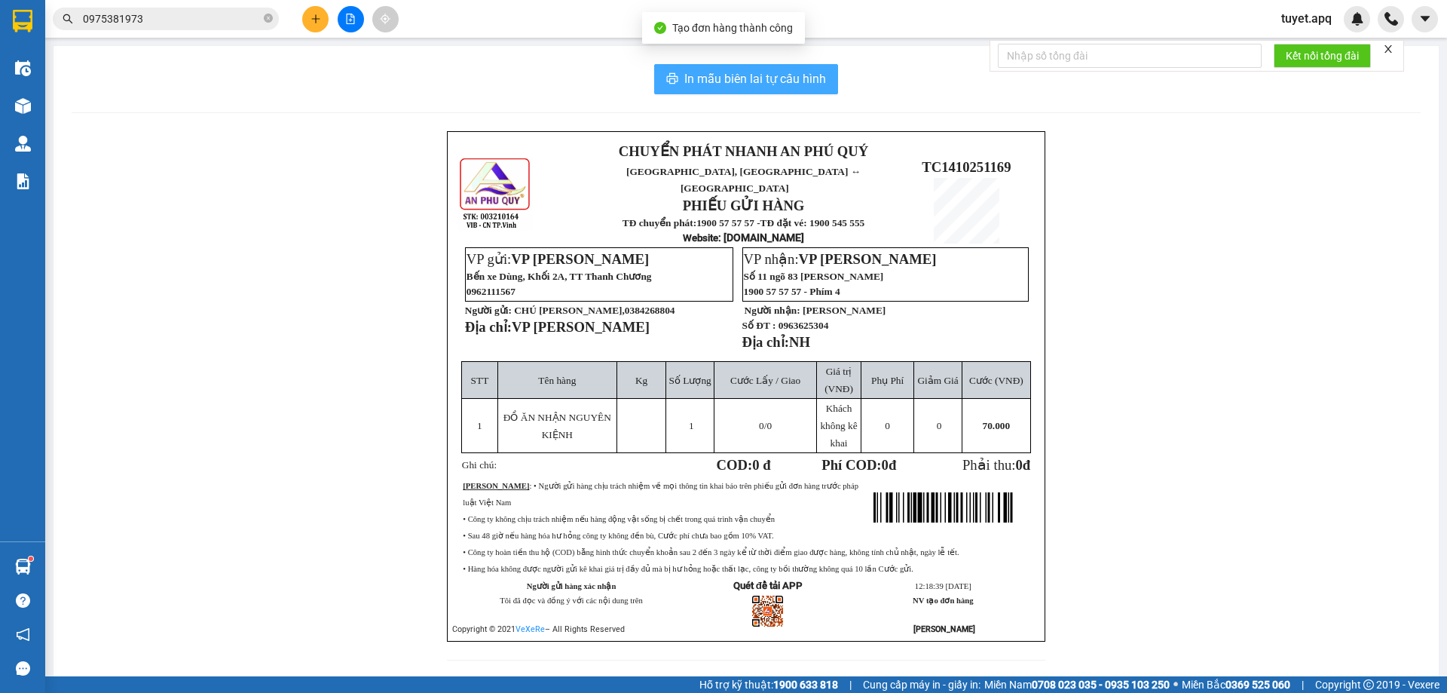
click at [757, 70] on span "In mẫu biên lai tự cấu hình" at bounding box center [755, 78] width 142 height 19
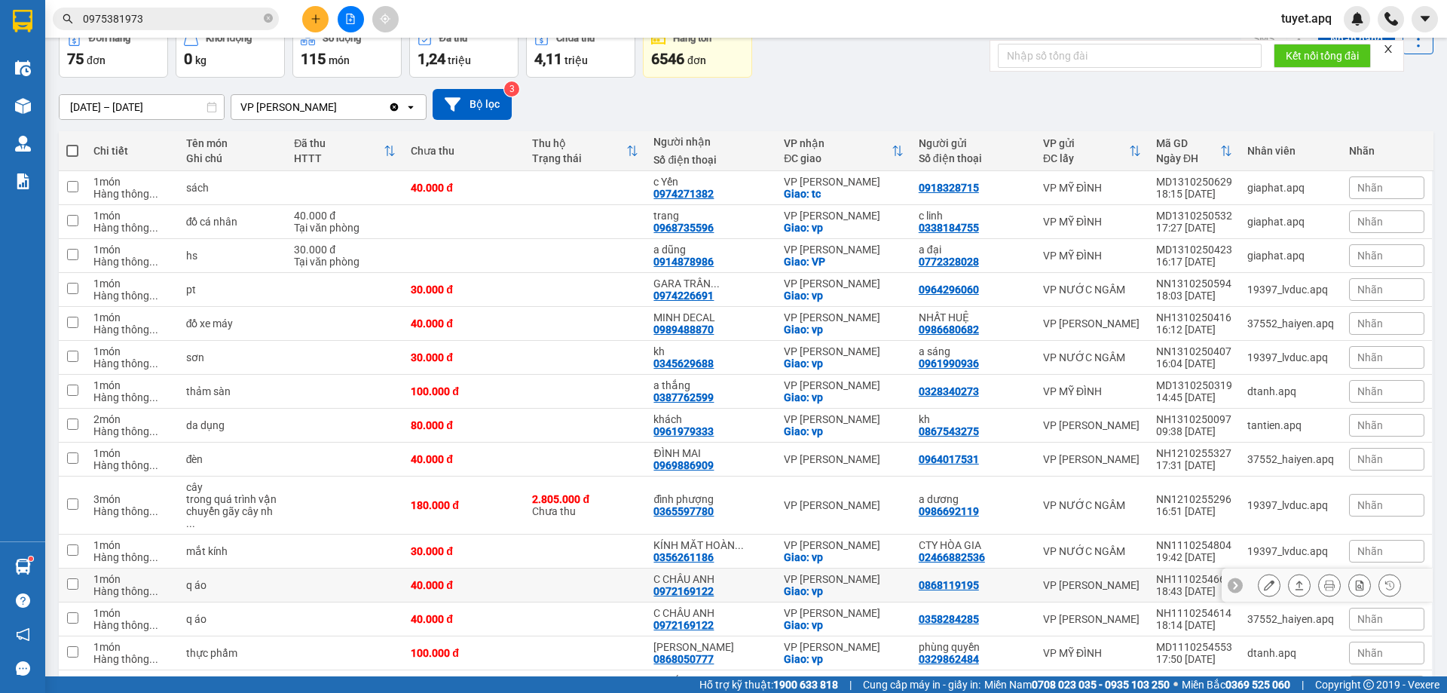
scroll to position [151, 0]
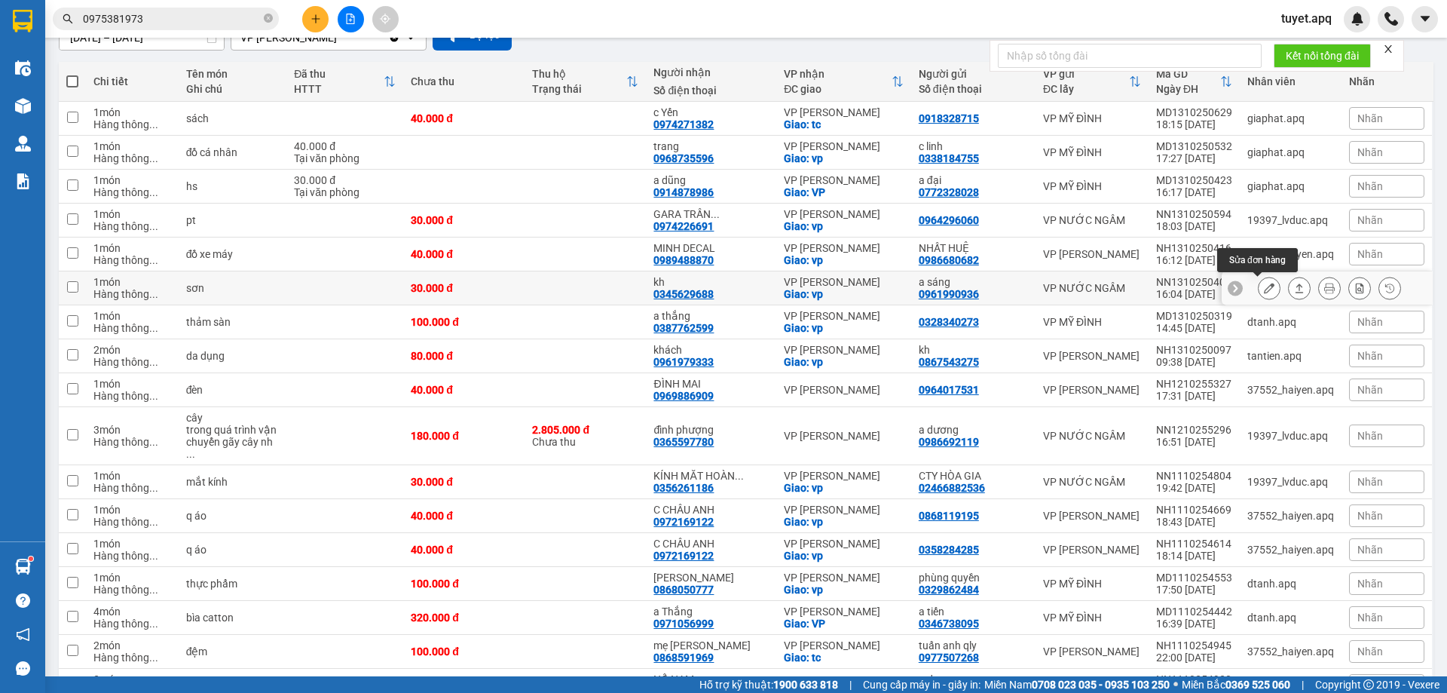
click at [1264, 288] on icon at bounding box center [1269, 288] width 11 height 11
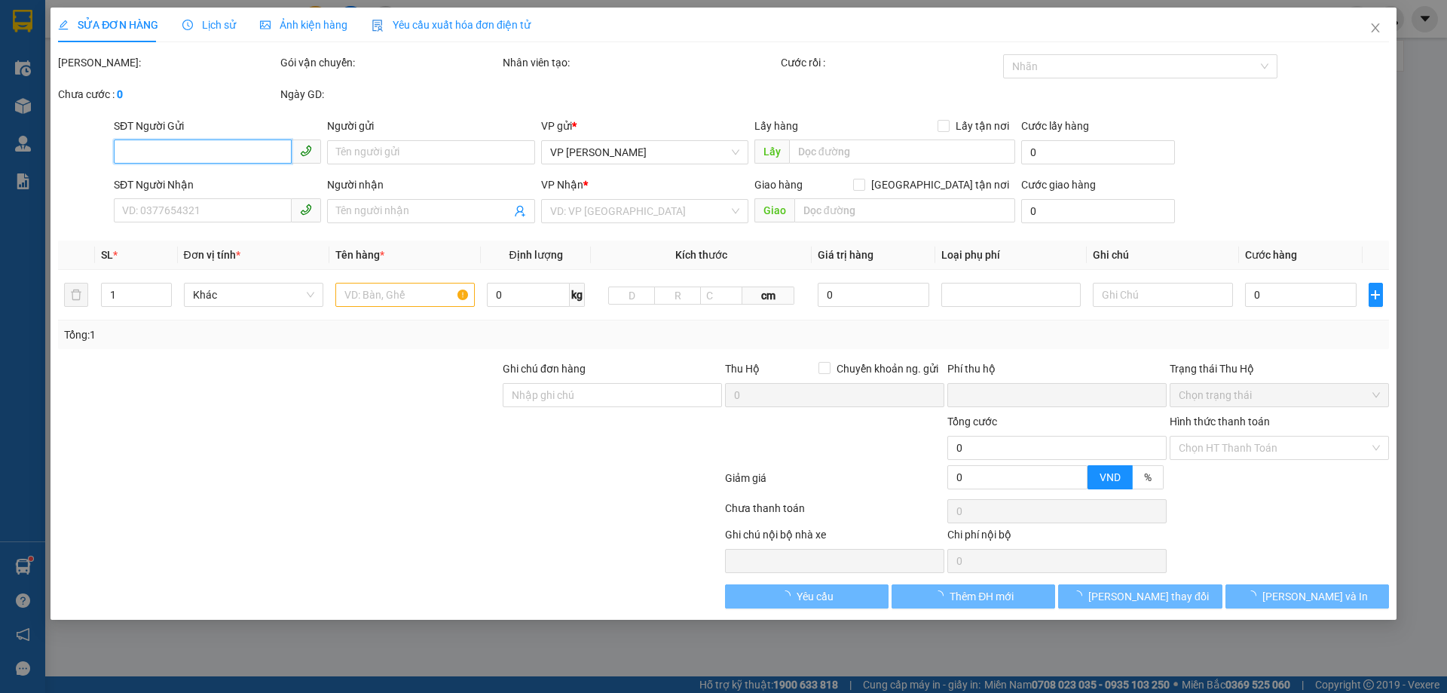
type input "0961990936"
type input "a sáng"
type input "0345629688"
type input "kh"
checkbox input "true"
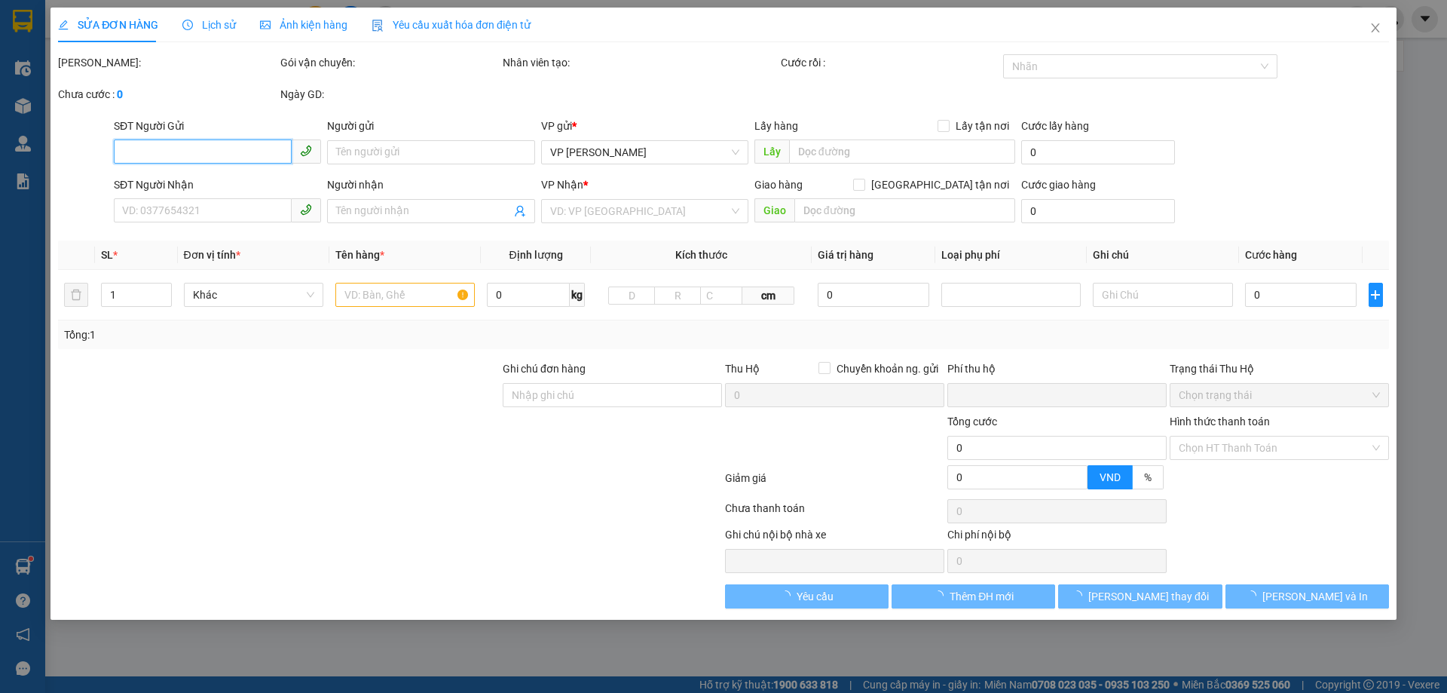
type input "vp"
type input "0"
type input "30.000"
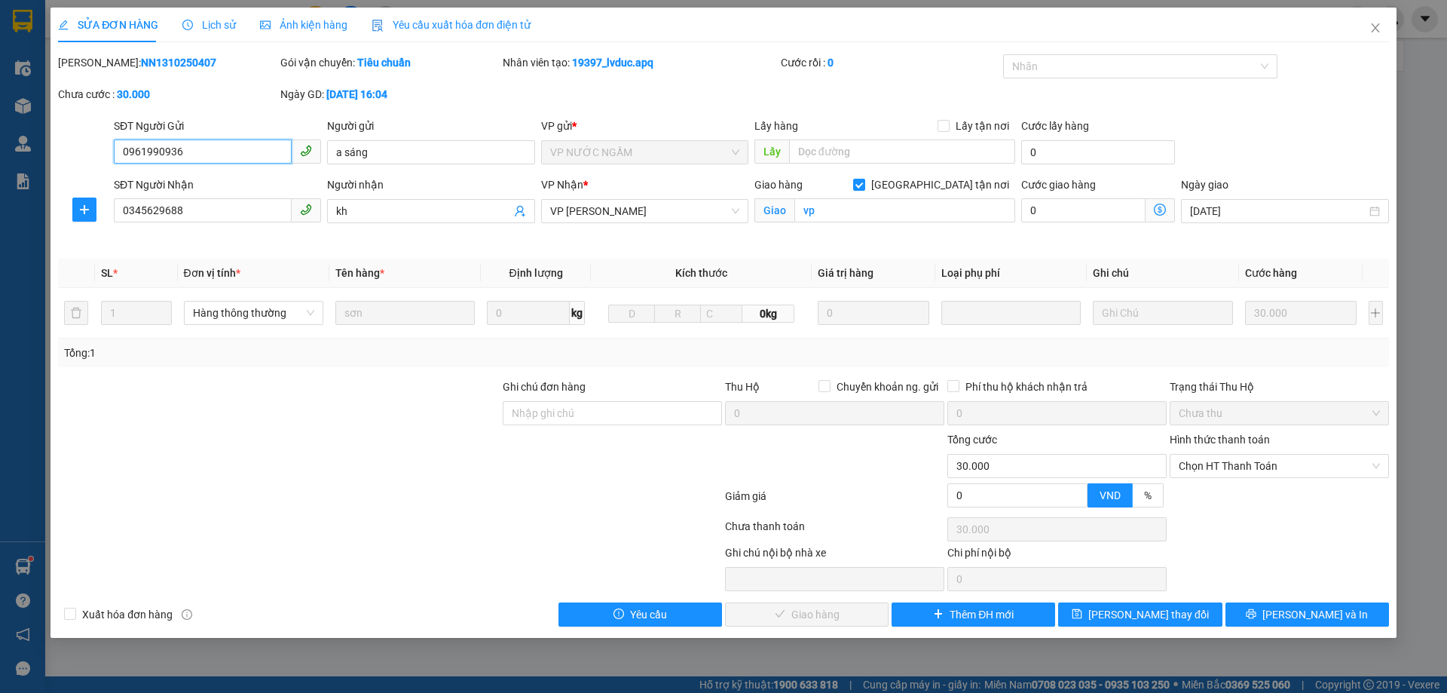
drag, startPoint x: 1260, startPoint y: 463, endPoint x: 1254, endPoint y: 496, distance: 33.7
click at [1258, 472] on span "Chọn HT Thanh Toán" at bounding box center [1279, 466] width 201 height 23
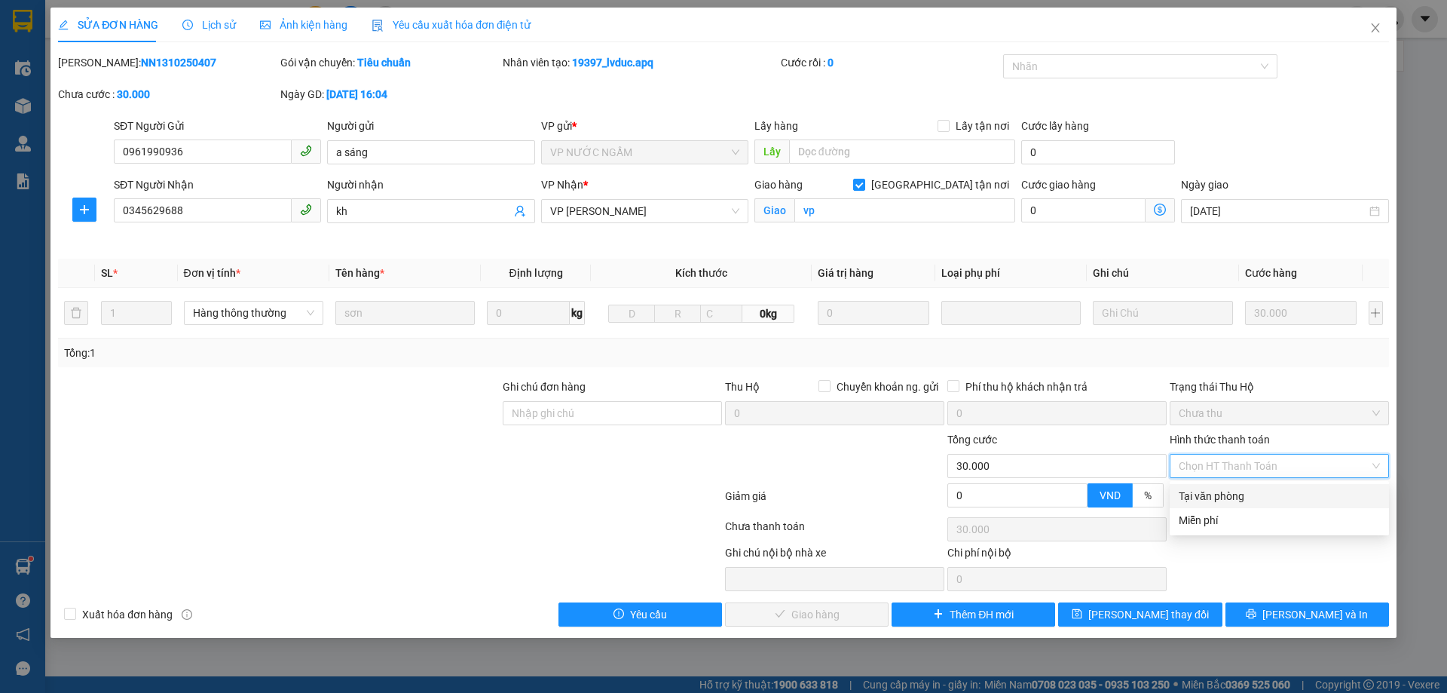
click at [1229, 491] on div "Tại văn phòng" at bounding box center [1279, 496] width 201 height 17
type input "0"
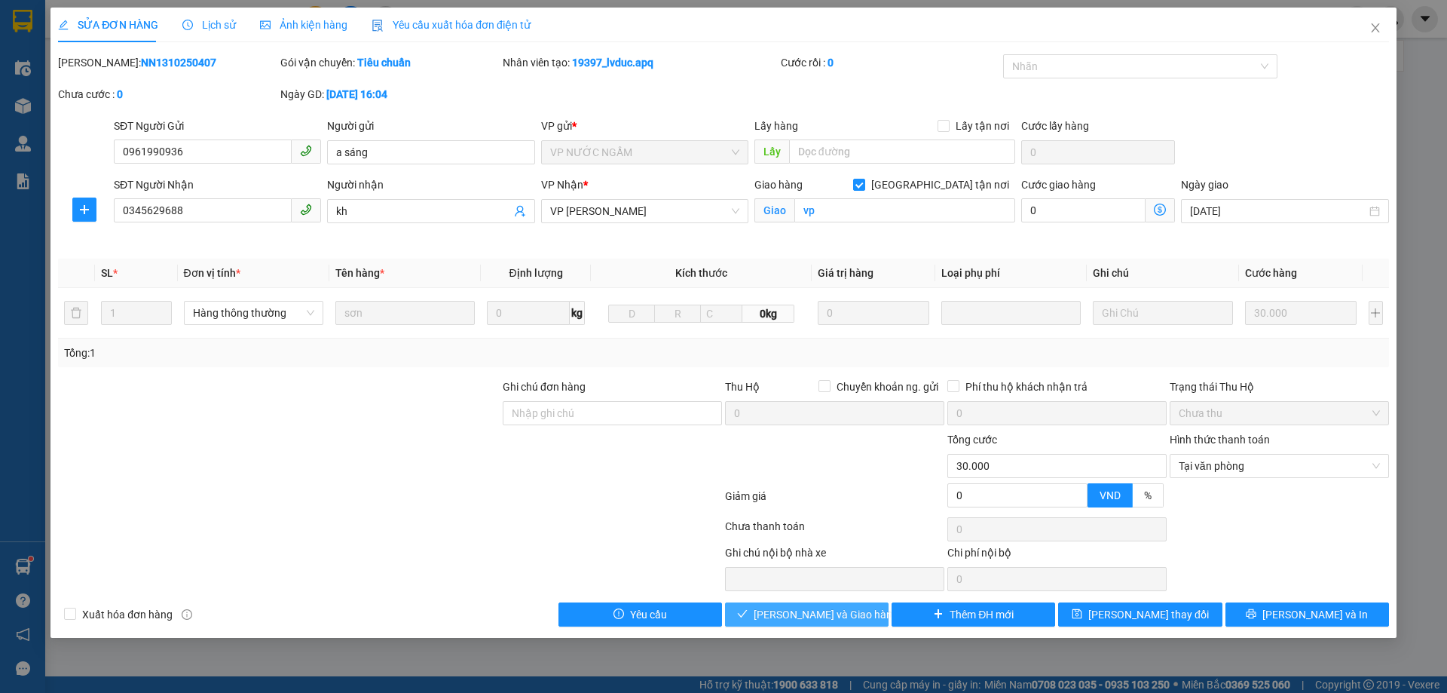
click at [801, 617] on span "[PERSON_NAME] và Giao hàng" at bounding box center [826, 614] width 145 height 17
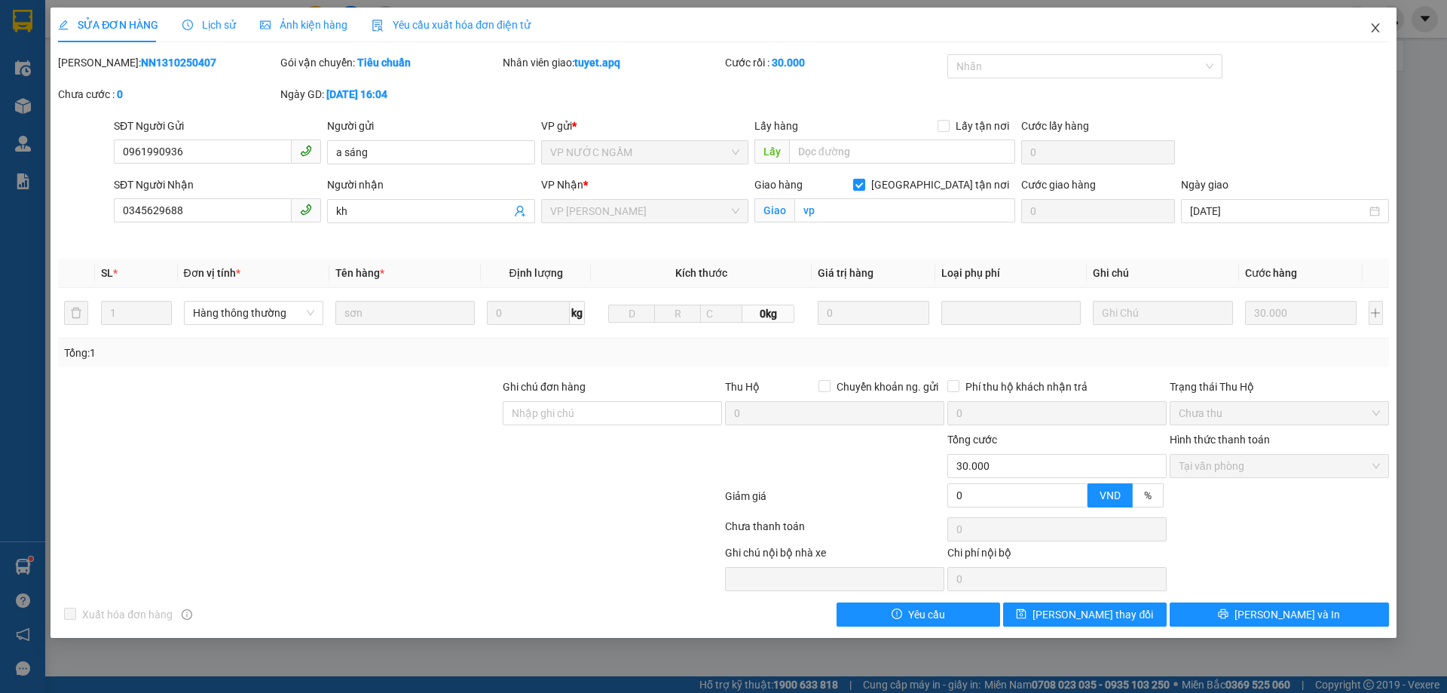
click at [1373, 23] on icon "close" at bounding box center [1376, 28] width 12 height 12
click at [1379, 28] on div at bounding box center [1391, 19] width 26 height 26
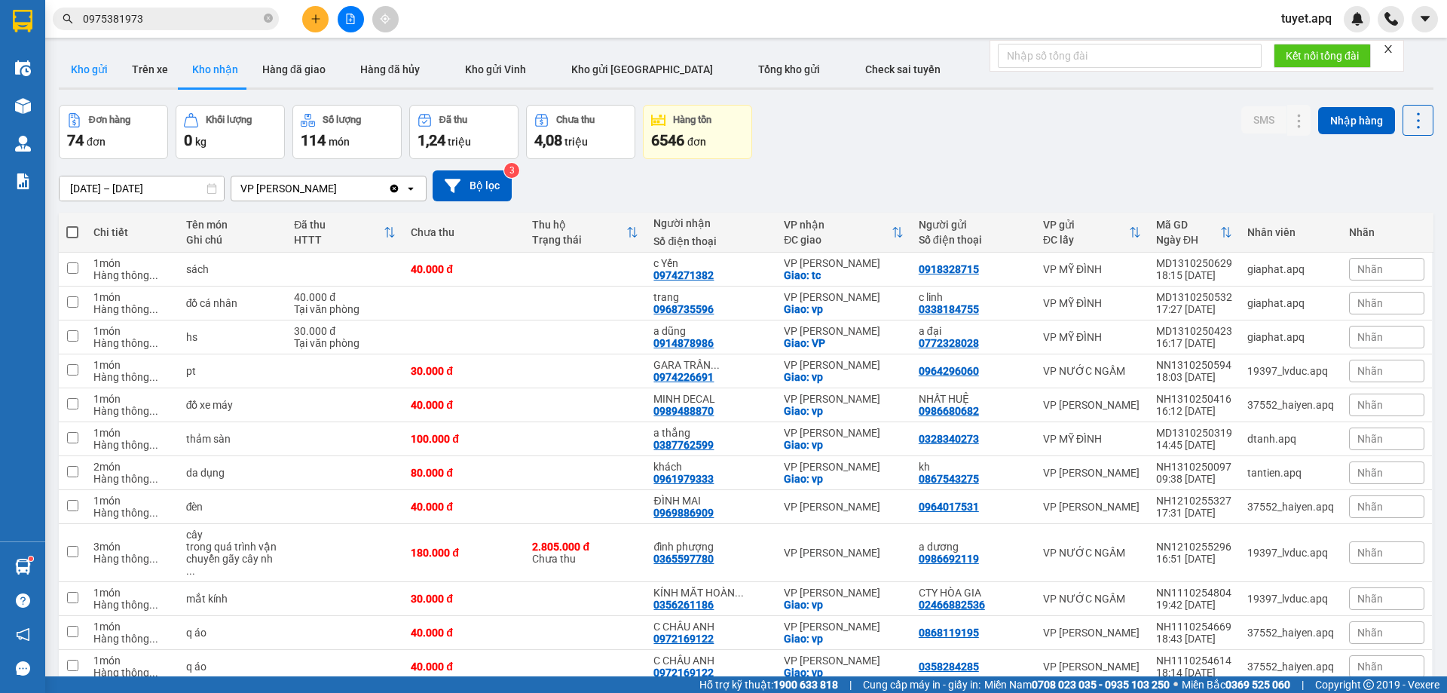
click at [76, 70] on button "Kho gửi" at bounding box center [89, 69] width 61 height 36
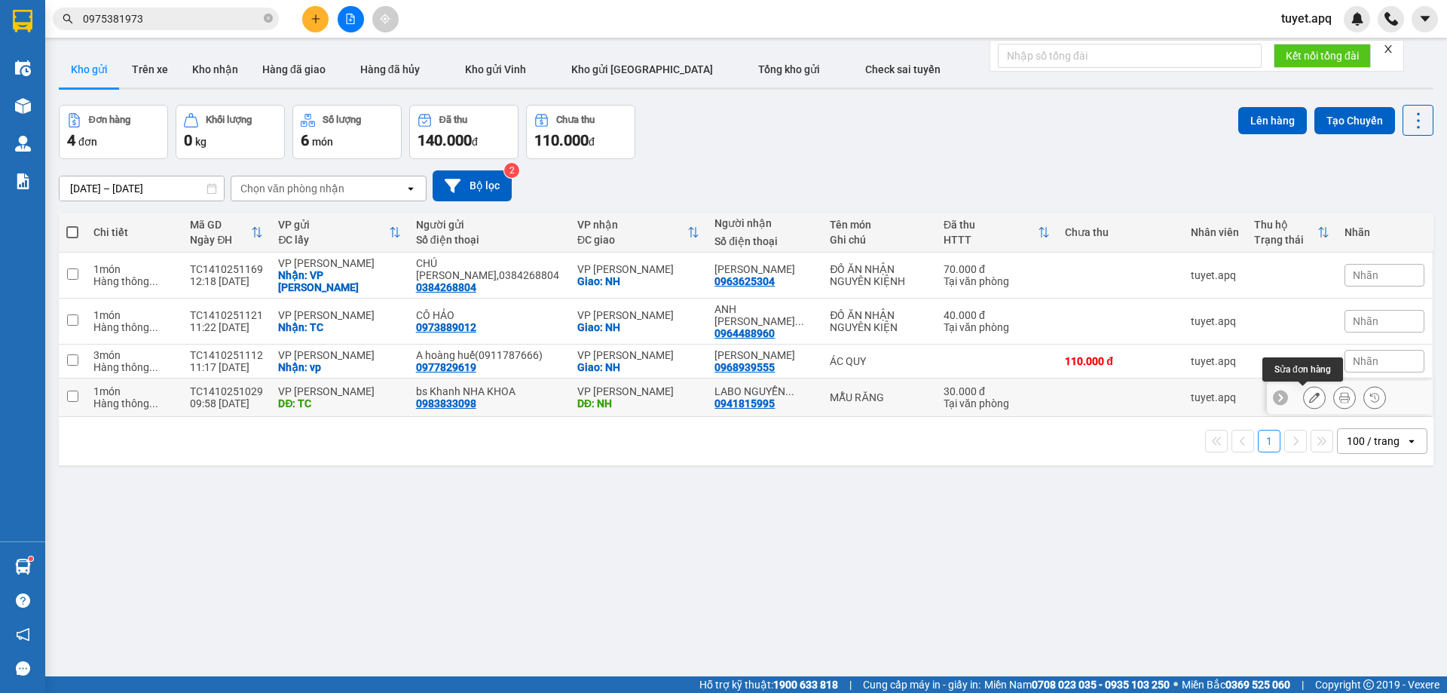
click at [1309, 398] on icon at bounding box center [1314, 397] width 11 height 11
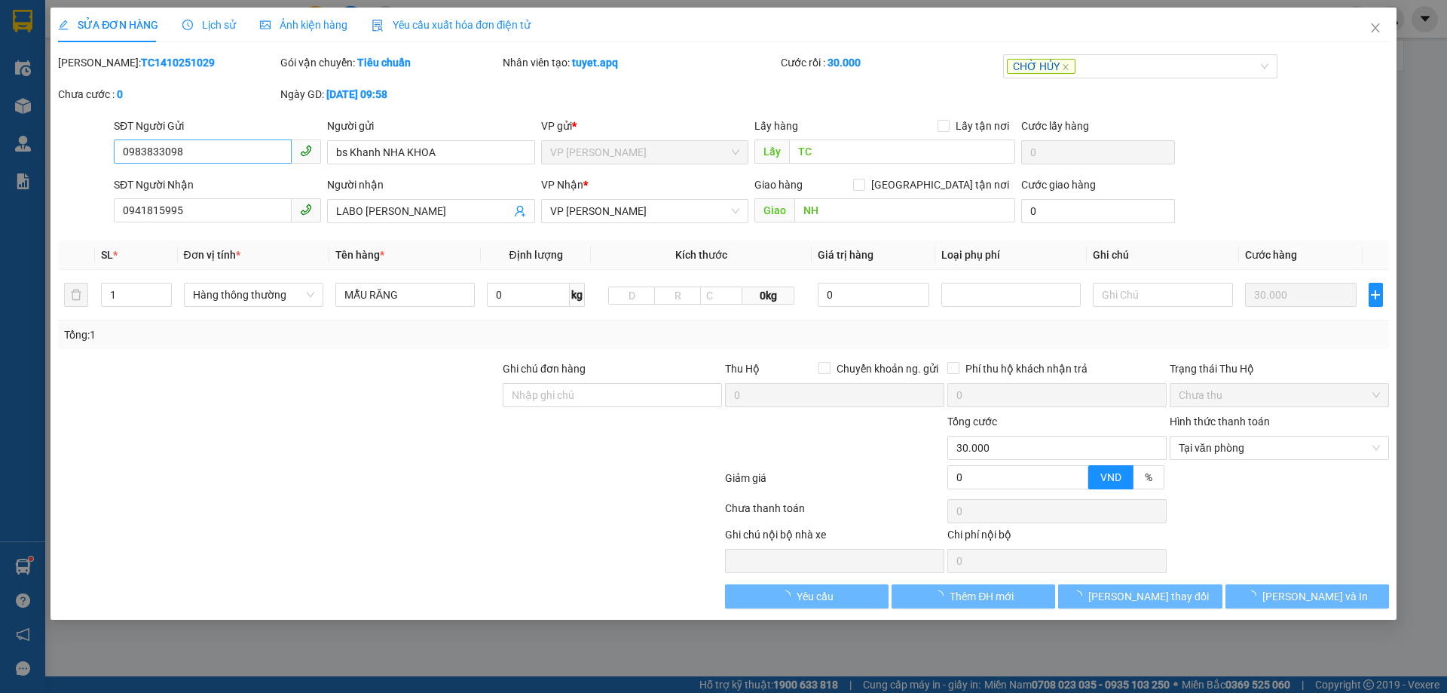
type input "0983833098"
type input "bs Khanh NHA KHOA"
type input "TC"
type input "0941815995"
type input "LABO [PERSON_NAME]"
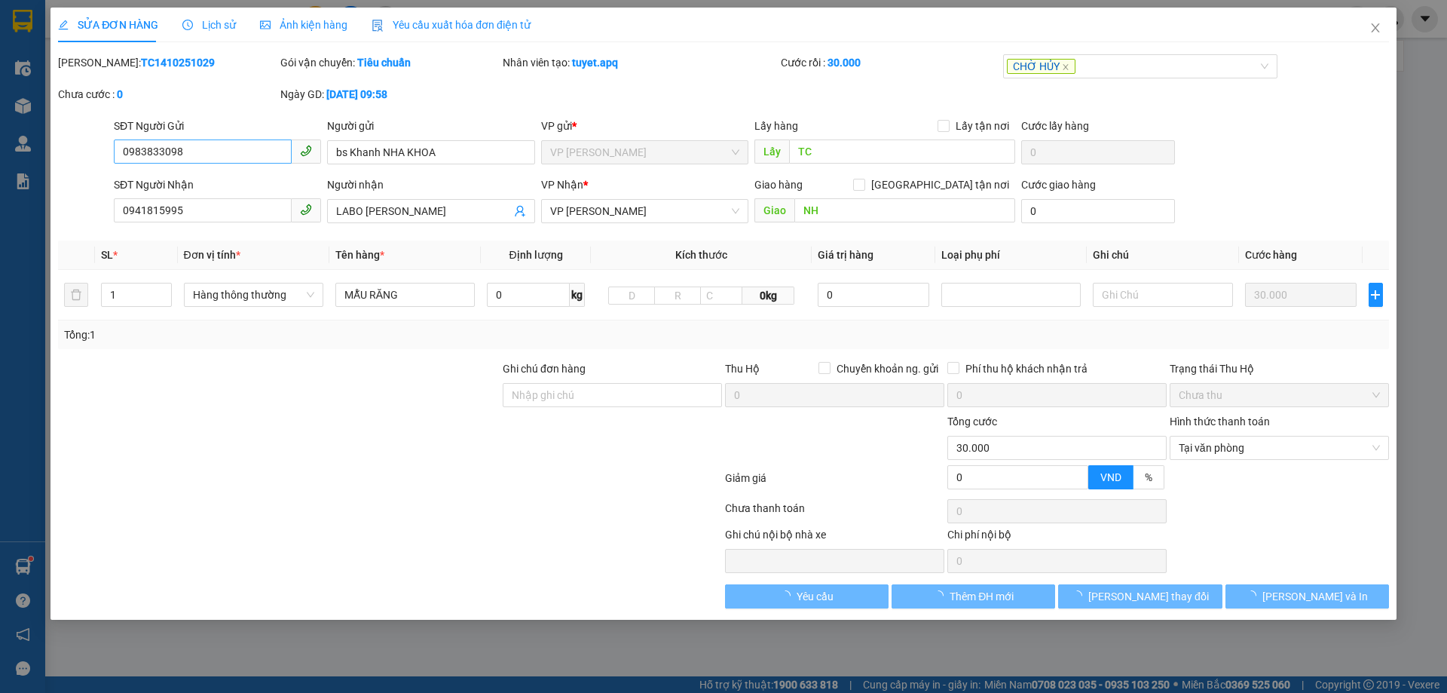
type input "NH"
type input "0"
type input "30.000"
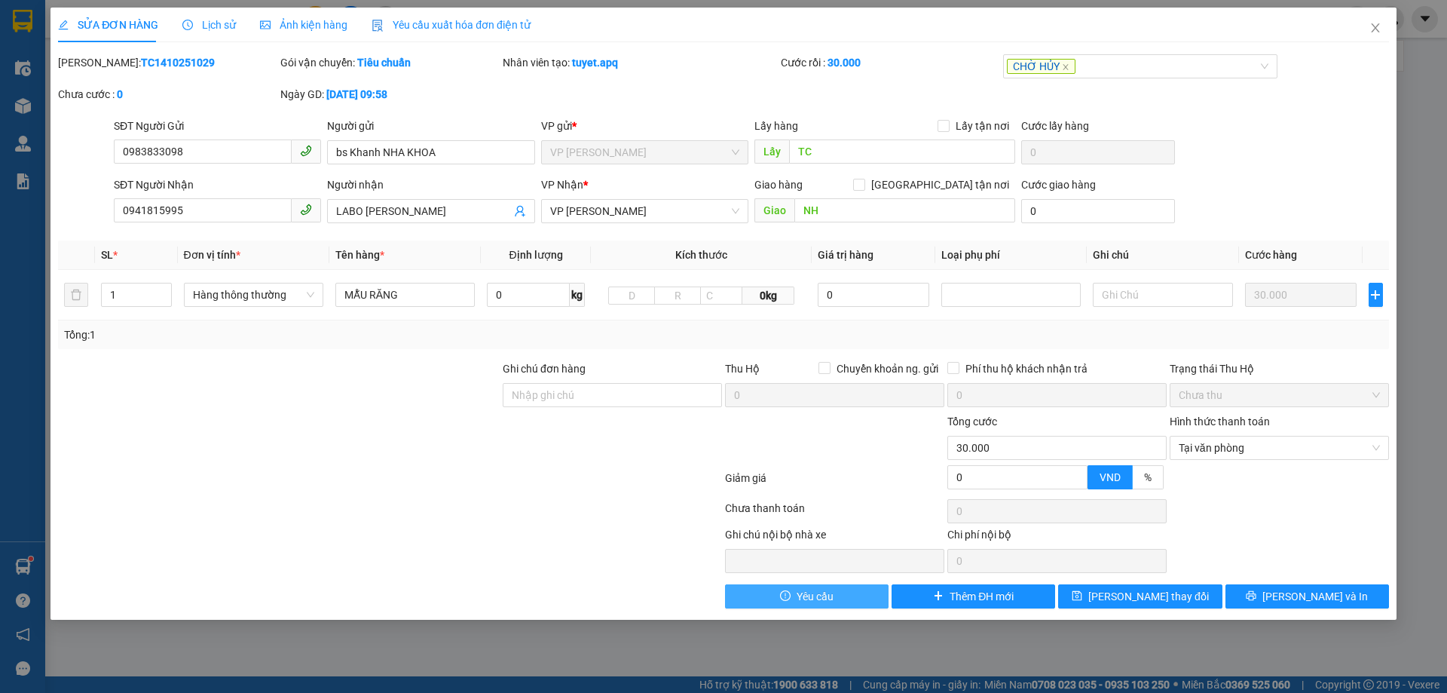
click at [828, 592] on span "Yêu cầu" at bounding box center [815, 596] width 37 height 17
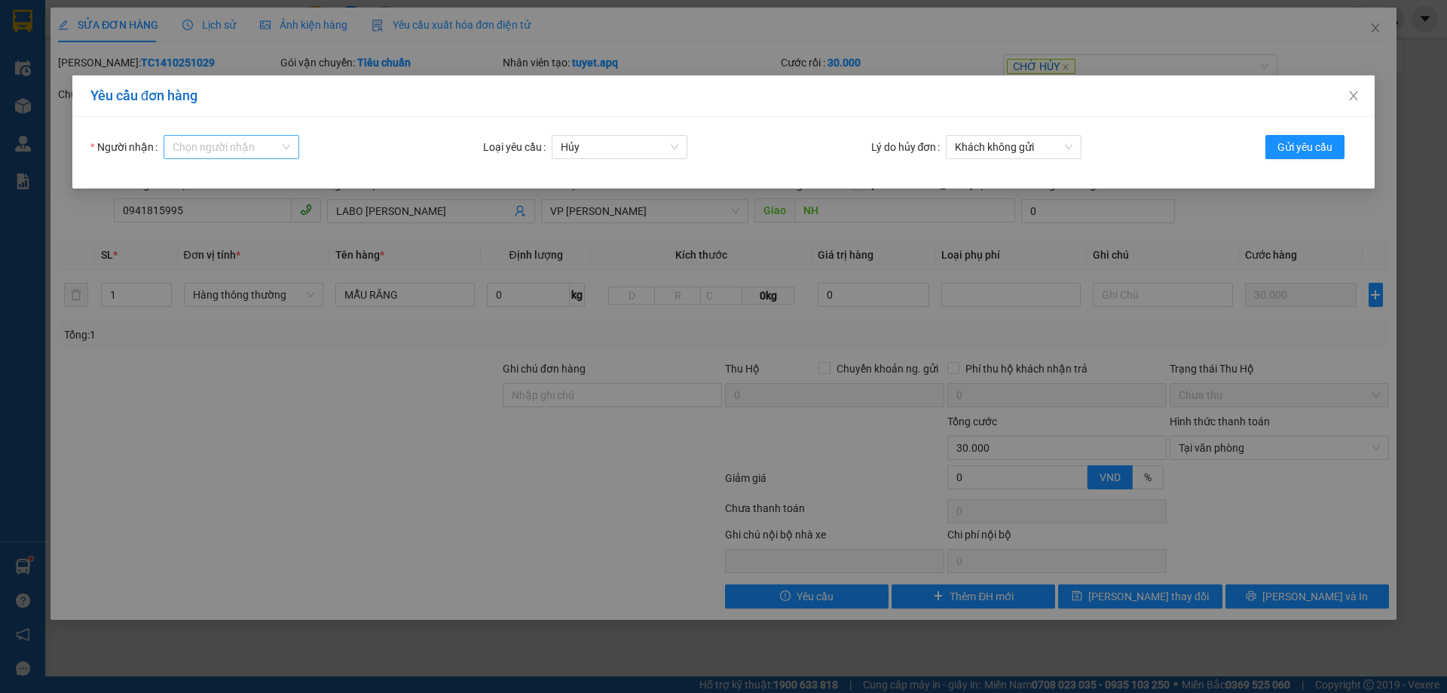
click at [199, 150] on input "Người nhận" at bounding box center [226, 147] width 107 height 23
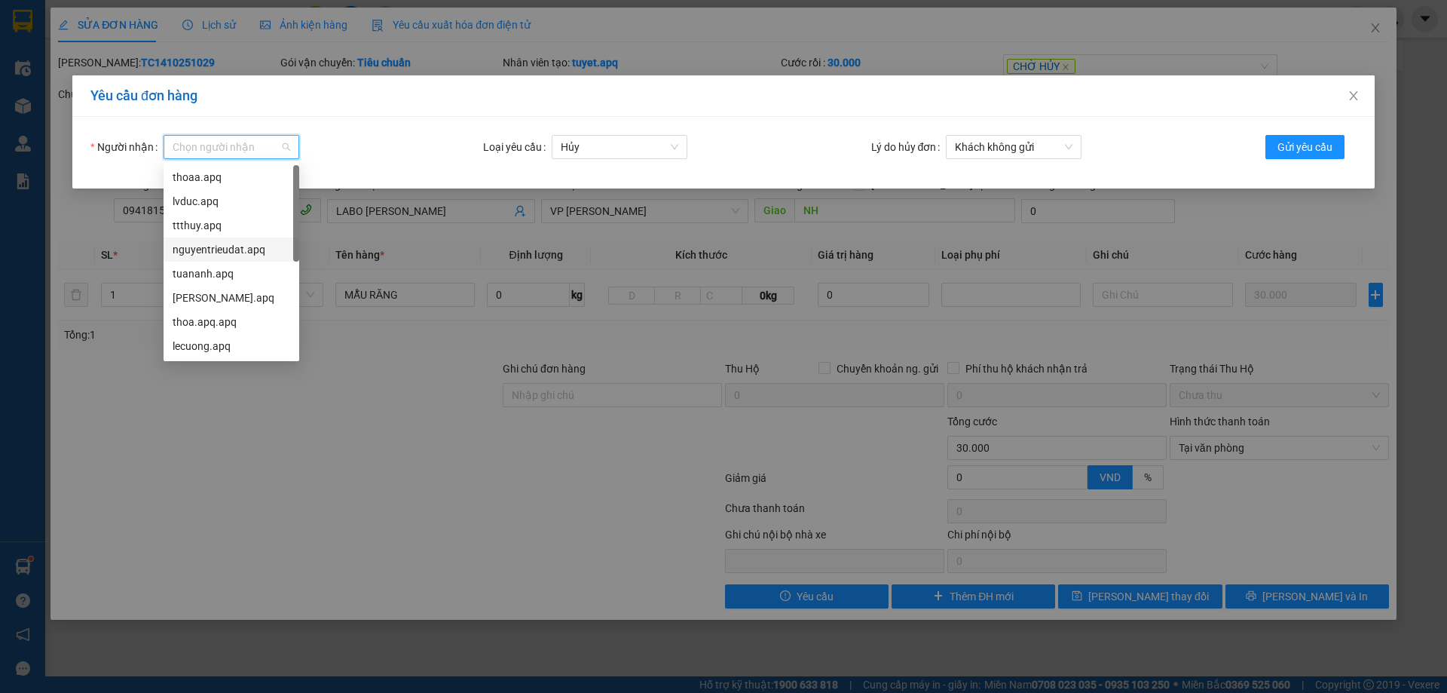
scroll to position [48, 0]
click at [211, 320] on div "son.apq" at bounding box center [232, 322] width 118 height 17
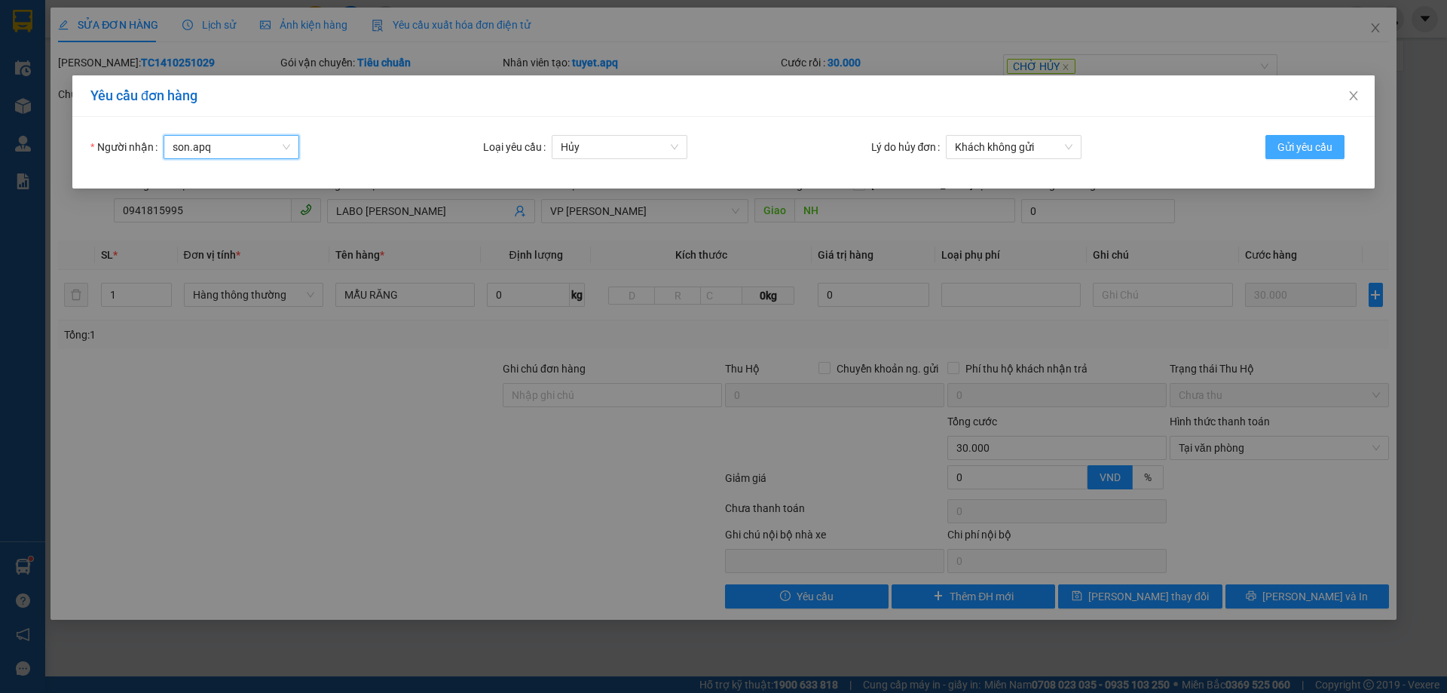
click at [1285, 147] on span "Gửi yêu cầu" at bounding box center [1305, 147] width 55 height 17
